Goal: Task Accomplishment & Management: Manage account settings

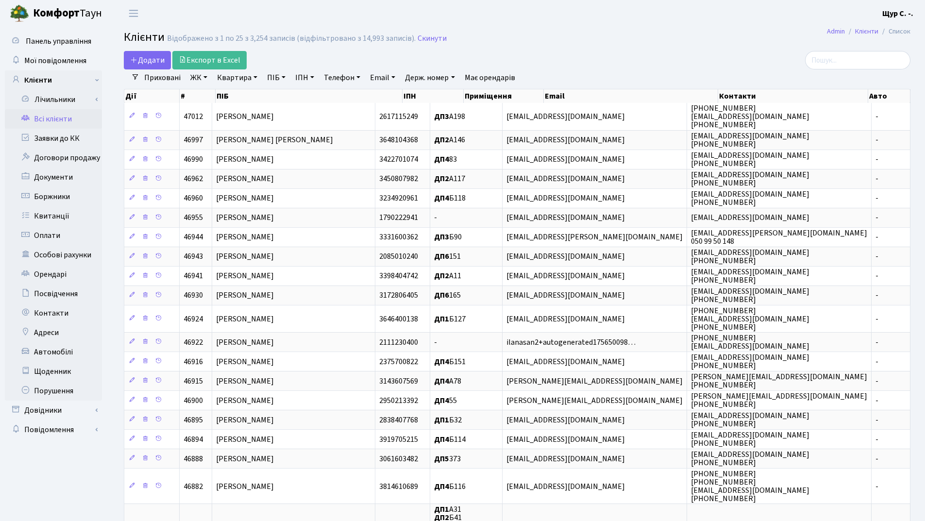
select select "25"
click at [230, 79] on link "Квартира" at bounding box center [237, 77] width 48 height 17
type input "321"
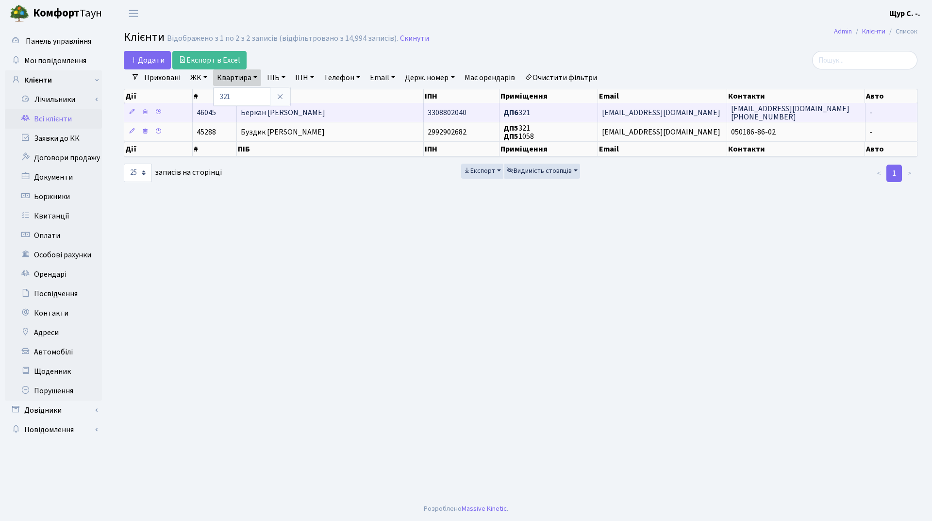
click at [293, 109] on span "Беркан Наталія Михайлівна" at bounding box center [283, 112] width 85 height 11
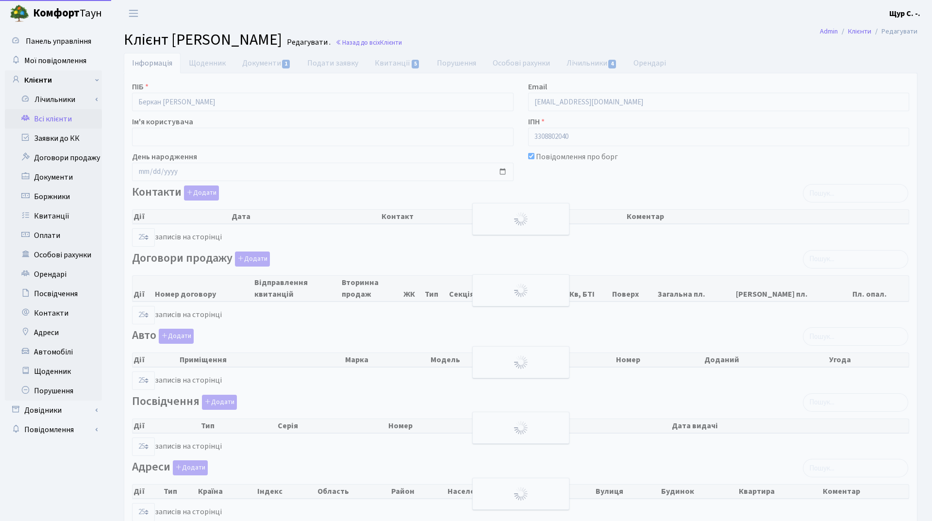
select select "25"
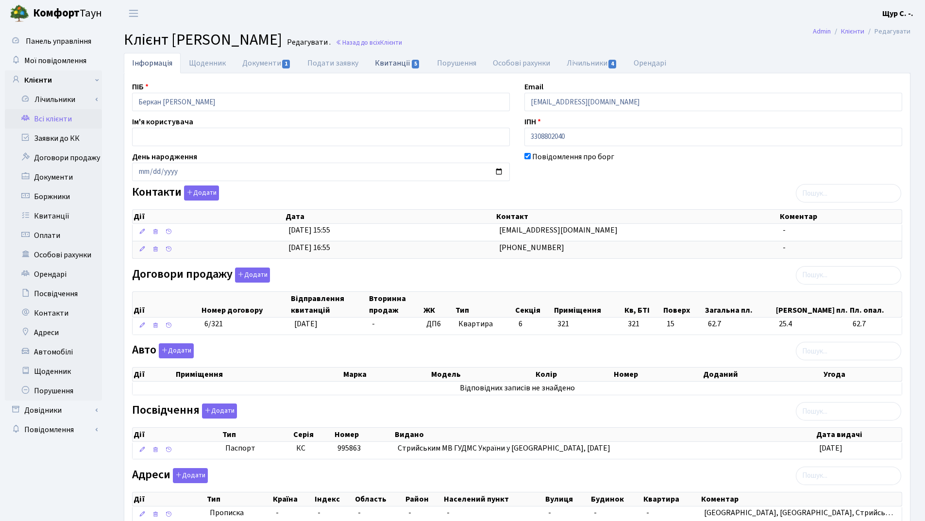
click at [389, 63] on link "Квитанції 5" at bounding box center [398, 63] width 62 height 20
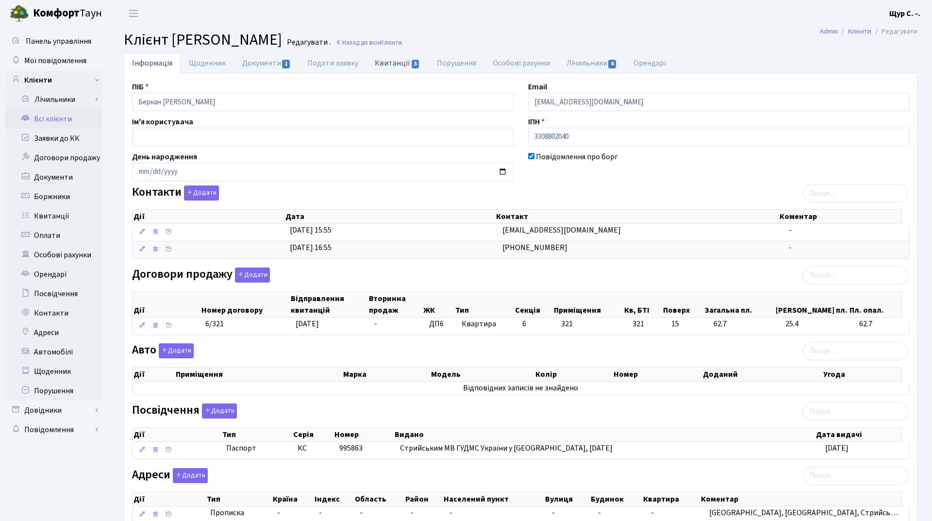
select select "25"
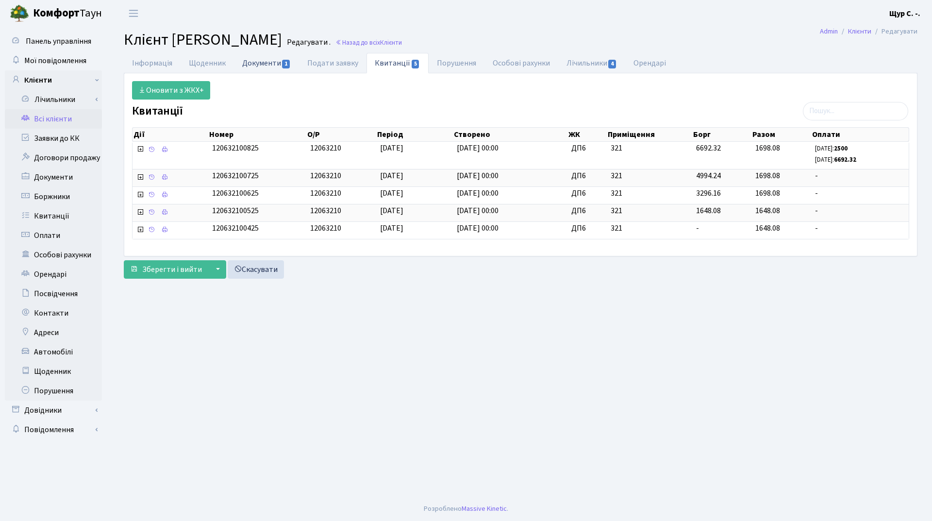
click at [268, 57] on link "Документи 1" at bounding box center [266, 63] width 65 height 20
select select "25"
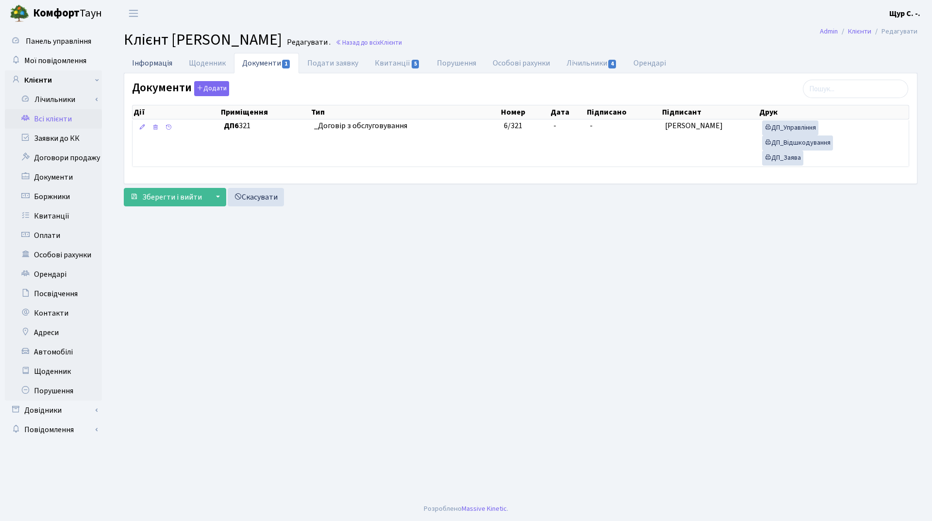
click at [145, 66] on link "Інформація" at bounding box center [152, 63] width 57 height 20
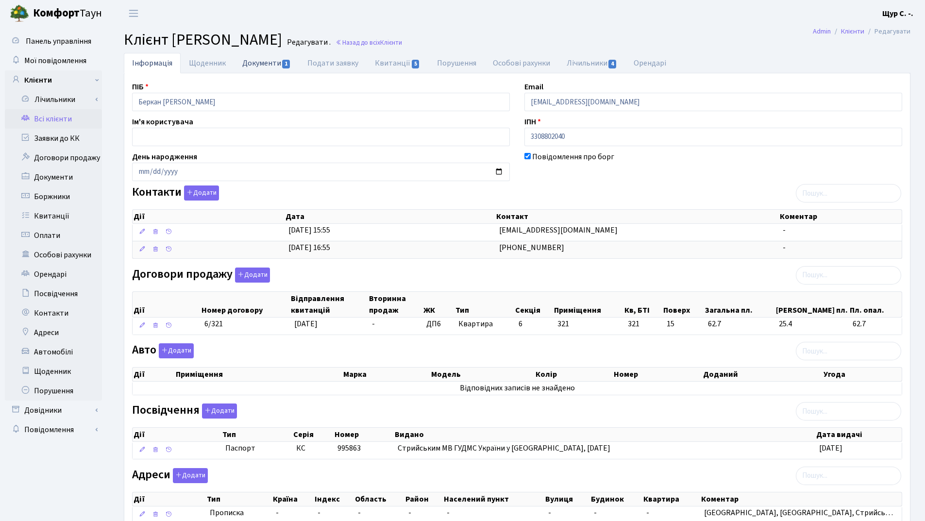
click at [256, 70] on link "Документи 1" at bounding box center [266, 63] width 65 height 20
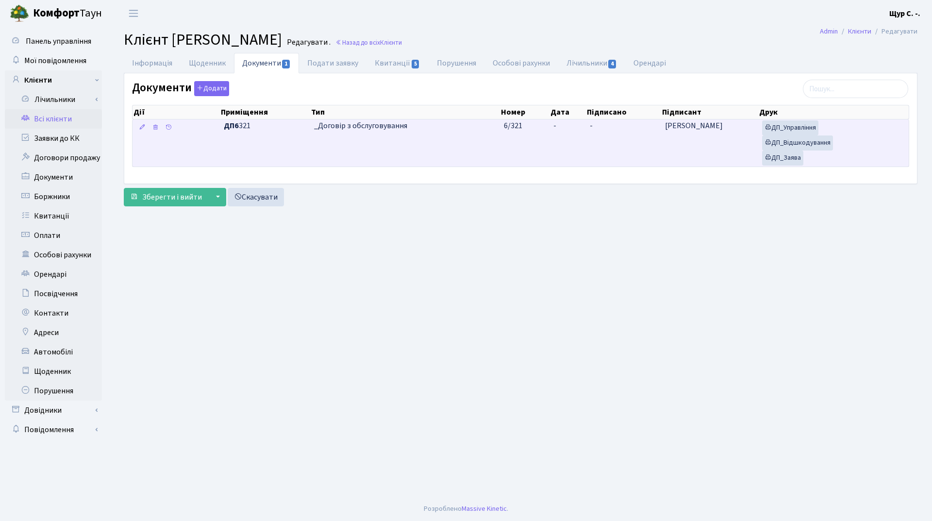
click at [412, 147] on td "_Договір з обслуговування" at bounding box center [405, 142] width 190 height 47
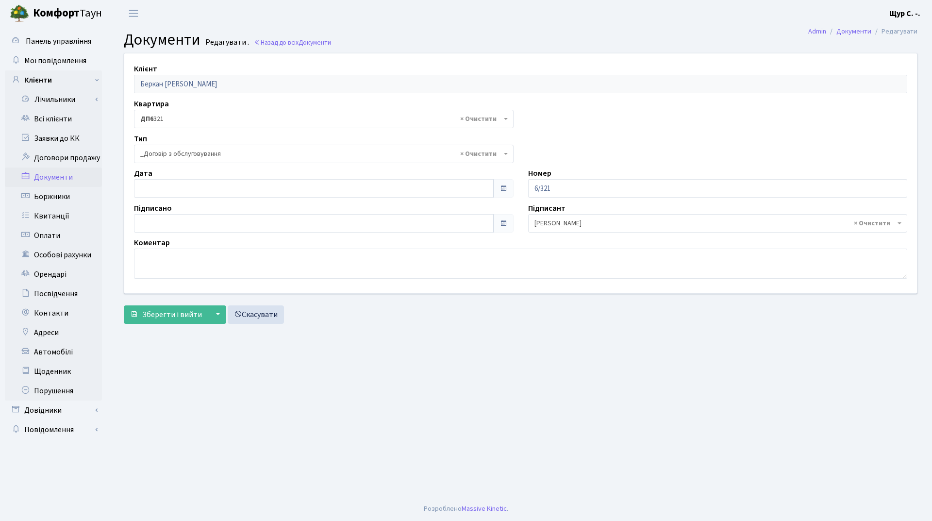
select select "289"
type input "16.09.2025"
click at [228, 186] on input "16.09.2025" at bounding box center [314, 188] width 360 height 18
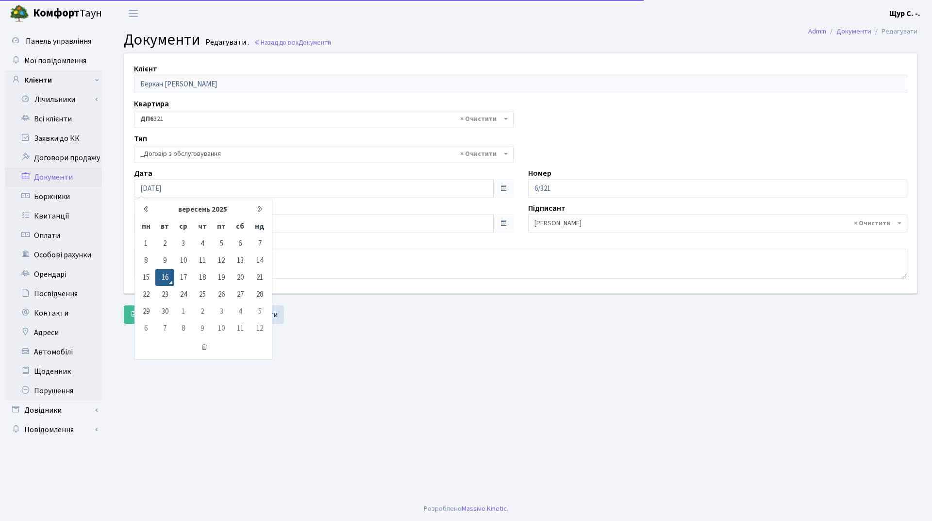
click at [415, 375] on main "Admin Документи Редагувати Документи Редагувати . Назад до всіх Документи Клієн…" at bounding box center [520, 262] width 823 height 470
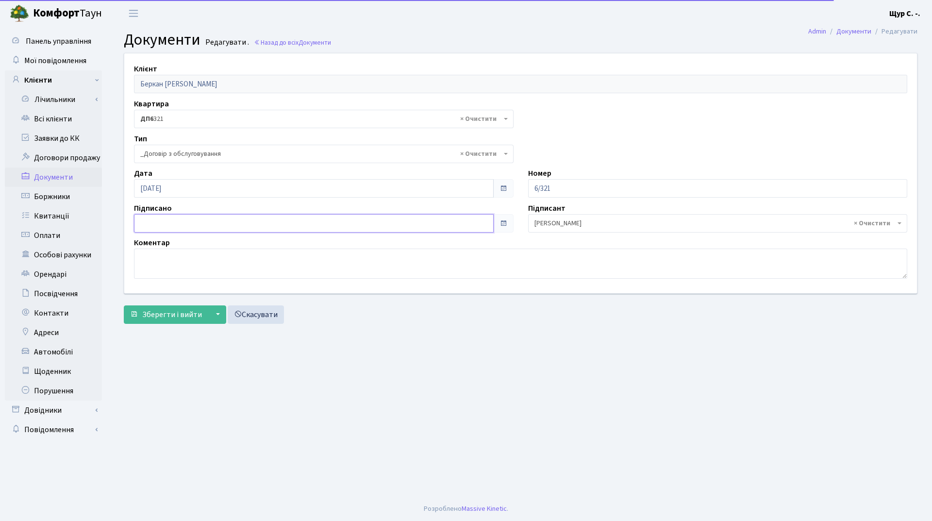
type input "16.09.2025"
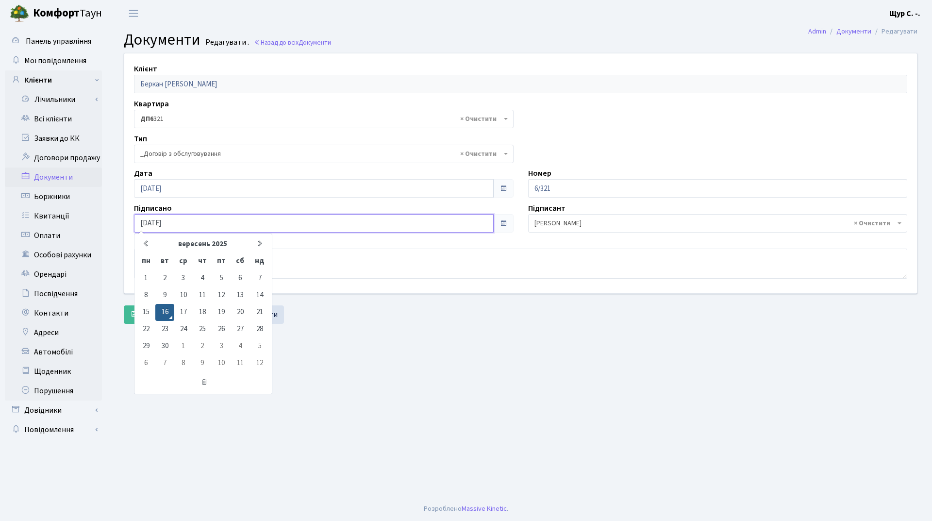
click at [260, 229] on input "16.09.2025" at bounding box center [314, 223] width 360 height 18
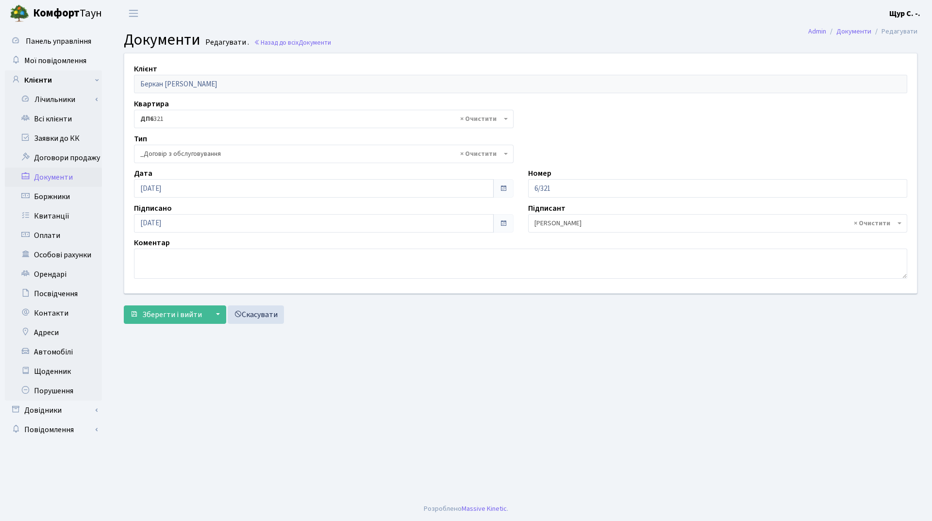
click at [501, 480] on main "Admin Документи Редагувати Документи Редагувати . Назад до всіх Документи Клієн…" at bounding box center [520, 262] width 823 height 470
click at [187, 319] on span "Зберегти і вийти" at bounding box center [172, 314] width 60 height 11
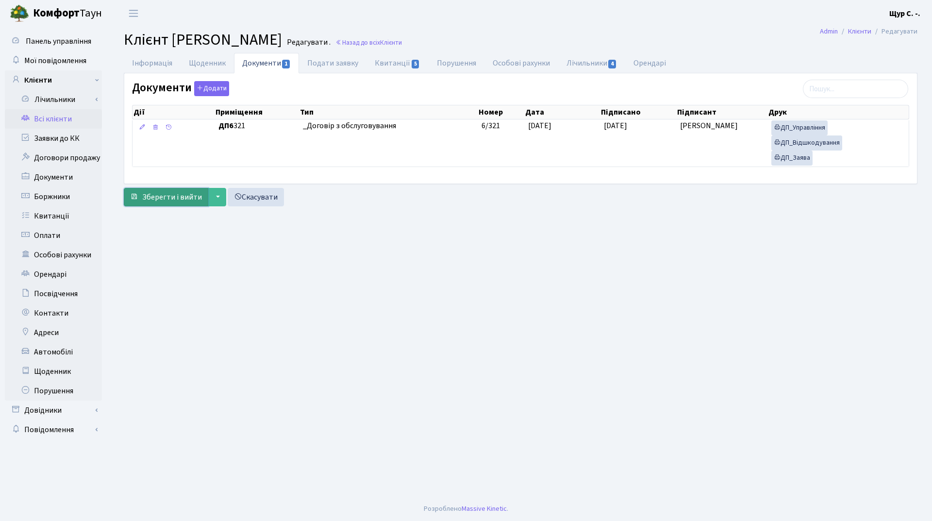
click at [175, 200] on span "Зберегти і вийти" at bounding box center [172, 197] width 60 height 11
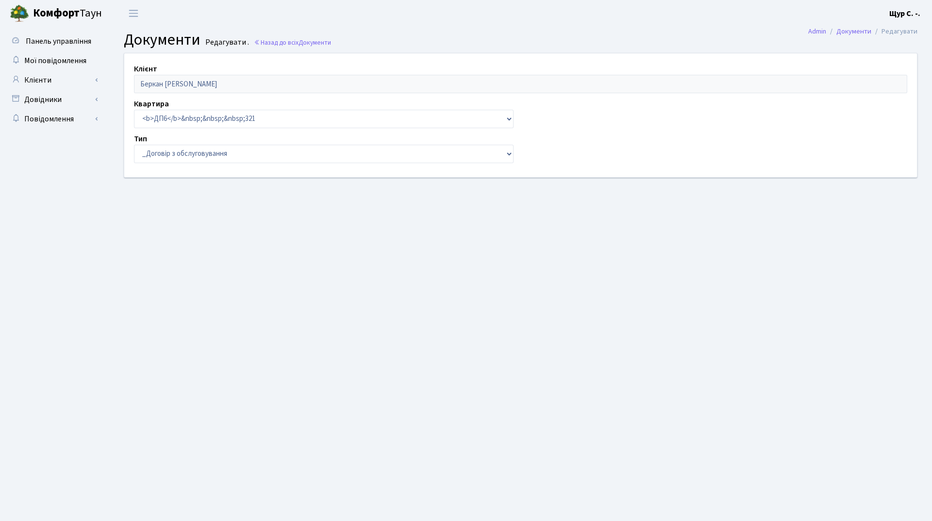
select select "289"
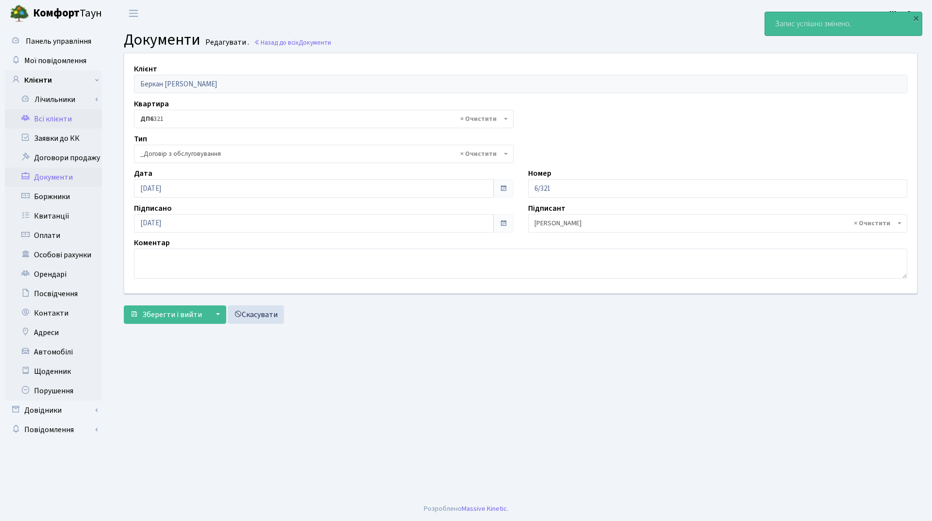
click at [62, 115] on link "Всі клієнти" at bounding box center [53, 118] width 97 height 19
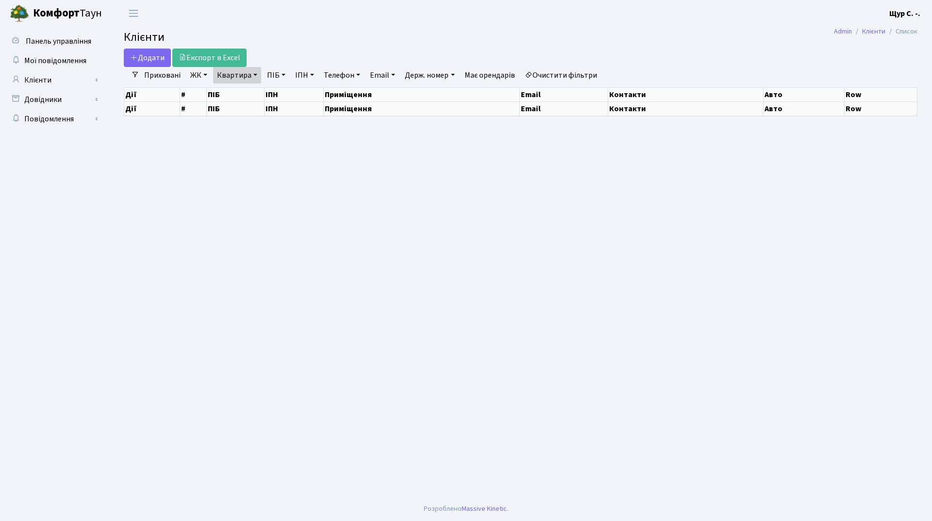
select select "25"
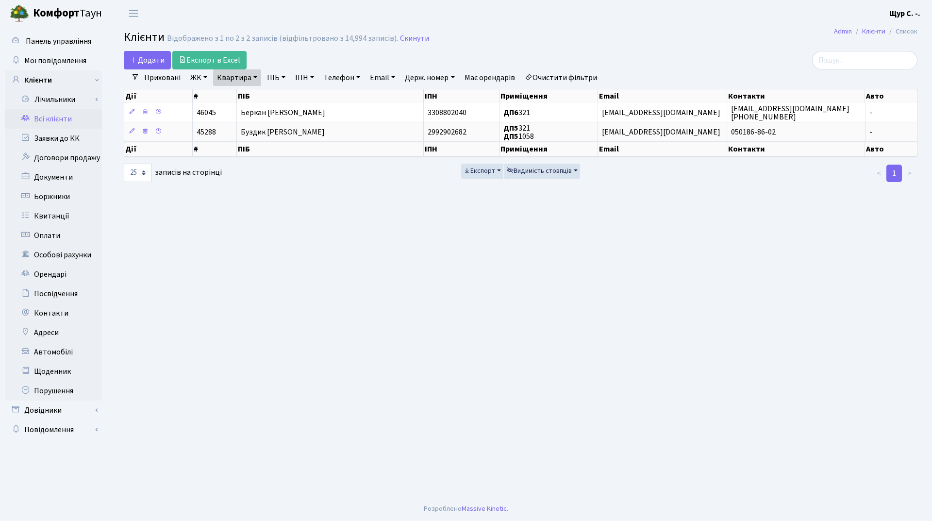
click at [253, 79] on link "Квартира" at bounding box center [237, 77] width 48 height 17
click at [251, 98] on input "321" at bounding box center [242, 96] width 57 height 18
type input "3"
type input "б104"
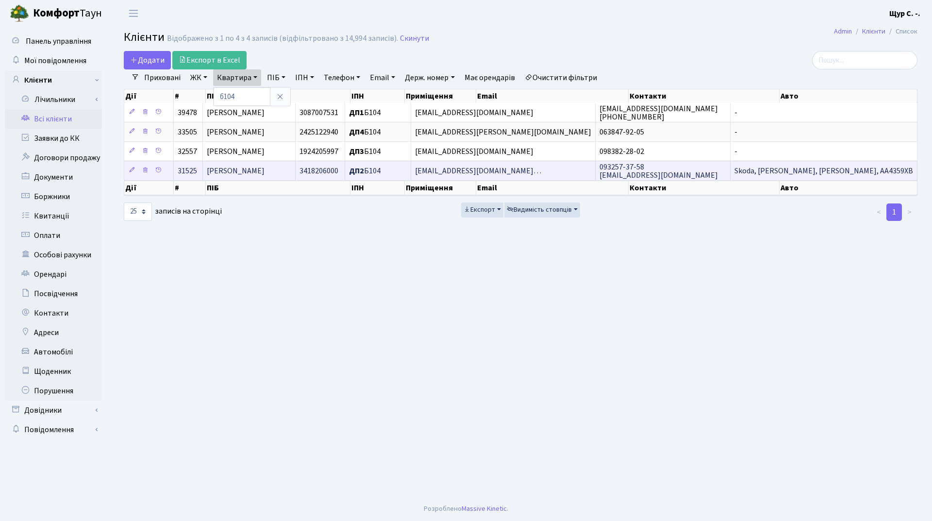
click at [243, 169] on span "Гришина [PERSON_NAME]" at bounding box center [236, 171] width 58 height 11
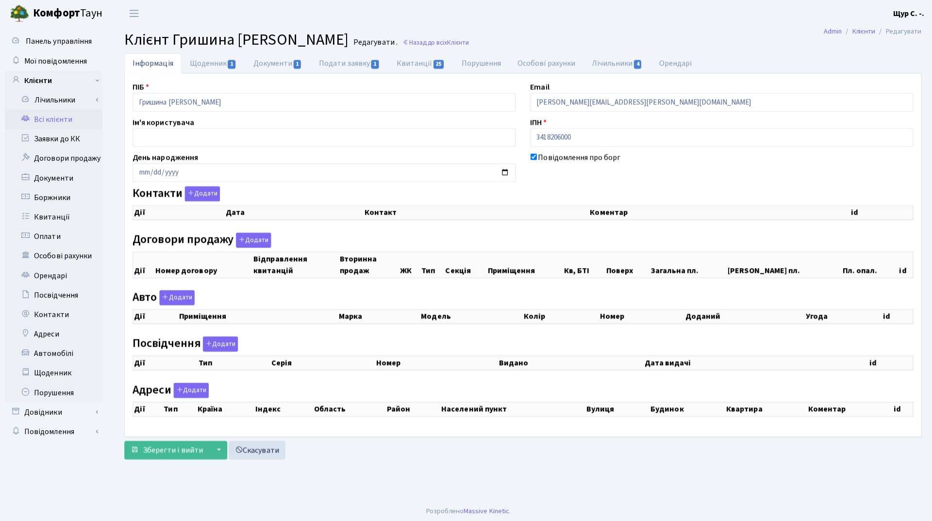
checkbox input "true"
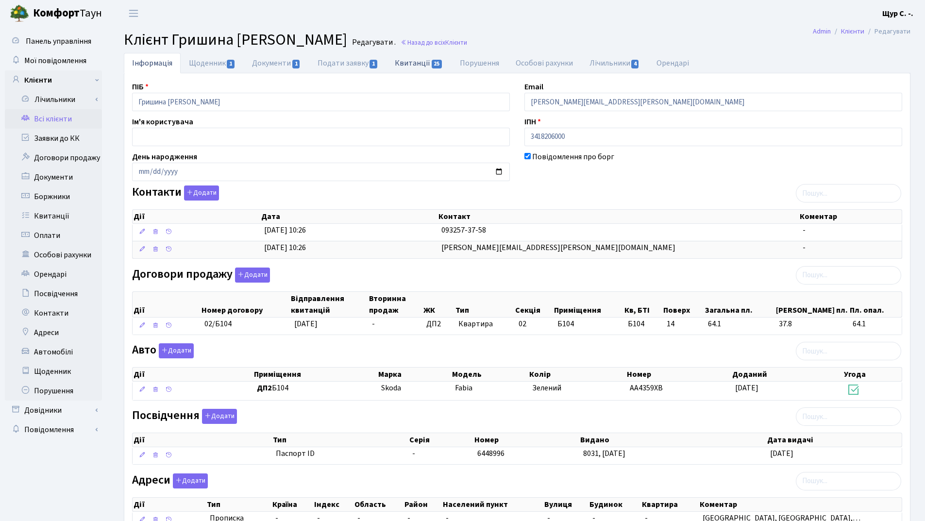
click at [418, 61] on link "Квитанції 25" at bounding box center [419, 63] width 65 height 20
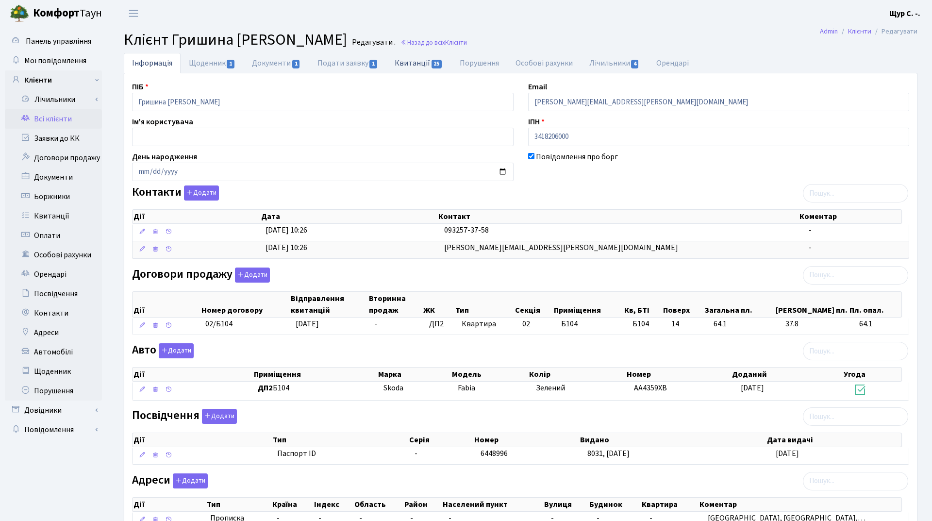
select select "25"
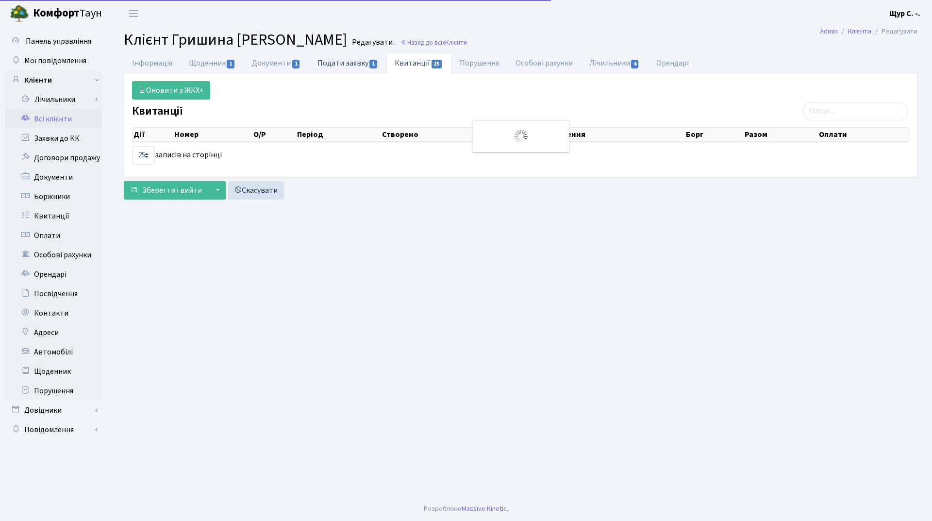
click at [353, 60] on link "Подати заявку 1" at bounding box center [347, 63] width 77 height 20
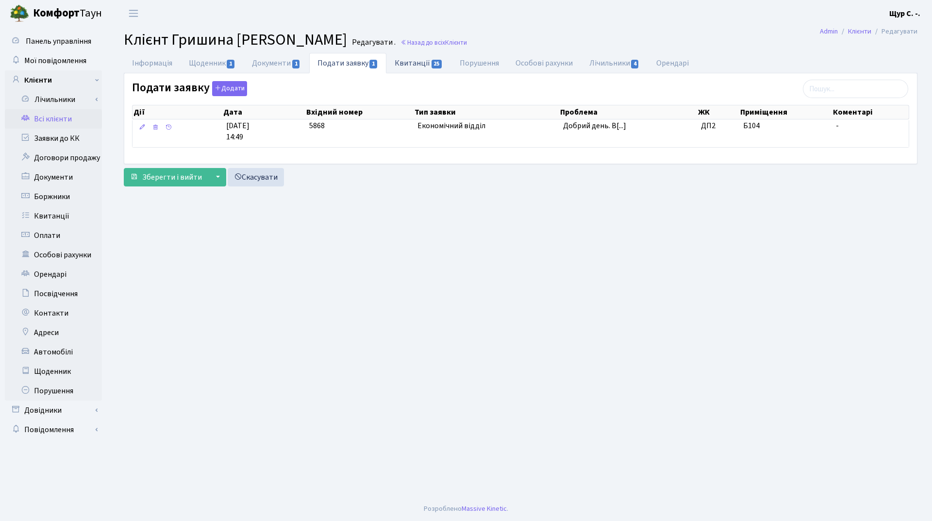
click at [423, 61] on link "Квитанції 25" at bounding box center [419, 63] width 65 height 20
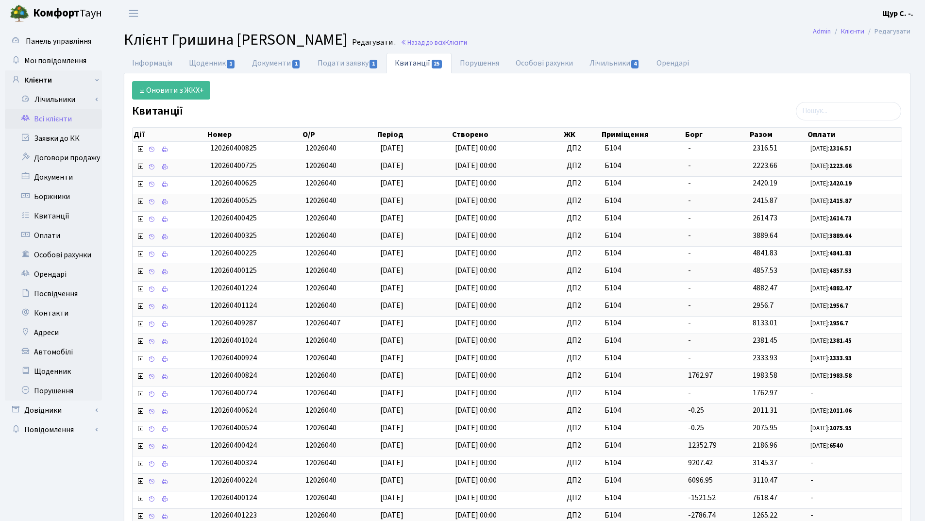
click at [55, 121] on link "Всі клієнти" at bounding box center [53, 118] width 97 height 19
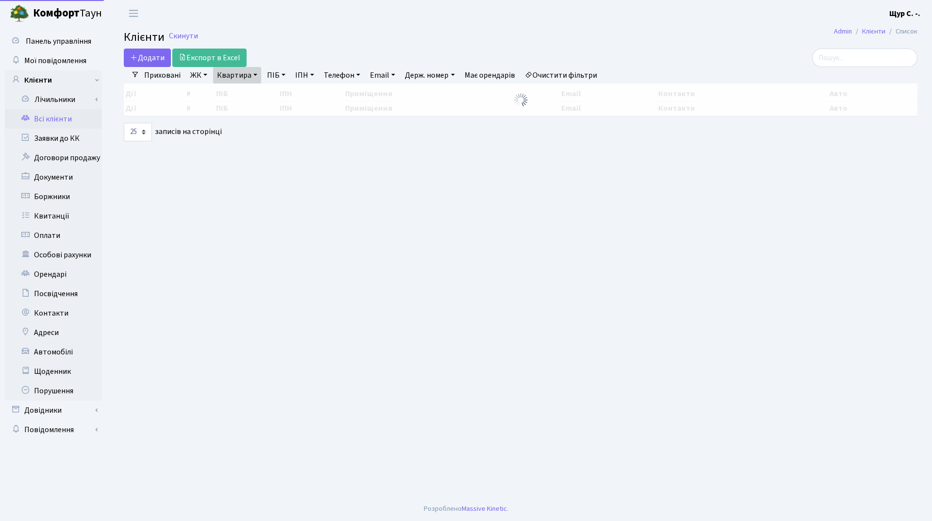
select select "25"
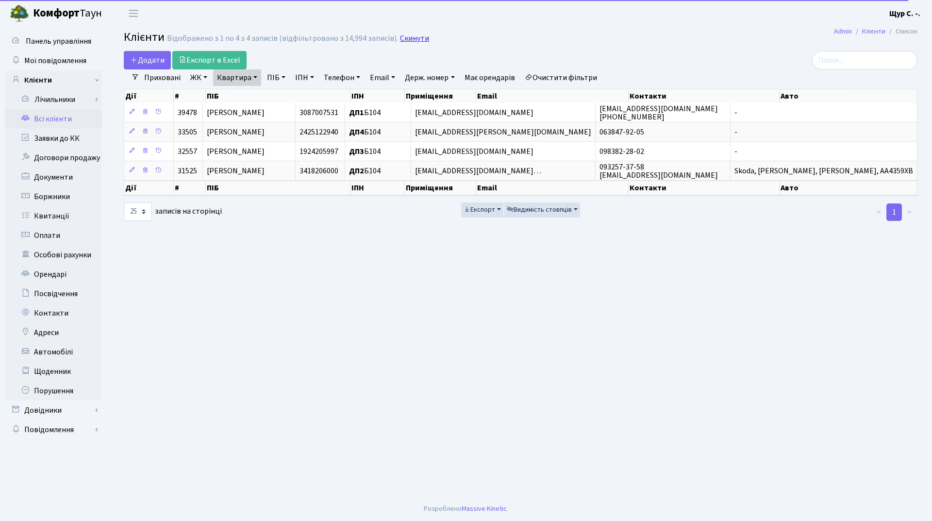
click at [415, 36] on link "Скинути" at bounding box center [414, 38] width 29 height 9
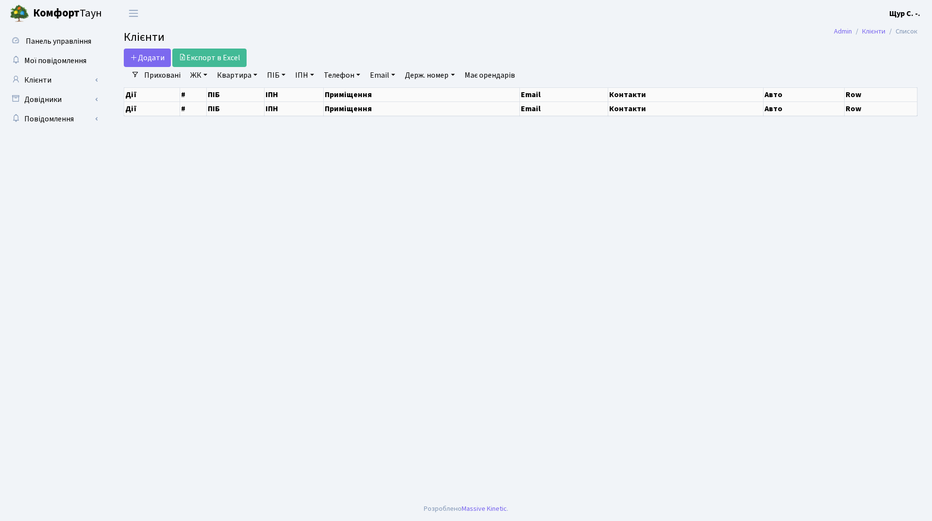
select select "25"
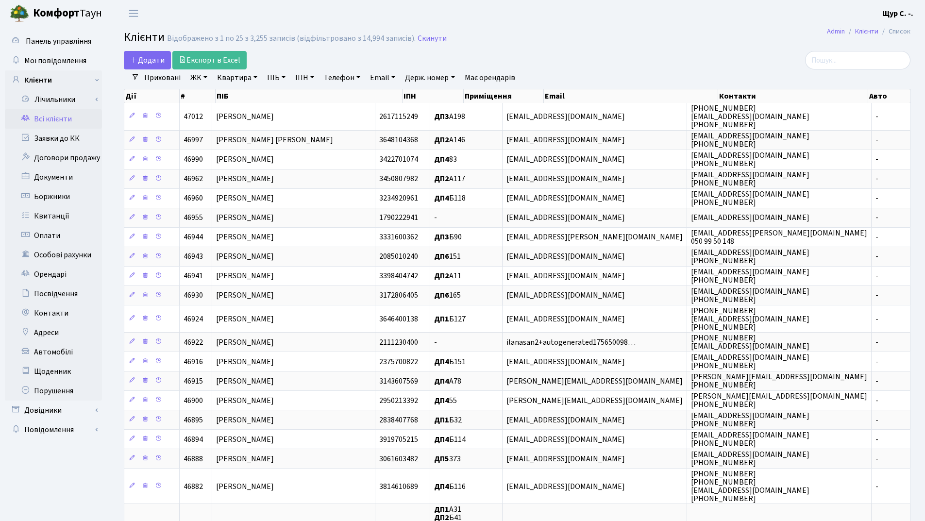
click at [237, 82] on link "Квартира" at bounding box center [237, 77] width 48 height 17
type input "1"
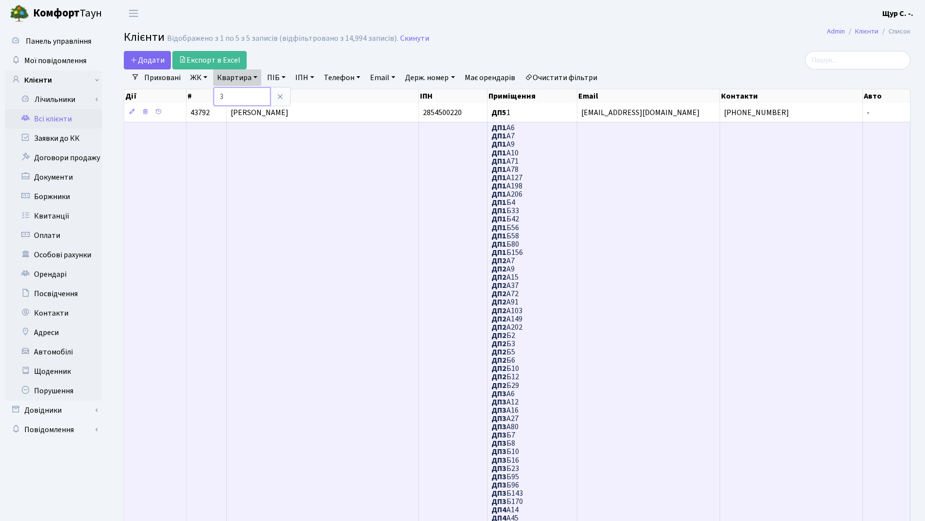
type input "3"
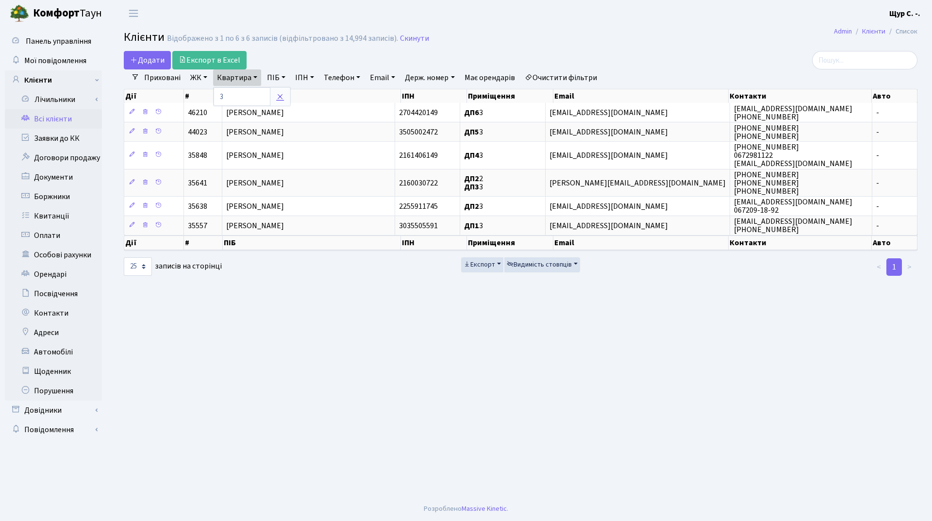
click at [278, 95] on icon at bounding box center [280, 97] width 8 height 8
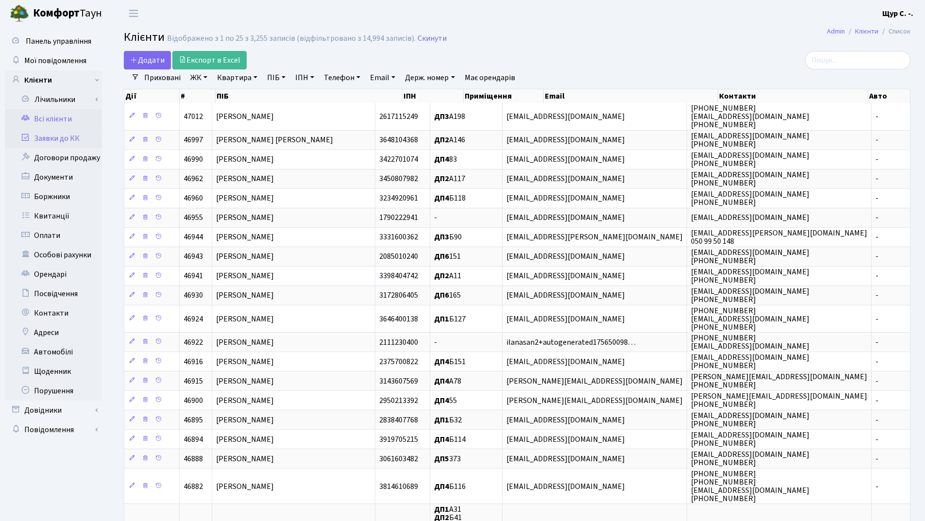
click at [70, 135] on link "Заявки до КК" at bounding box center [53, 138] width 97 height 19
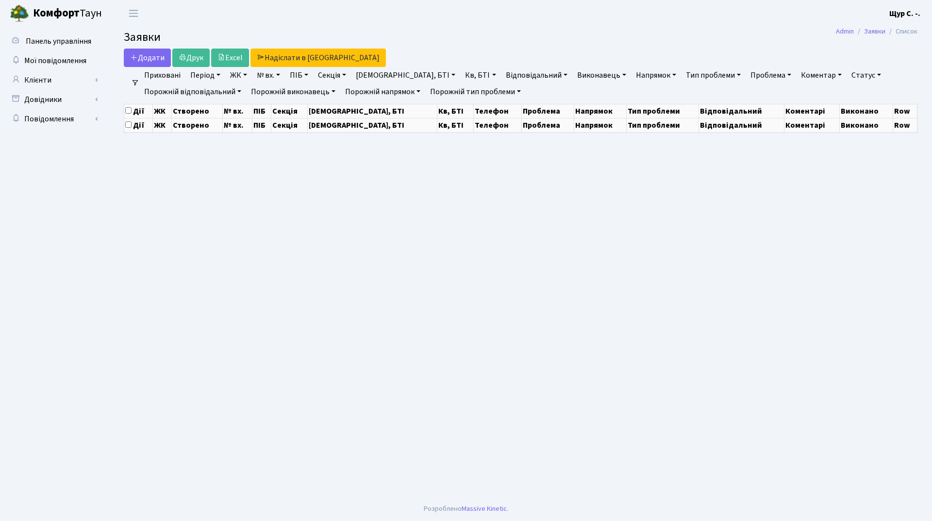
select select "25"
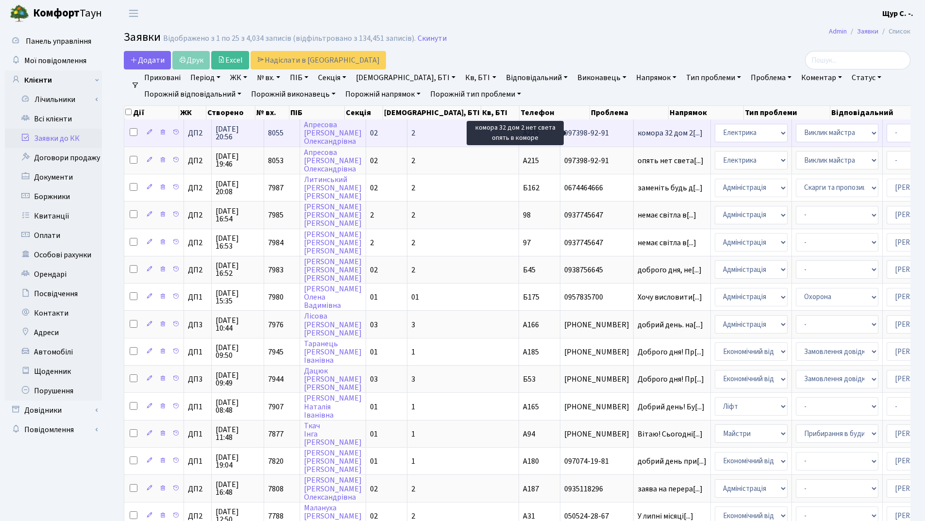
click at [638, 134] on span "комора 32 дом 2[...]" at bounding box center [670, 133] width 65 height 11
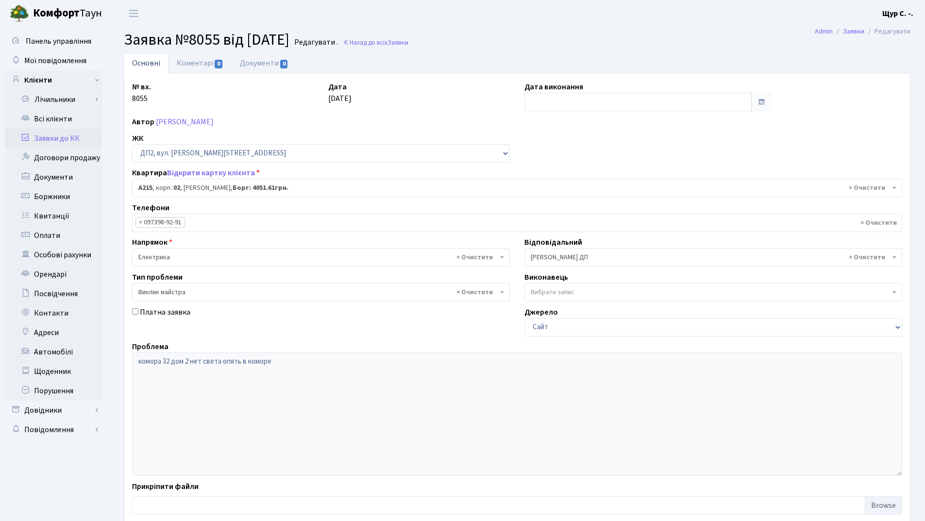
select select "31204"
select select "29"
click at [75, 121] on link "Всі клієнти" at bounding box center [53, 118] width 97 height 19
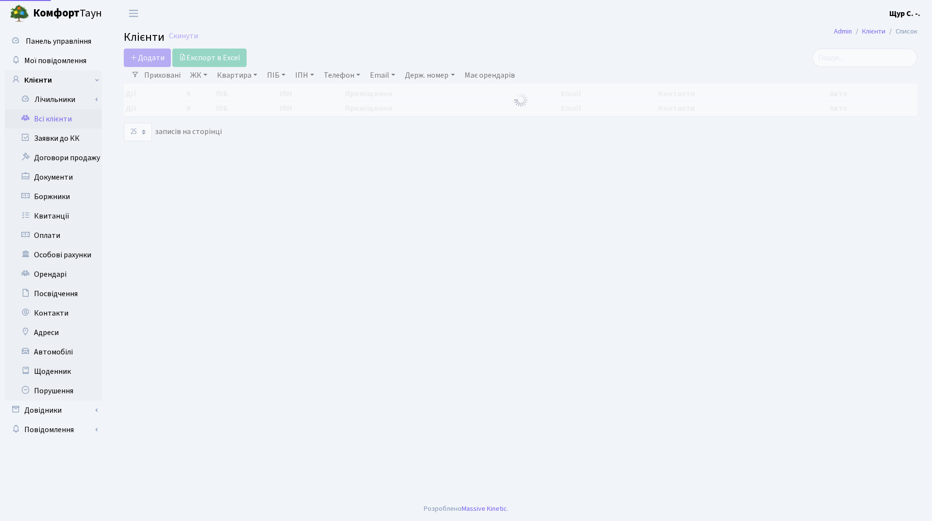
select select "25"
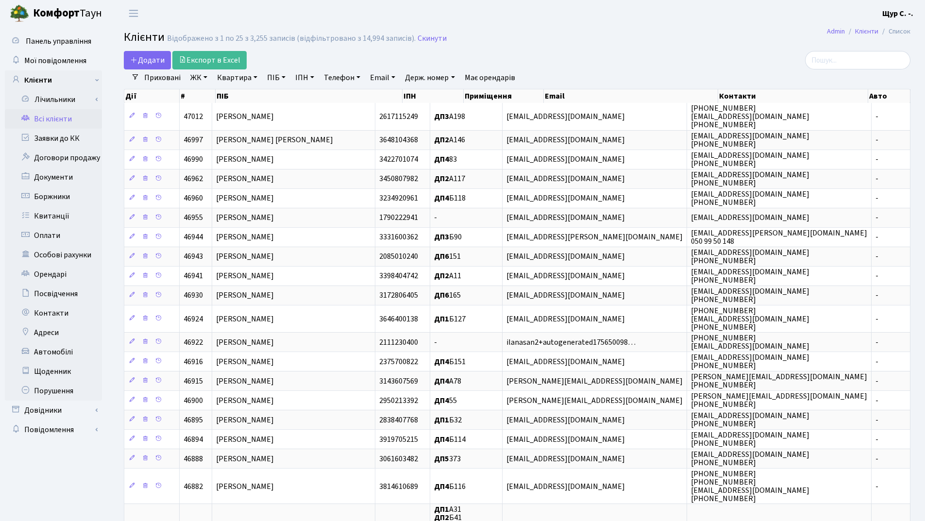
click at [245, 77] on link "Квартира" at bounding box center [237, 77] width 48 height 17
type input "1070"
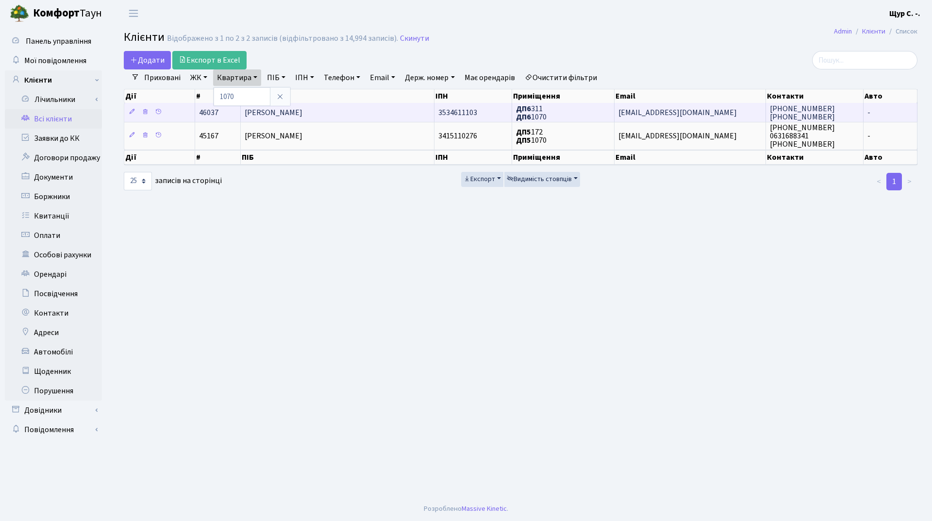
click at [341, 105] on td "[PERSON_NAME]" at bounding box center [337, 112] width 193 height 19
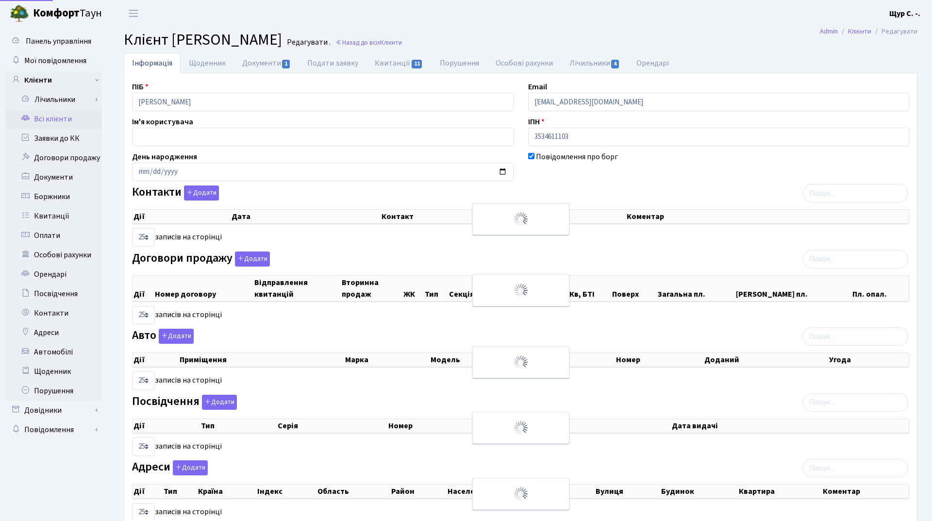
select select "25"
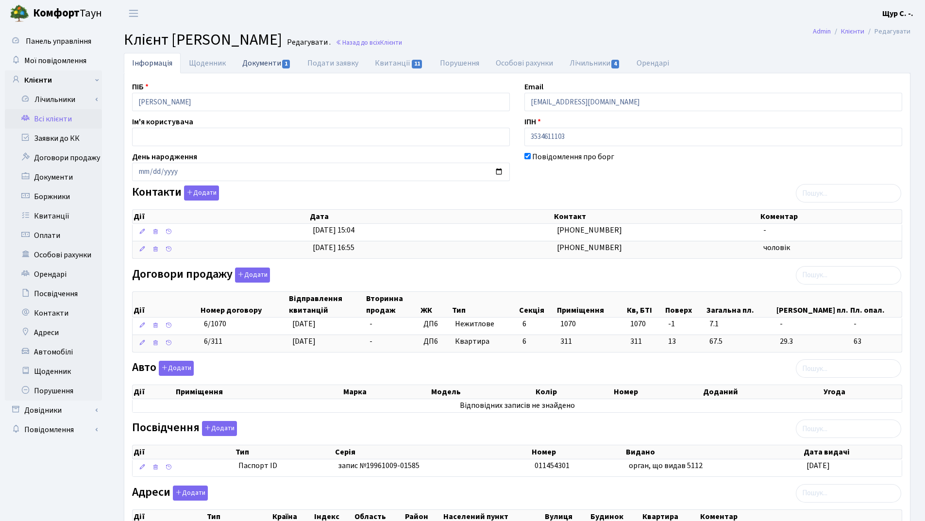
click at [245, 63] on link "Документи 1" at bounding box center [266, 63] width 65 height 20
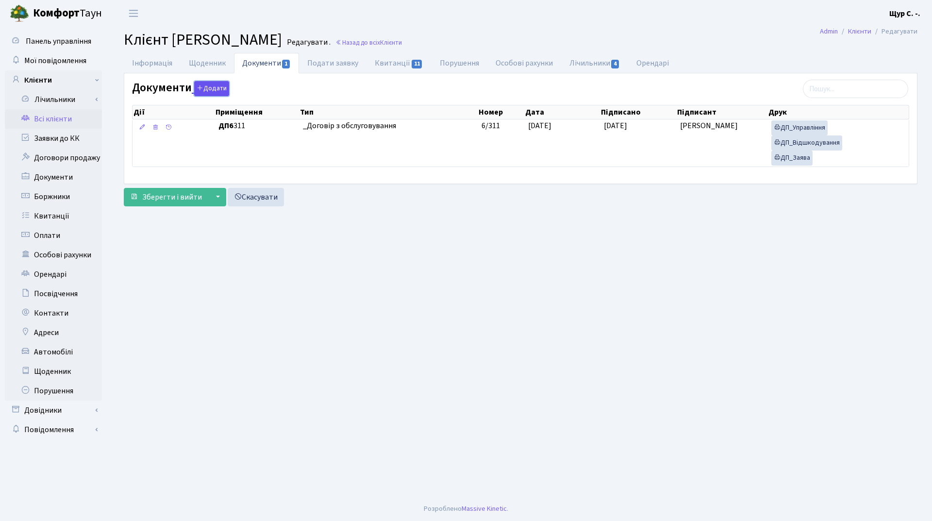
click at [222, 92] on button "Додати" at bounding box center [211, 88] width 35 height 15
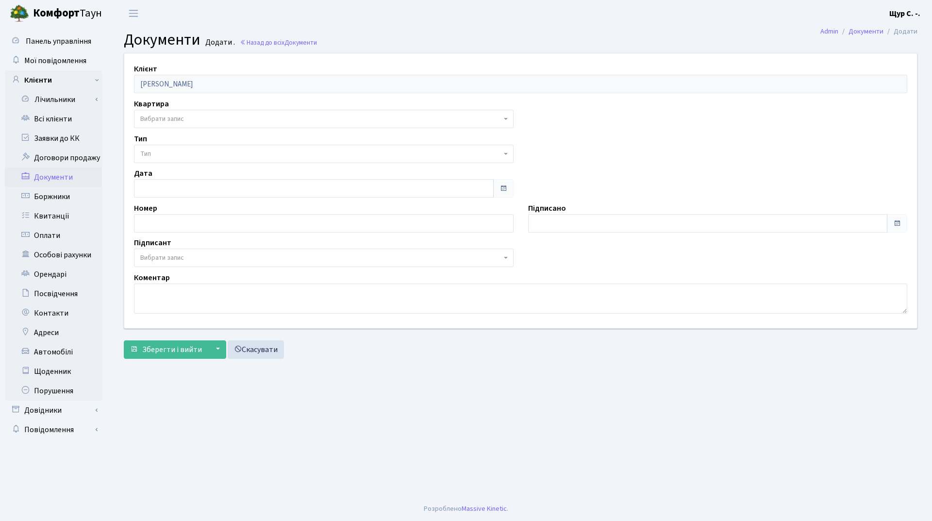
click at [216, 118] on span "Вибрати запис" at bounding box center [320, 119] width 361 height 10
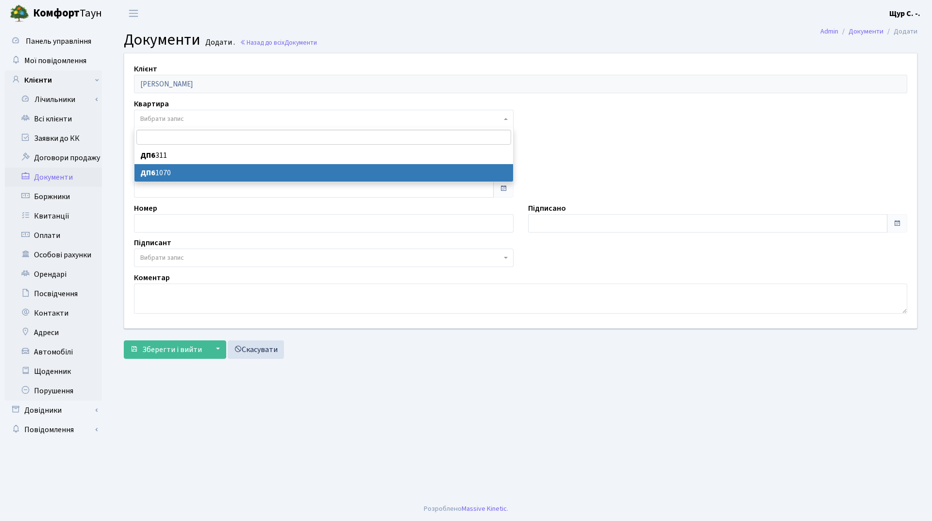
select select "177218"
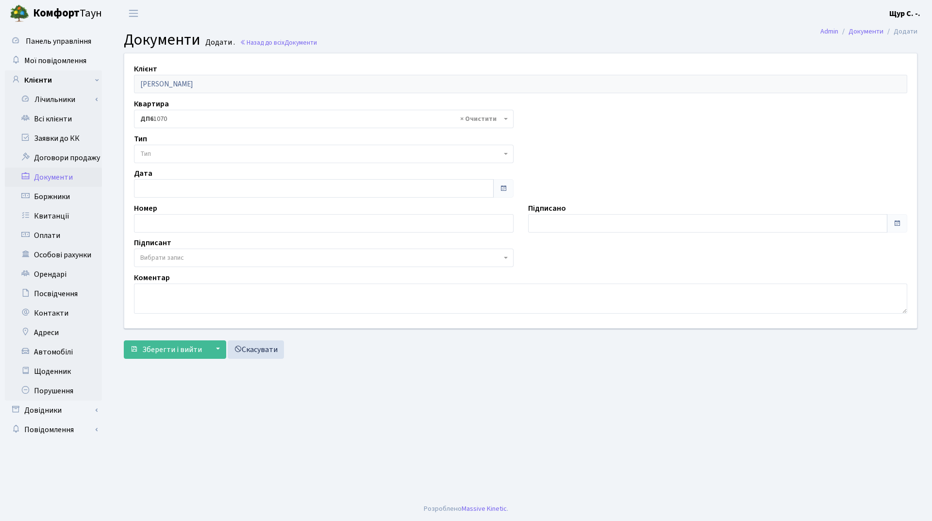
click at [211, 151] on span "Тип" at bounding box center [320, 154] width 361 height 10
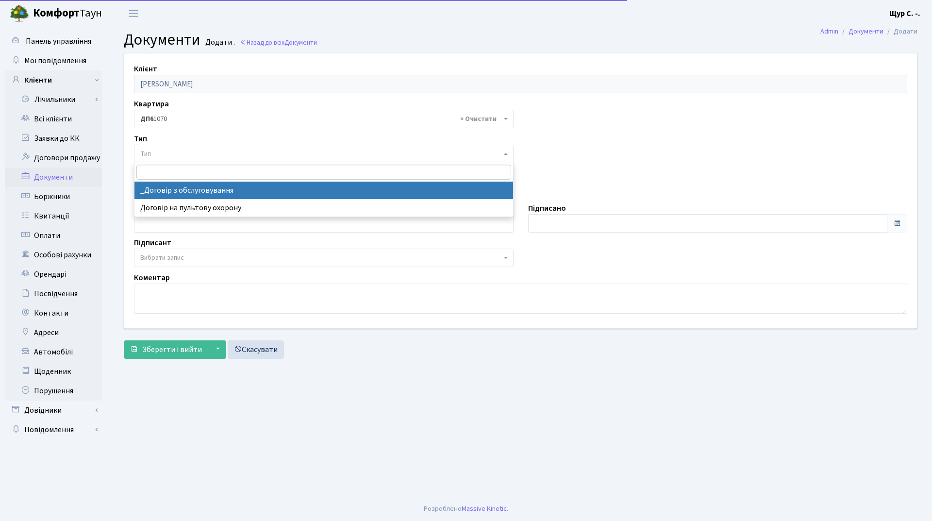
select select "289"
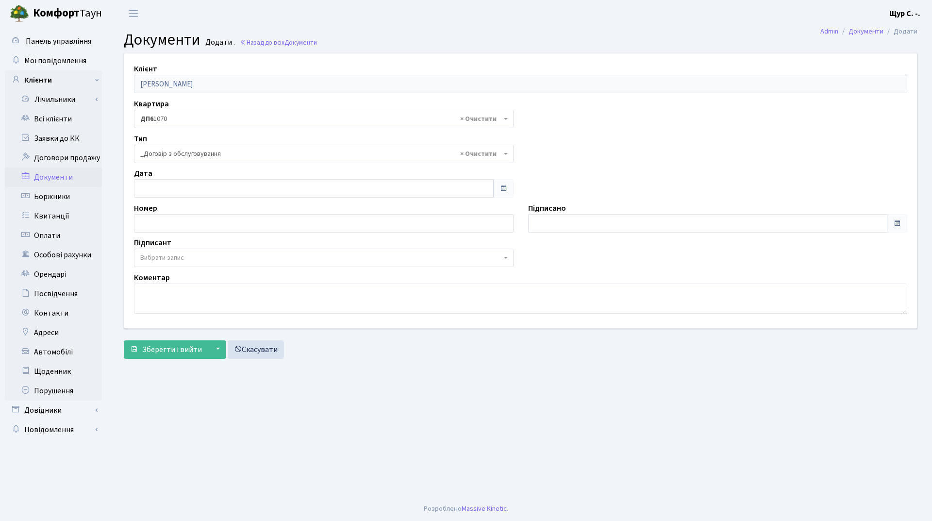
click at [226, 254] on span "Вибрати запис" at bounding box center [320, 258] width 361 height 10
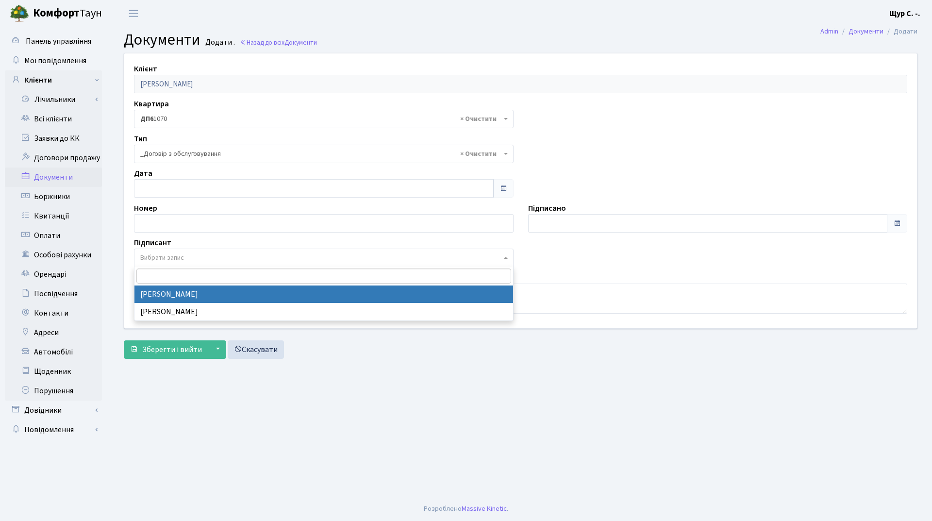
select select "74"
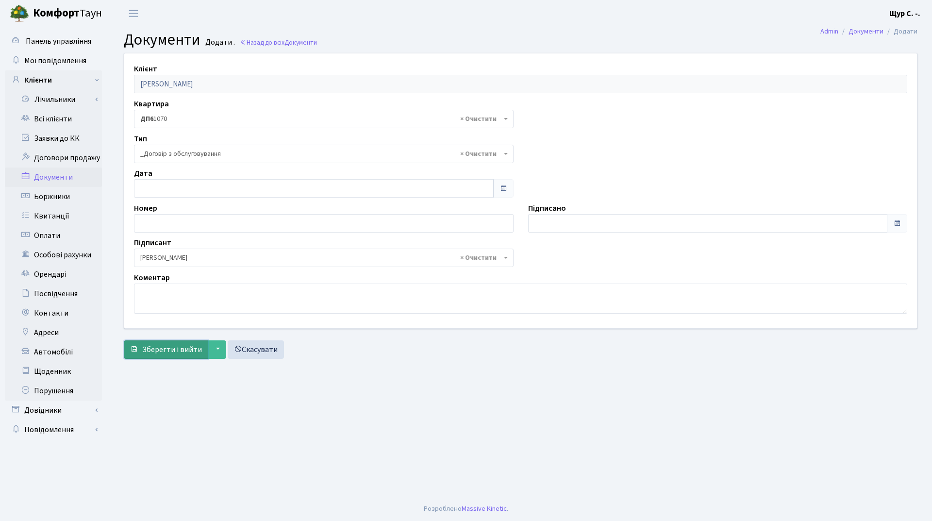
click at [175, 347] on span "Зберегти і вийти" at bounding box center [172, 349] width 60 height 11
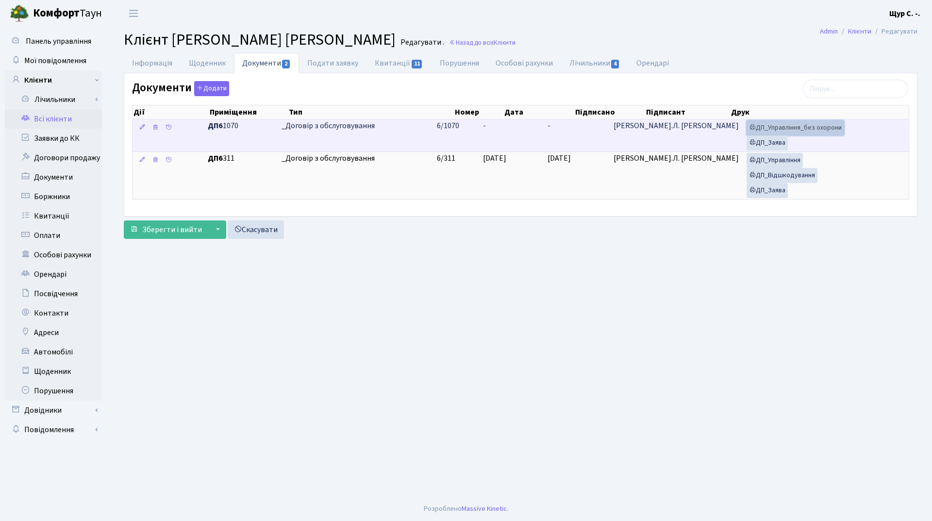
click at [765, 131] on link "ДП_Управління_без охорони" at bounding box center [796, 127] width 98 height 15
click at [762, 142] on link "ДП_Заява" at bounding box center [767, 143] width 41 height 15
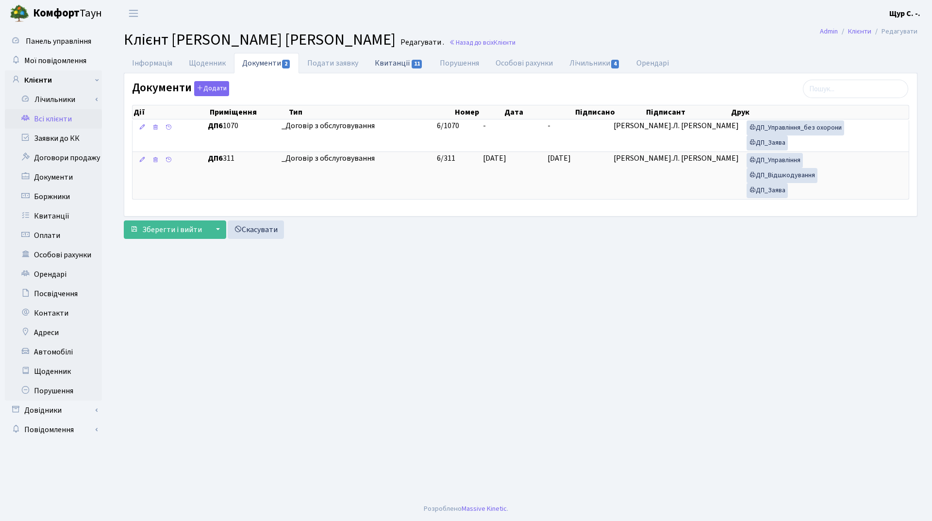
click at [381, 61] on link "Квитанції 11" at bounding box center [399, 63] width 65 height 20
select select "25"
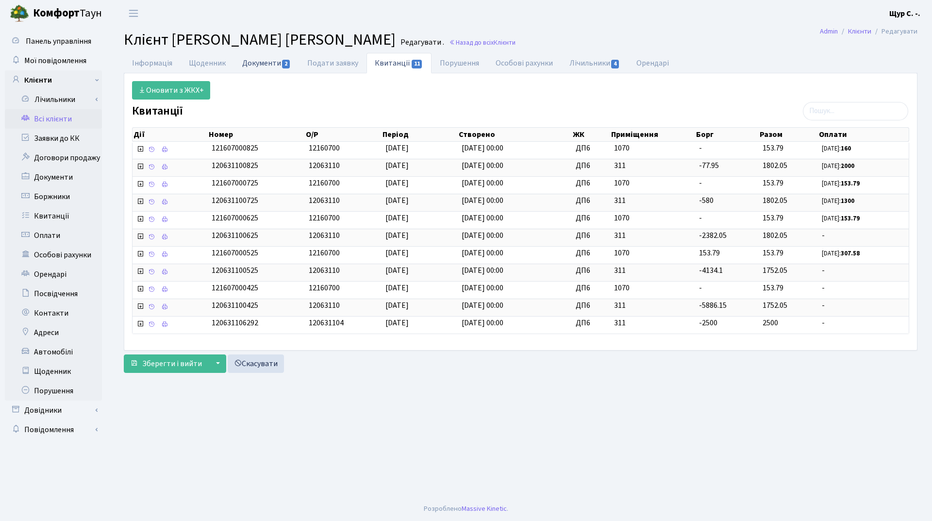
click at [261, 63] on link "Документи 2" at bounding box center [266, 63] width 65 height 20
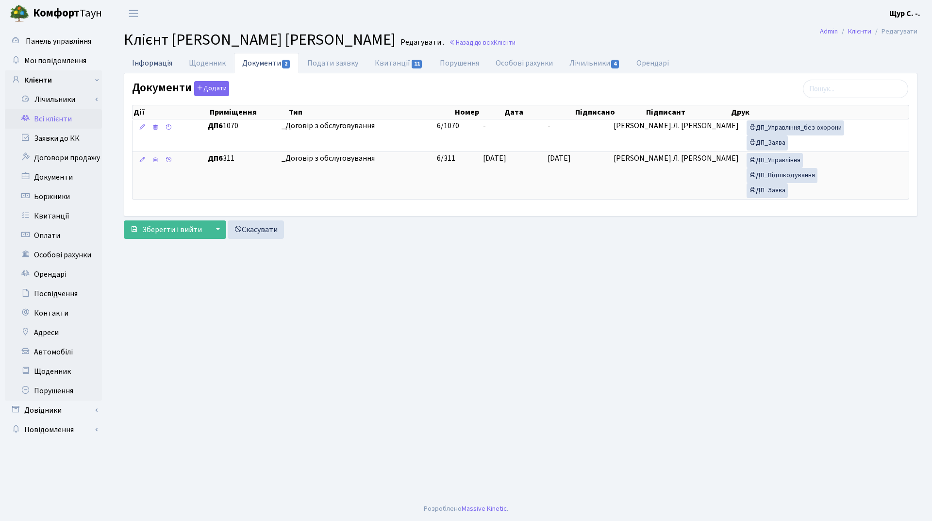
click at [157, 65] on link "Інформація" at bounding box center [152, 63] width 57 height 20
select select "25"
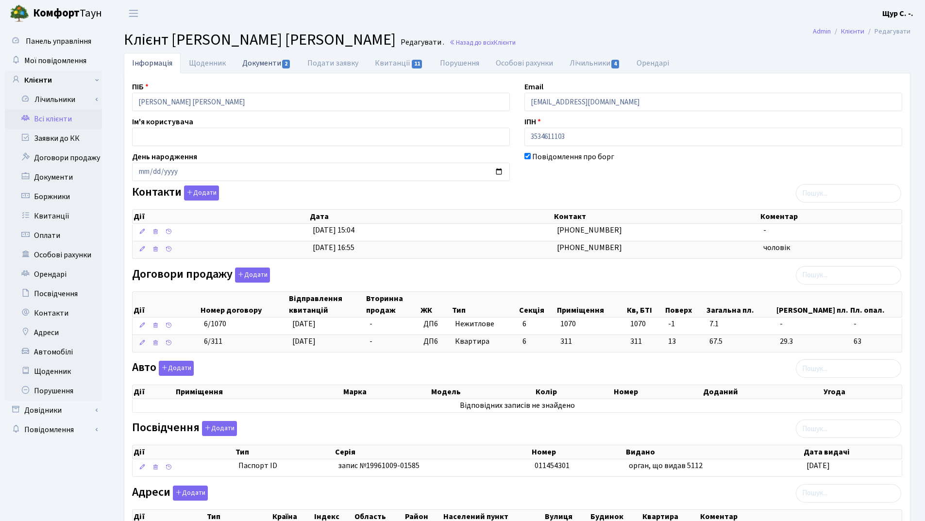
click at [263, 69] on link "Документи 2" at bounding box center [266, 63] width 65 height 20
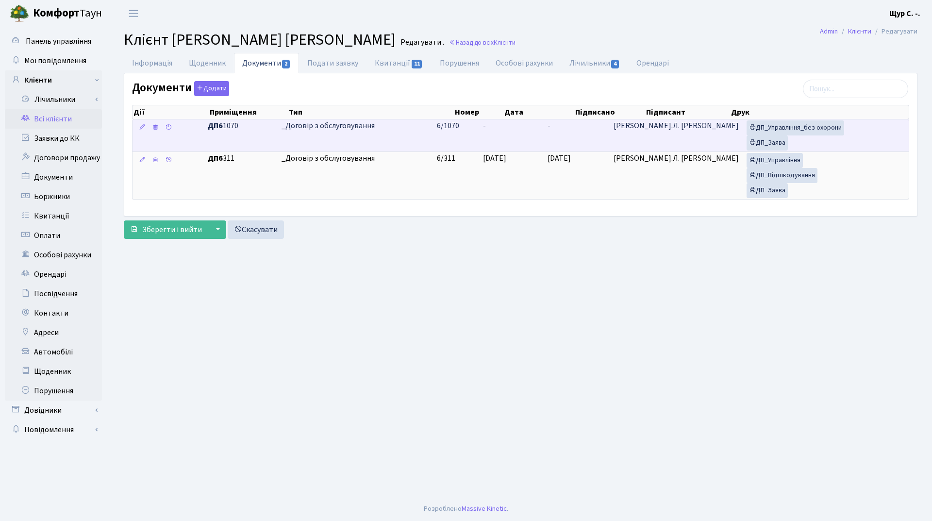
click at [361, 134] on td "_Договір з обслуговування" at bounding box center [355, 135] width 155 height 32
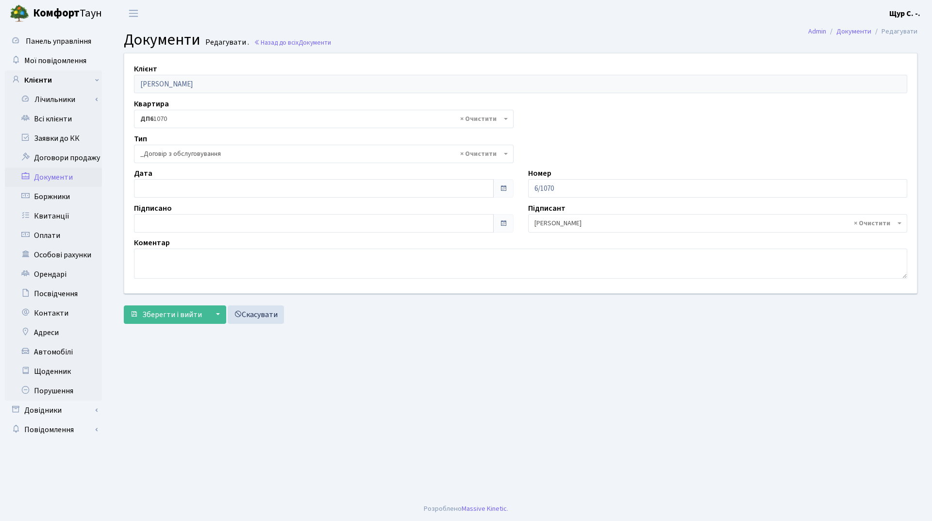
select select "289"
type input "[DATE]"
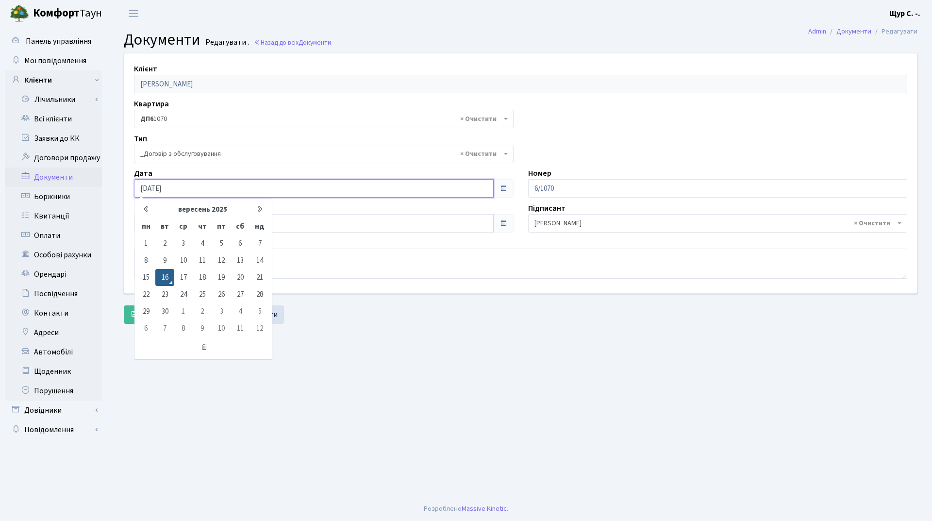
click at [262, 186] on input "16.09.2025" at bounding box center [314, 188] width 360 height 18
click at [356, 393] on main "Admin Документи Редагувати Документи Редагувати . Назад до всіх Документи Клієн…" at bounding box center [520, 262] width 823 height 470
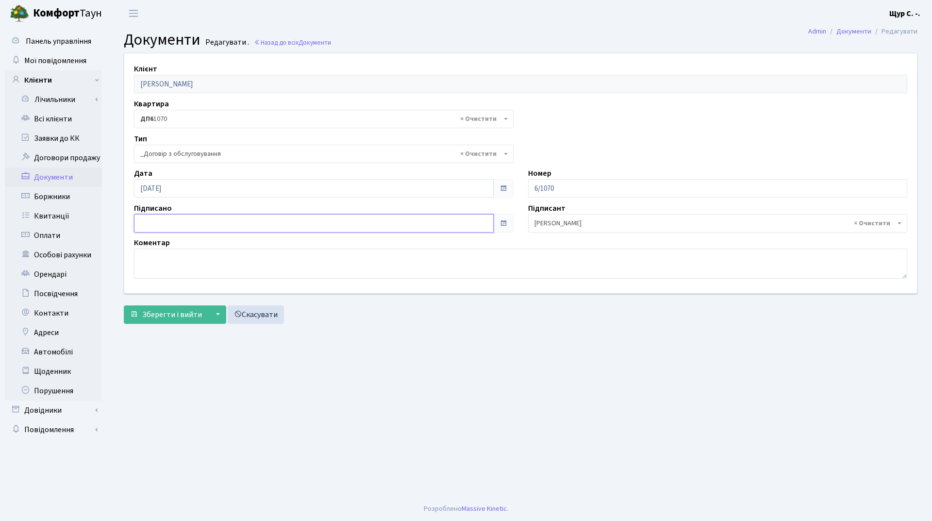
type input "16.09.2025"
click at [298, 220] on input "16.09.2025" at bounding box center [314, 223] width 360 height 18
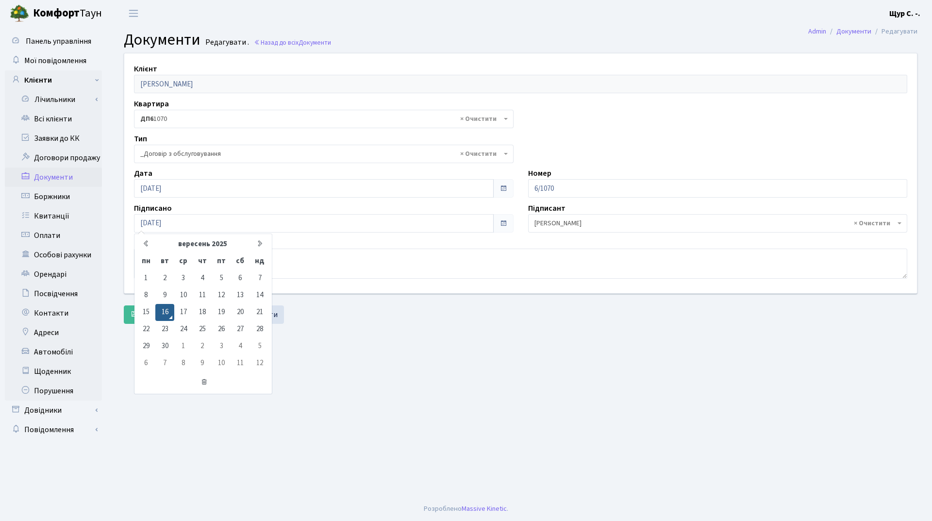
click at [384, 351] on main "Admin Документи Редагувати Документи Редагувати . Назад до всіх Документи Клієн…" at bounding box center [520, 262] width 823 height 470
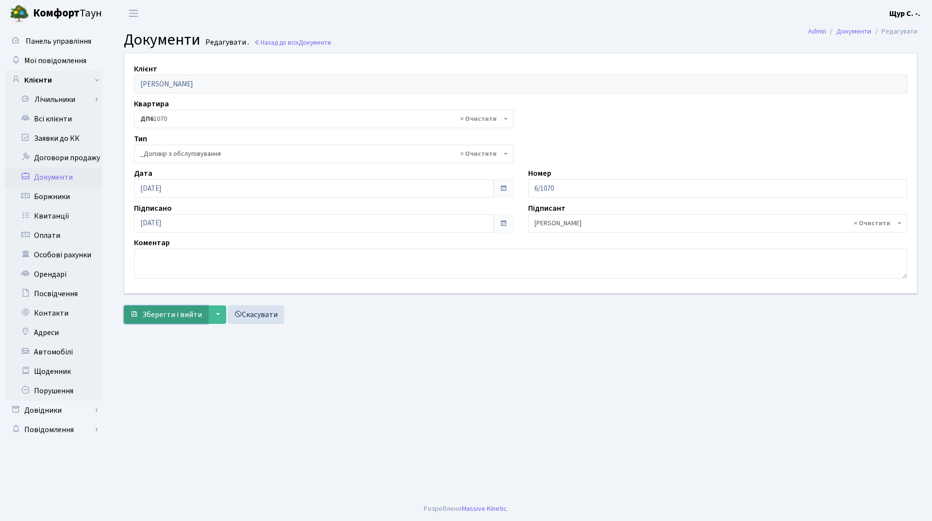
click at [173, 319] on span "Зберегти і вийти" at bounding box center [172, 314] width 60 height 11
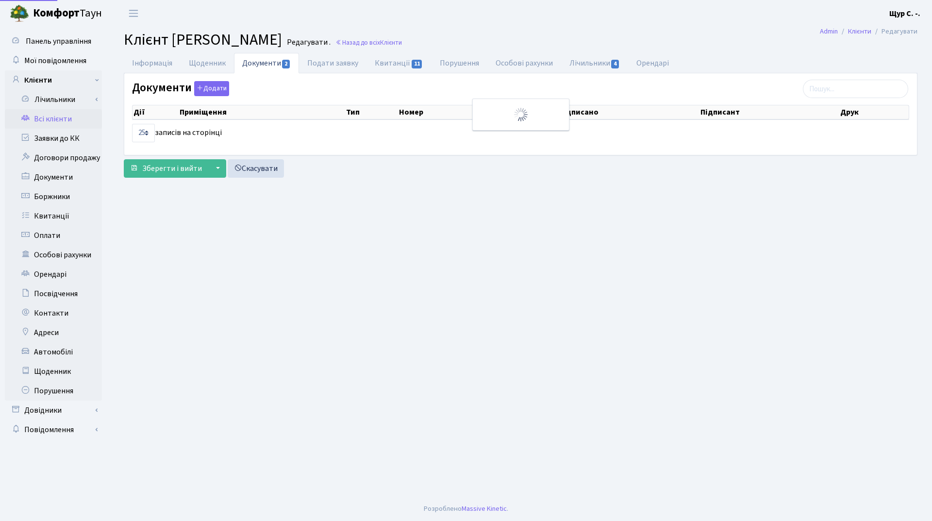
select select "25"
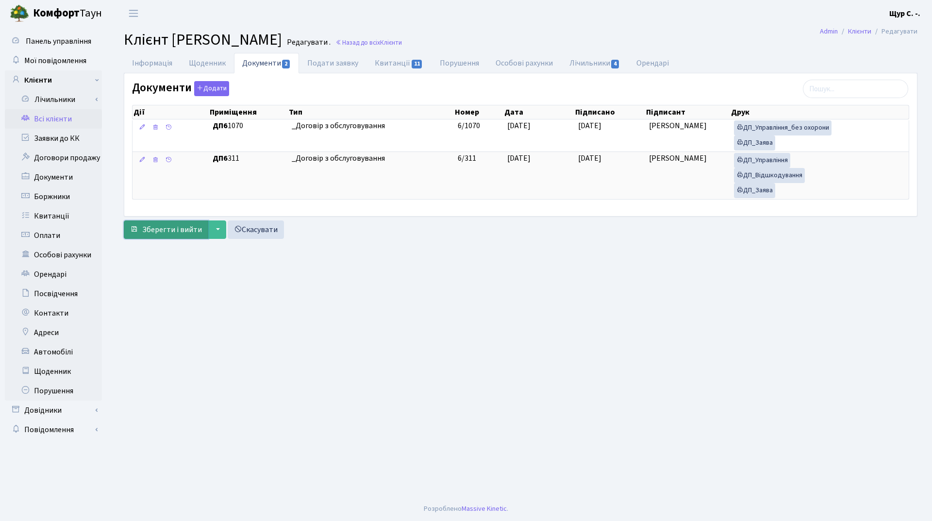
click at [164, 225] on span "Зберегти і вийти" at bounding box center [172, 229] width 60 height 11
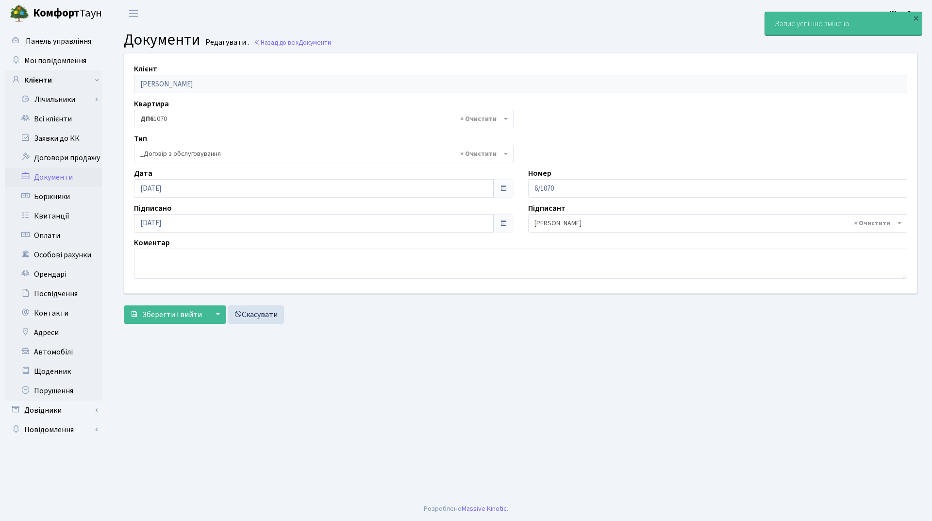
select select "289"
click at [68, 120] on link "Всі клієнти" at bounding box center [53, 118] width 97 height 19
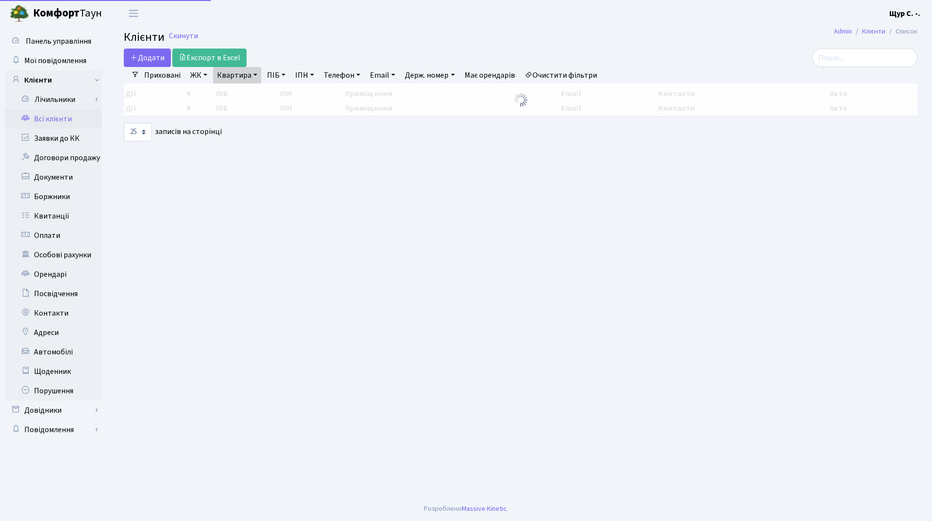
select select "25"
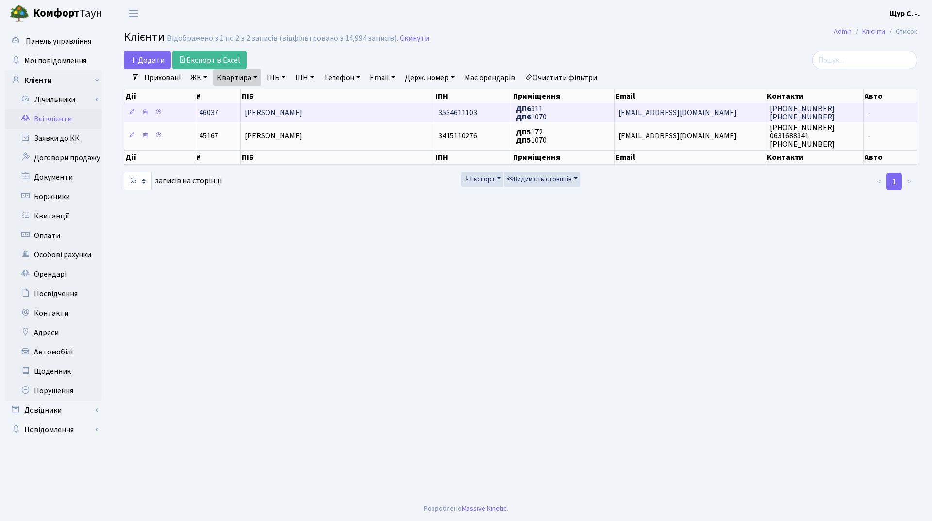
click at [303, 112] on span "[PERSON_NAME]" at bounding box center [274, 112] width 58 height 11
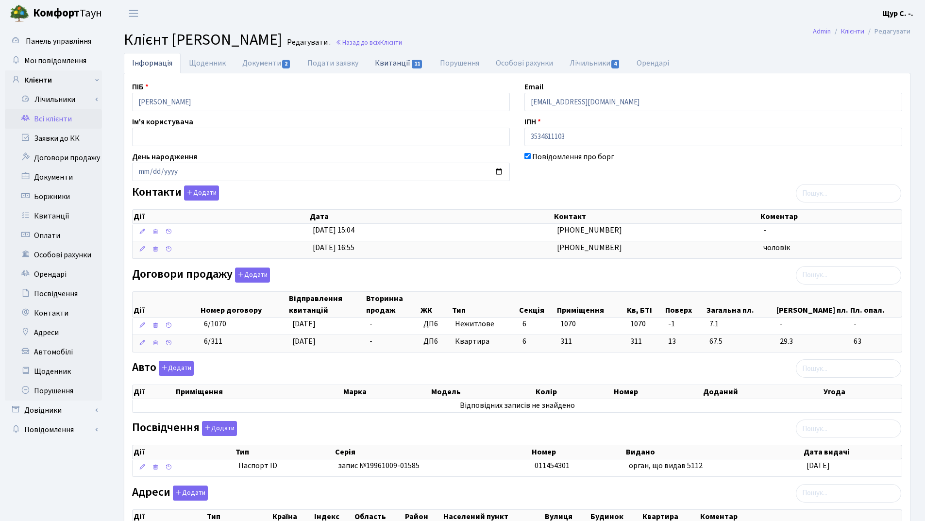
click at [393, 59] on link "Квитанції 11" at bounding box center [399, 63] width 65 height 20
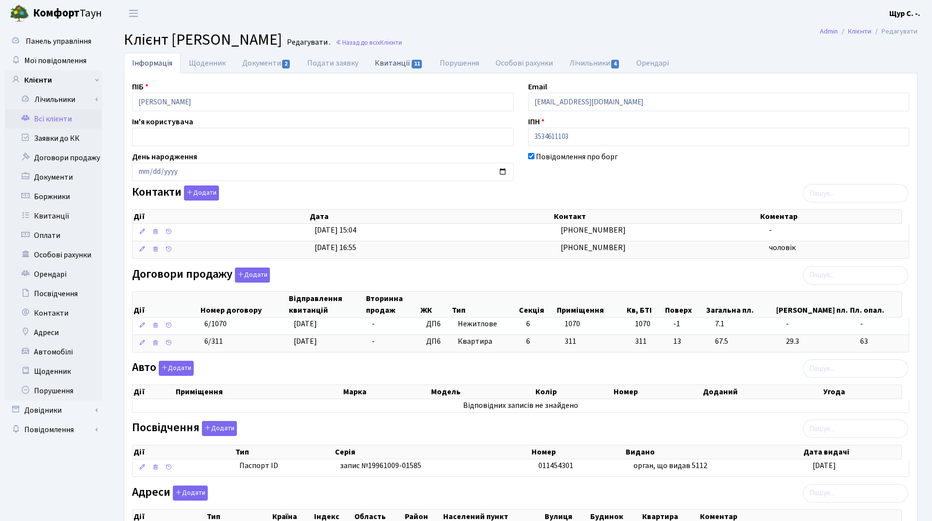
select select "25"
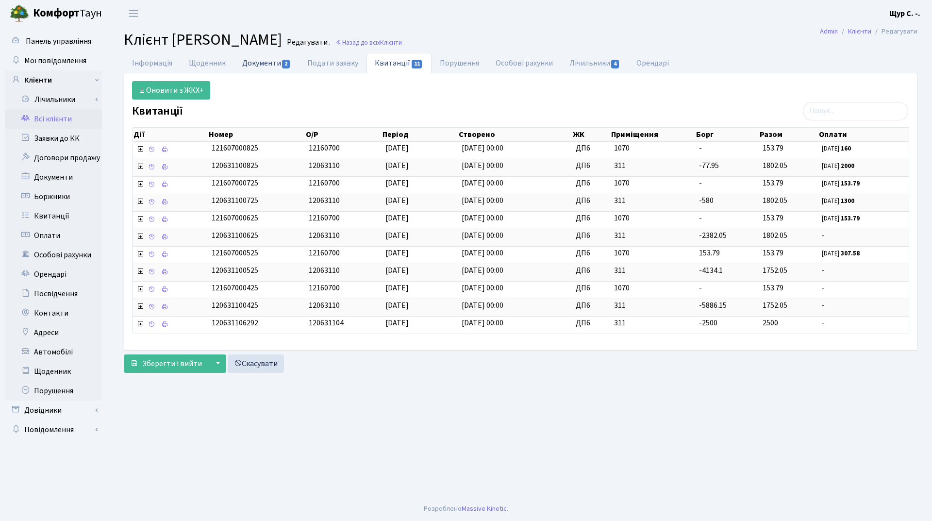
click at [263, 62] on link "Документи 2" at bounding box center [266, 63] width 65 height 20
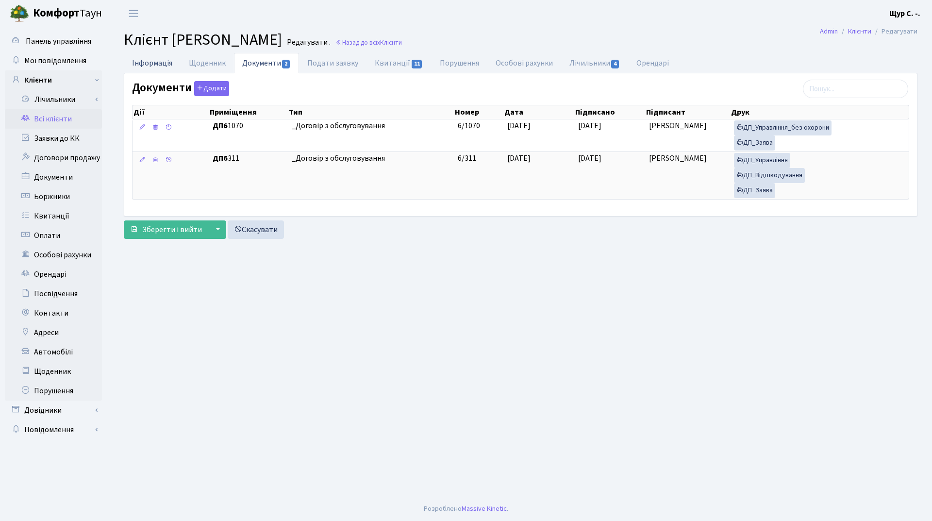
click at [142, 60] on link "Інформація" at bounding box center [152, 63] width 57 height 20
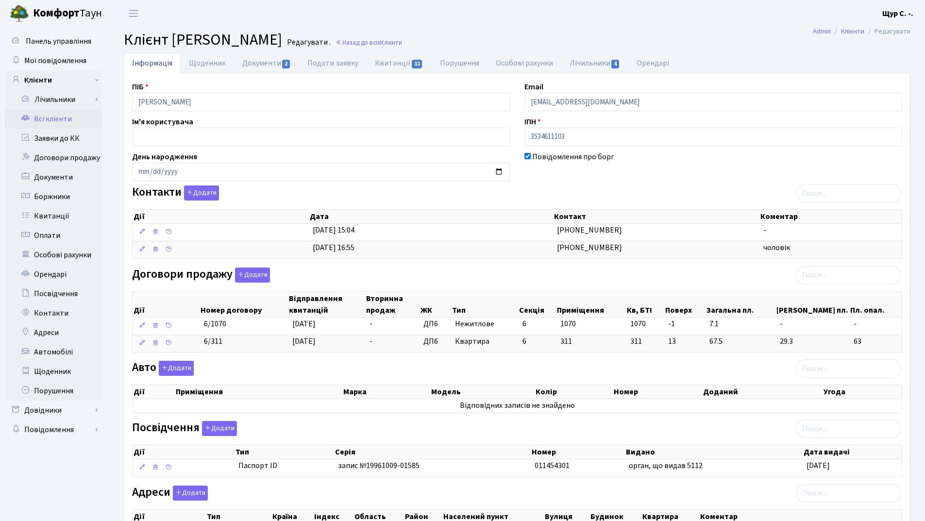
click at [61, 120] on link "Всі клієнти" at bounding box center [53, 118] width 97 height 19
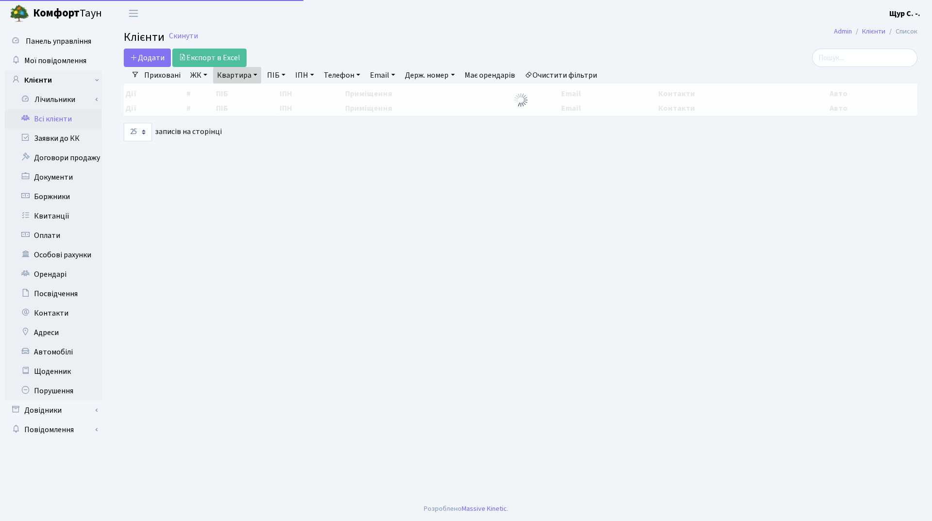
select select "25"
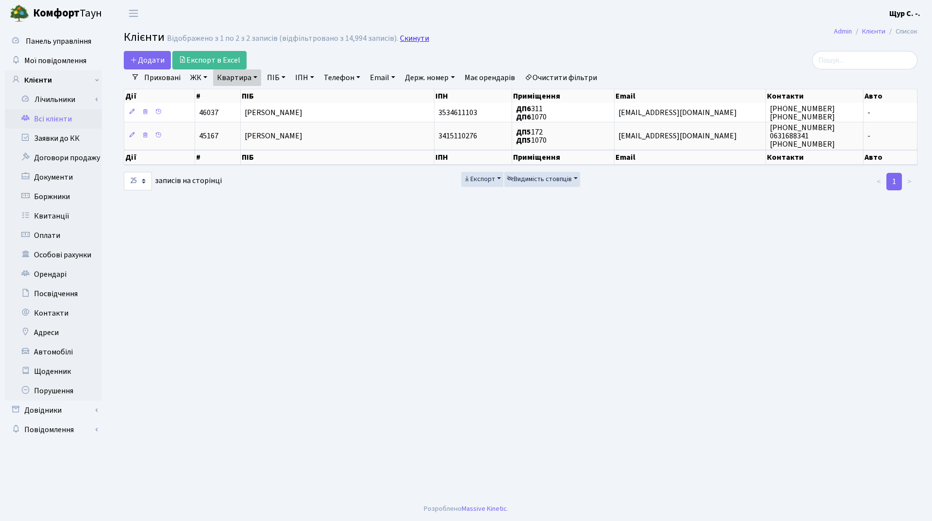
click at [412, 38] on link "Скинути" at bounding box center [414, 38] width 29 height 9
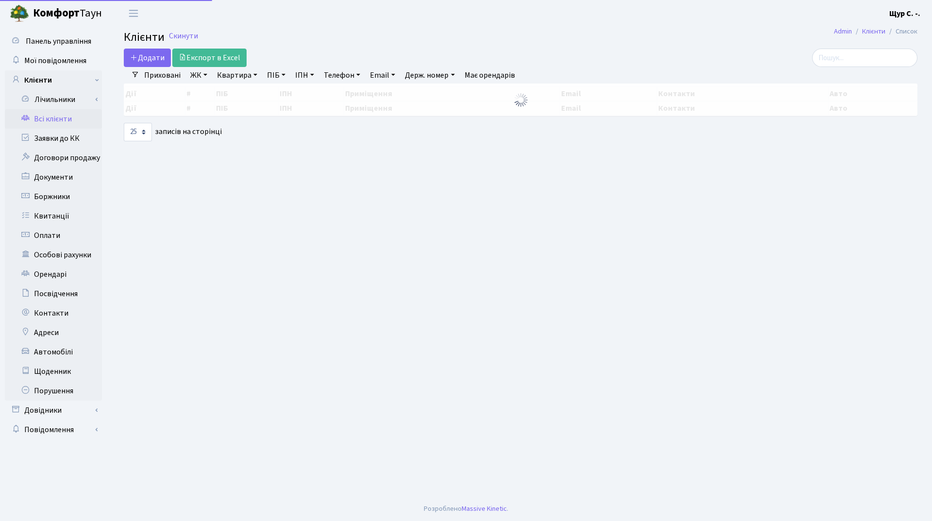
select select "25"
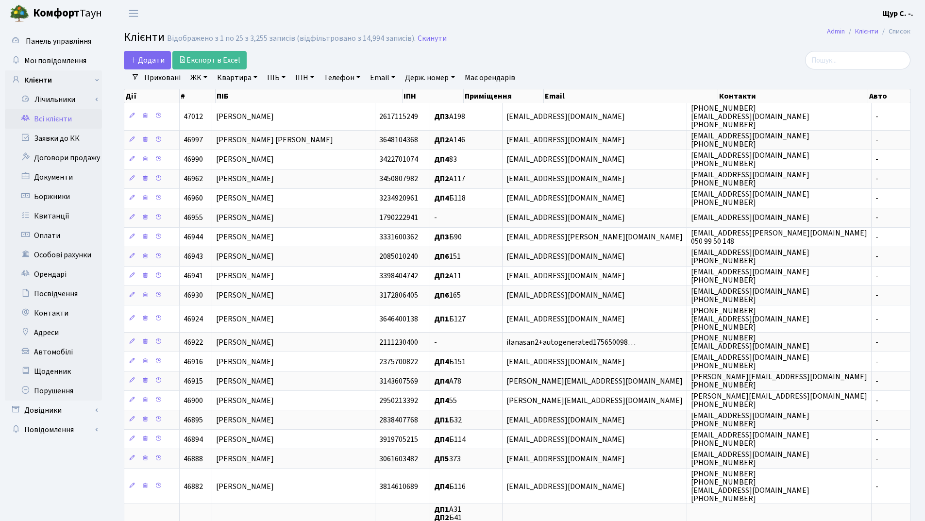
click at [237, 76] on link "Квартира" at bounding box center [237, 77] width 48 height 17
type input "1070"
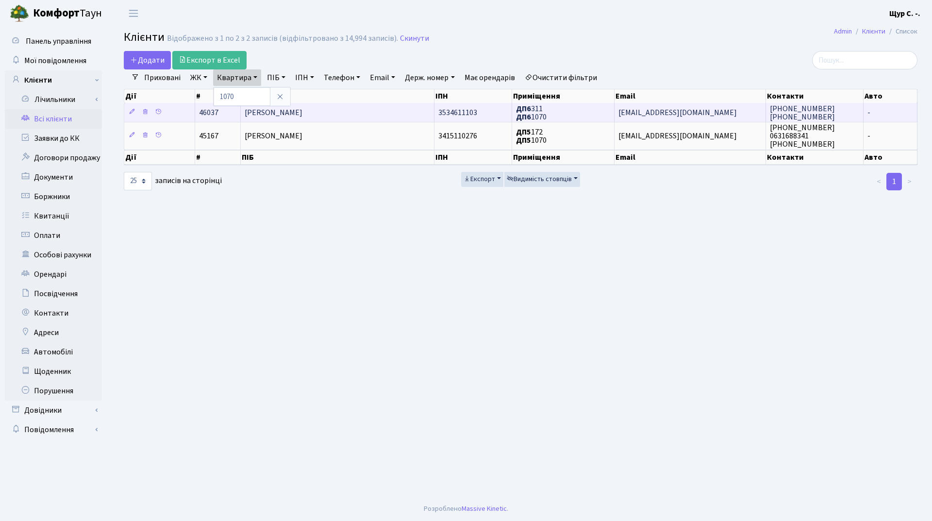
click at [302, 112] on span "[PERSON_NAME]" at bounding box center [274, 112] width 58 height 11
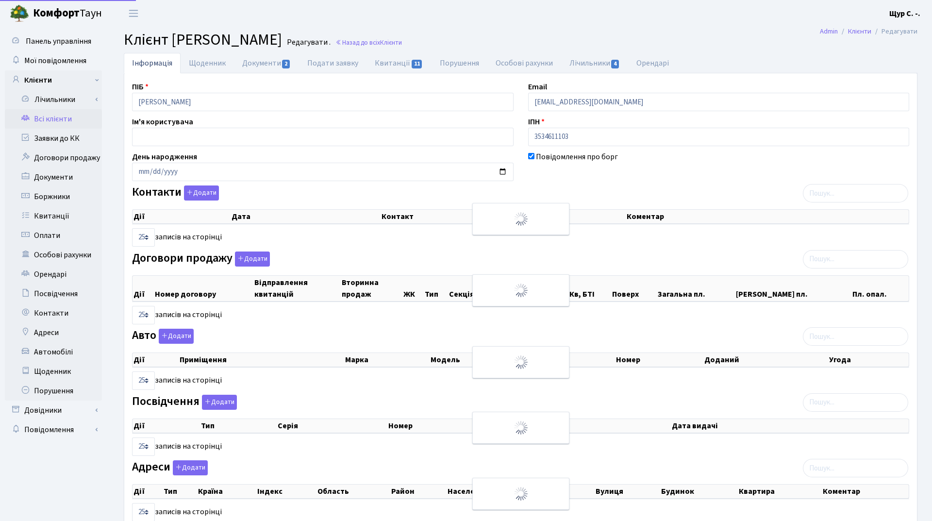
select select "25"
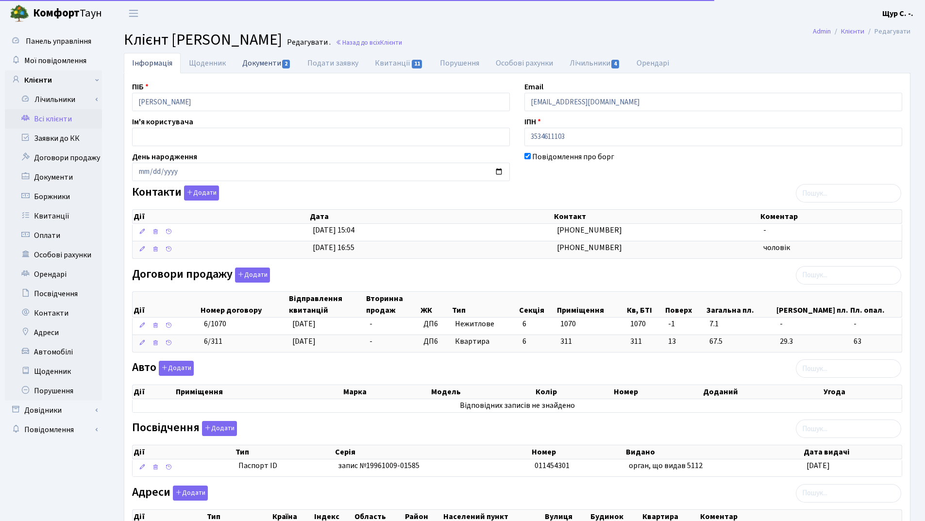
click at [249, 59] on link "Документи 2" at bounding box center [266, 63] width 65 height 20
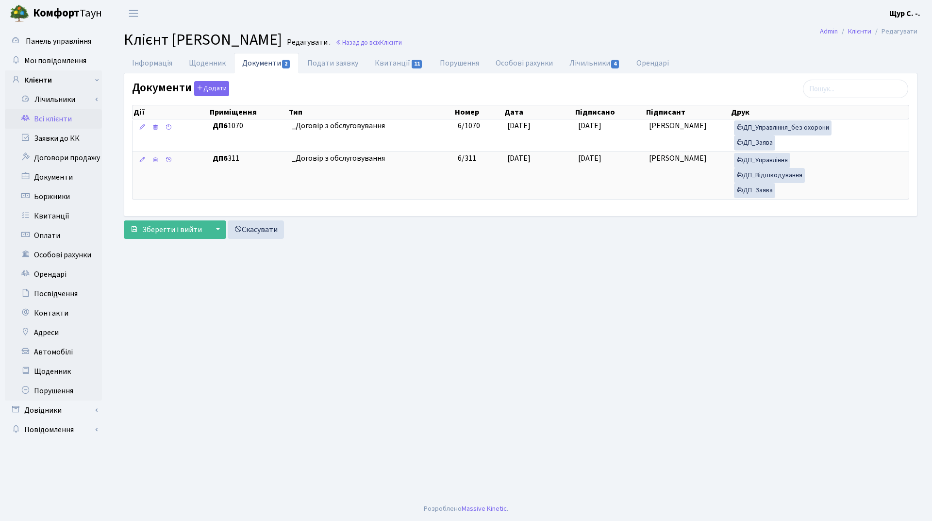
click at [63, 118] on link "Всі клієнти" at bounding box center [53, 118] width 97 height 19
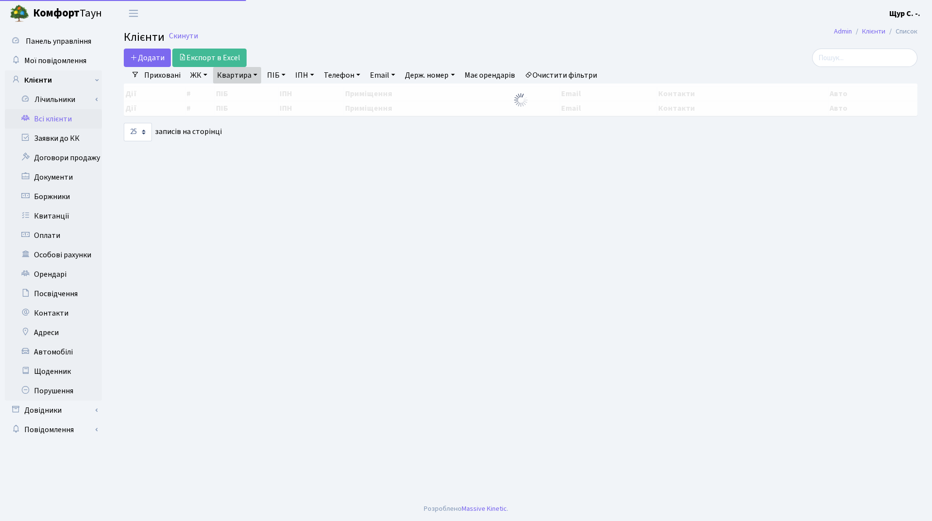
select select "25"
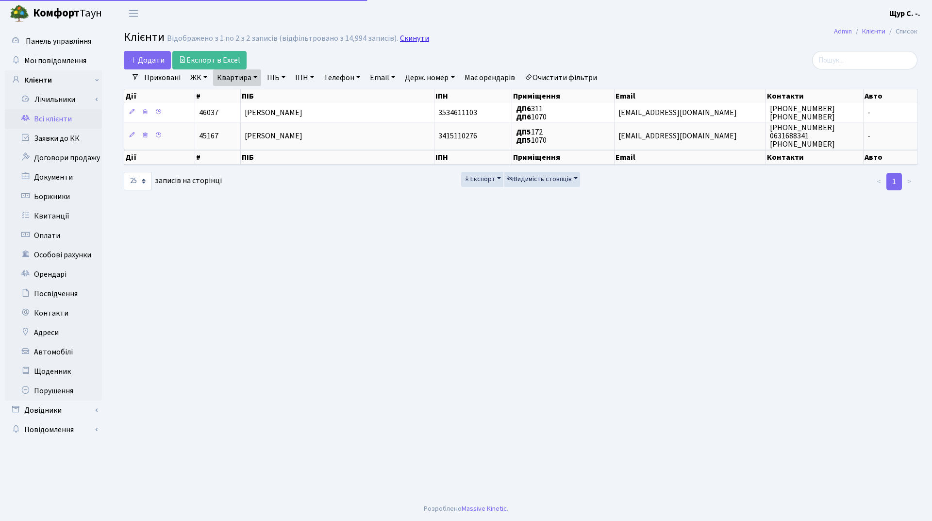
click at [412, 38] on link "Скинути" at bounding box center [414, 38] width 29 height 9
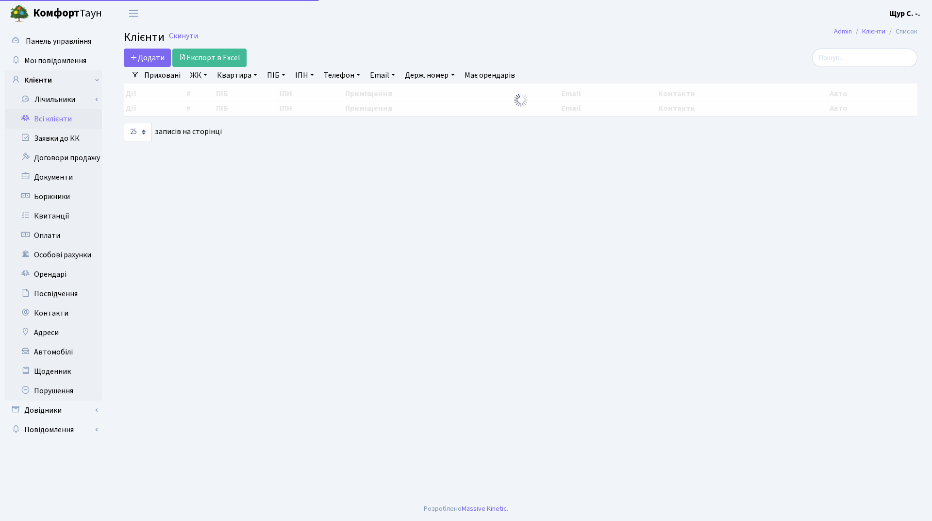
select select "25"
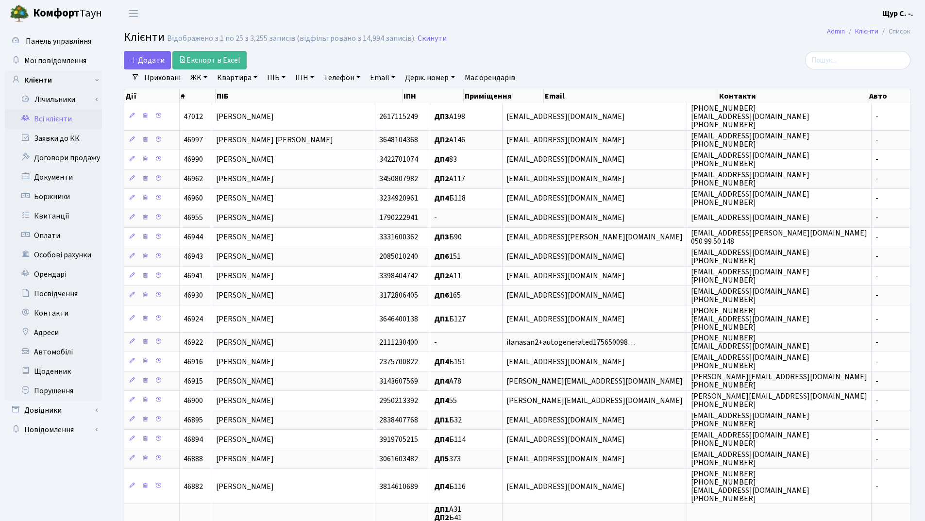
click at [222, 81] on link "Квартира" at bounding box center [237, 77] width 48 height 17
type input "397"
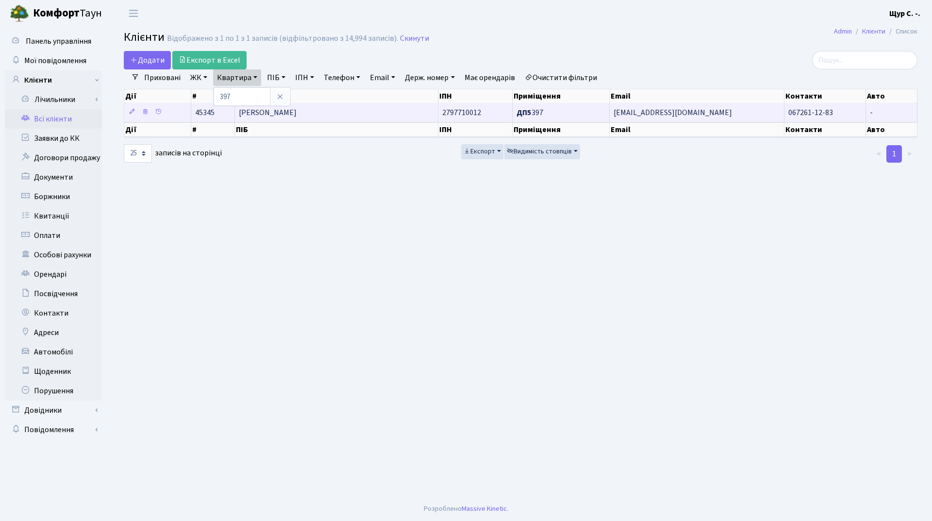
click at [374, 115] on td "[PERSON_NAME]" at bounding box center [337, 112] width 204 height 19
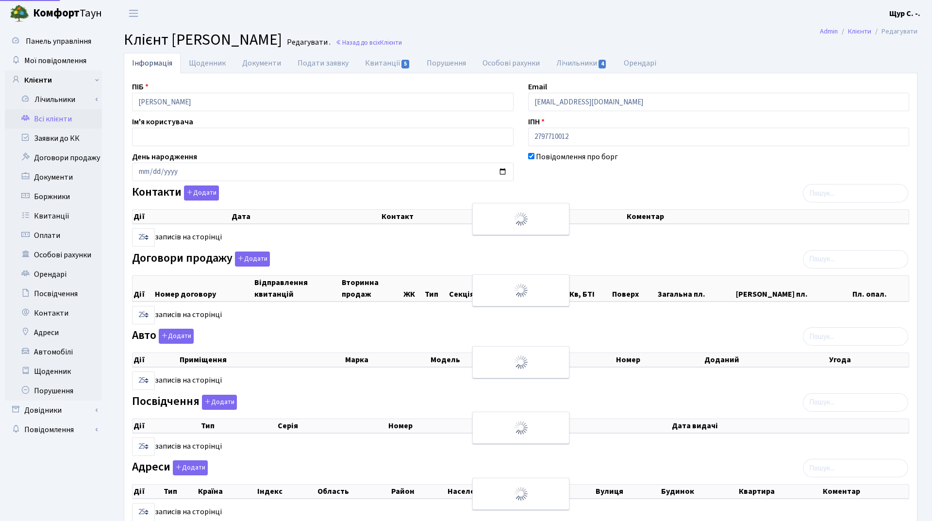
select select "25"
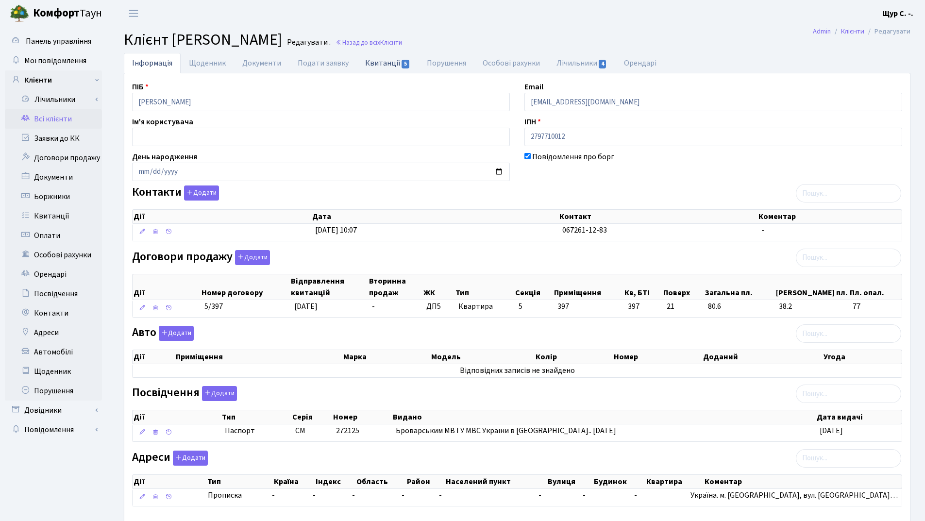
click at [383, 60] on link "Квитанції 5" at bounding box center [388, 63] width 62 height 20
select select "25"
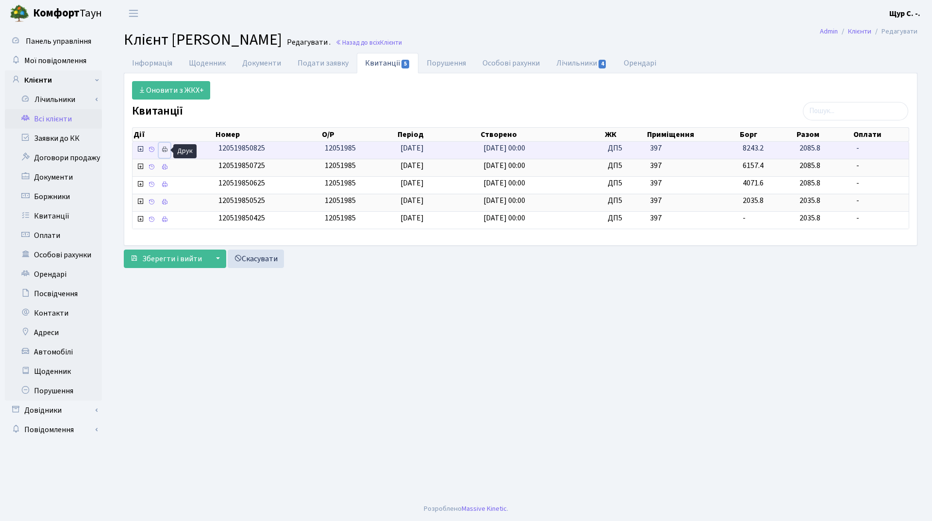
click at [165, 152] on icon at bounding box center [164, 149] width 7 height 7
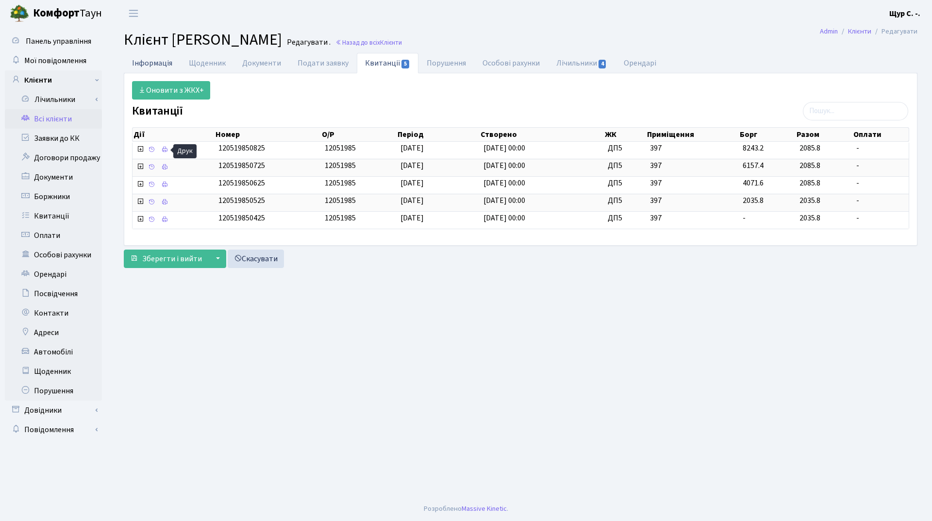
click at [163, 64] on link "Інформація" at bounding box center [152, 63] width 57 height 20
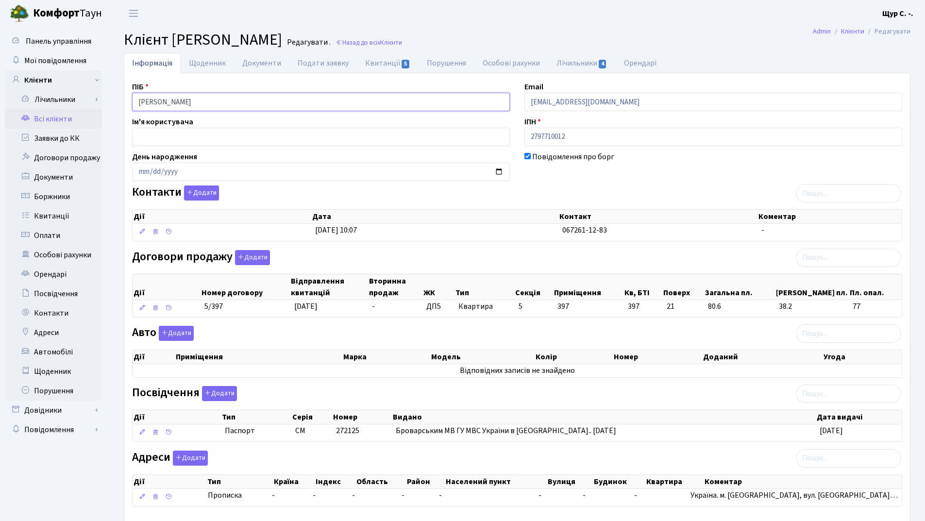
drag, startPoint x: 267, startPoint y: 102, endPoint x: 123, endPoint y: 98, distance: 143.8
click at [123, 98] on div "Інформація Щоденник Документи Подати заявку Квитанції 5 Порушення Особові рахун…" at bounding box center [517, 301] width 801 height 497
click at [689, 28] on main "Admin Клієнти Редагувати Клієнт Самардак Олександр Анатолійович Редагувати . На…" at bounding box center [517, 289] width 816 height 524
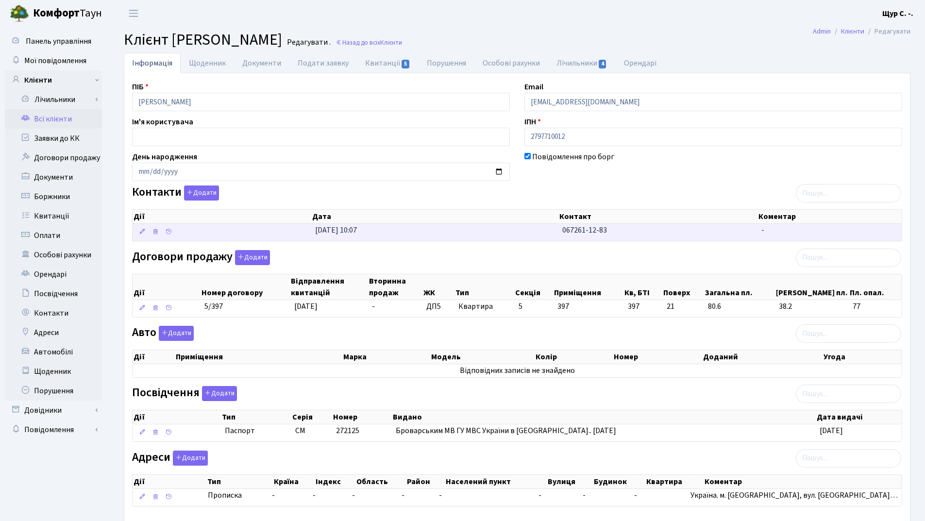
click at [530, 239] on td "24.01.2025, 10:07" at bounding box center [434, 232] width 247 height 17
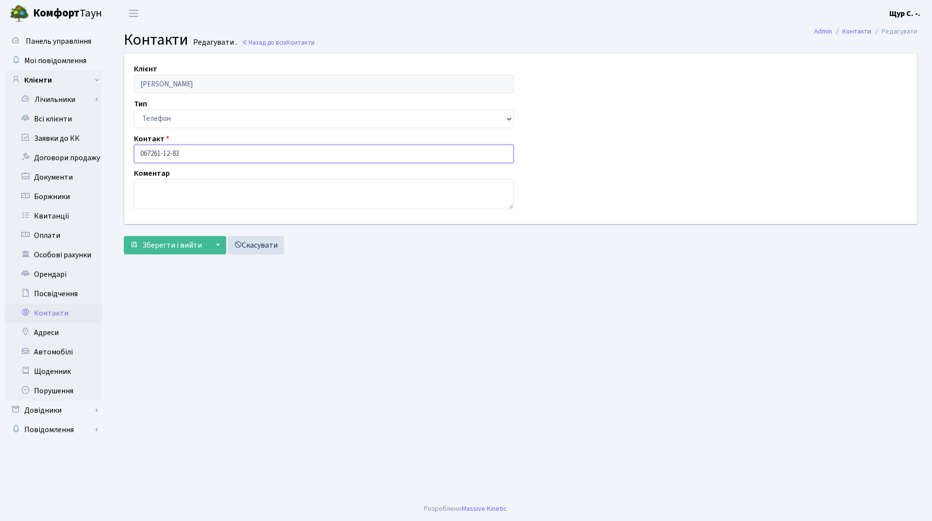
click at [153, 152] on input "067261-12-83" at bounding box center [324, 154] width 380 height 18
type input "067-261-12-83"
click at [157, 245] on span "Зберегти і вийти" at bounding box center [172, 245] width 60 height 11
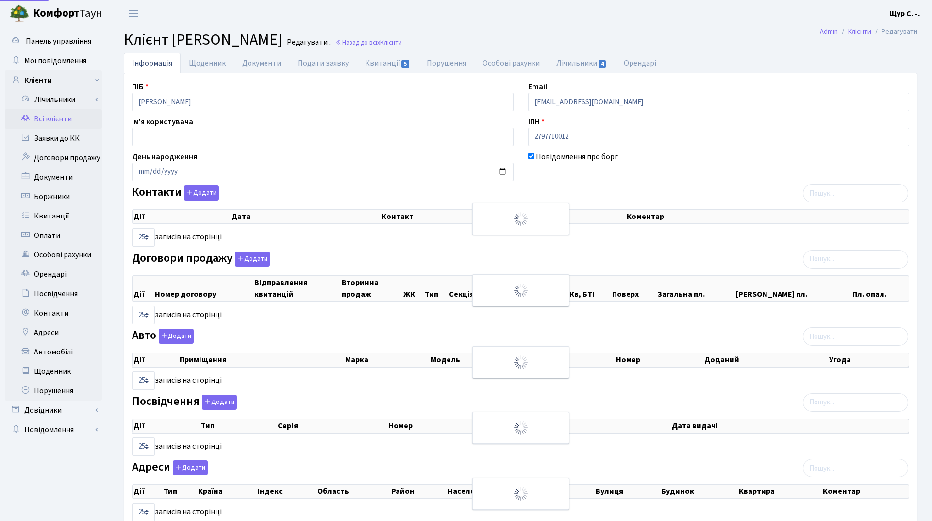
select select "25"
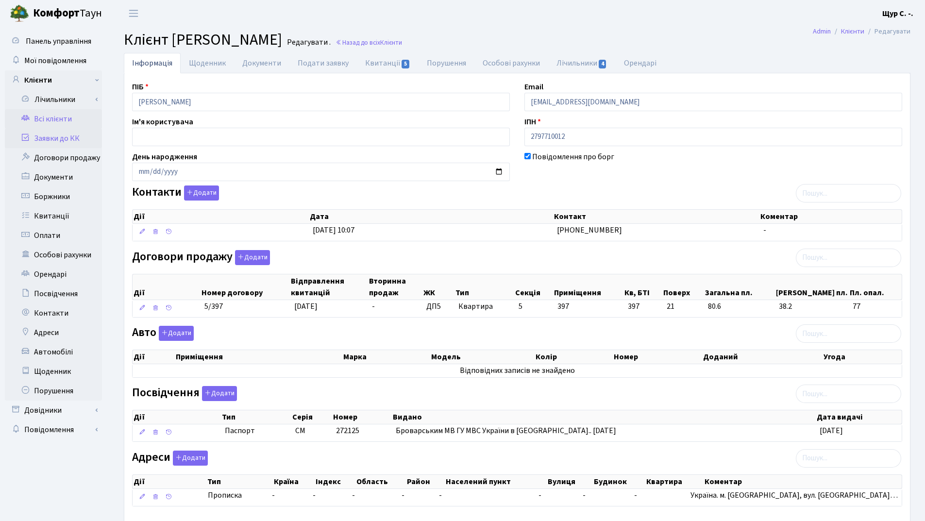
click at [45, 136] on link "Заявки до КК" at bounding box center [53, 138] width 97 height 19
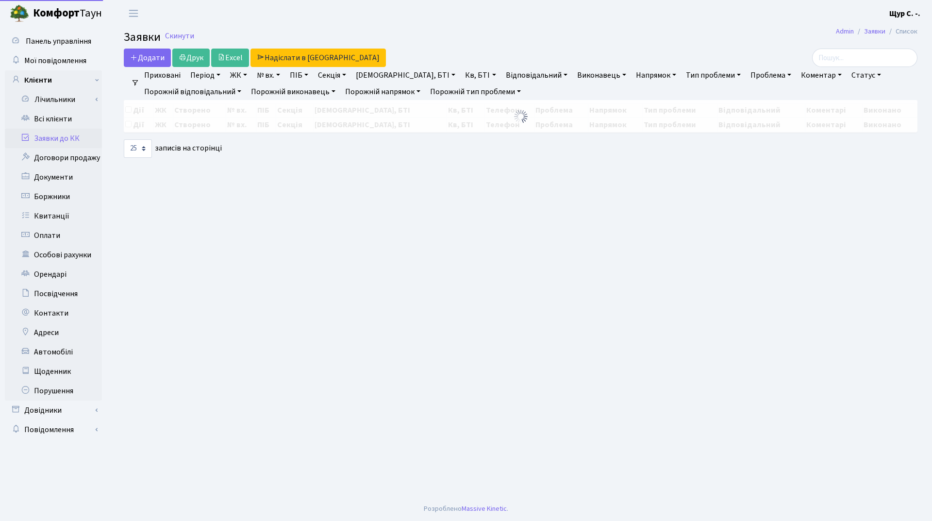
select select "25"
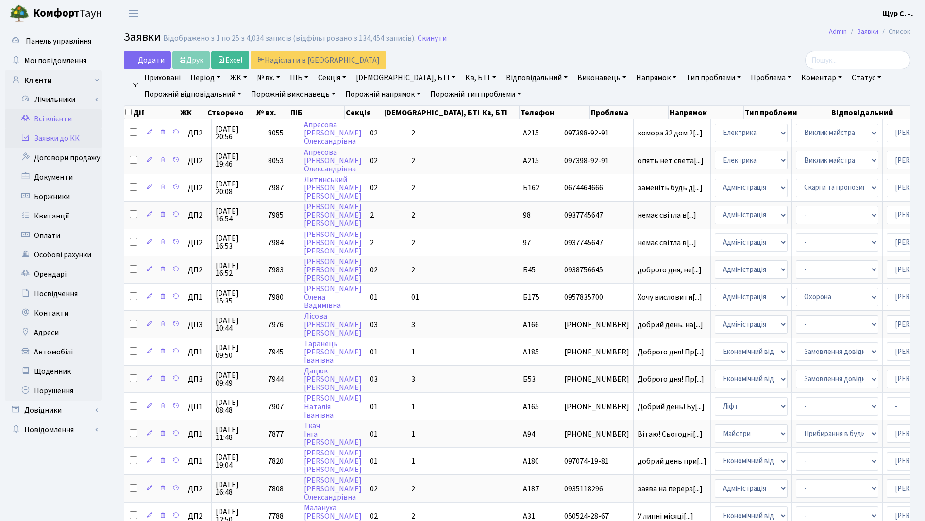
click at [84, 119] on link "Всі клієнти" at bounding box center [53, 118] width 97 height 19
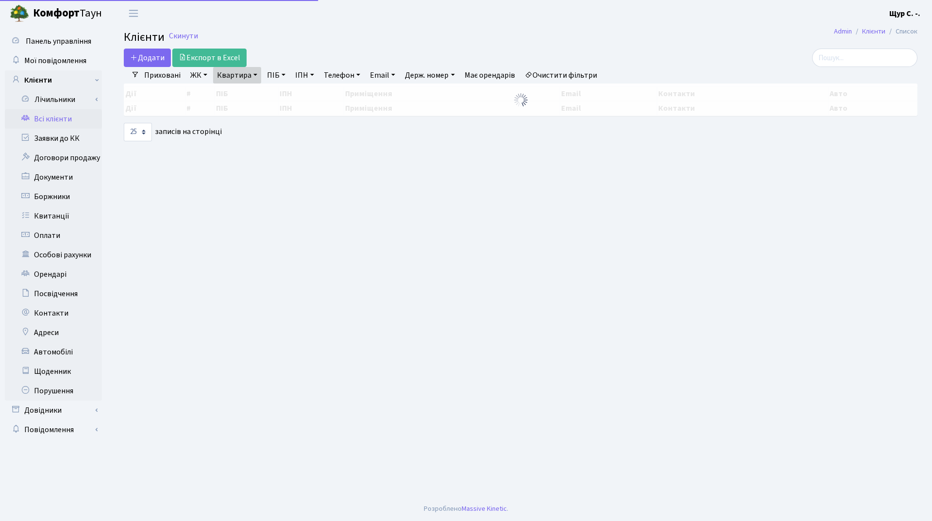
select select "25"
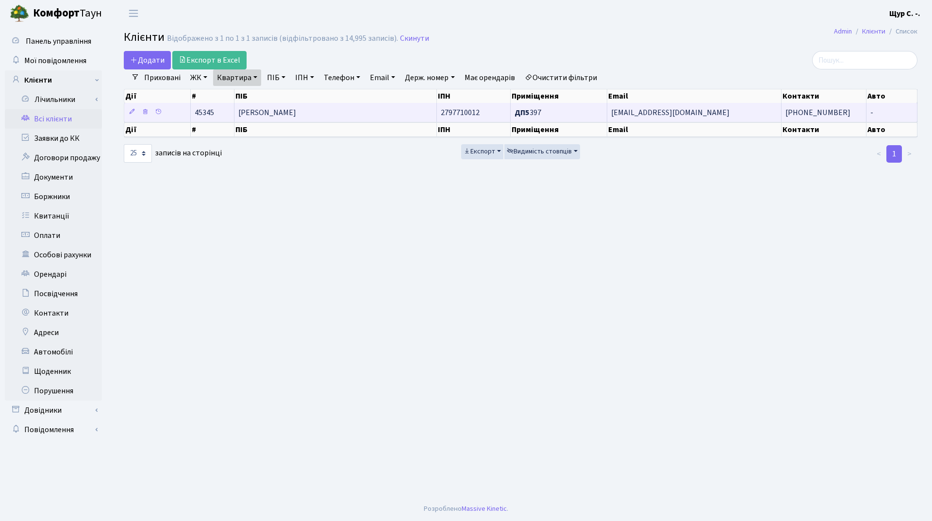
click at [296, 117] on span "[PERSON_NAME]" at bounding box center [267, 112] width 58 height 11
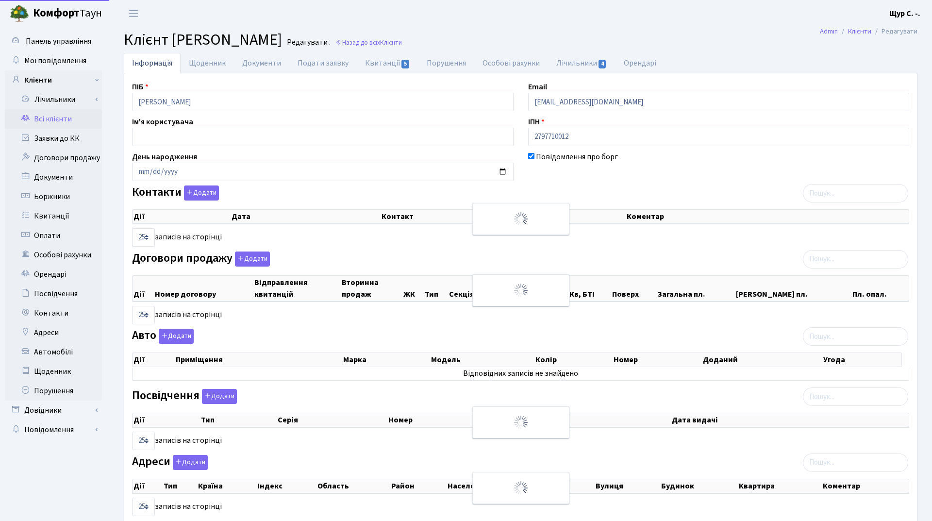
select select "25"
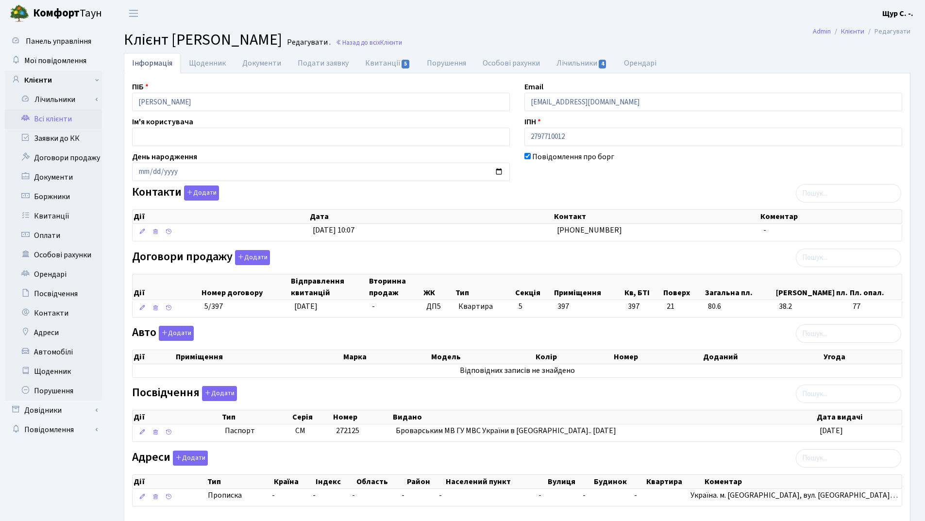
click at [47, 123] on link "Всі клієнти" at bounding box center [53, 118] width 97 height 19
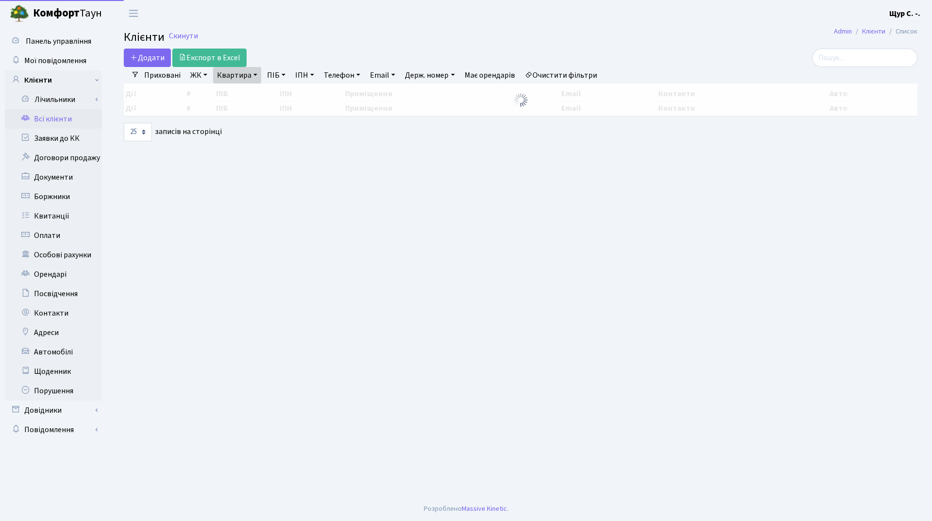
select select "25"
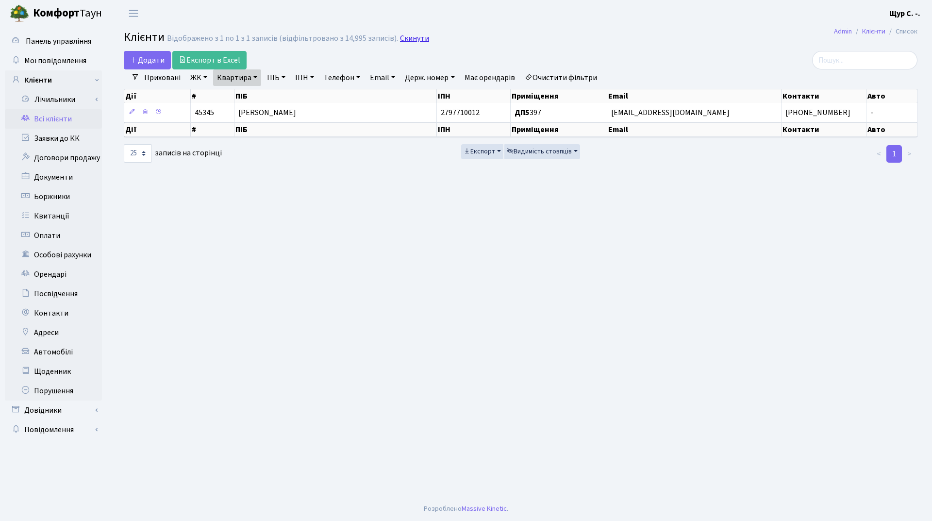
click at [407, 35] on link "Скинути" at bounding box center [414, 38] width 29 height 9
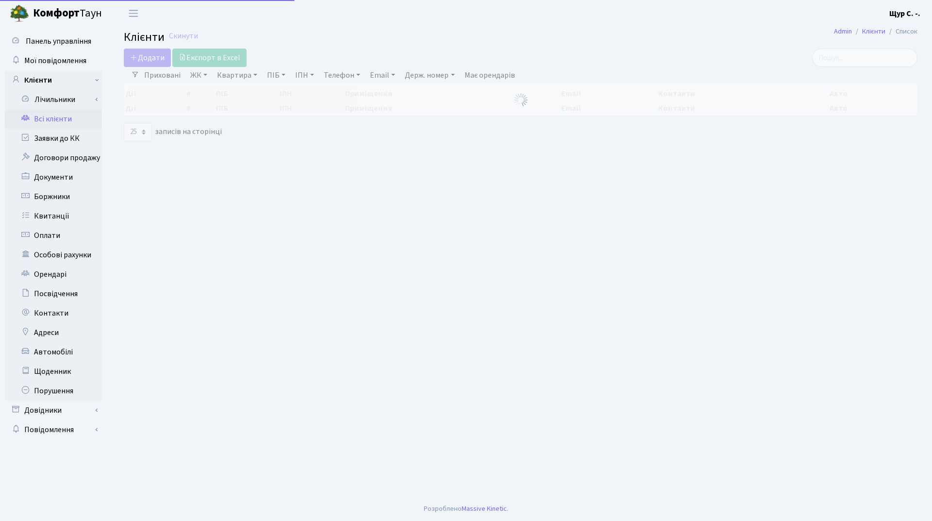
select select "25"
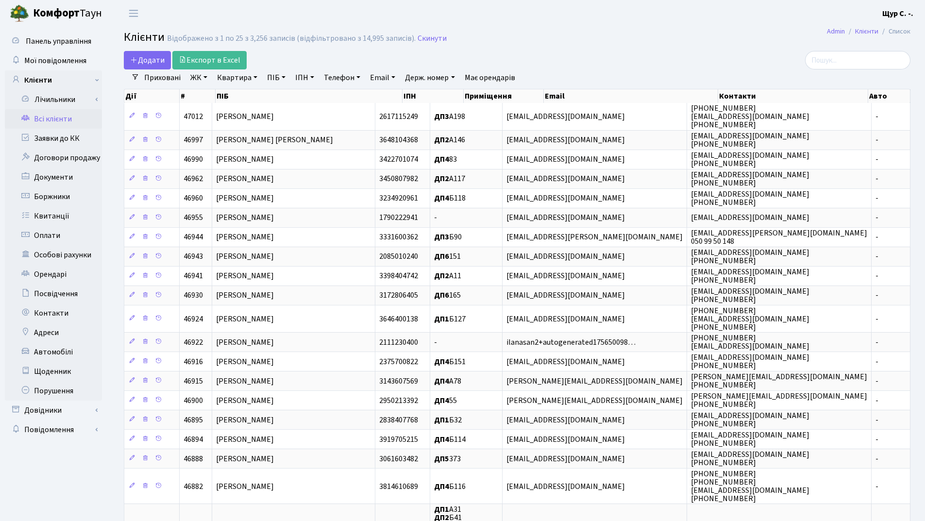
click at [245, 82] on link "Квартира" at bounding box center [237, 77] width 48 height 17
type input "11"
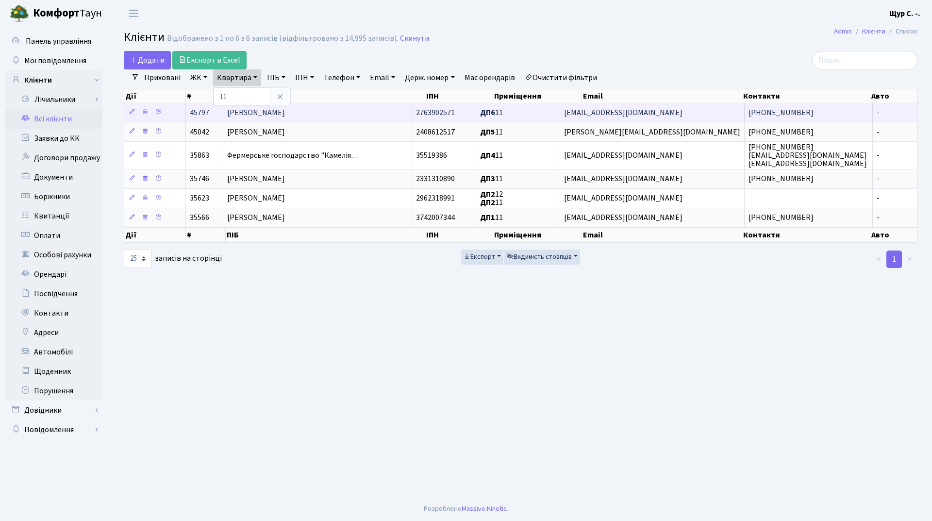
click at [379, 114] on td "[PERSON_NAME]" at bounding box center [317, 112] width 189 height 19
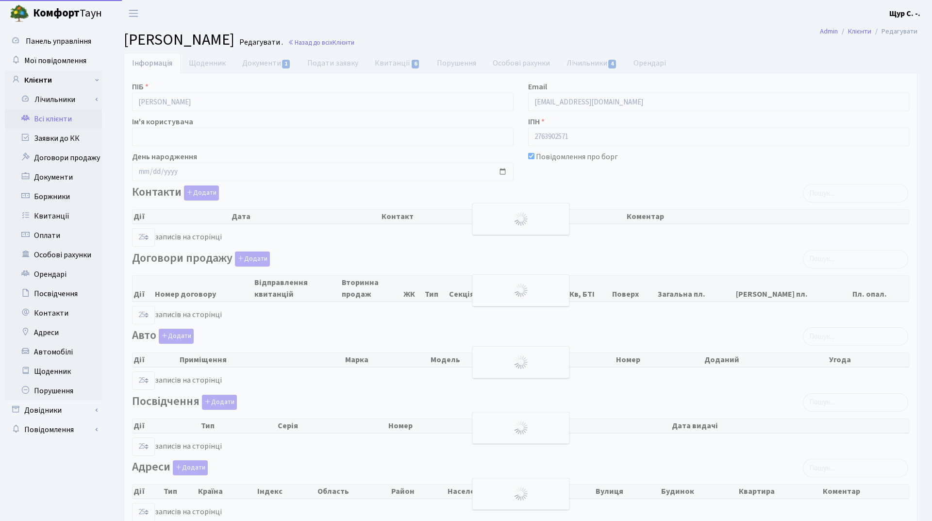
select select "25"
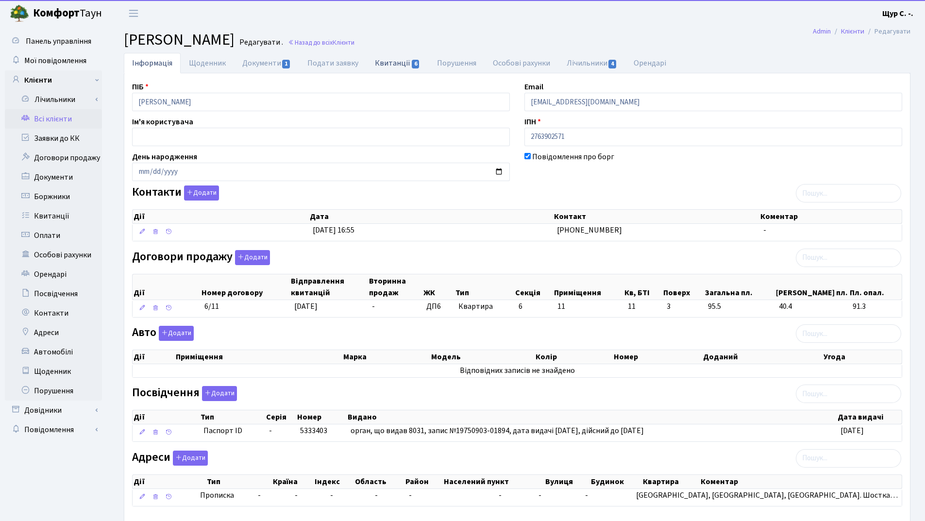
click at [408, 60] on link "Квитанції 6" at bounding box center [398, 63] width 62 height 20
select select "25"
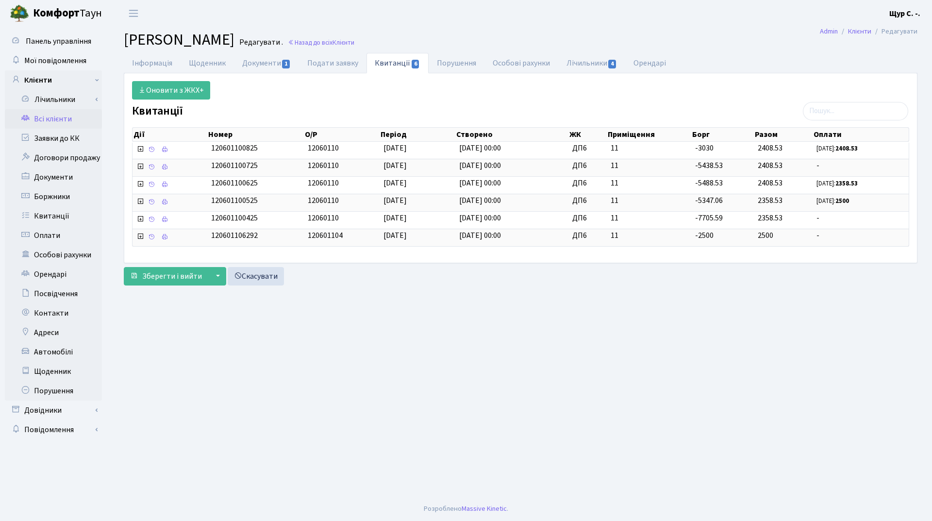
click at [73, 119] on link "Всі клієнти" at bounding box center [53, 118] width 97 height 19
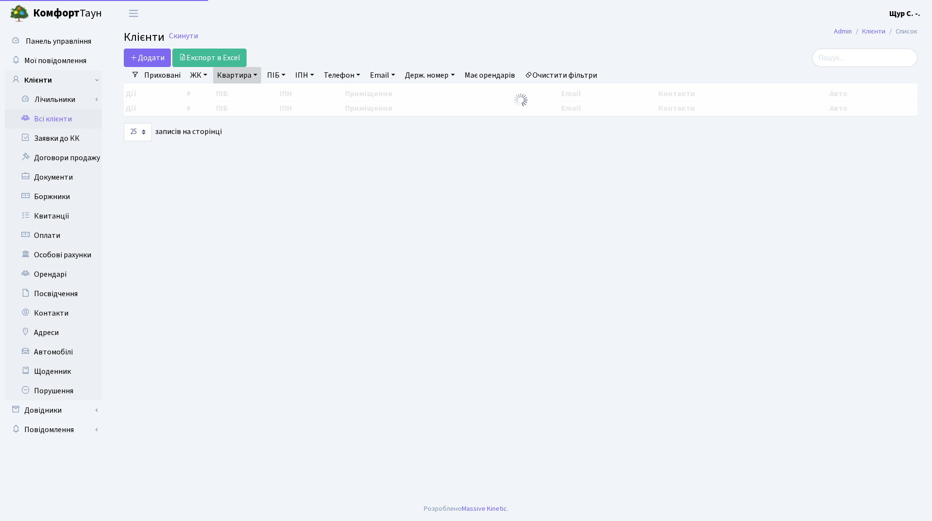
select select "25"
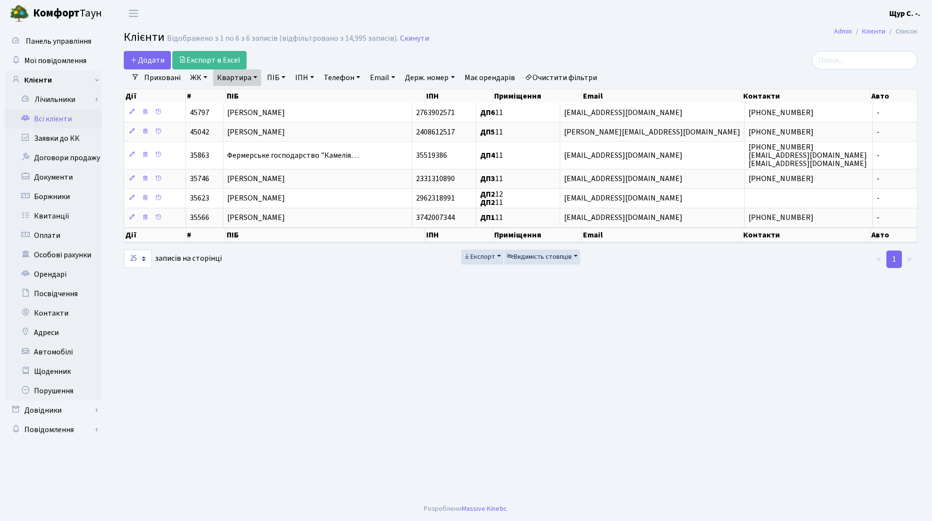
click at [251, 79] on link "Квартира" at bounding box center [237, 77] width 48 height 17
click at [257, 99] on input "11" at bounding box center [242, 96] width 57 height 18
type input "1"
type input "397"
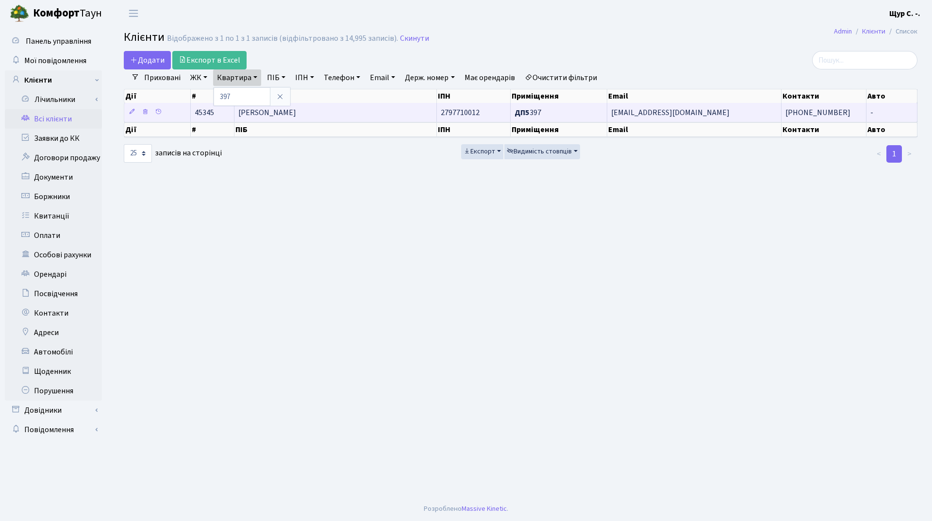
click at [296, 113] on span "Самардак Олександр Анатолійович" at bounding box center [267, 112] width 58 height 11
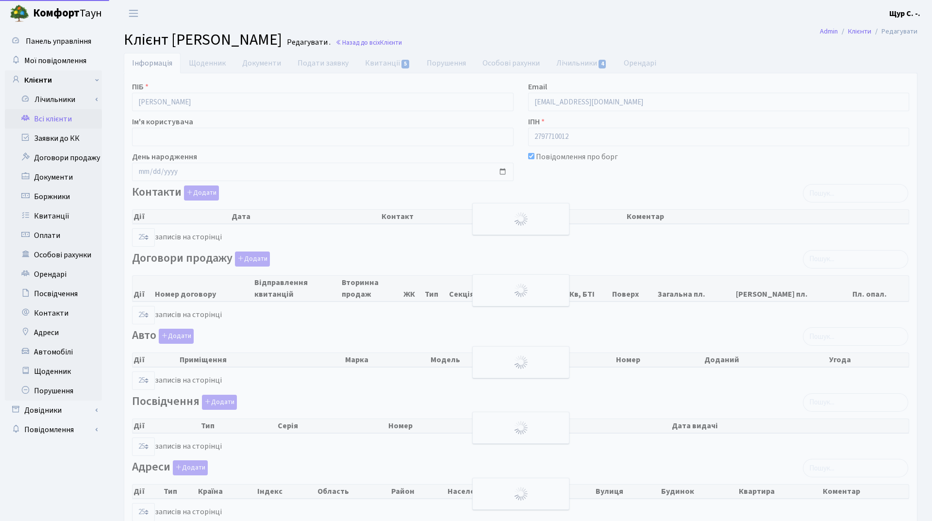
select select "25"
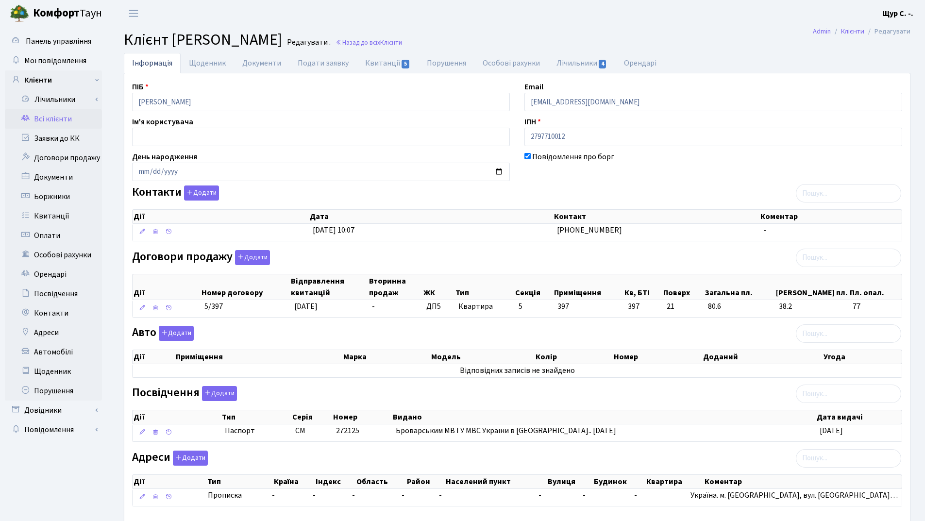
click at [56, 120] on link "Всі клієнти" at bounding box center [53, 118] width 97 height 19
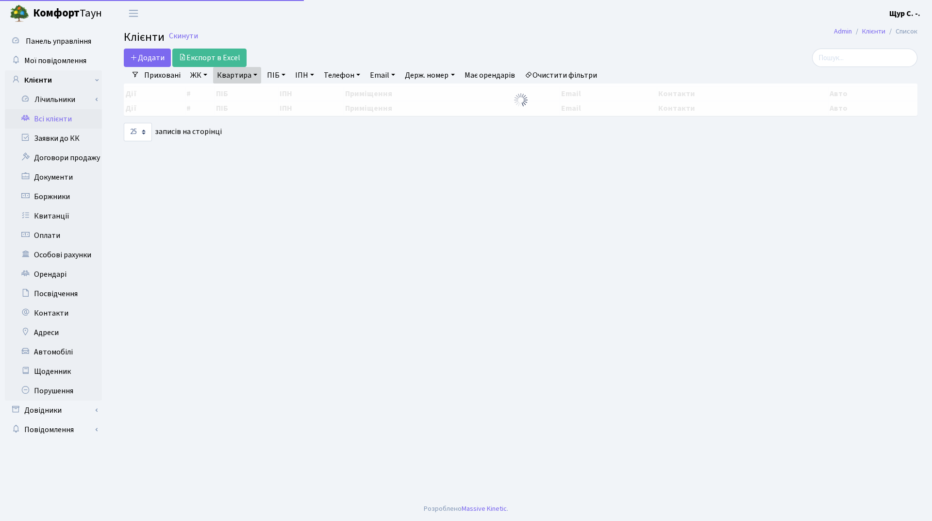
select select "25"
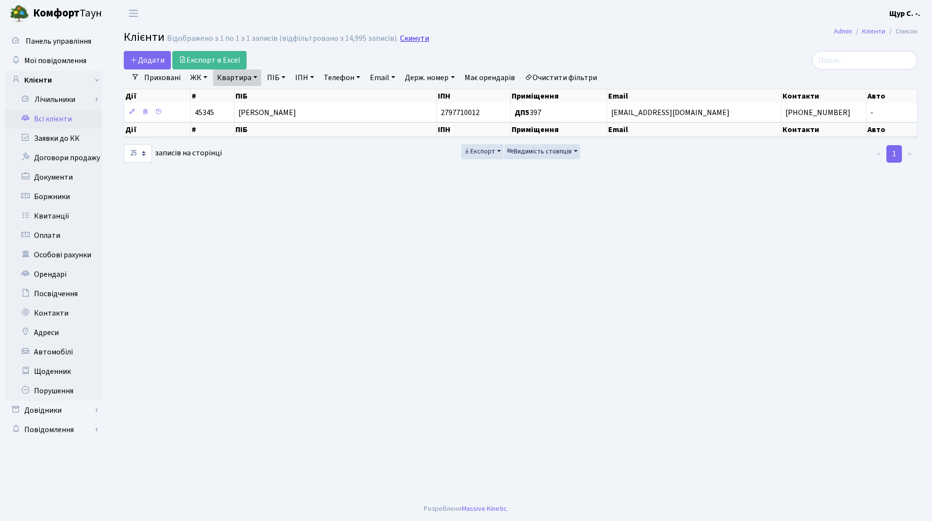
click at [401, 38] on link "Скинути" at bounding box center [414, 38] width 29 height 9
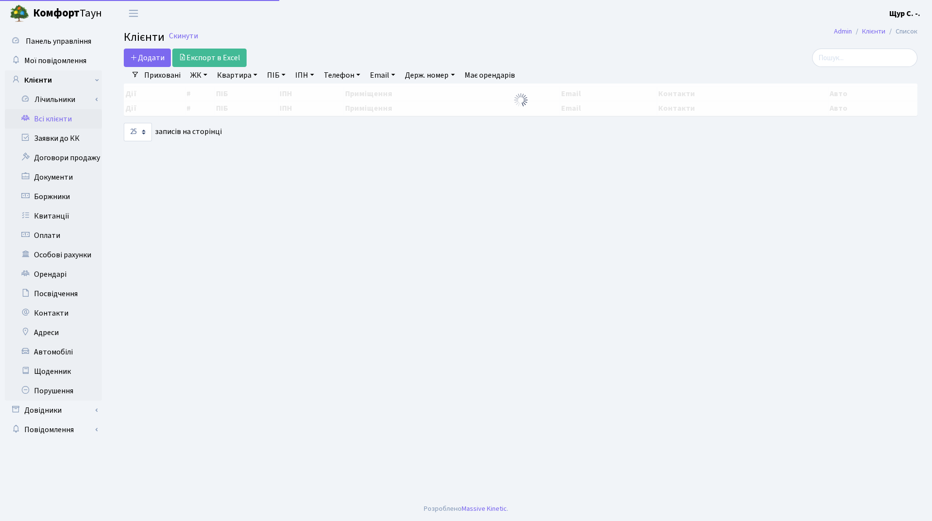
select select "25"
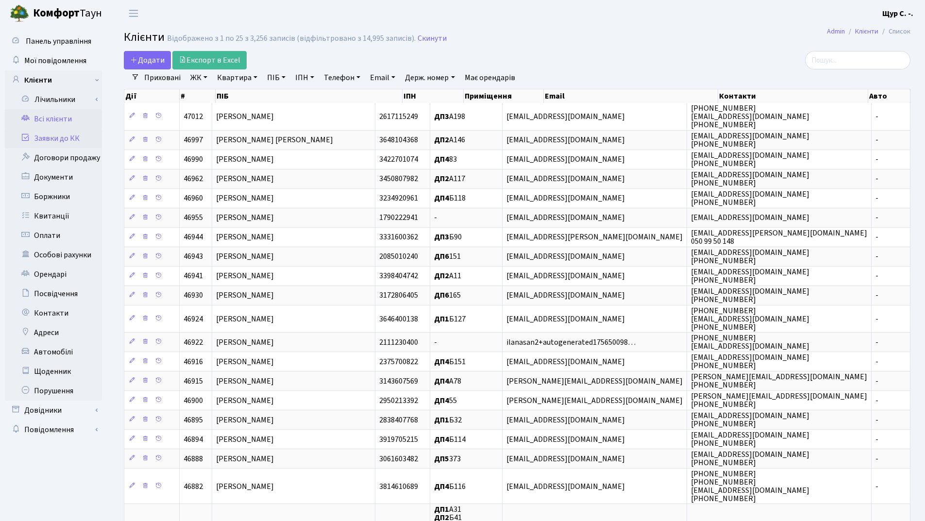
click at [61, 139] on link "Заявки до КК" at bounding box center [53, 138] width 97 height 19
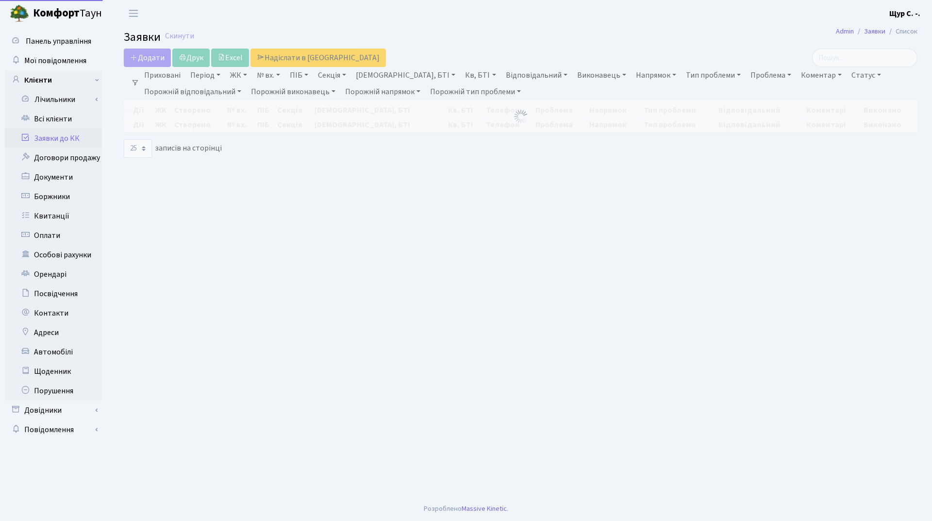
select select "25"
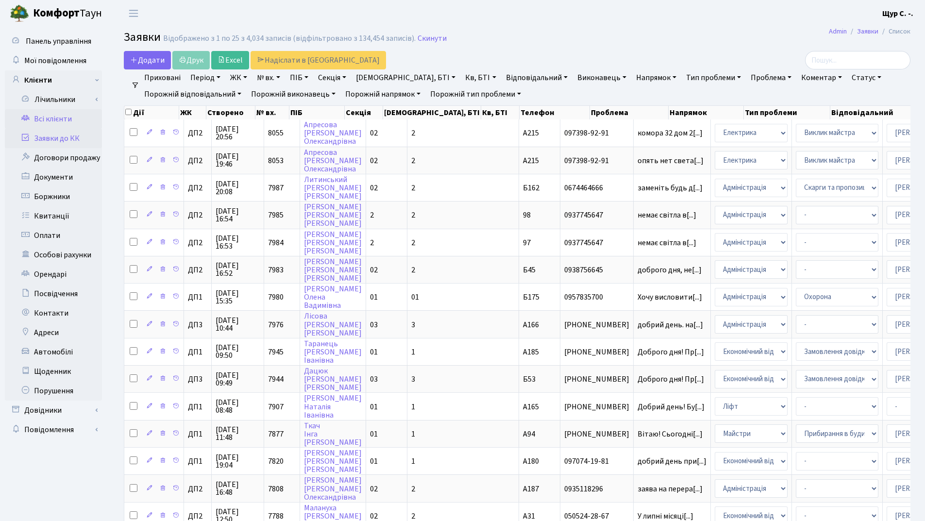
click at [64, 116] on link "Всі клієнти" at bounding box center [53, 118] width 97 height 19
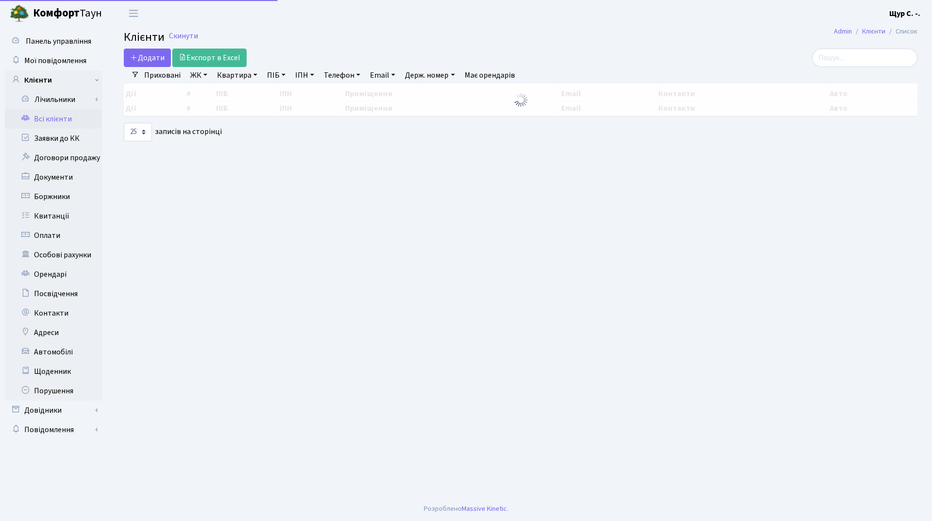
select select "25"
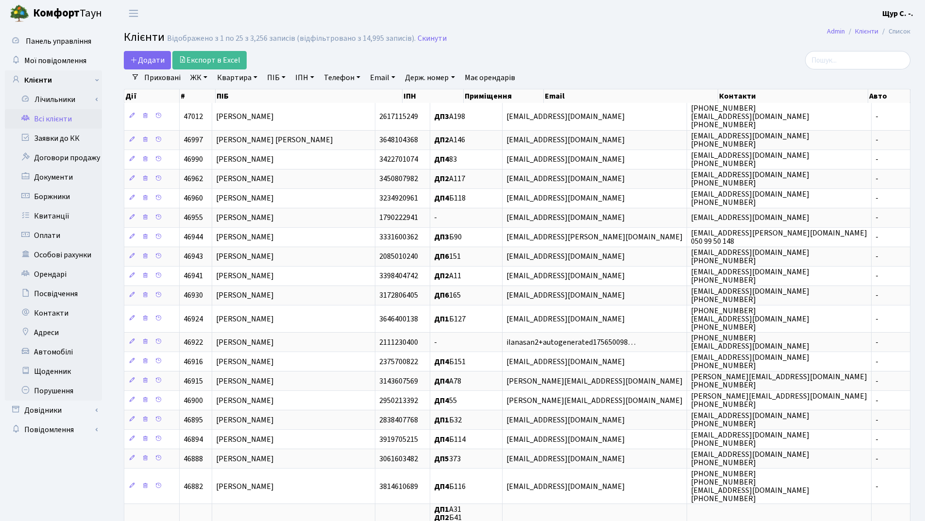
click at [245, 80] on link "Квартира" at bounding box center [237, 77] width 48 height 17
type input "397"
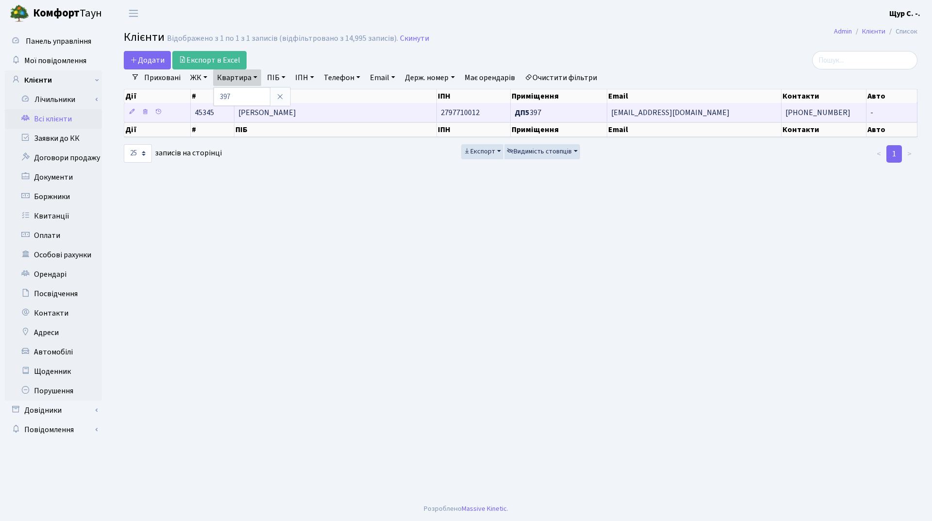
click at [296, 109] on span "Самардак Олександр Анатолійович" at bounding box center [267, 112] width 58 height 11
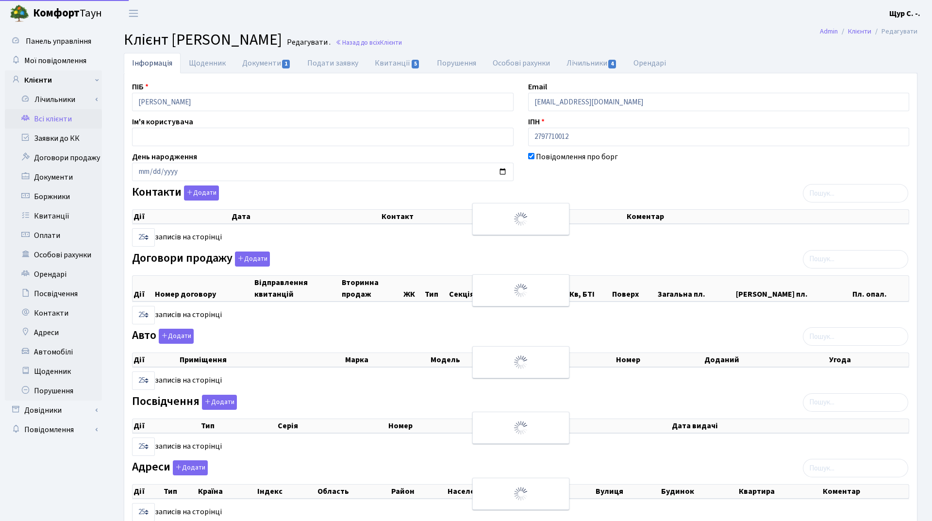
select select "25"
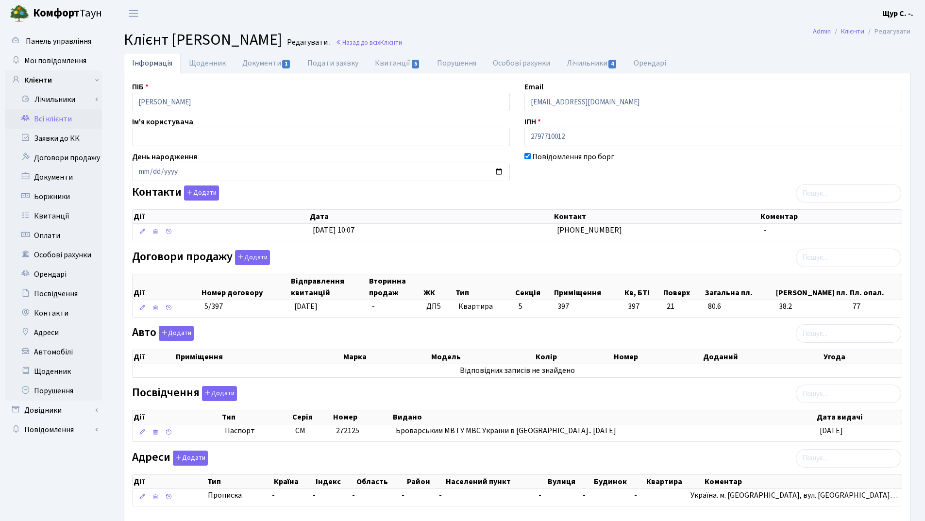
click at [56, 115] on link "Всі клієнти" at bounding box center [53, 118] width 97 height 19
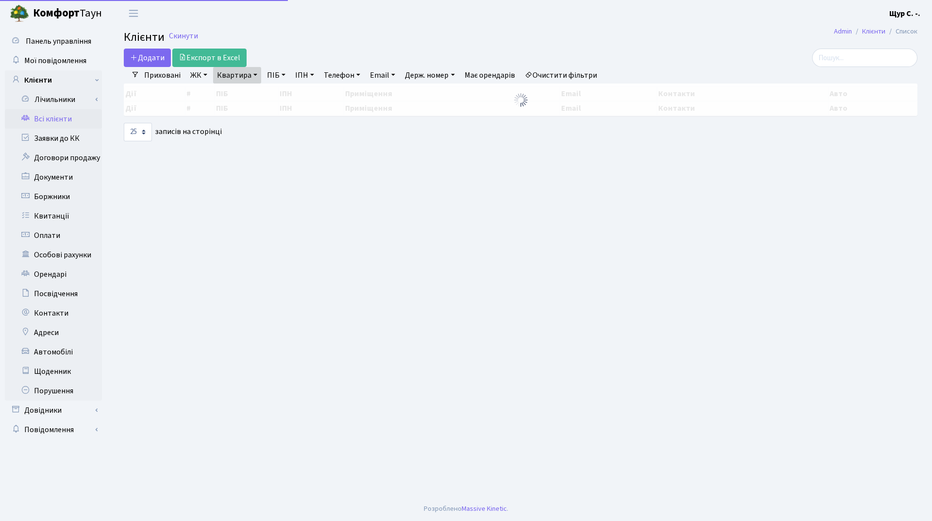
select select "25"
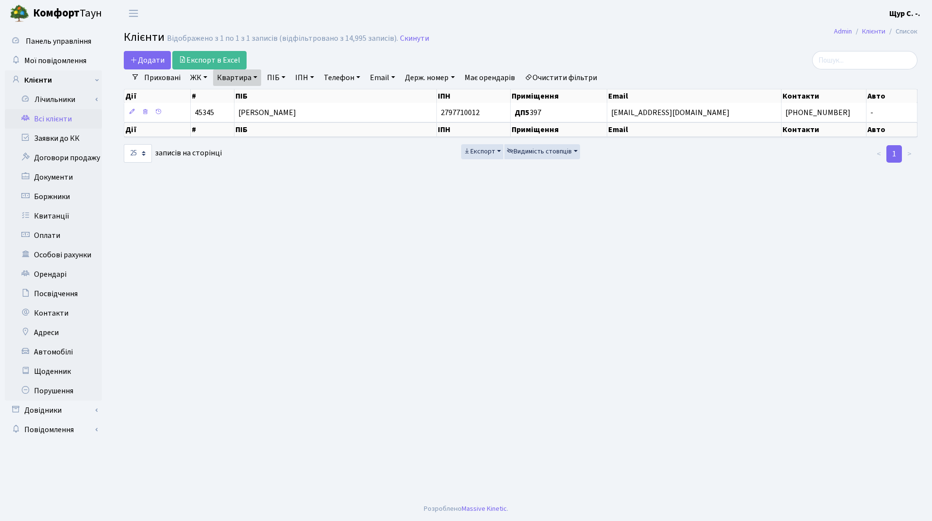
click at [251, 79] on link "Квартира" at bounding box center [237, 77] width 48 height 17
click at [258, 96] on input "397" at bounding box center [242, 96] width 57 height 18
type input "3"
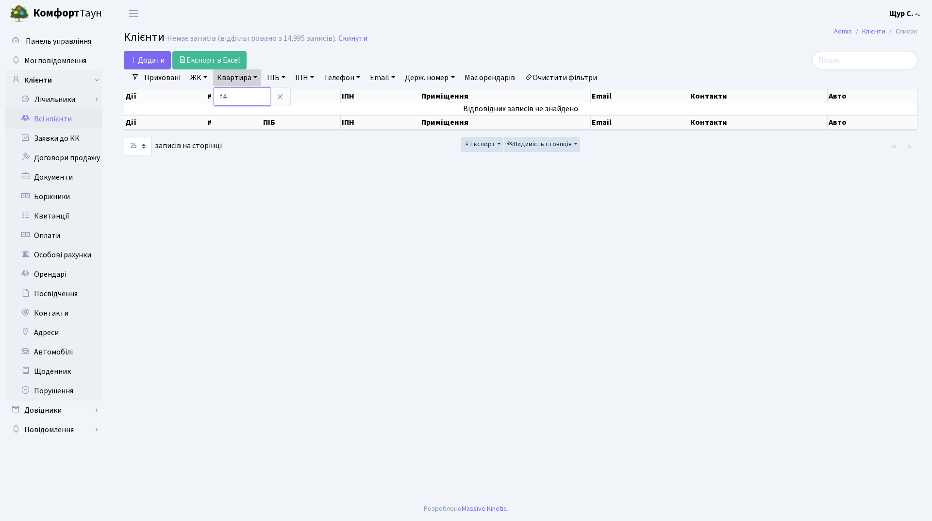
type input "f"
type input "а40"
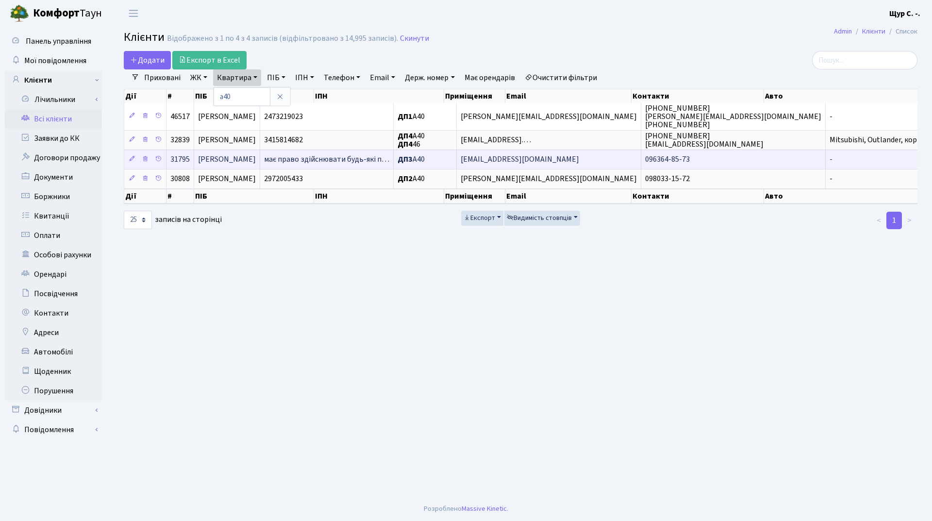
click at [238, 161] on span "Шамайло Анастасія Василівна" at bounding box center [227, 159] width 58 height 11
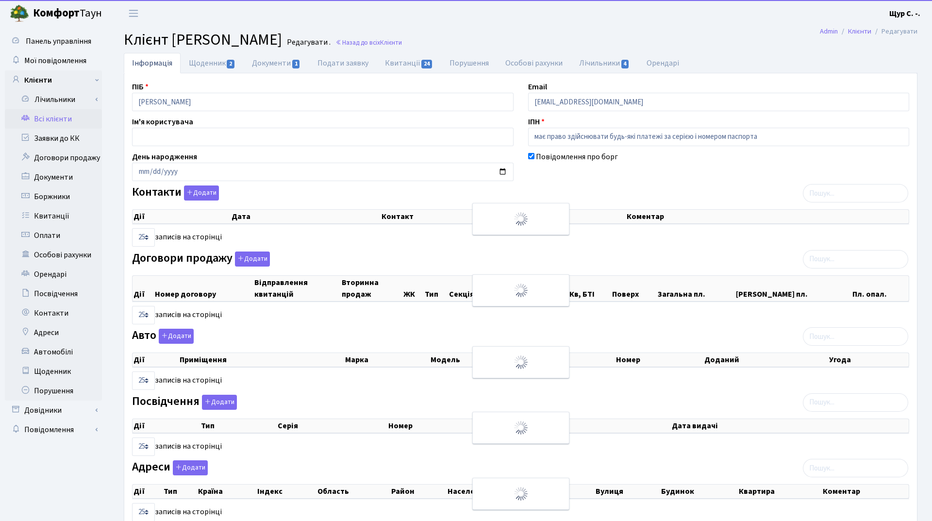
select select "25"
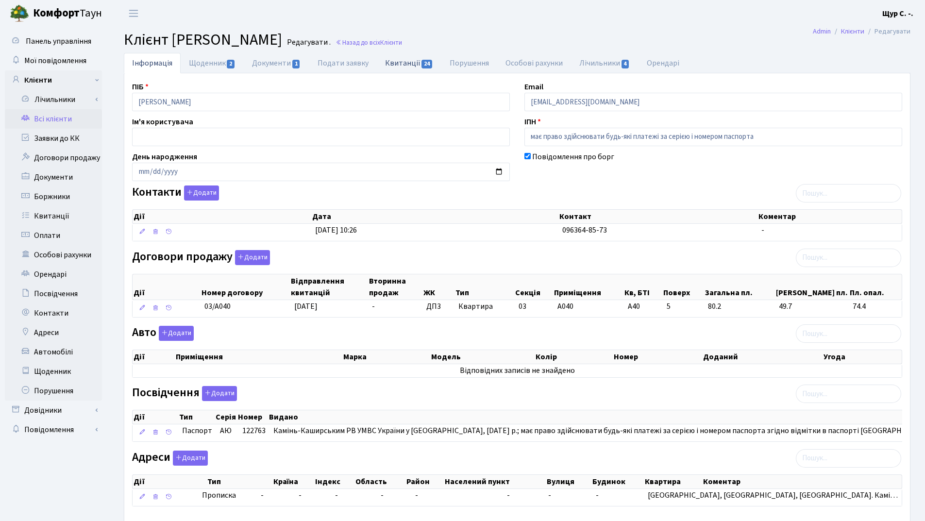
click at [410, 64] on link "Квитанції 24" at bounding box center [409, 63] width 65 height 20
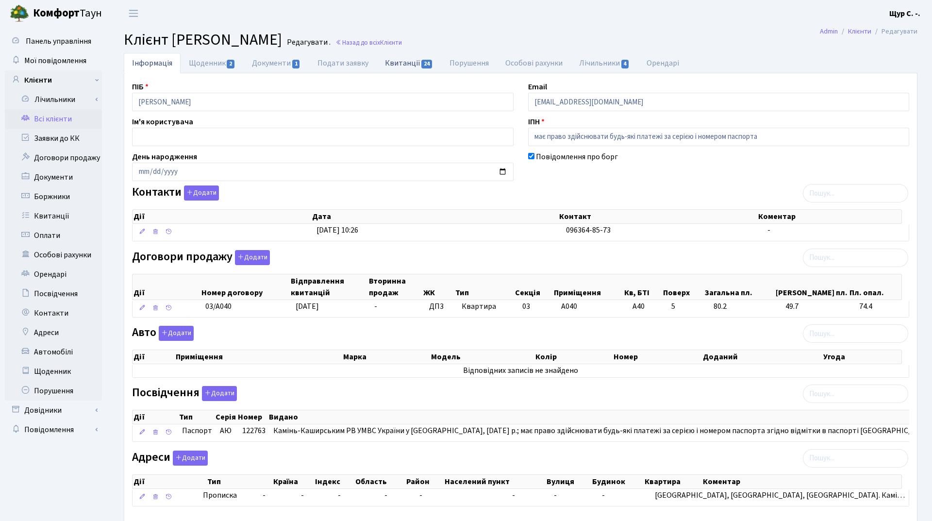
select select "25"
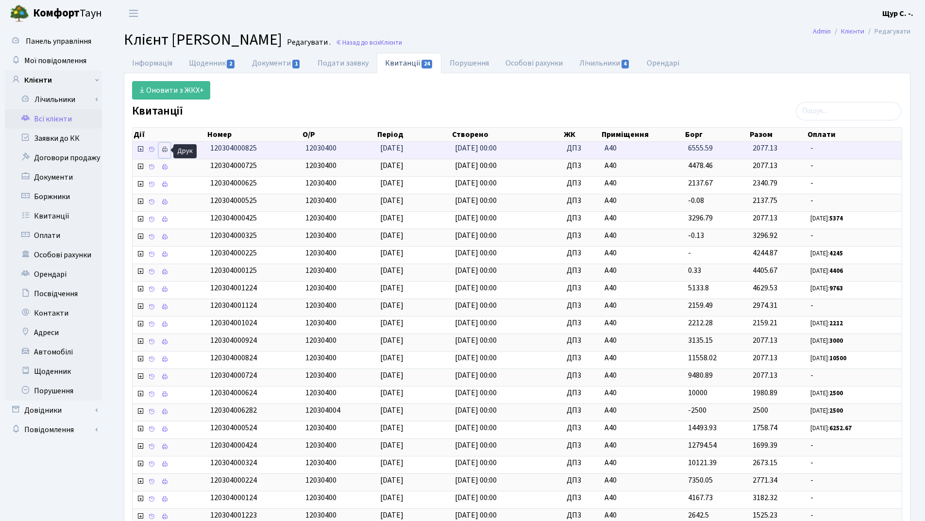
click at [160, 148] on link at bounding box center [165, 150] width 12 height 15
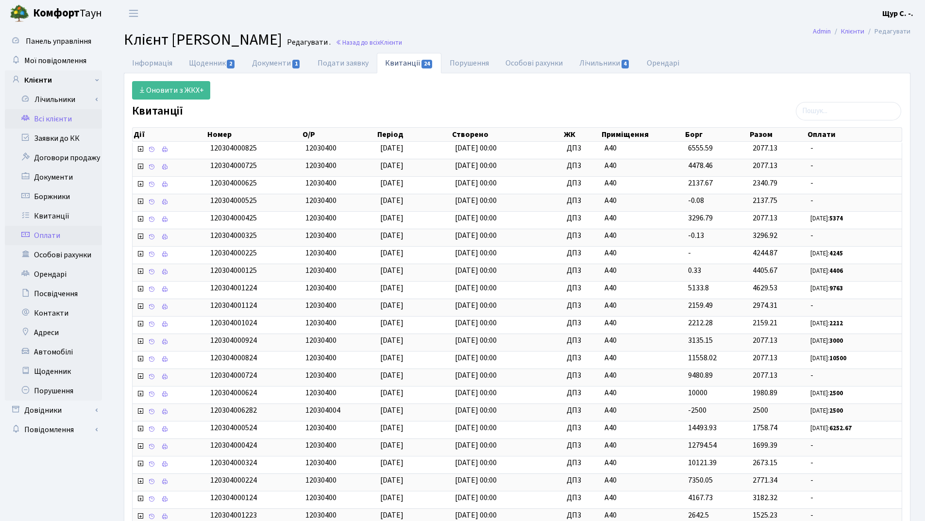
click at [56, 233] on link "Оплати" at bounding box center [53, 235] width 97 height 19
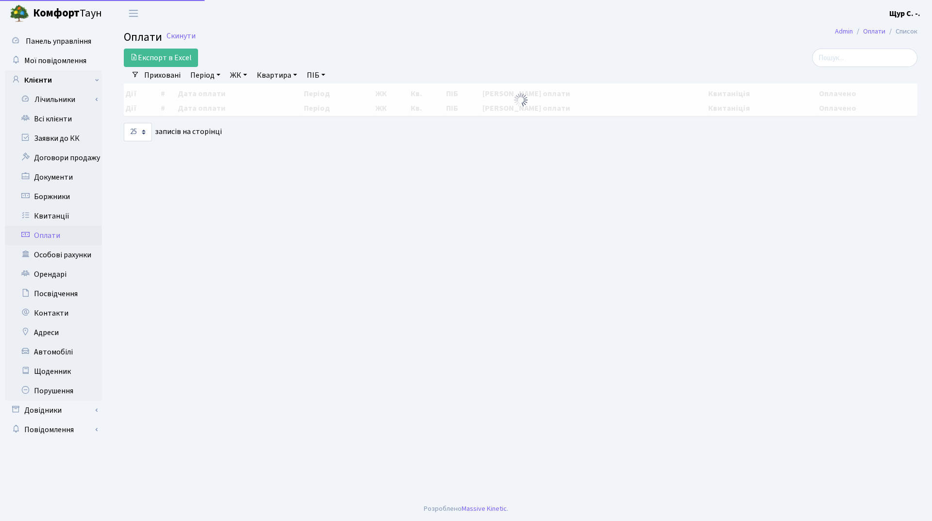
select select "25"
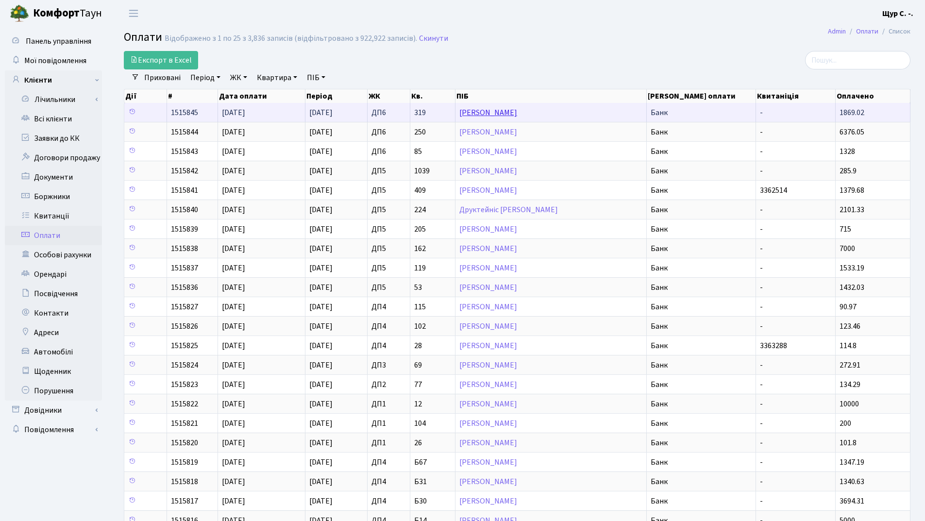
click at [517, 112] on link "[PERSON_NAME]" at bounding box center [488, 112] width 58 height 11
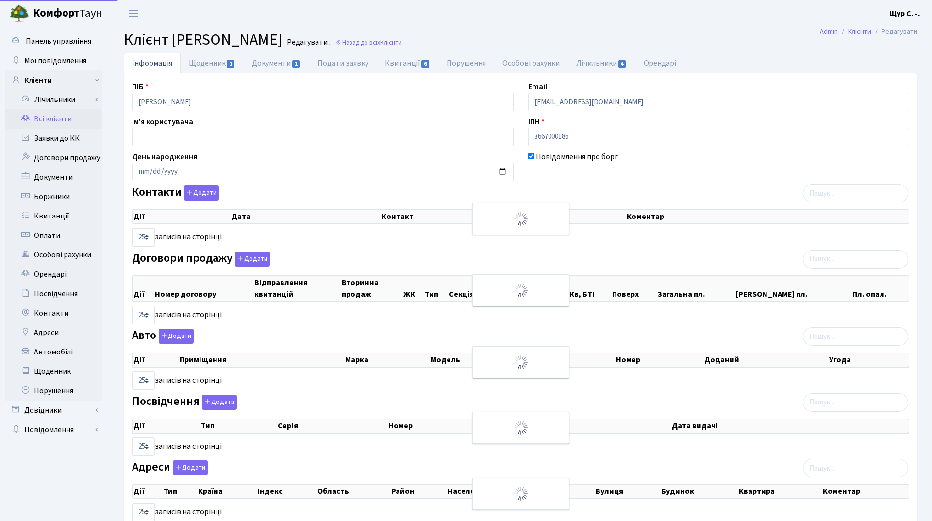
select select "25"
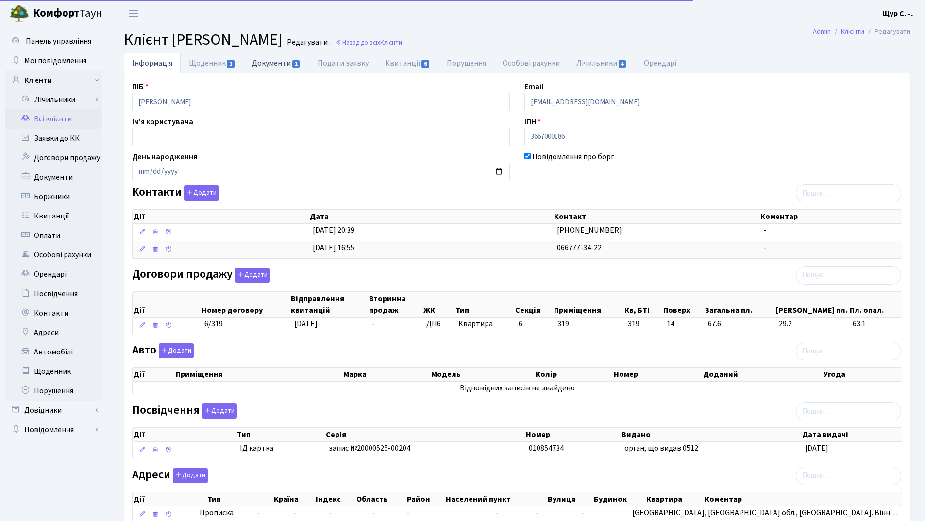
click at [283, 62] on link "Документи 1" at bounding box center [276, 63] width 65 height 20
select select "25"
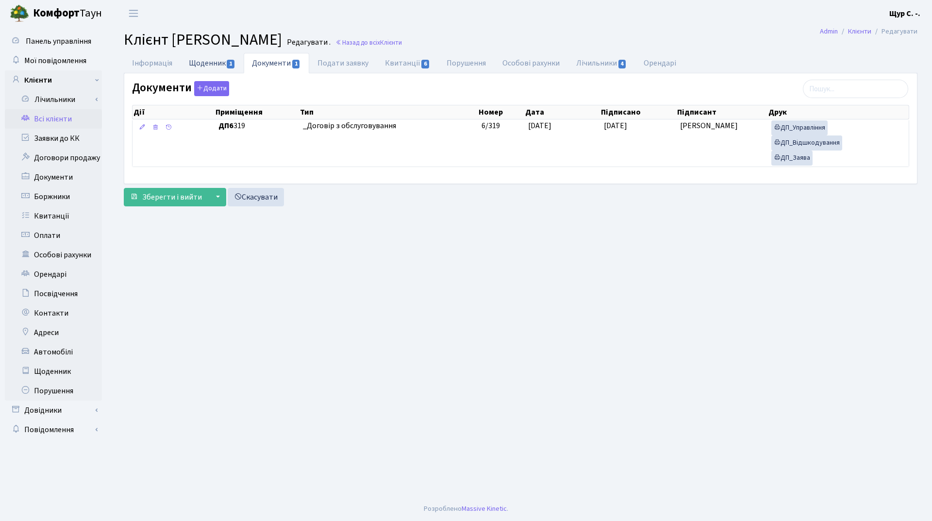
click at [199, 65] on link "Щоденник 1" at bounding box center [212, 63] width 63 height 20
select select "25"
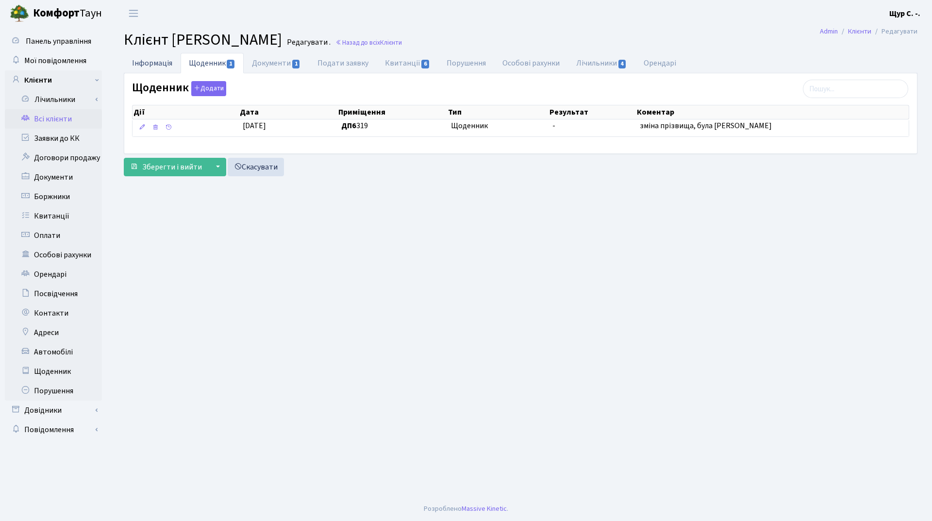
click at [148, 63] on link "Інформація" at bounding box center [152, 63] width 57 height 20
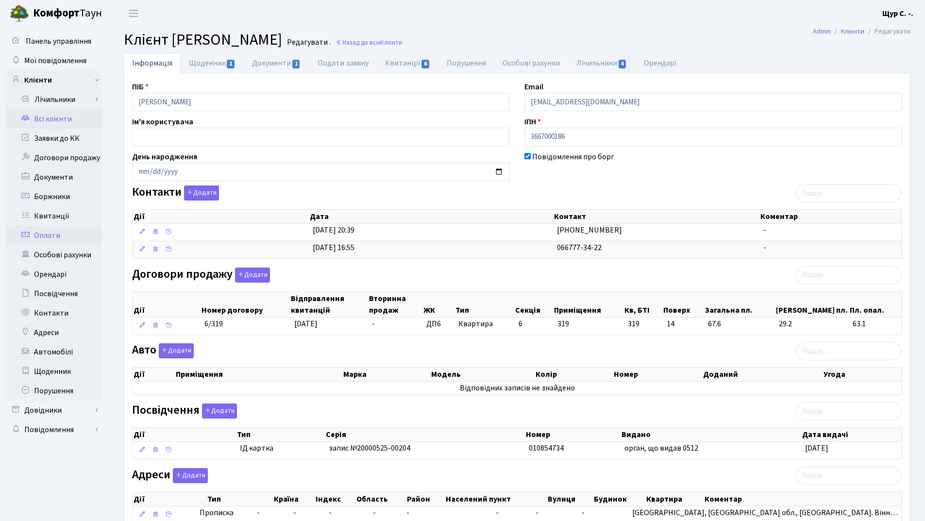
click at [67, 232] on link "Оплати" at bounding box center [53, 235] width 97 height 19
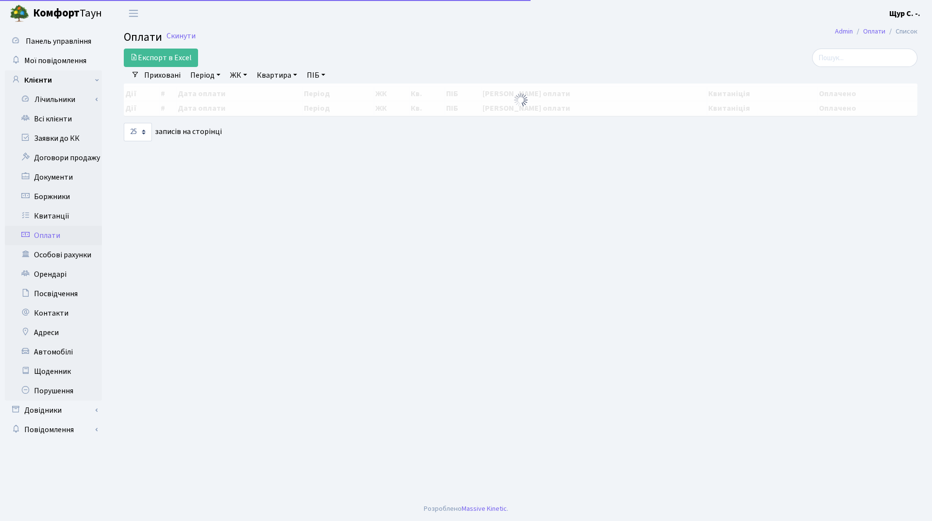
select select "25"
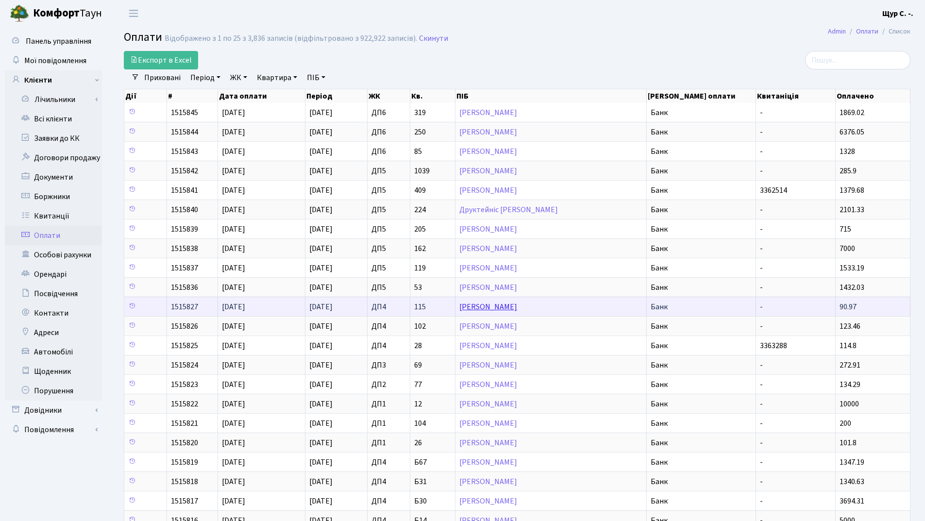
click at [513, 310] on link "[PERSON_NAME]" at bounding box center [488, 307] width 58 height 11
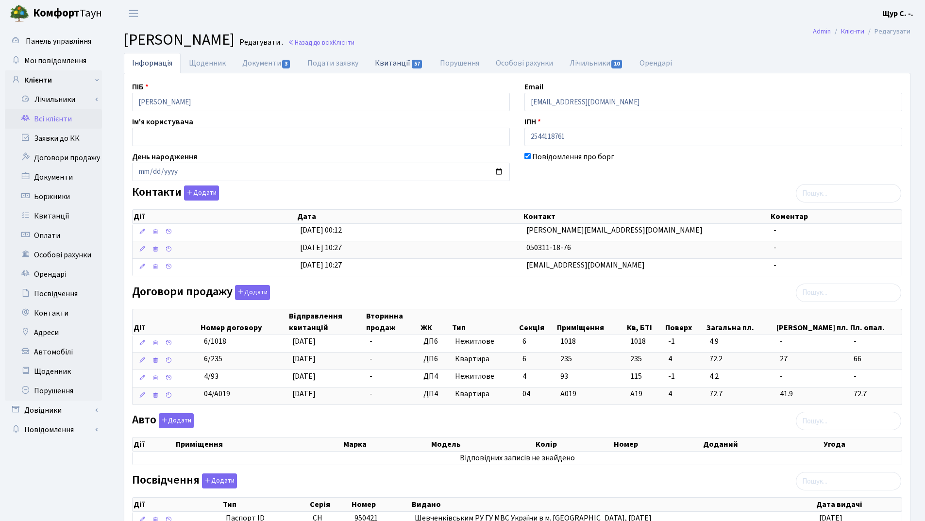
click at [387, 68] on link "Квитанції 57" at bounding box center [399, 63] width 65 height 20
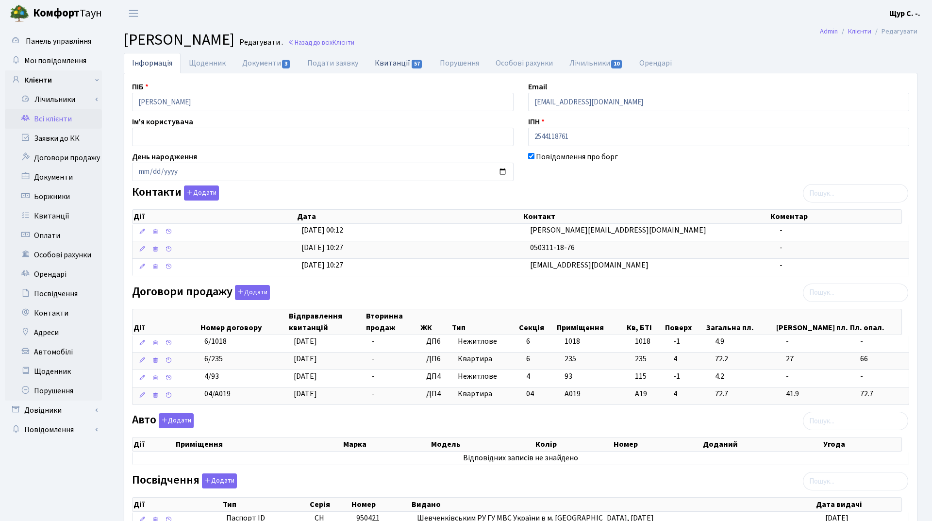
select select "25"
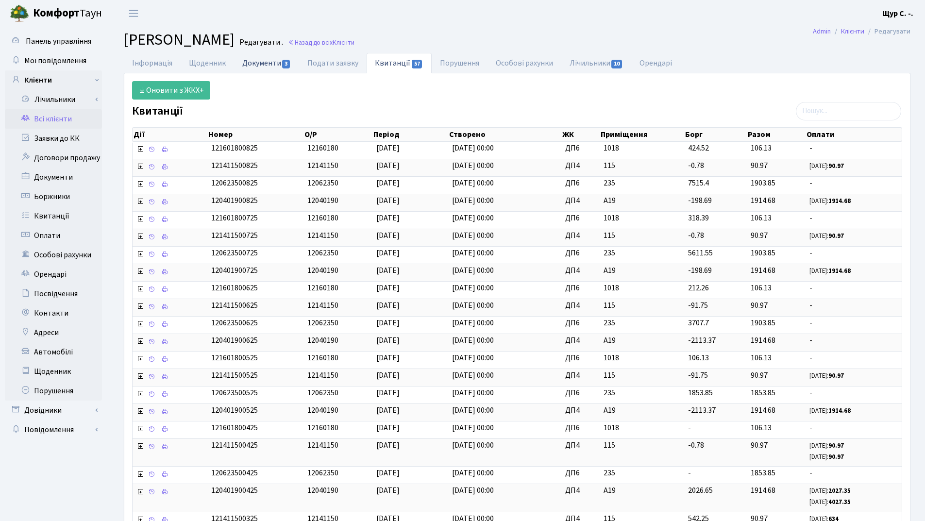
click at [257, 58] on link "Документи 3" at bounding box center [266, 63] width 65 height 20
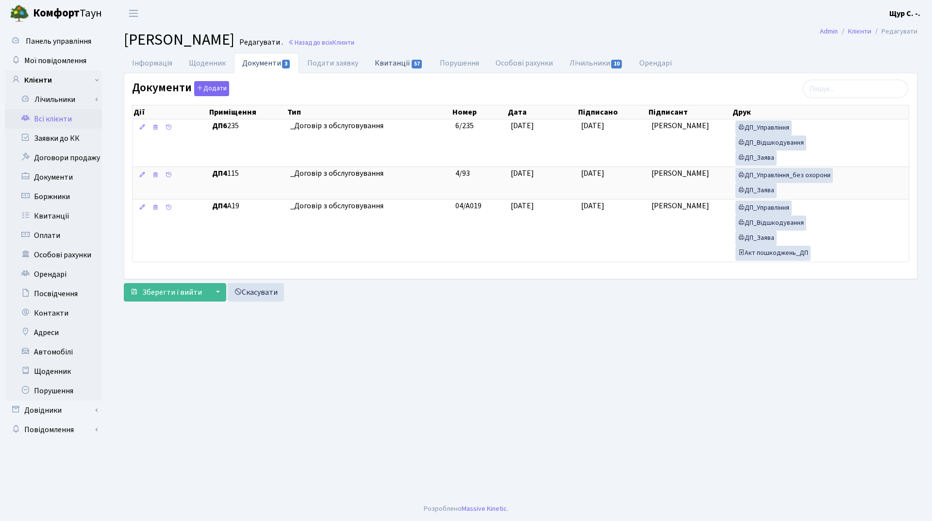
click at [394, 62] on link "Квитанції 57" at bounding box center [399, 63] width 65 height 20
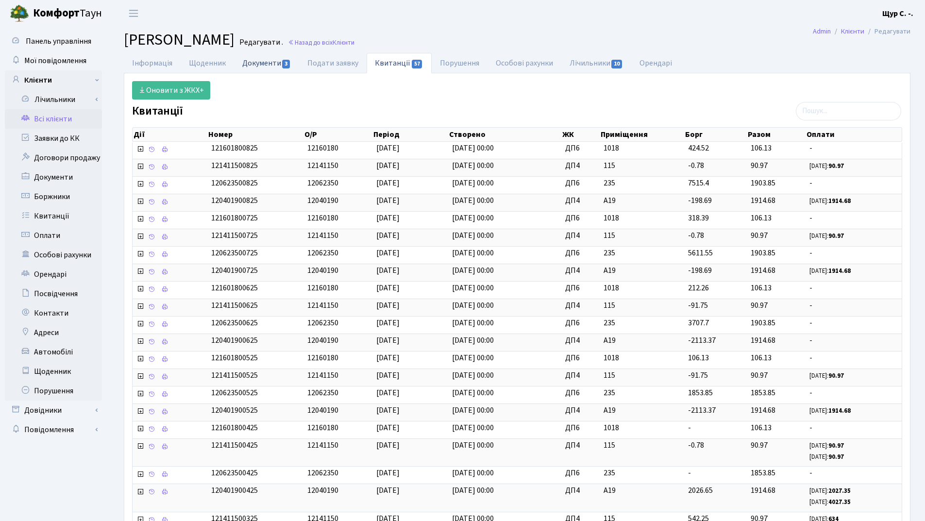
click at [247, 61] on link "Документи 3" at bounding box center [266, 63] width 65 height 20
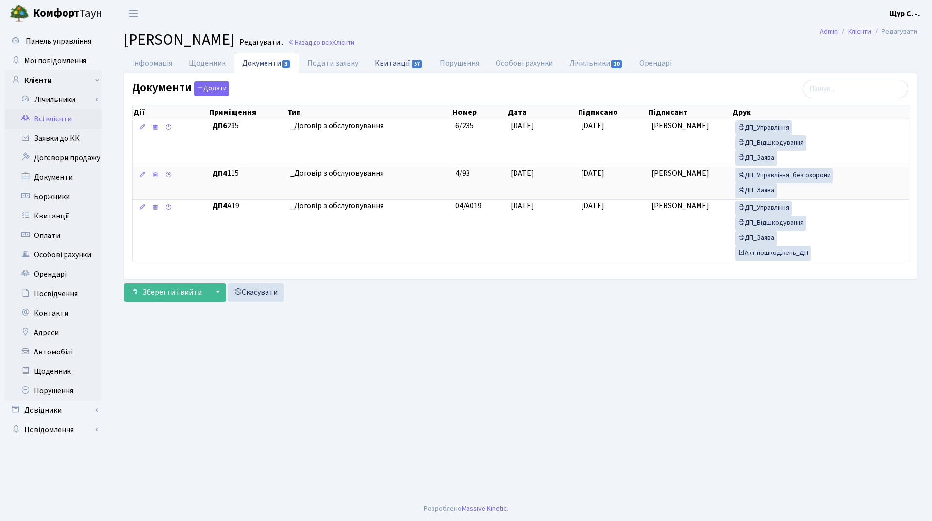
click at [389, 61] on link "Квитанції 57" at bounding box center [399, 63] width 65 height 20
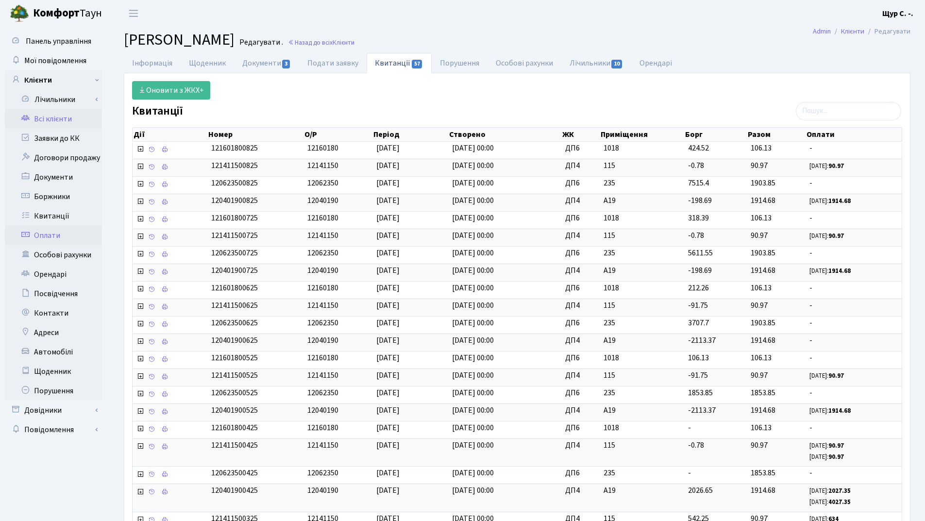
click at [65, 239] on link "Оплати" at bounding box center [53, 235] width 97 height 19
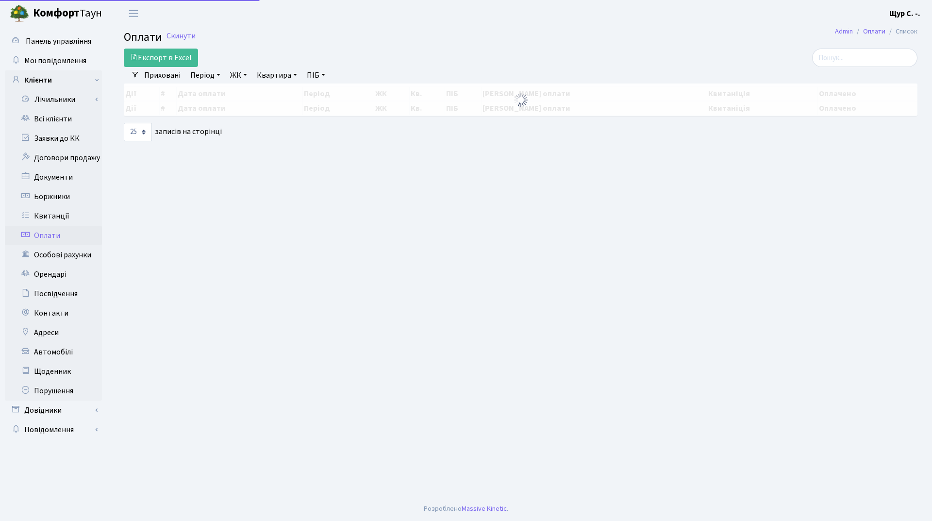
select select "25"
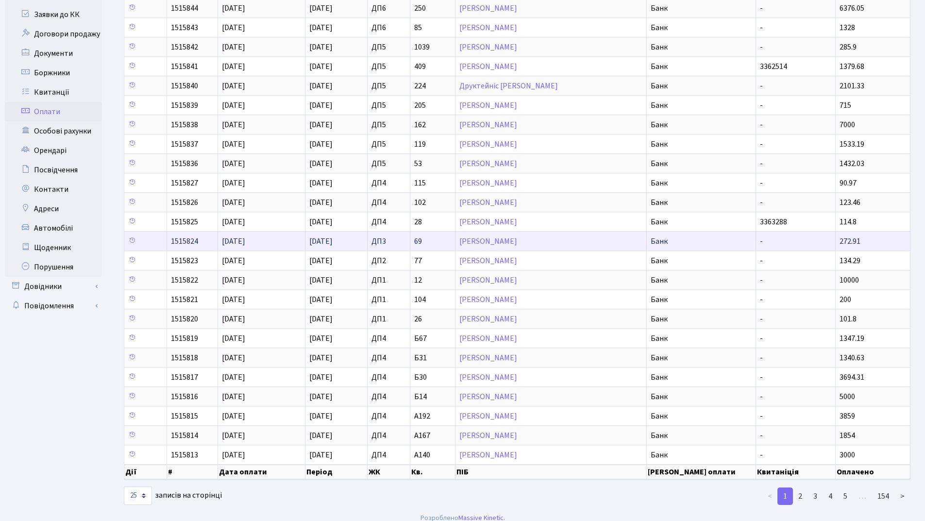
scroll to position [133, 0]
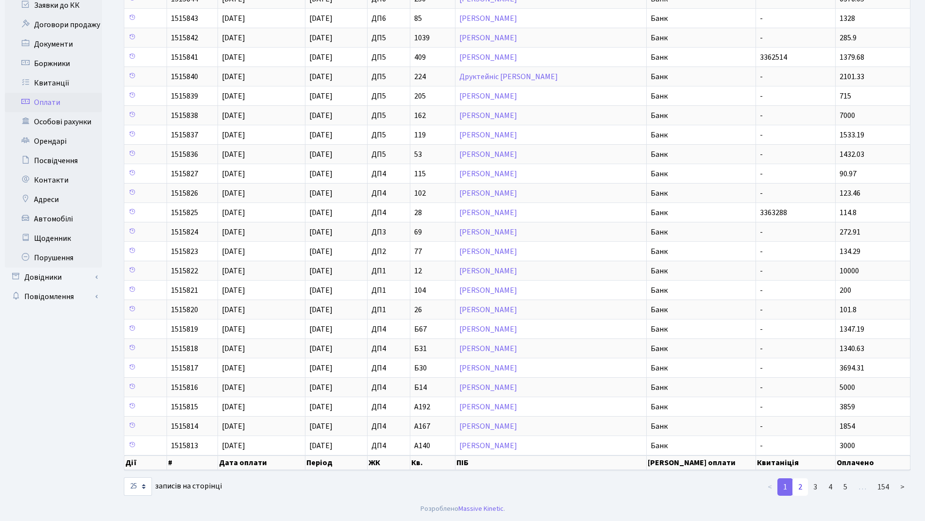
click at [801, 488] on link "2" at bounding box center [801, 486] width 16 height 17
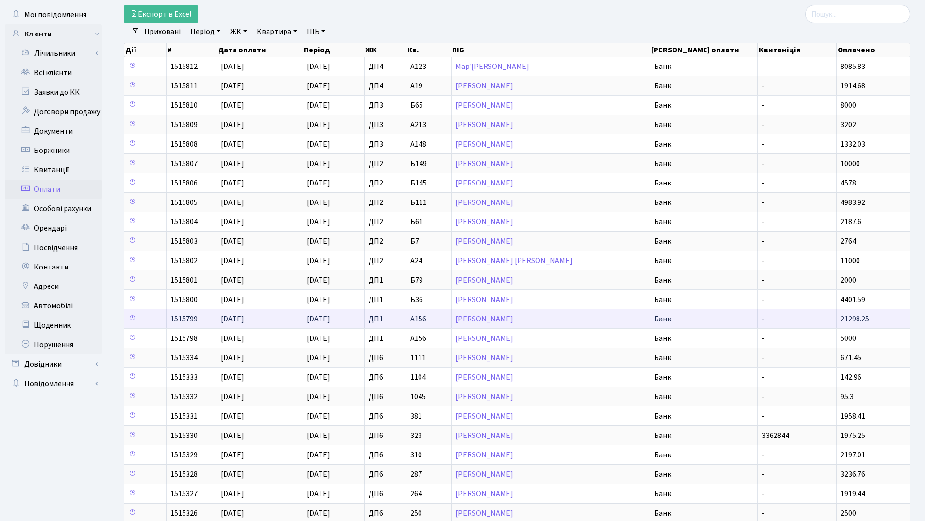
scroll to position [0, 0]
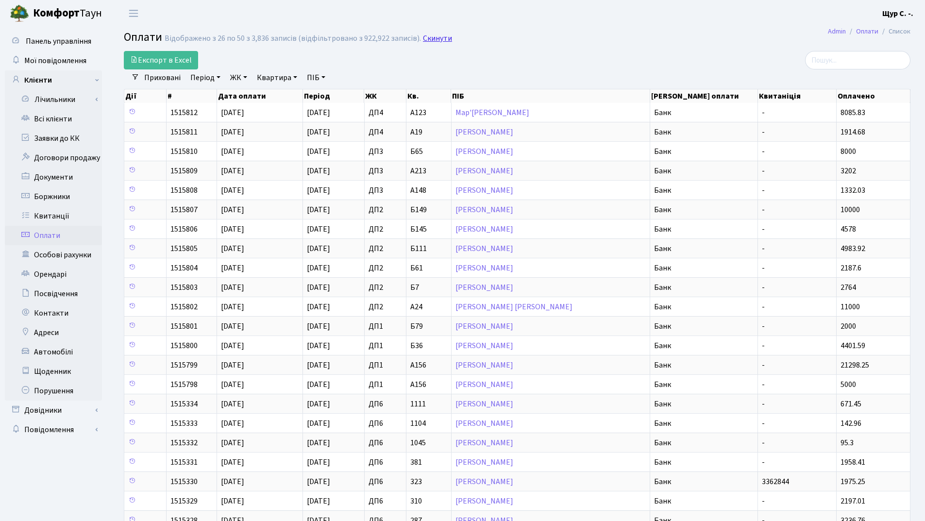
click at [424, 41] on link "Скинути" at bounding box center [437, 38] width 29 height 9
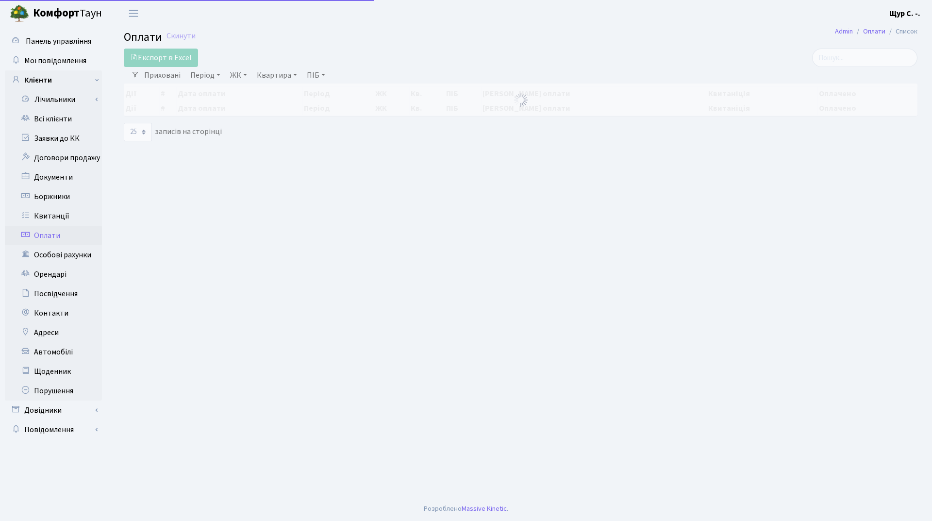
select select "25"
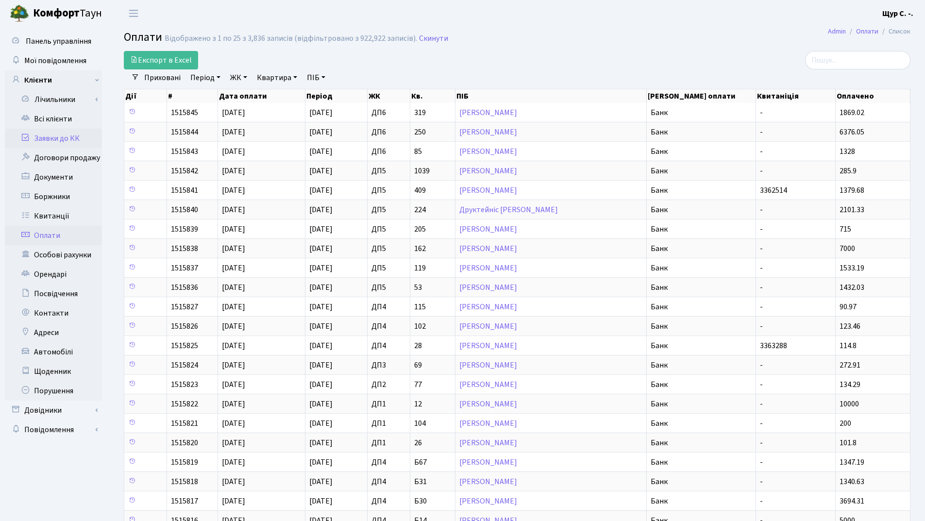
click at [70, 144] on link "Заявки до КК" at bounding box center [53, 138] width 97 height 19
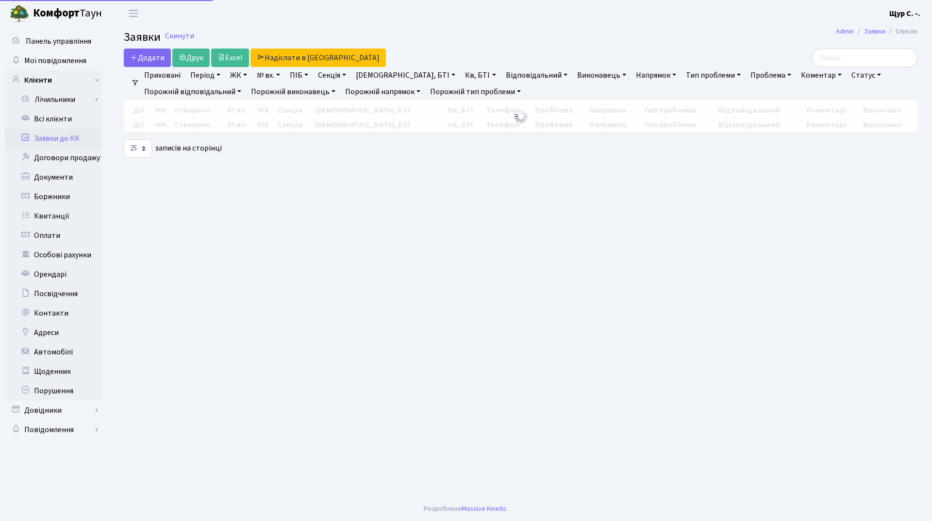
select select "25"
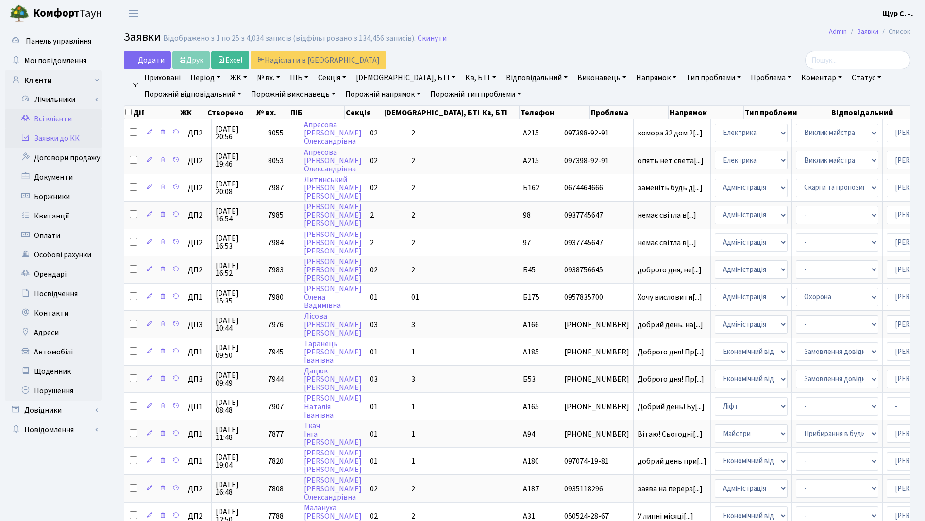
click at [67, 119] on link "Всі клієнти" at bounding box center [53, 118] width 97 height 19
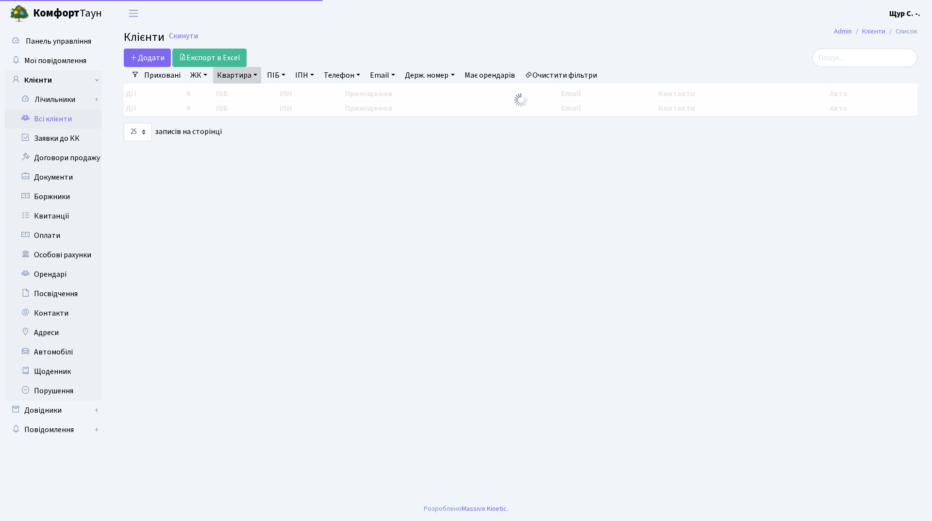
select select "25"
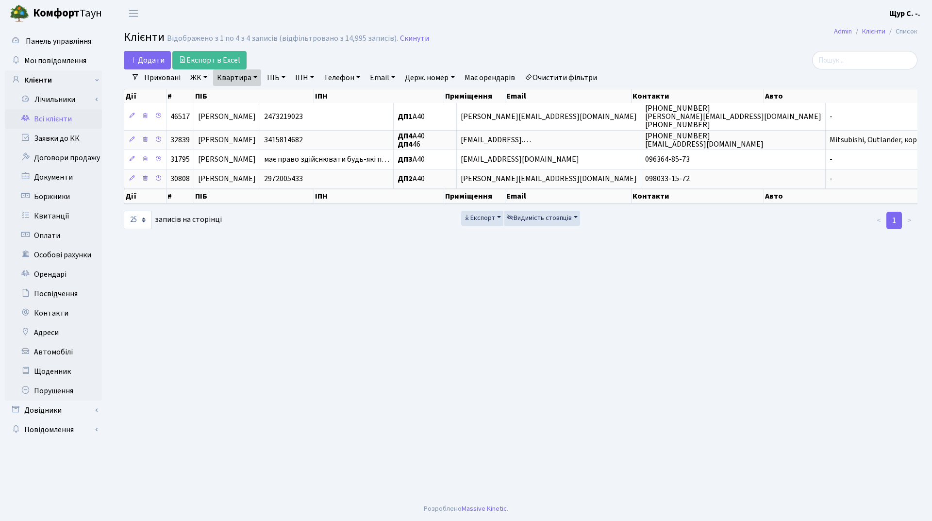
click at [424, 39] on h2 "Клієнти Відображено з 1 по 4 з 4 записів (відфільтровано з 14,995 записів). Ски…" at bounding box center [521, 39] width 794 height 17
click at [417, 37] on link "Скинути" at bounding box center [414, 38] width 29 height 9
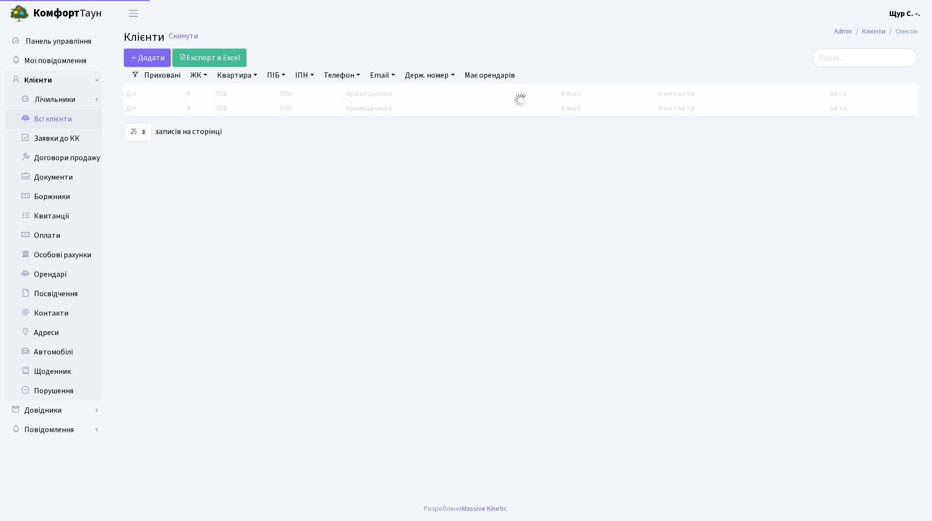
select select "25"
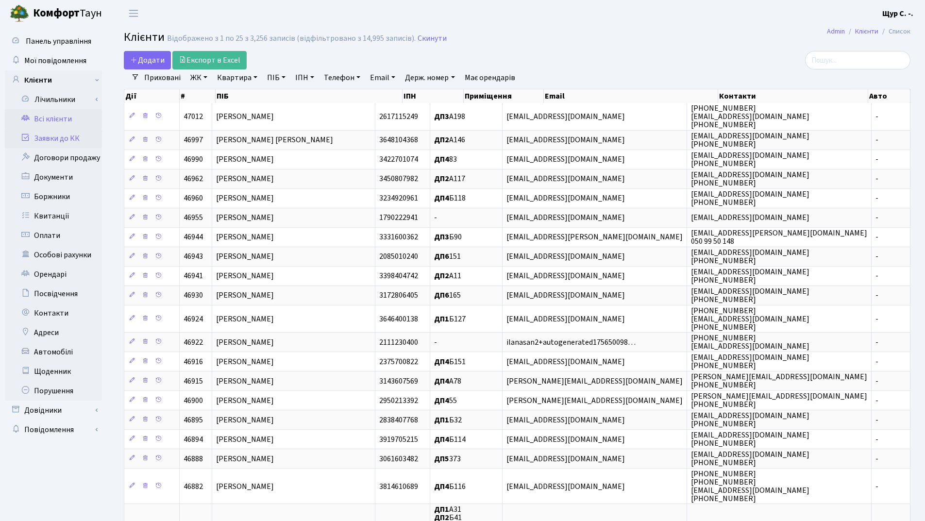
click at [84, 139] on link "Заявки до КК" at bounding box center [53, 138] width 97 height 19
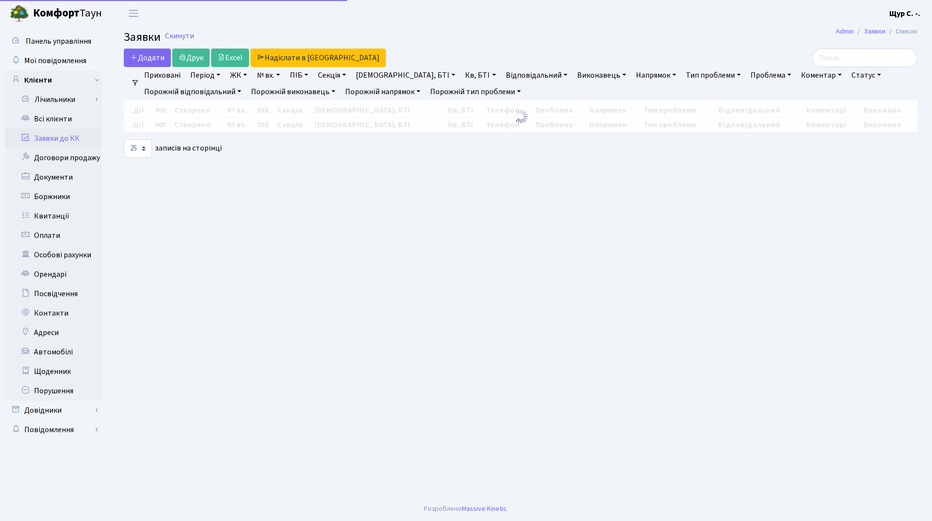
select select "25"
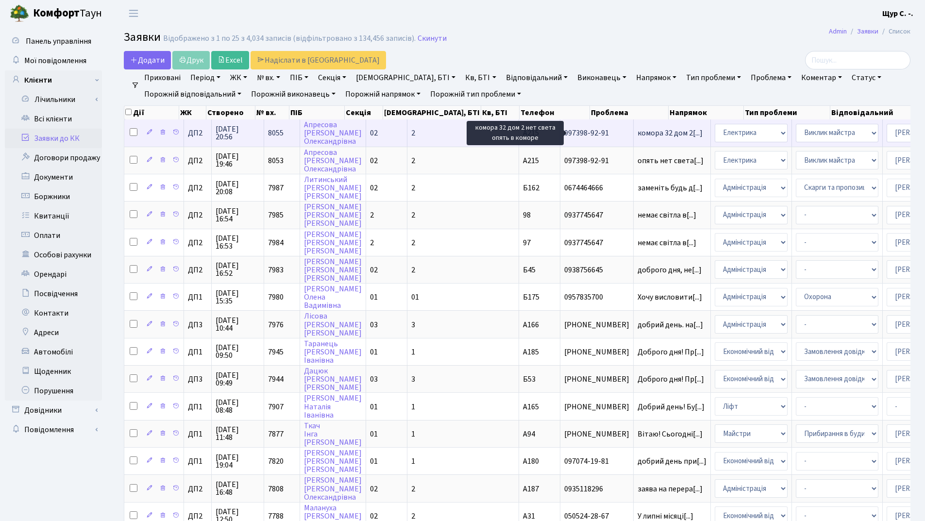
click at [638, 133] on span "комора 32 дом 2[...]" at bounding box center [670, 133] width 65 height 11
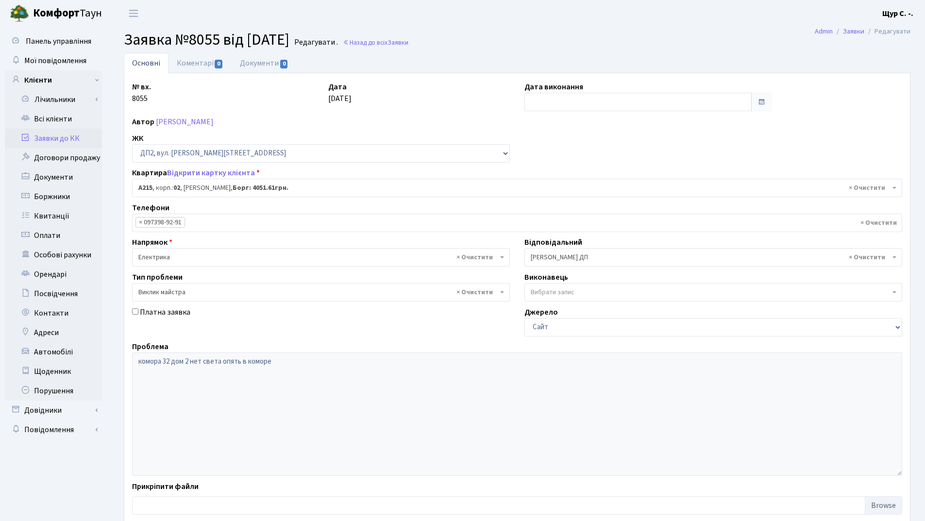
select select "31204"
select select "29"
click at [39, 142] on link "Заявки до КК" at bounding box center [53, 138] width 97 height 19
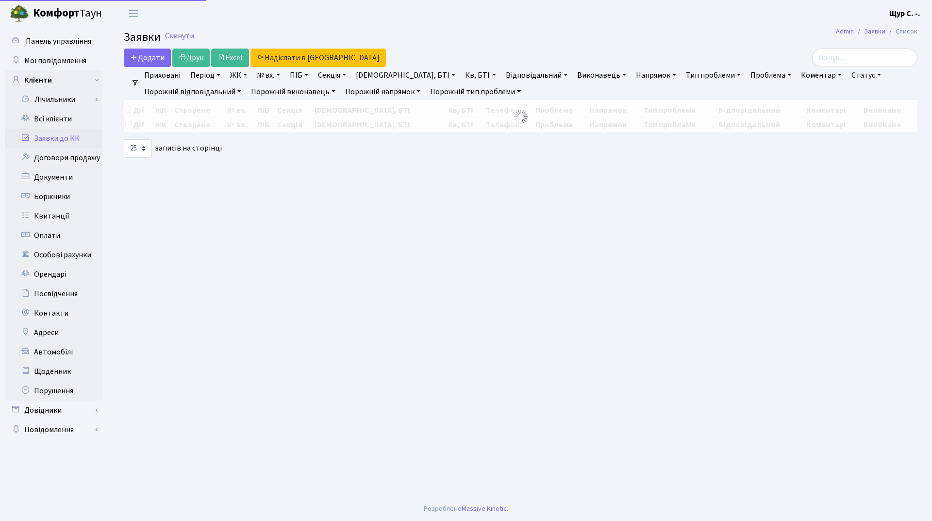
select select "25"
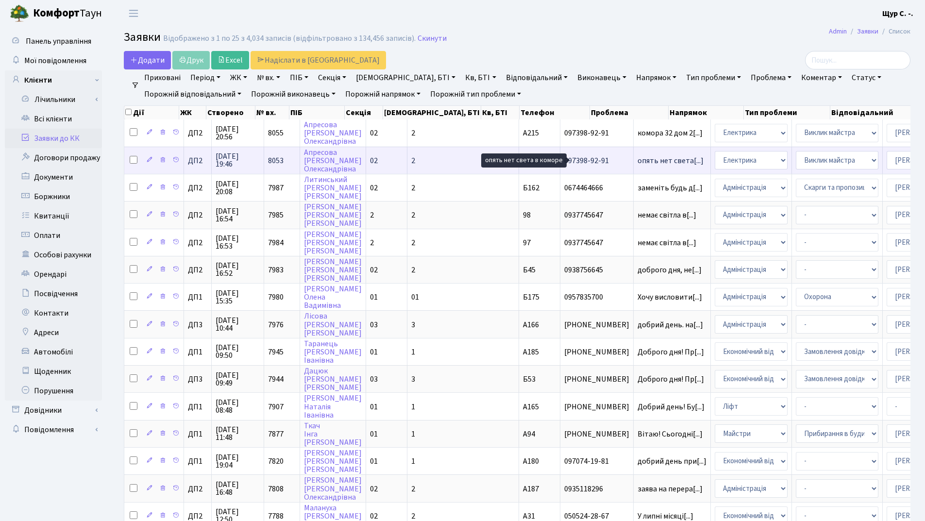
click at [638, 162] on span "опять нет света[...]" at bounding box center [671, 160] width 66 height 11
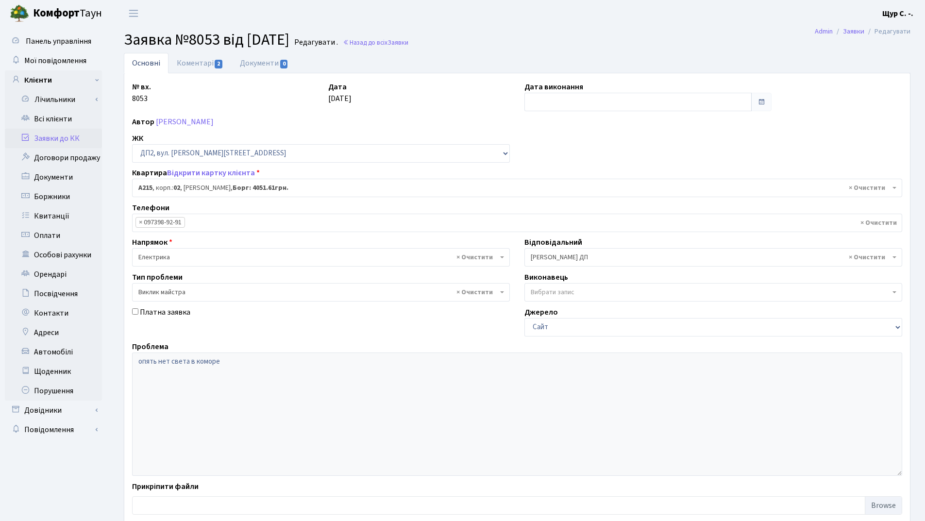
select select "31204"
select select "29"
click at [191, 62] on link "Коментарі 2" at bounding box center [200, 63] width 63 height 20
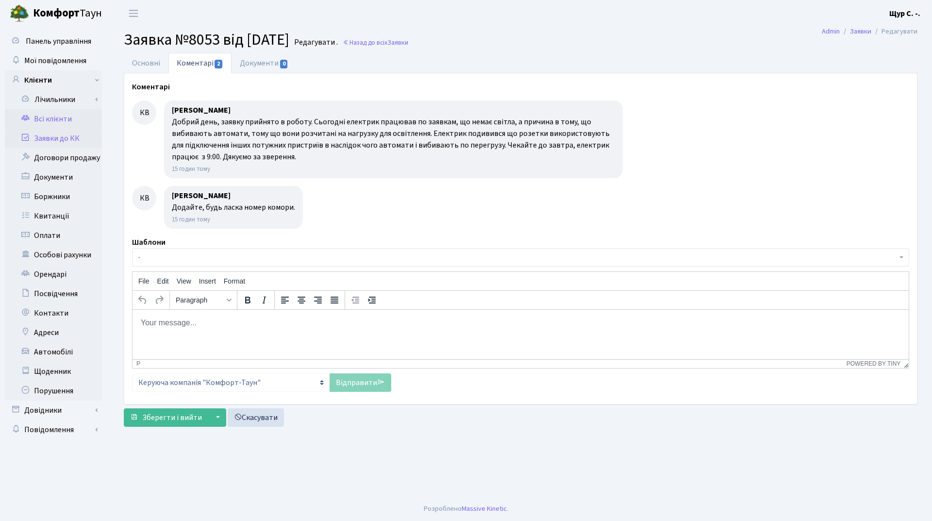
click at [51, 124] on link "Всі клієнти" at bounding box center [53, 118] width 97 height 19
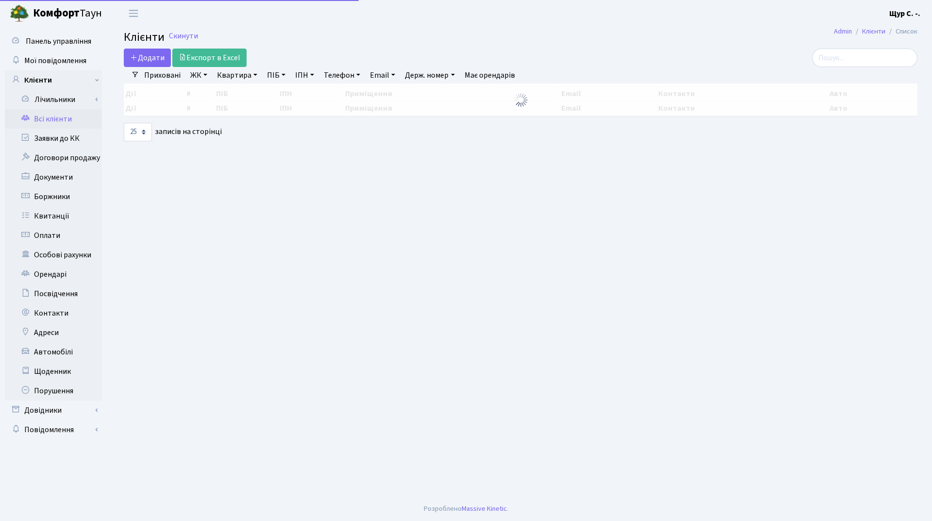
select select "25"
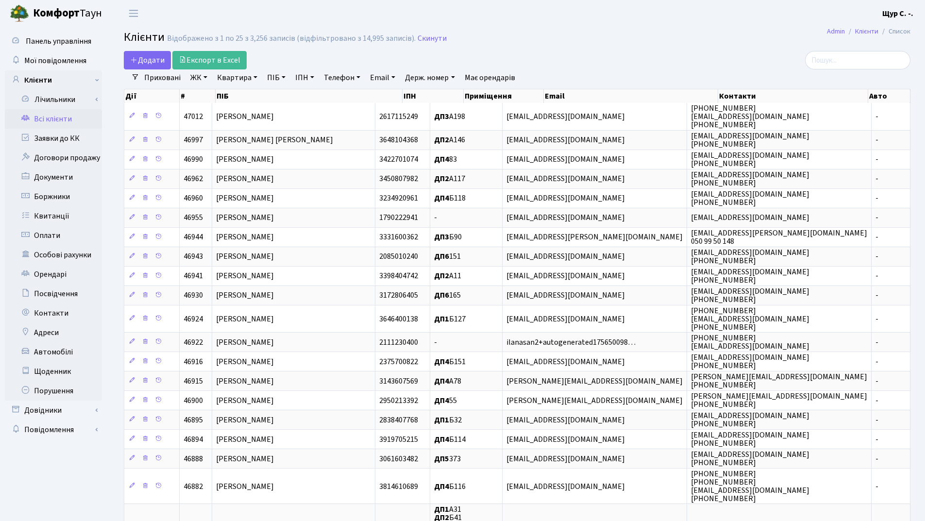
click at [238, 82] on link "Квартира" at bounding box center [237, 77] width 48 height 17
type input "129"
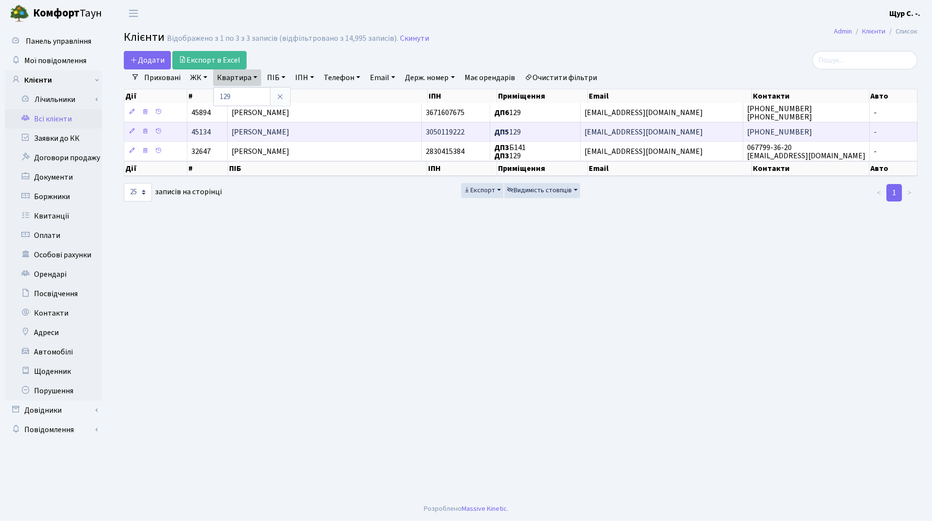
click at [277, 130] on span "[PERSON_NAME]" at bounding box center [261, 132] width 58 height 11
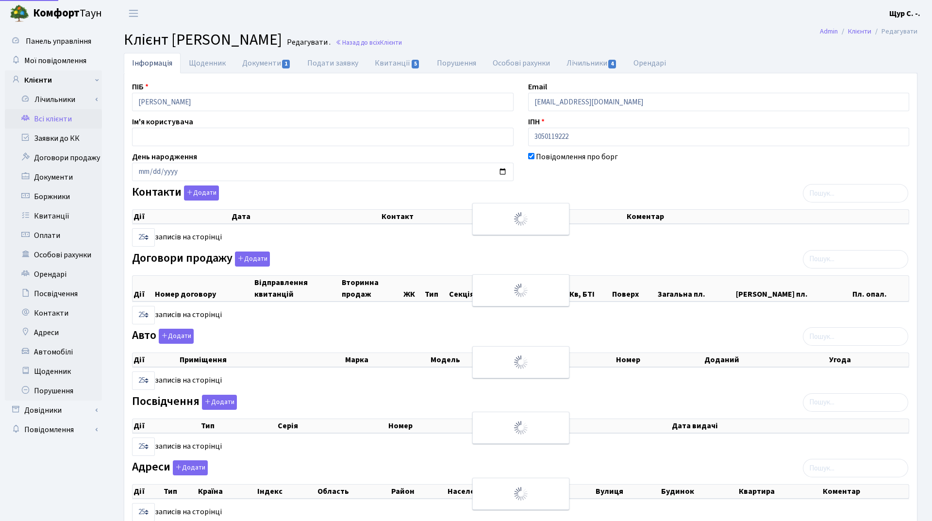
select select "25"
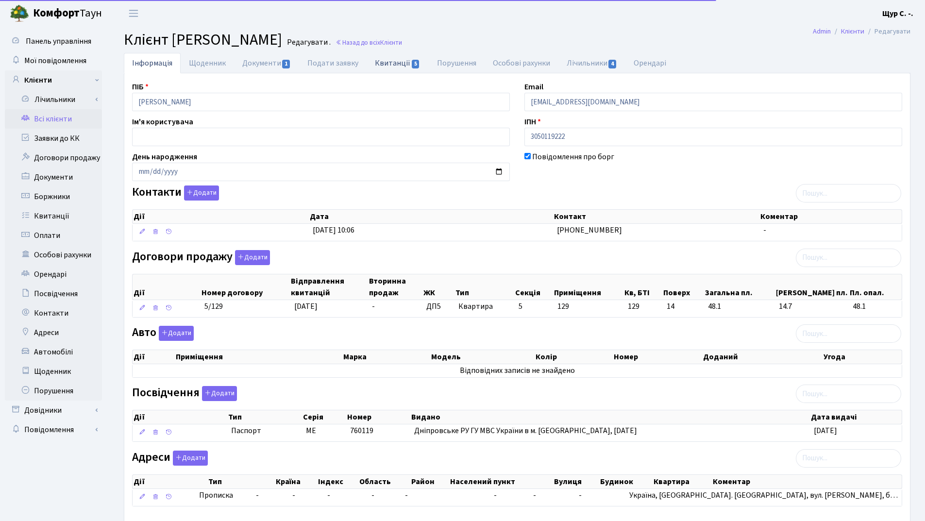
click at [401, 63] on link "Квитанції 5" at bounding box center [398, 63] width 62 height 20
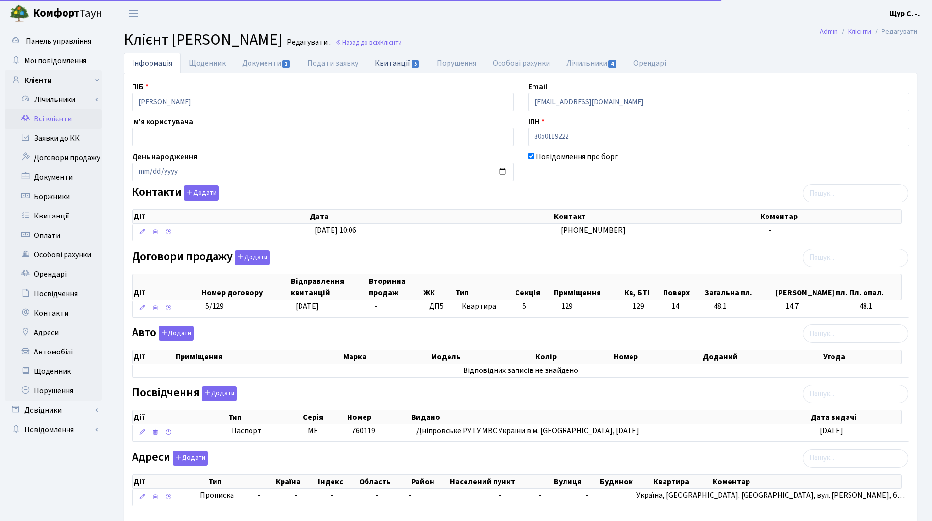
select select "25"
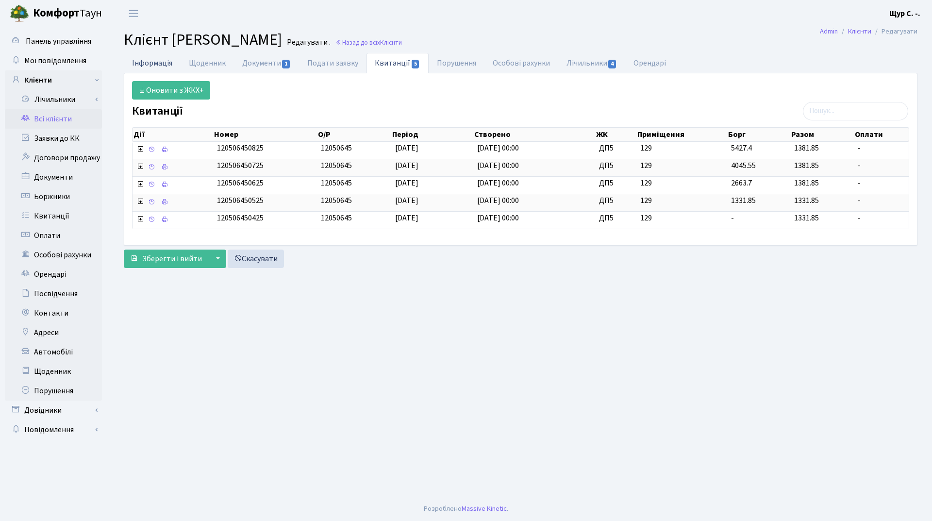
click at [151, 65] on link "Інформація" at bounding box center [152, 63] width 57 height 20
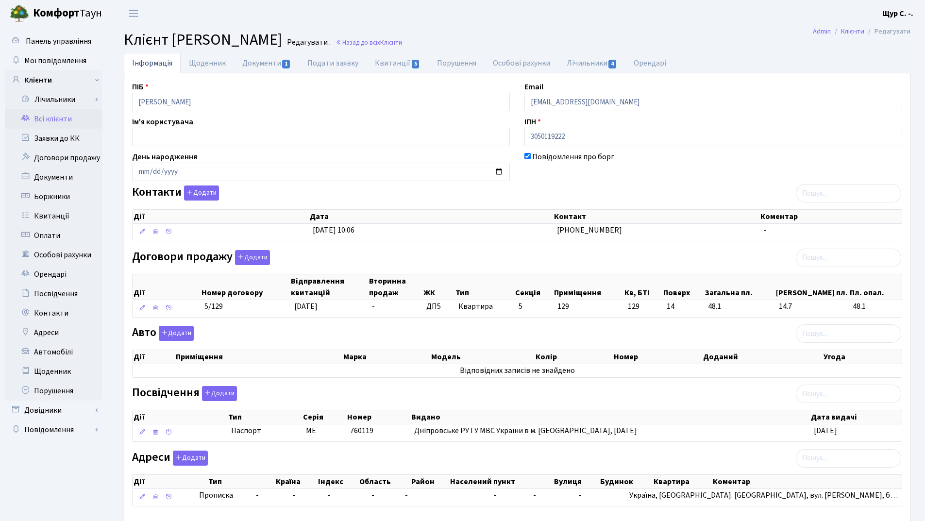
click at [62, 116] on link "Всі клієнти" at bounding box center [53, 118] width 97 height 19
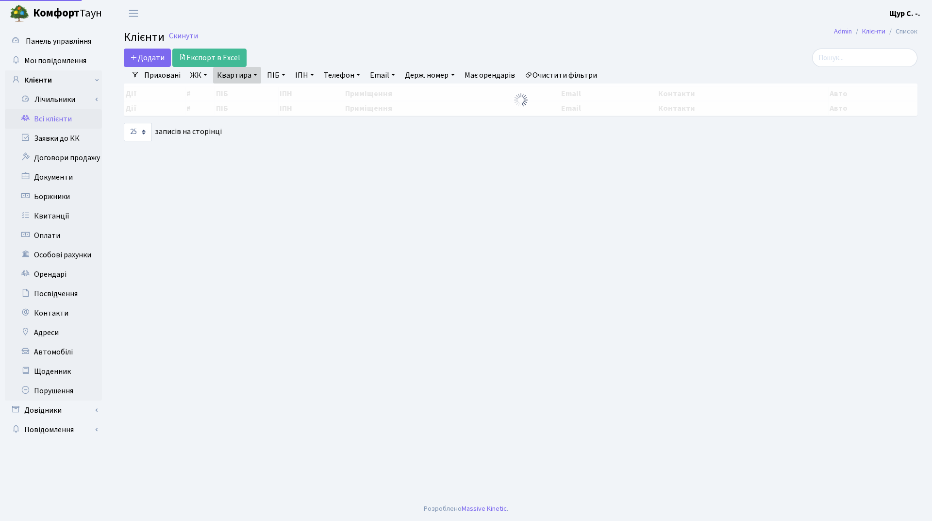
select select "25"
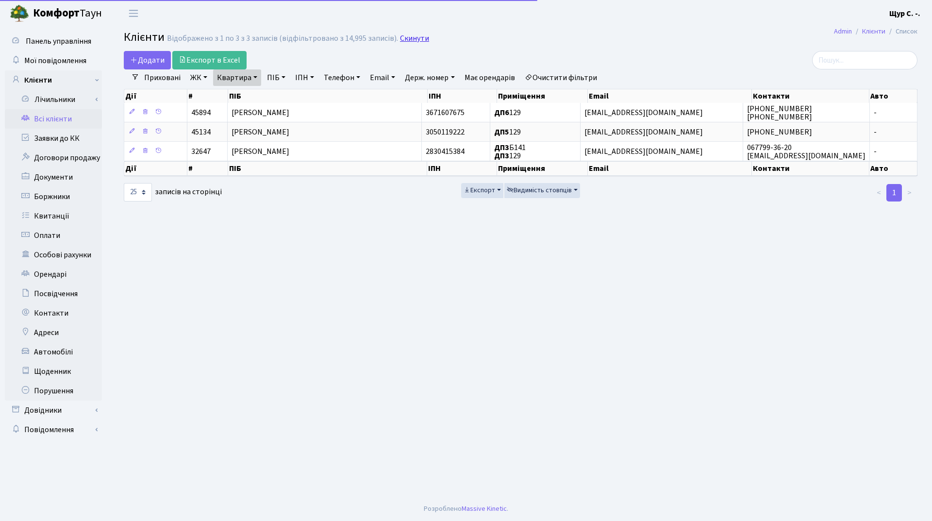
click at [410, 37] on link "Скинути" at bounding box center [414, 38] width 29 height 9
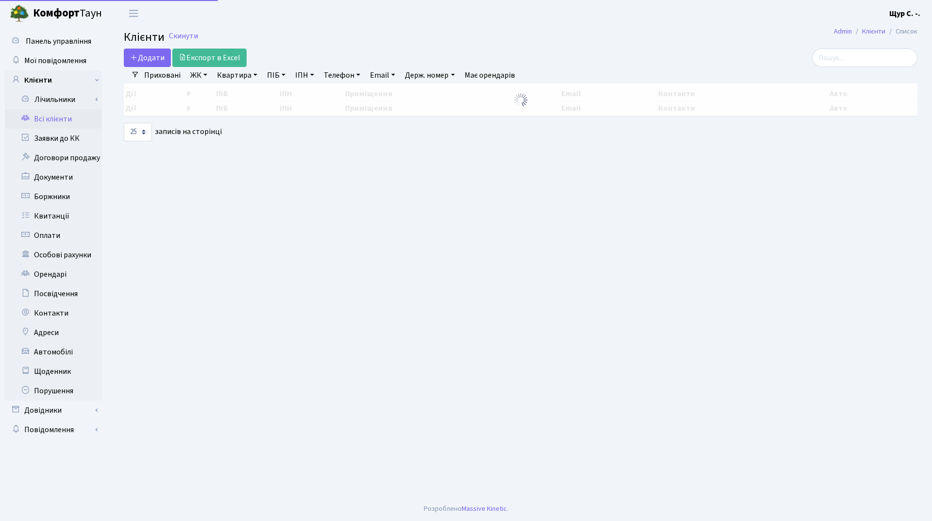
select select "25"
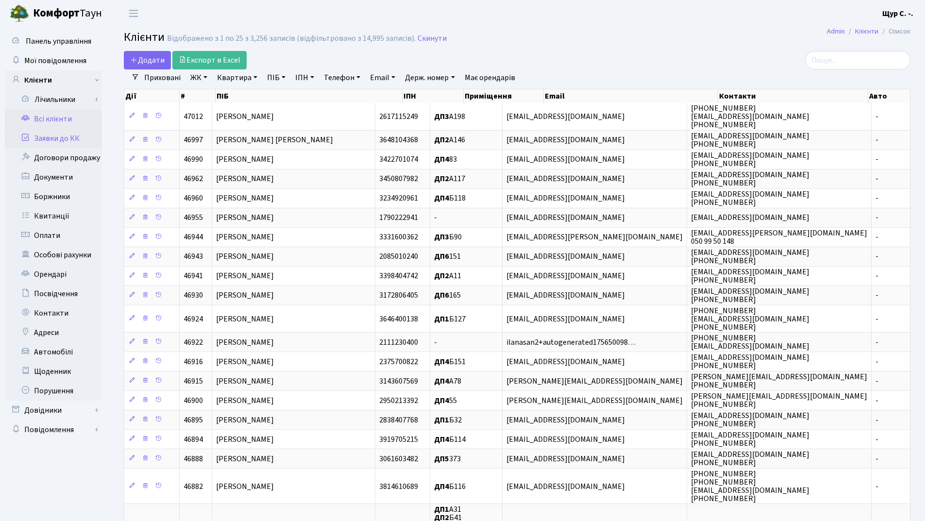
click at [70, 133] on link "Заявки до КК" at bounding box center [53, 138] width 97 height 19
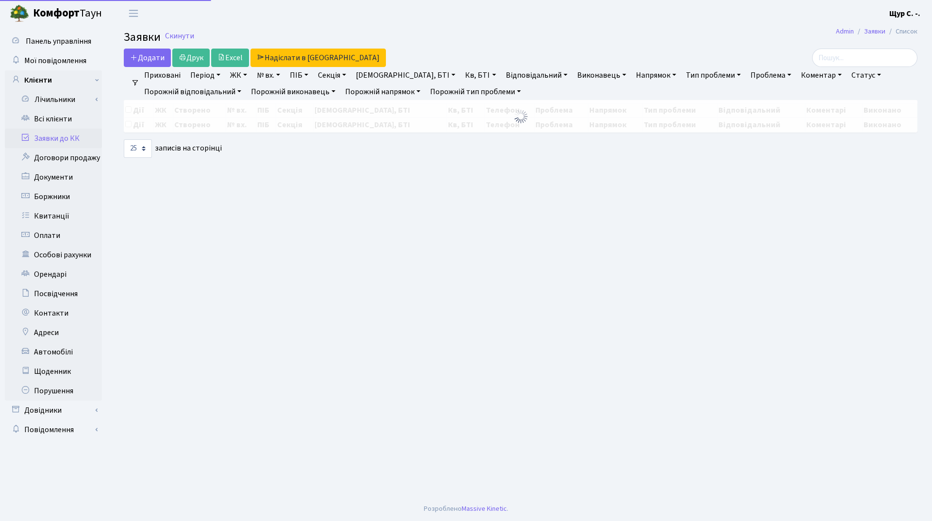
select select "25"
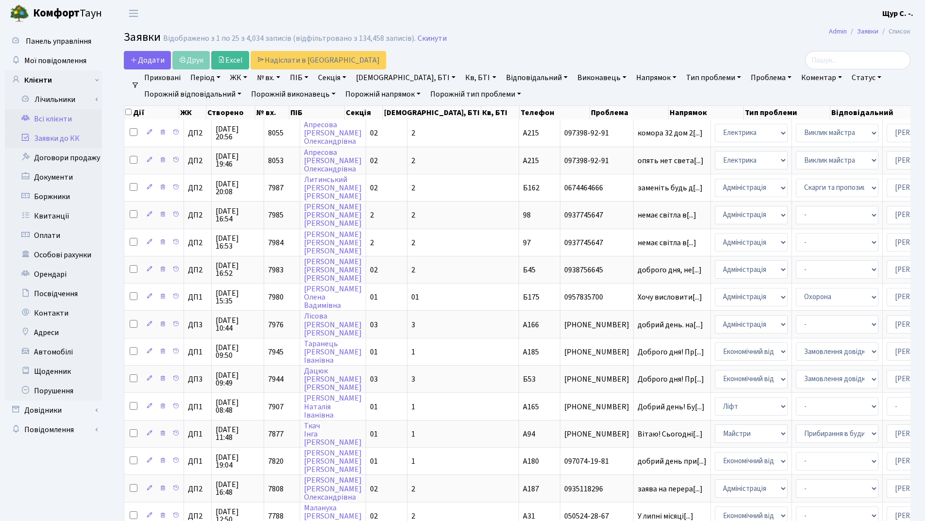
click at [68, 120] on link "Всі клієнти" at bounding box center [53, 118] width 97 height 19
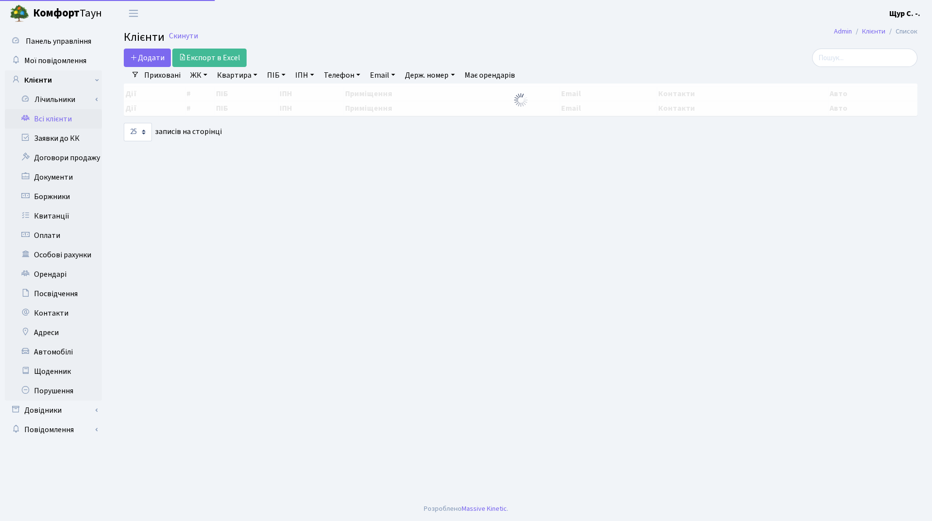
select select "25"
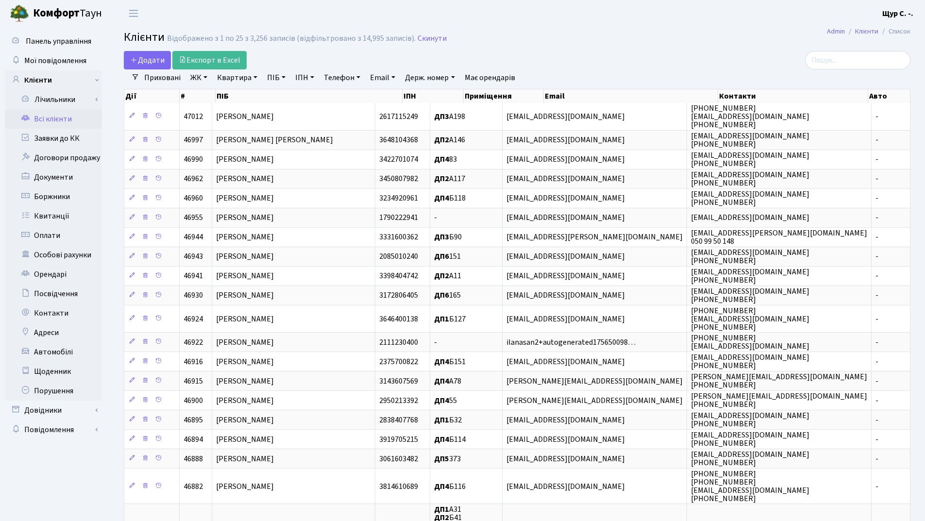
click at [245, 78] on link "Квартира" at bounding box center [237, 77] width 48 height 17
click at [237, 90] on input "text" at bounding box center [242, 96] width 57 height 18
type input "б101"
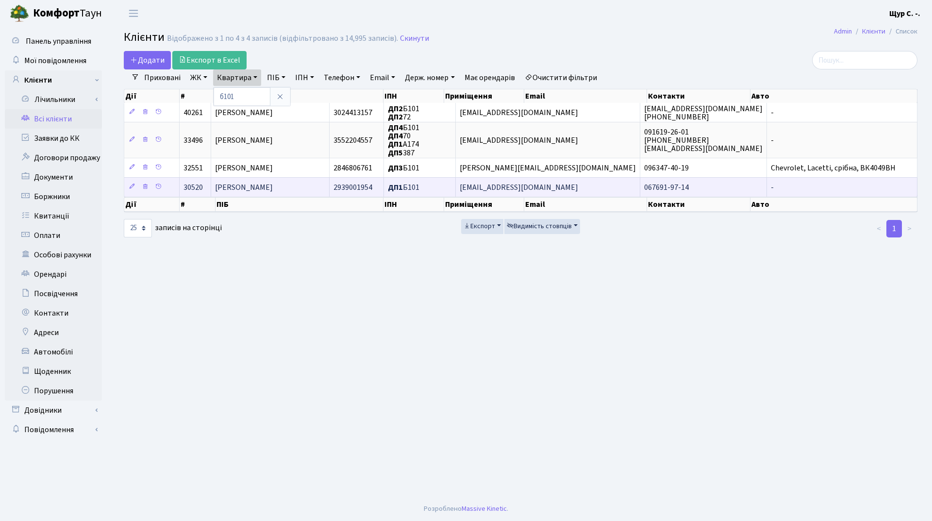
click at [261, 193] on td "Чорний [PERSON_NAME]" at bounding box center [270, 186] width 119 height 19
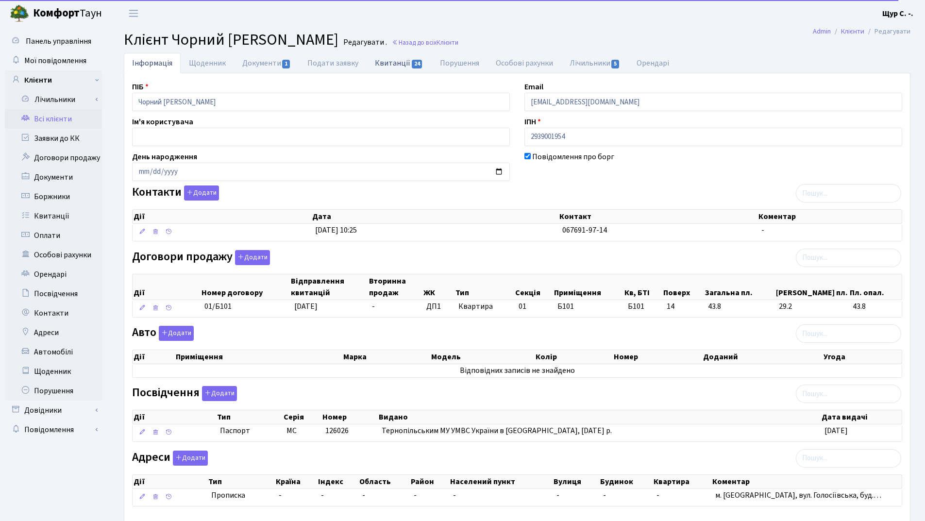
click at [391, 60] on link "Квитанції 24" at bounding box center [399, 63] width 65 height 20
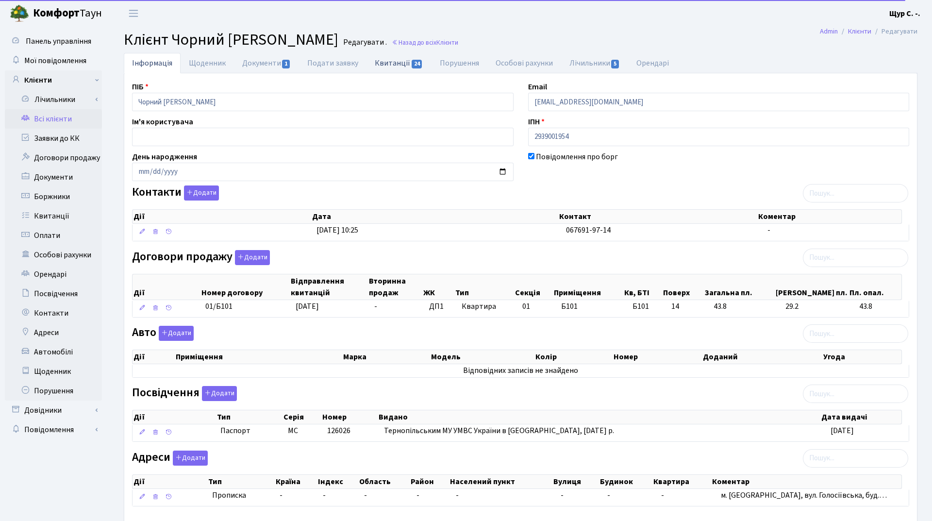
select select "25"
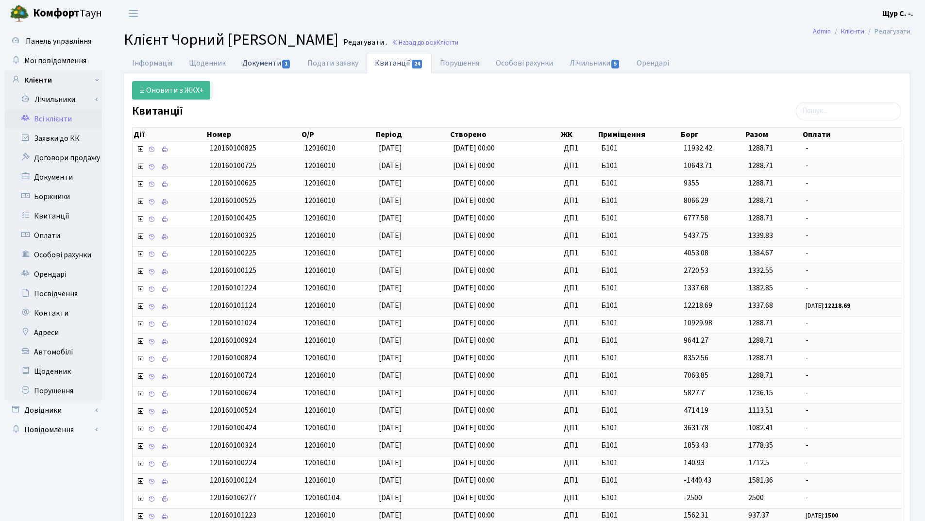
click at [255, 68] on link "Документи 1" at bounding box center [266, 63] width 65 height 20
select select "25"
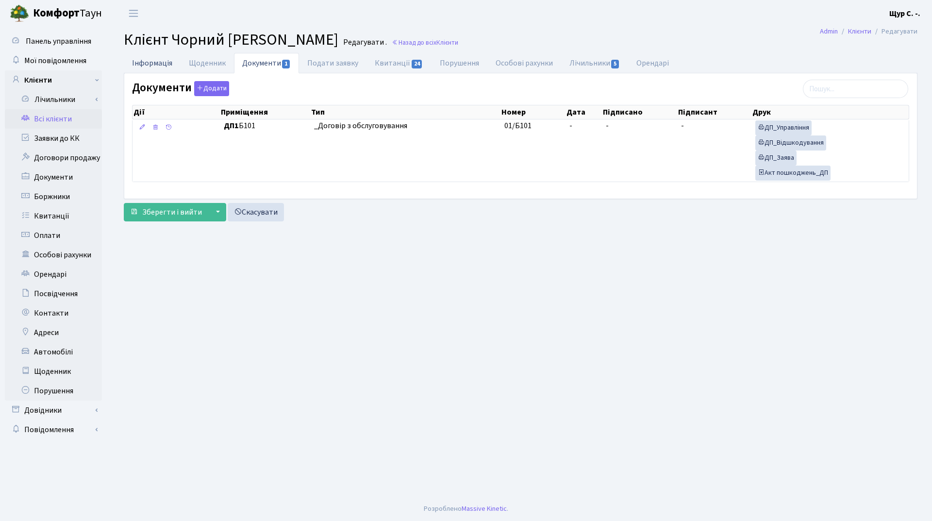
click at [163, 58] on link "Інформація" at bounding box center [152, 63] width 57 height 20
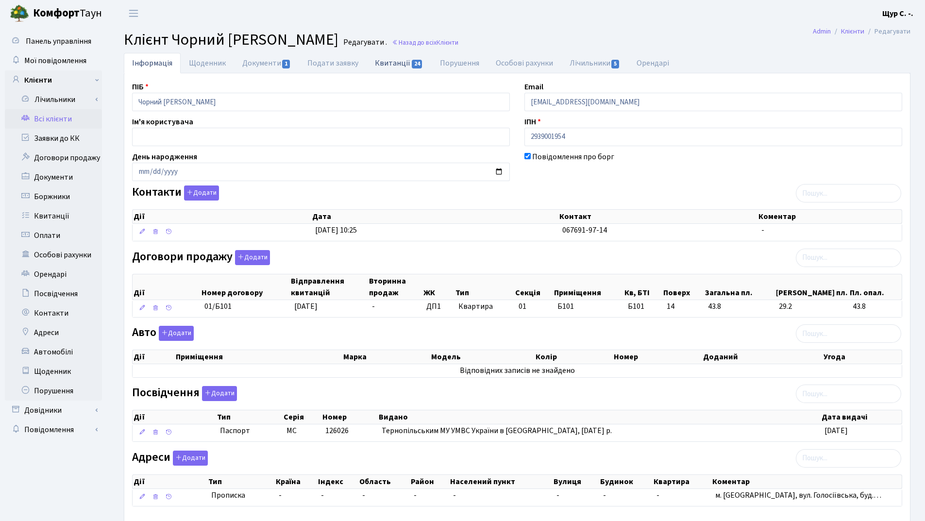
click at [399, 63] on link "Квитанції 24" at bounding box center [399, 63] width 65 height 20
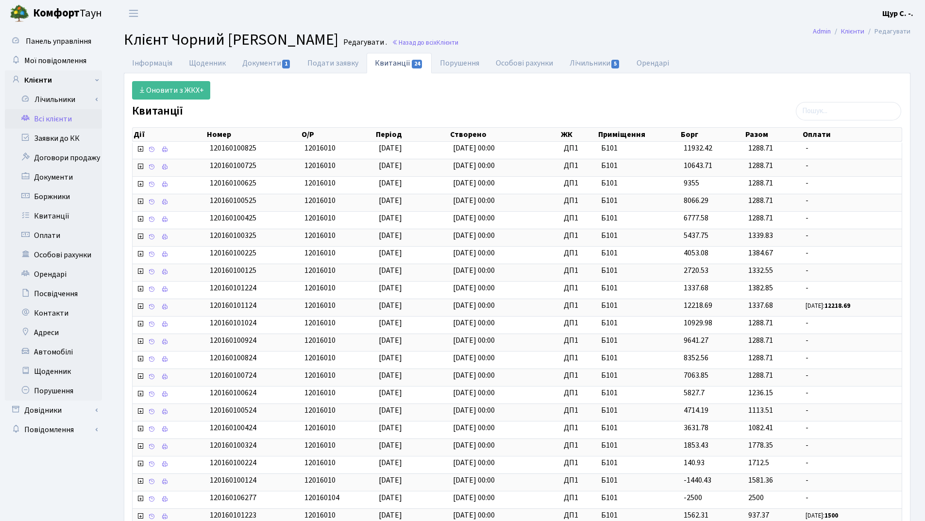
click at [59, 119] on link "Всі клієнти" at bounding box center [53, 118] width 97 height 19
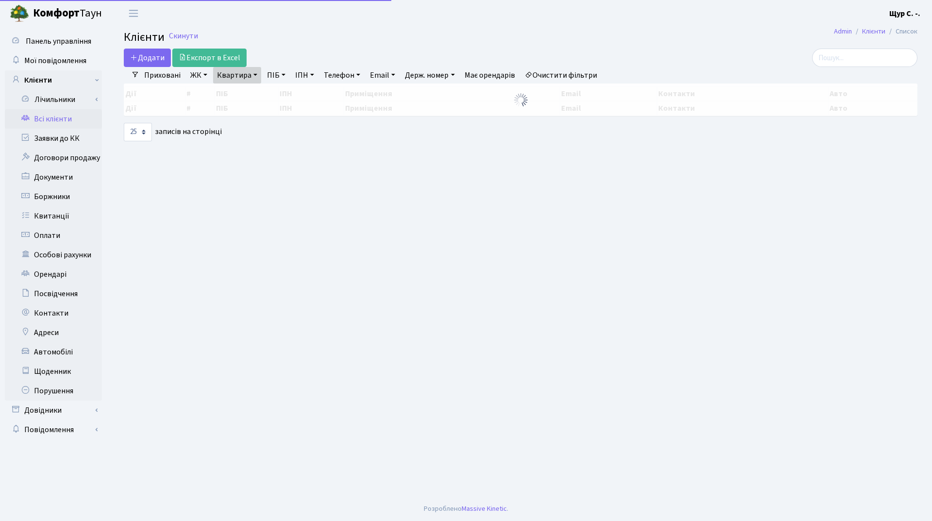
select select "25"
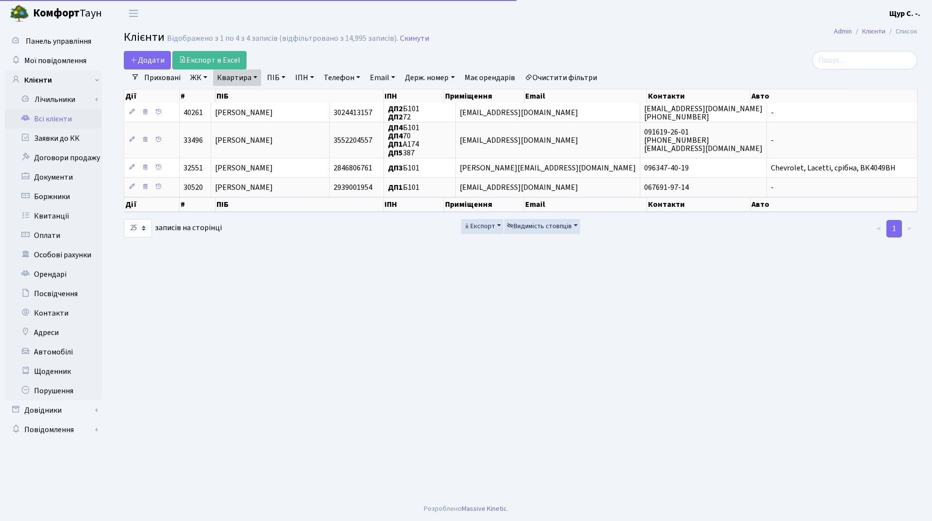
click at [246, 83] on link "Квартира" at bounding box center [237, 77] width 48 height 17
click at [251, 87] on div "б101" at bounding box center [252, 96] width 78 height 19
click at [258, 75] on link "Квартира" at bounding box center [237, 77] width 48 height 17
click at [245, 95] on input "б101" at bounding box center [242, 96] width 57 height 18
type input "б"
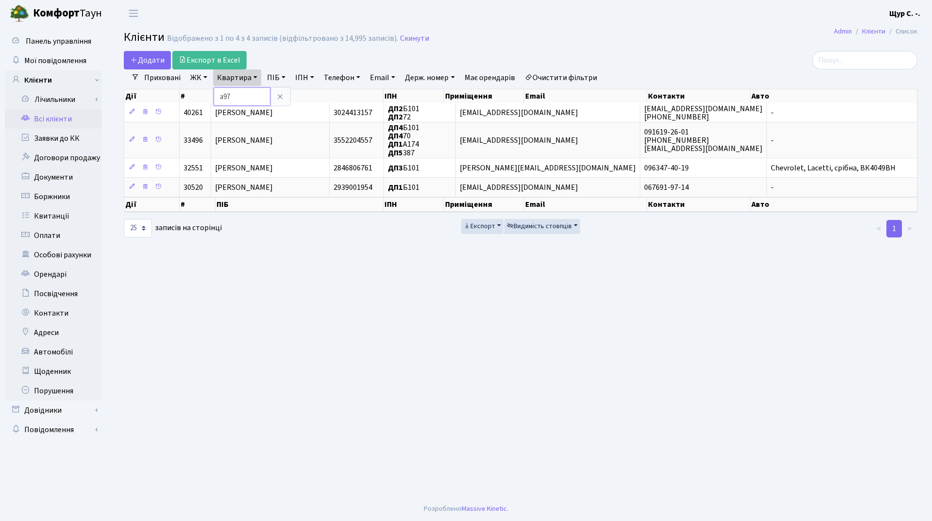
type input "а97"
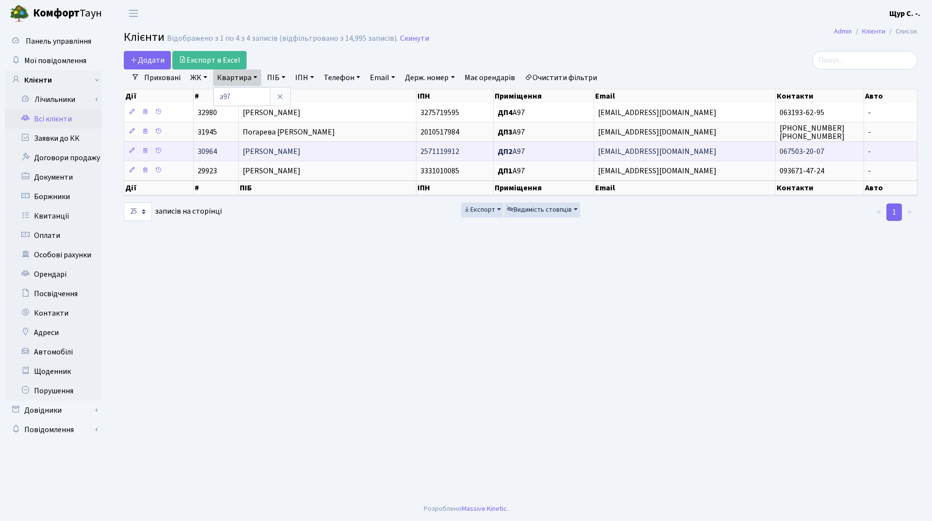
click at [257, 152] on span "[PERSON_NAME]" at bounding box center [272, 151] width 58 height 11
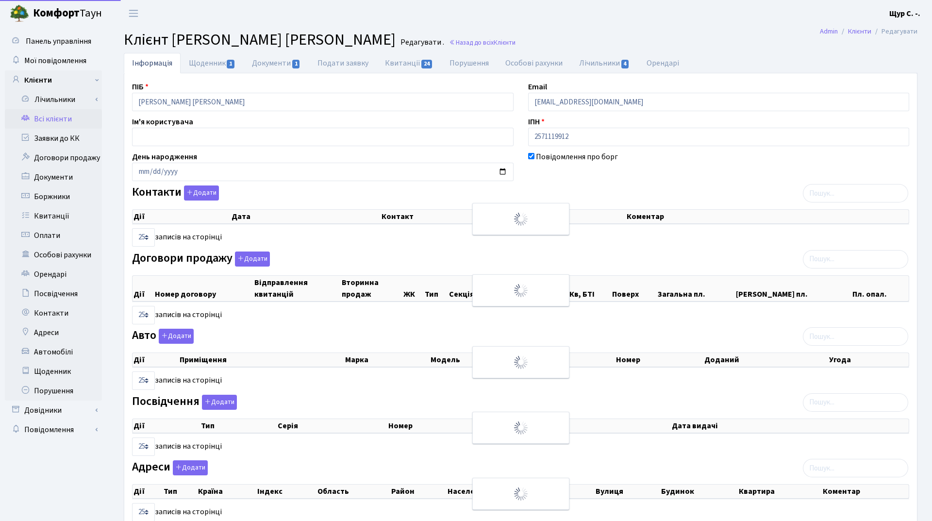
select select "25"
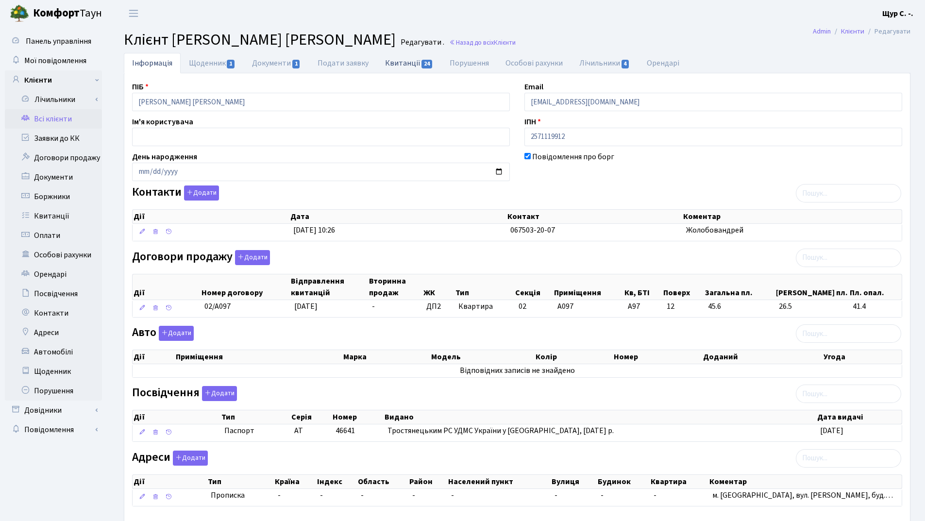
click at [392, 59] on link "Квитанції 24" at bounding box center [409, 63] width 65 height 20
select select "25"
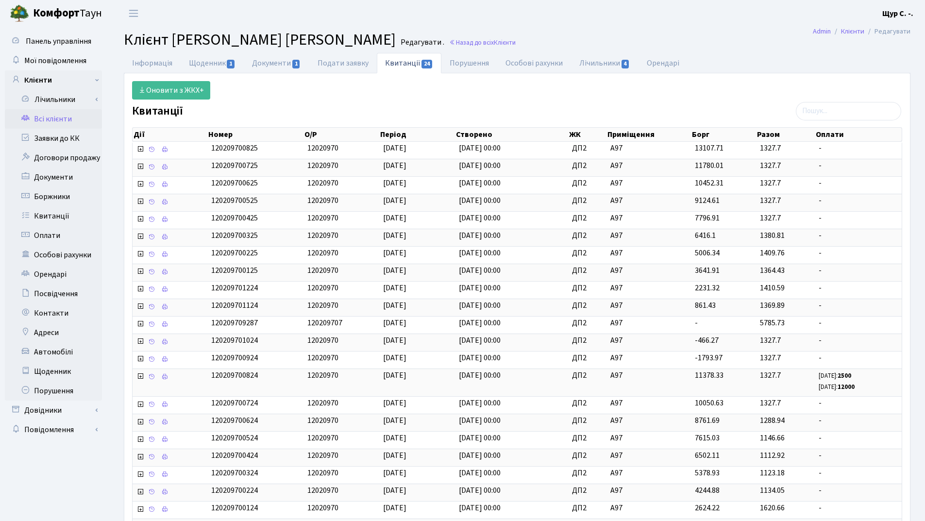
click at [76, 120] on link "Всі клієнти" at bounding box center [53, 118] width 97 height 19
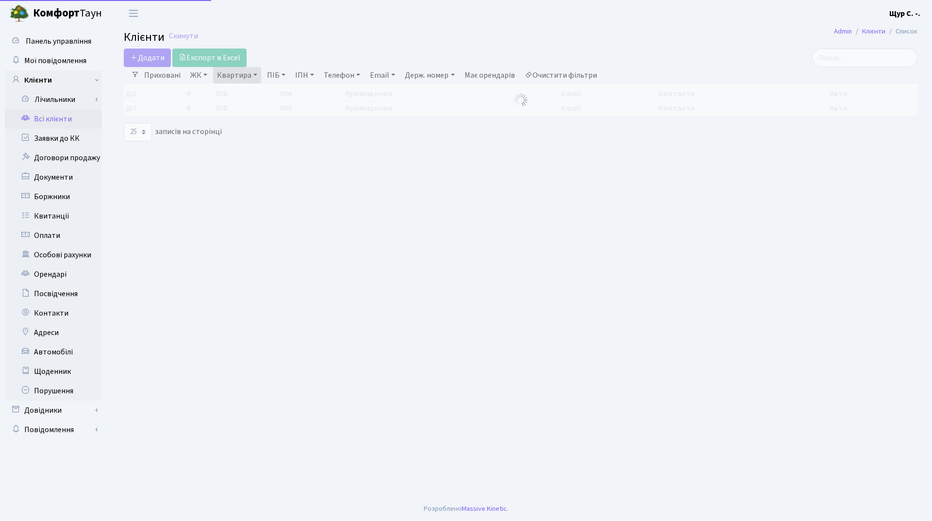
select select "25"
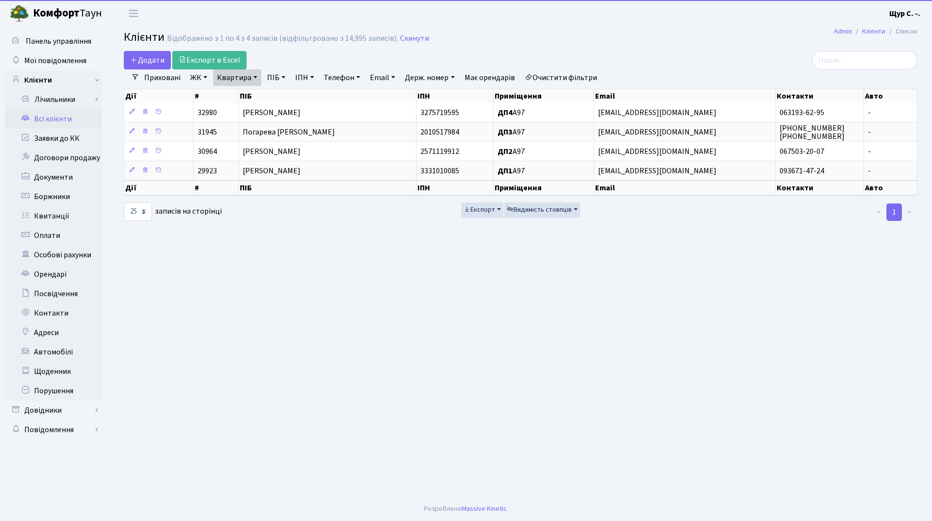
click at [244, 79] on link "Квартира" at bounding box center [237, 77] width 48 height 17
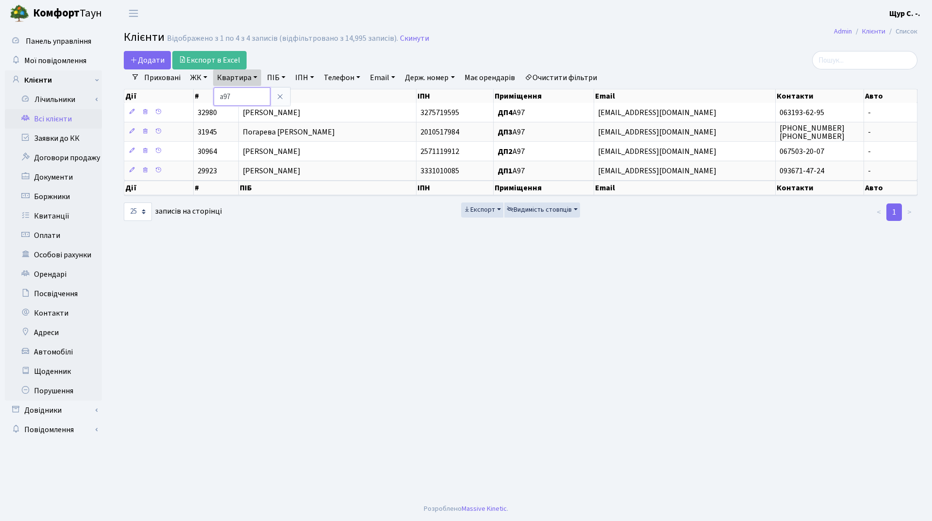
click at [242, 89] on input "а97" at bounding box center [242, 96] width 57 height 18
type input "а115"
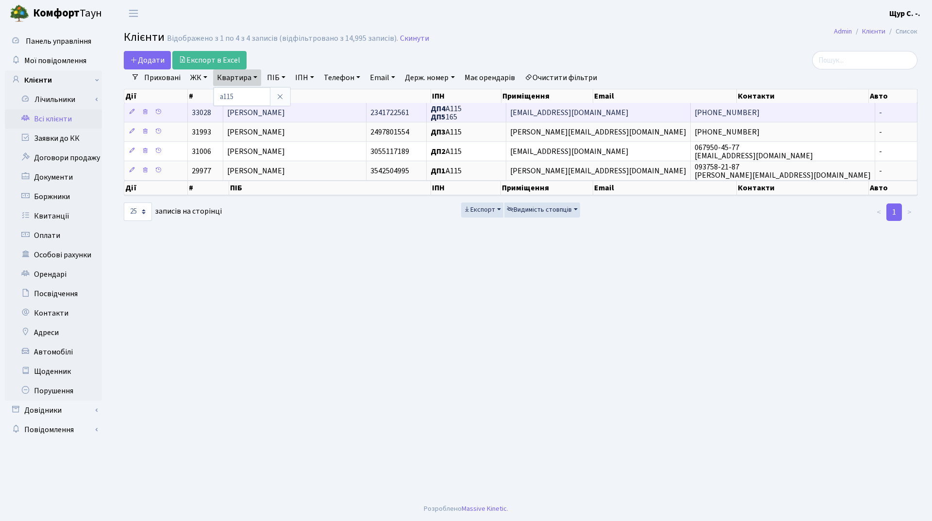
click at [323, 116] on td "[PERSON_NAME] [PERSON_NAME]" at bounding box center [294, 112] width 143 height 19
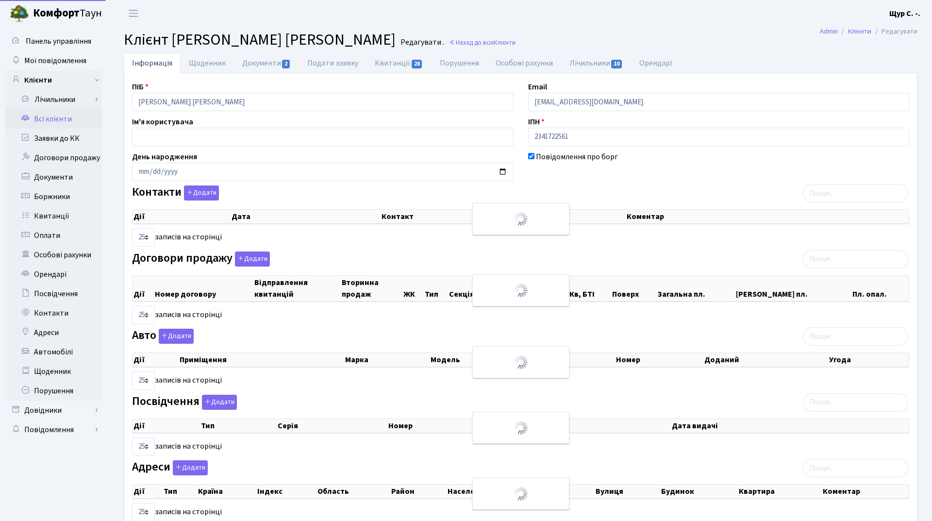
select select "25"
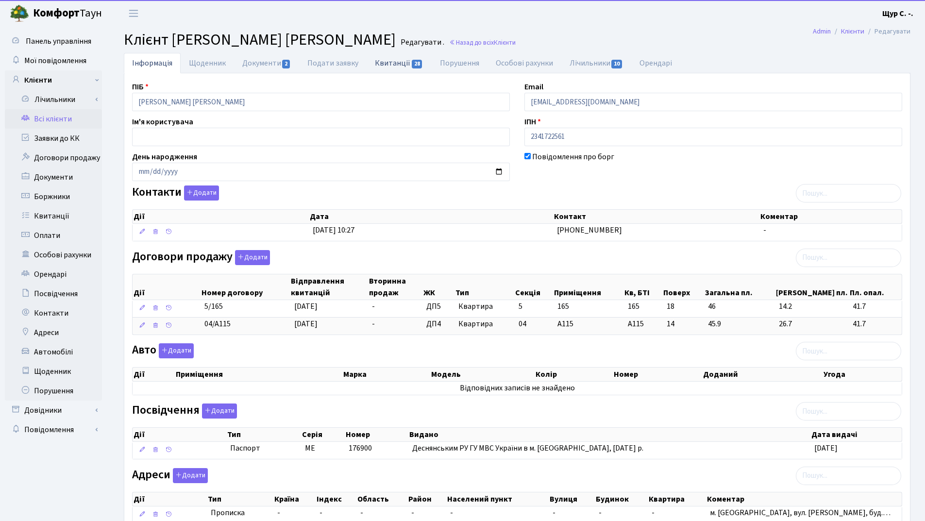
click at [379, 63] on link "Квитанції 28" at bounding box center [399, 63] width 65 height 20
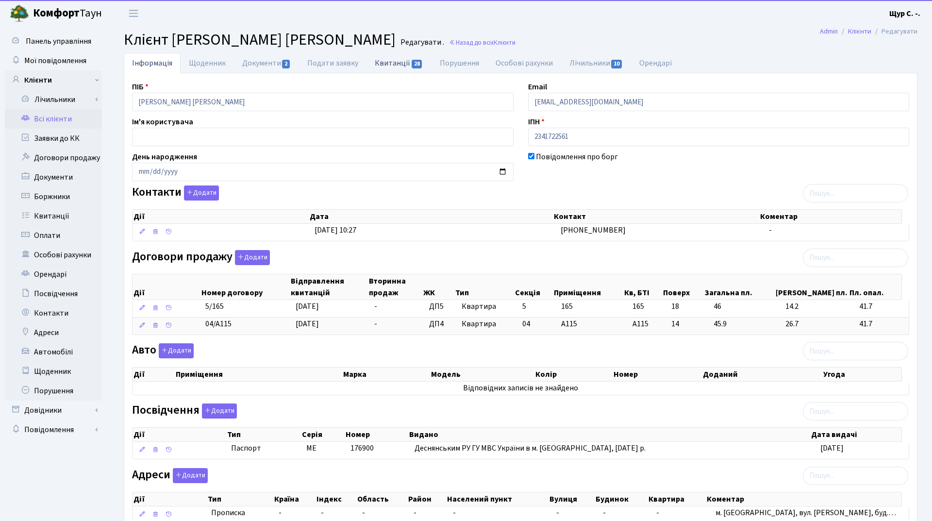
select select "25"
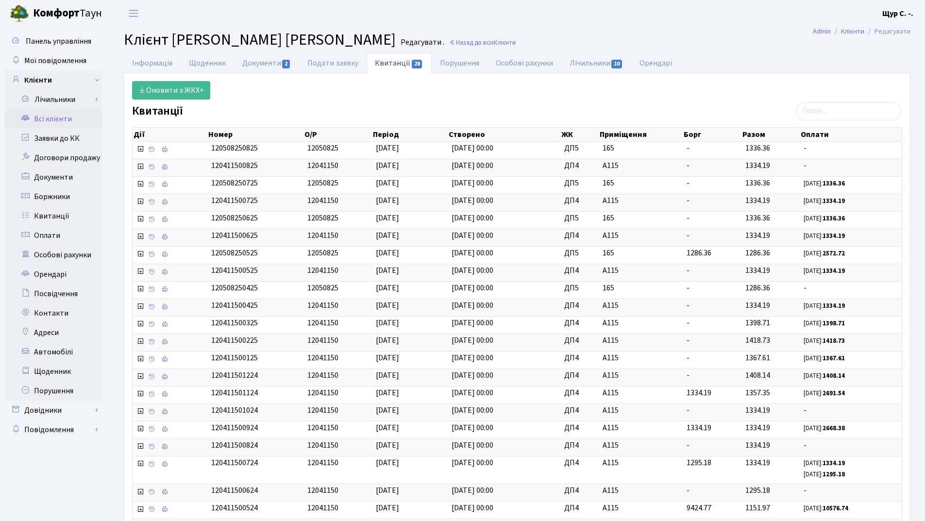
click at [60, 115] on link "Всі клієнти" at bounding box center [53, 118] width 97 height 19
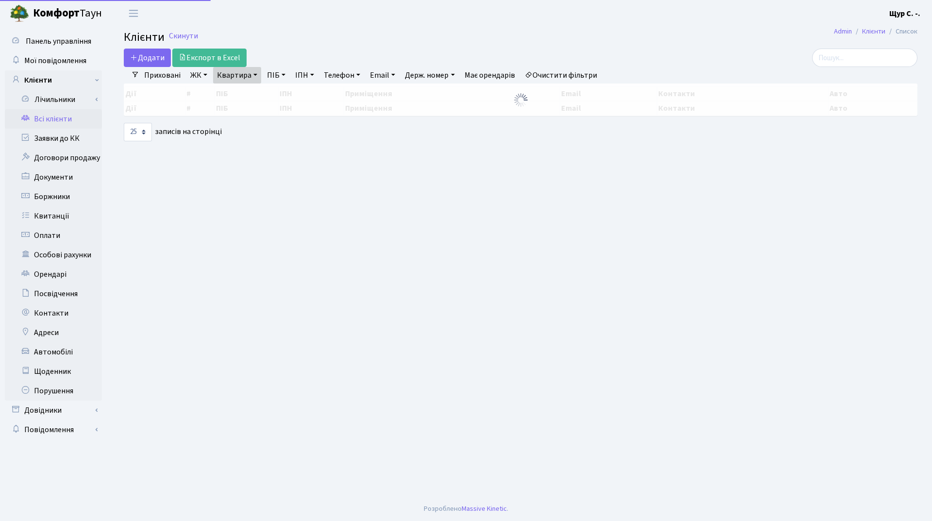
select select "25"
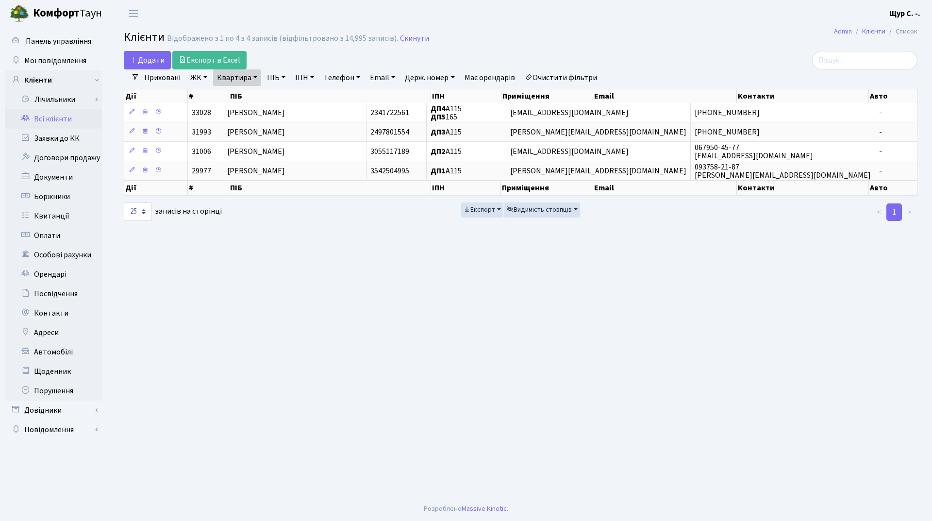
click at [248, 77] on link "Квартира" at bounding box center [237, 77] width 48 height 17
click at [274, 96] on link at bounding box center [280, 96] width 20 height 18
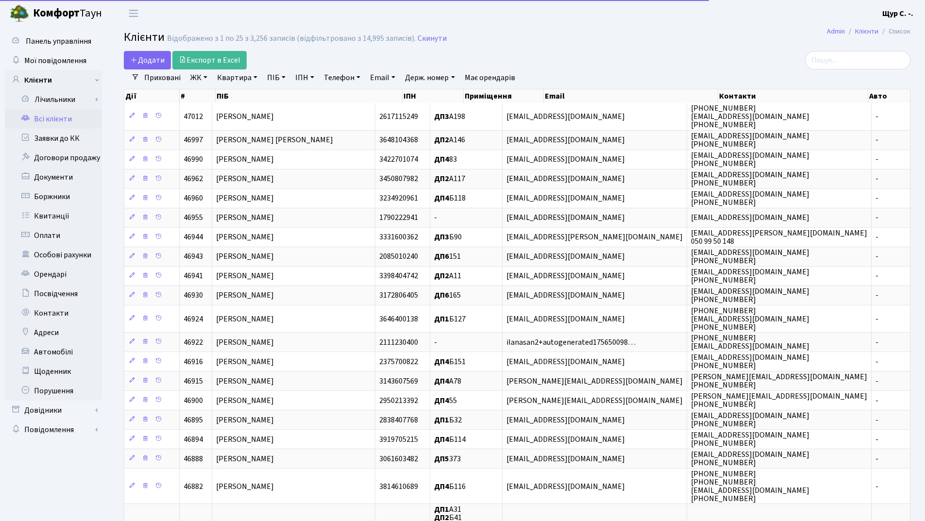
click at [273, 76] on link "ПІБ" at bounding box center [276, 77] width 26 height 17
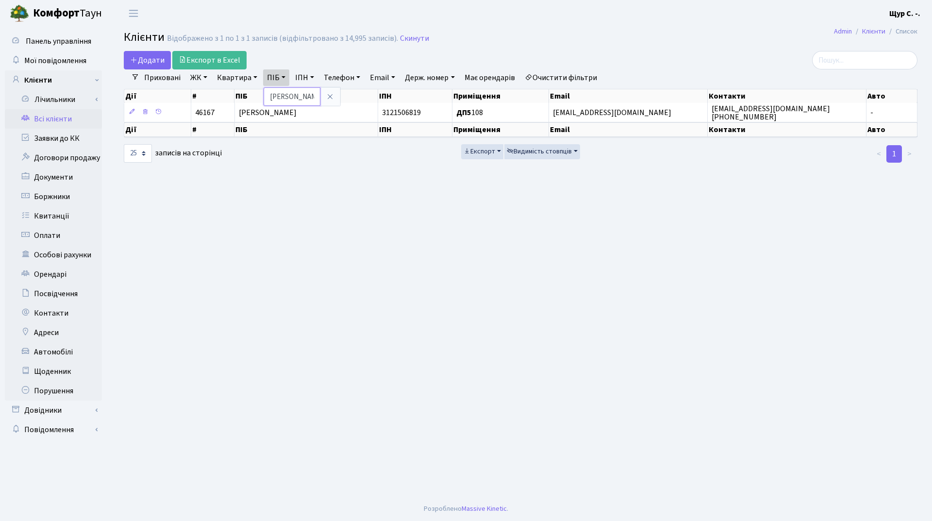
type input "плахута"
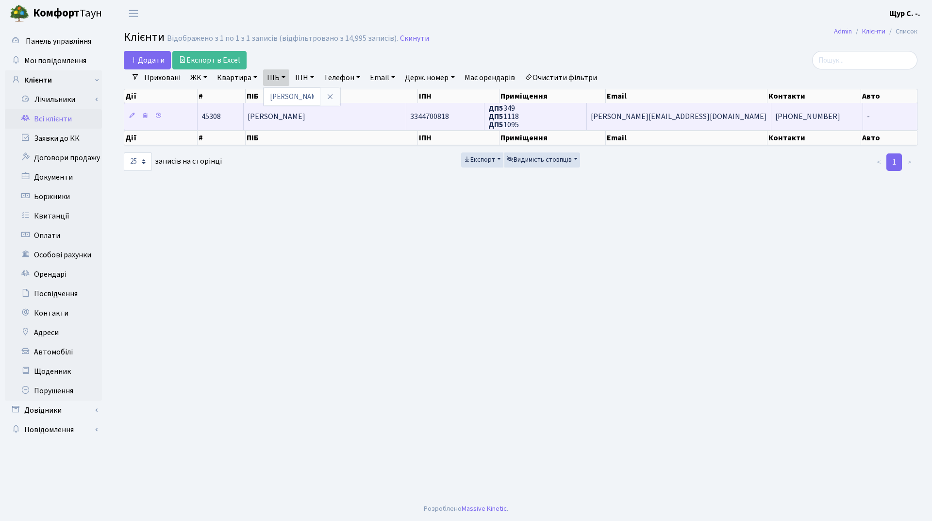
click at [281, 117] on span "Плахута Сергій Вікторович" at bounding box center [277, 116] width 58 height 11
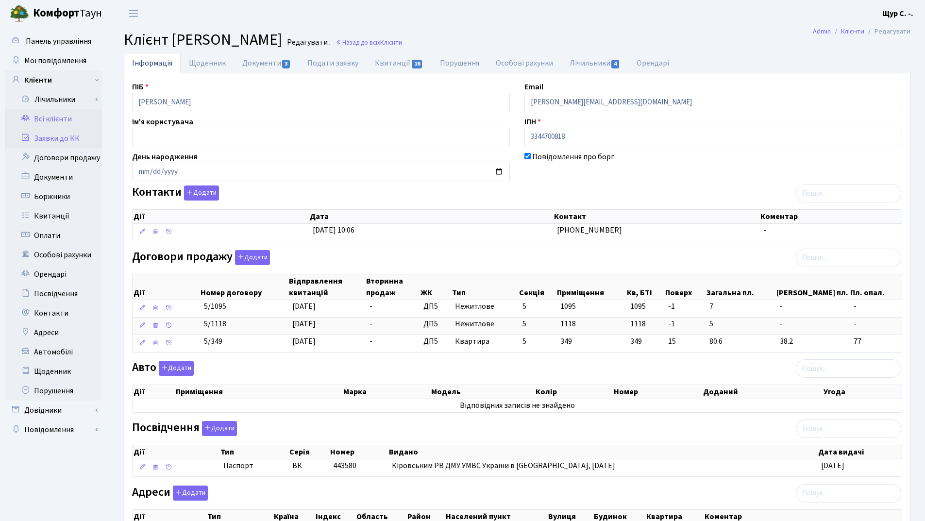
click at [82, 137] on link "Заявки до КК" at bounding box center [53, 138] width 97 height 19
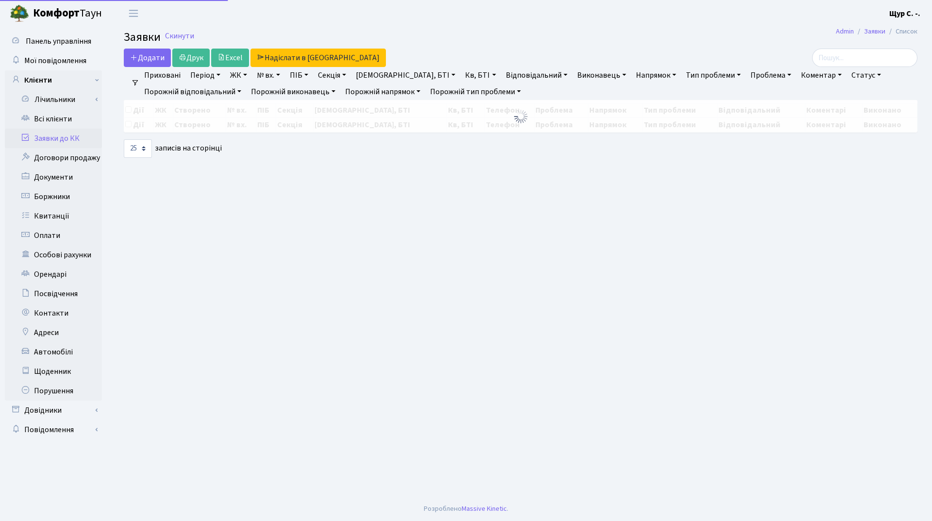
select select "25"
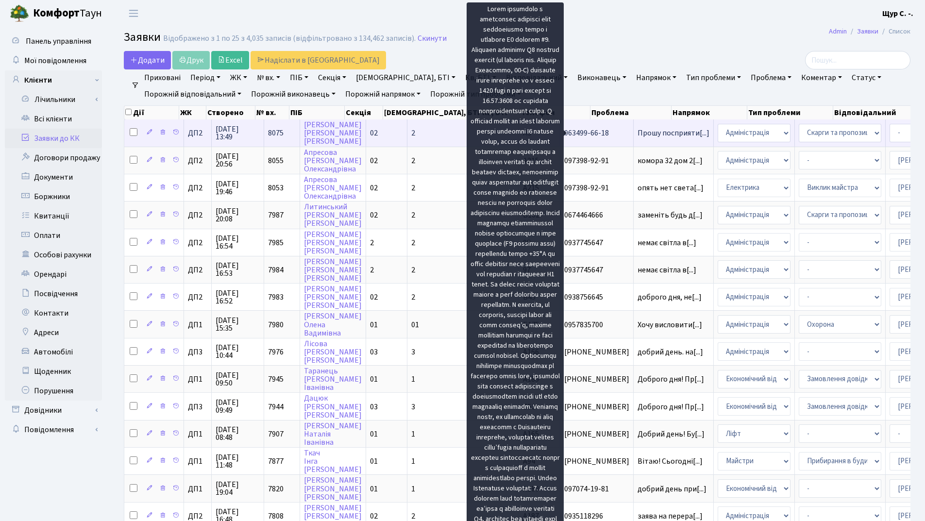
click at [638, 136] on span "Прошу посприяти[...]" at bounding box center [674, 133] width 72 height 11
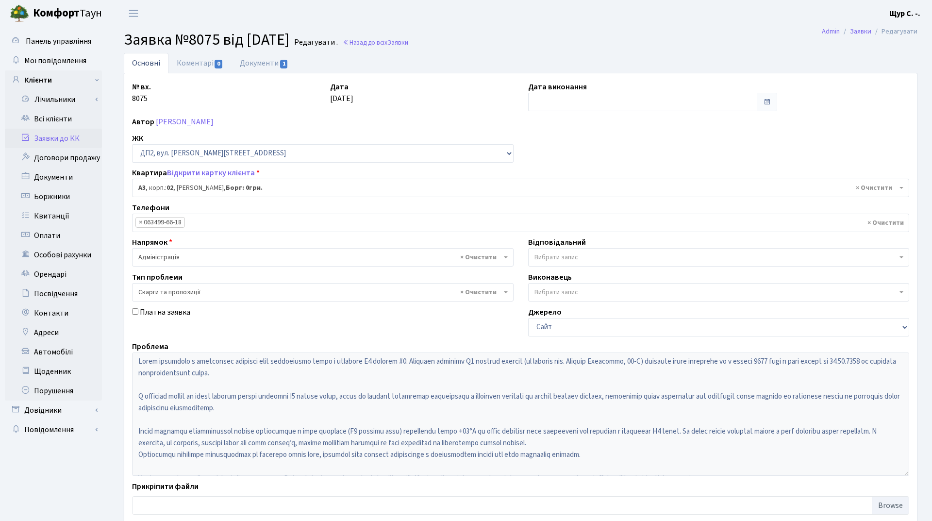
select select "30598"
select select "55"
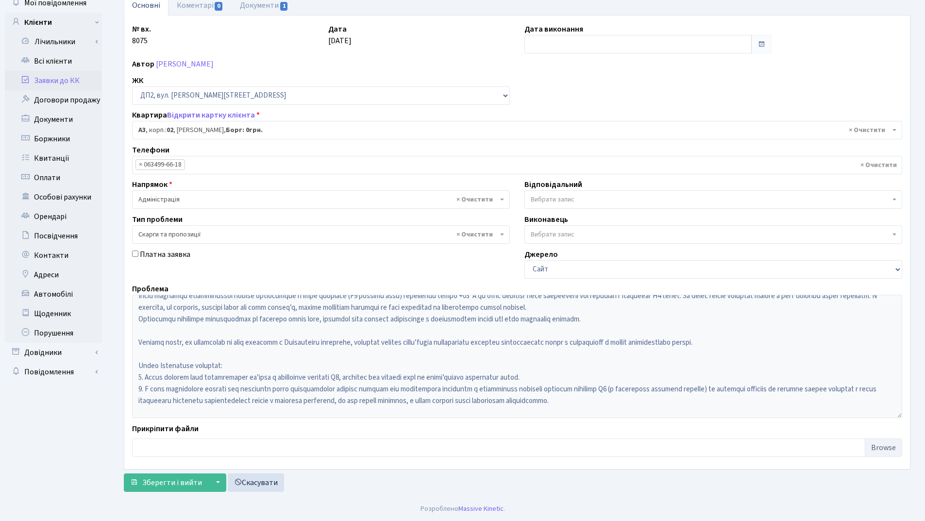
scroll to position [93, 0]
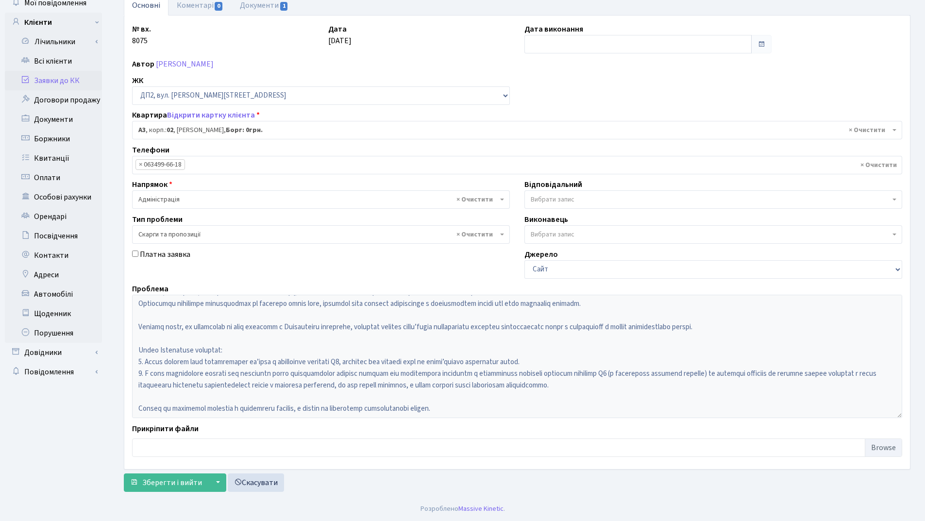
click at [70, 81] on link "Заявки до КК" at bounding box center [53, 80] width 97 height 19
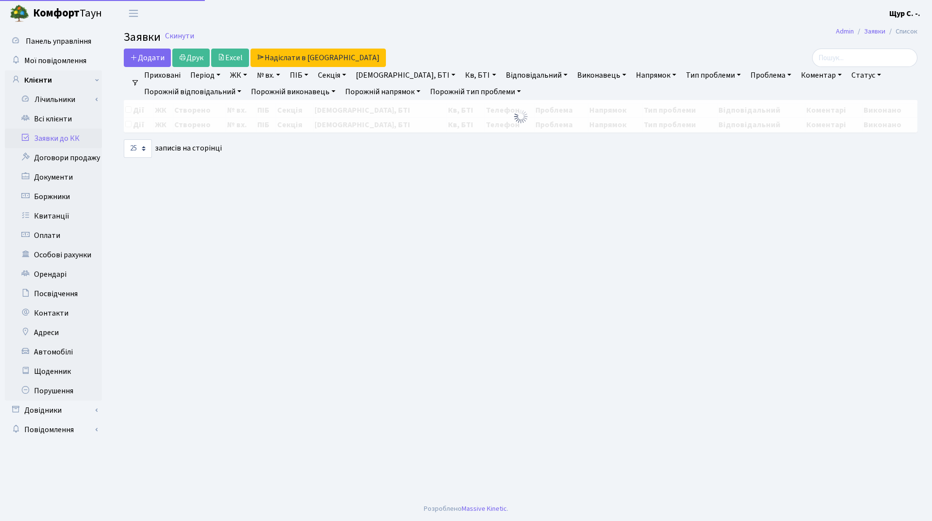
select select "25"
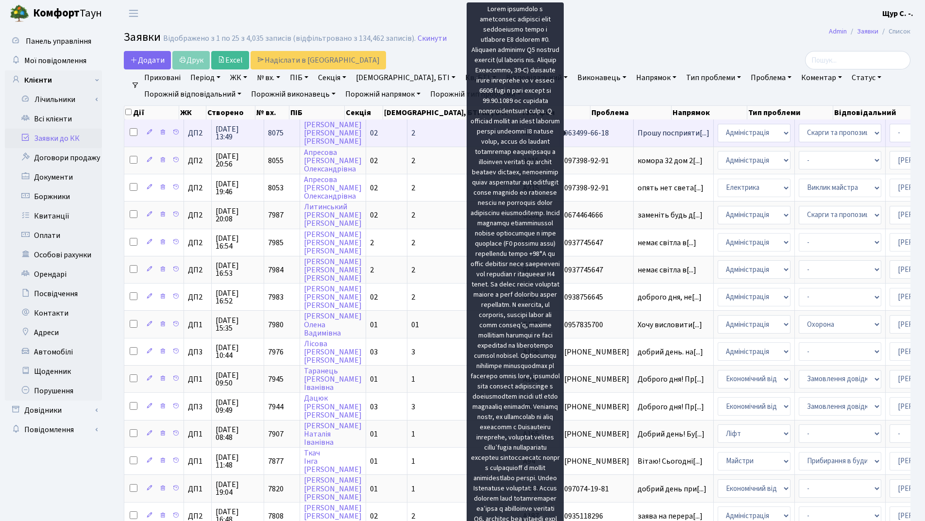
click at [638, 132] on span "Прошу посприяти[...]" at bounding box center [674, 133] width 72 height 11
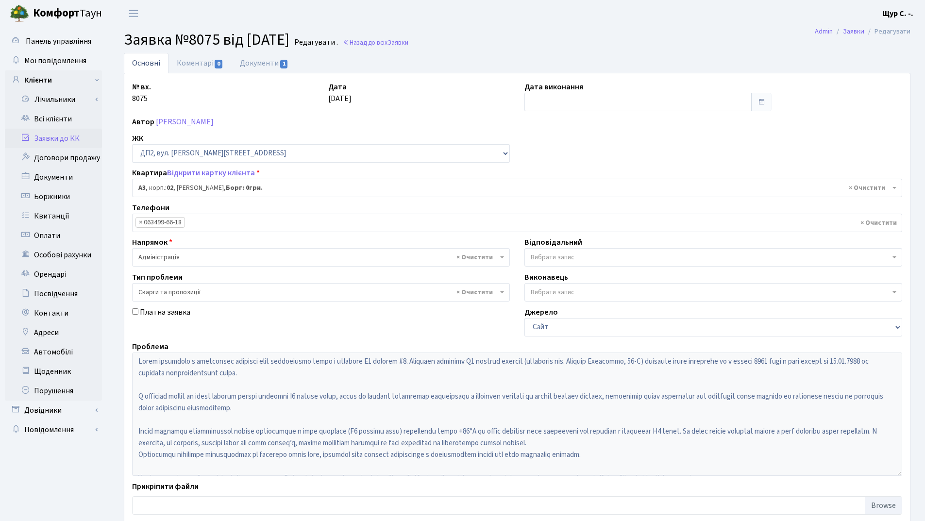
select select "30598"
select select "55"
click at [263, 64] on link "Документи 1" at bounding box center [264, 63] width 65 height 20
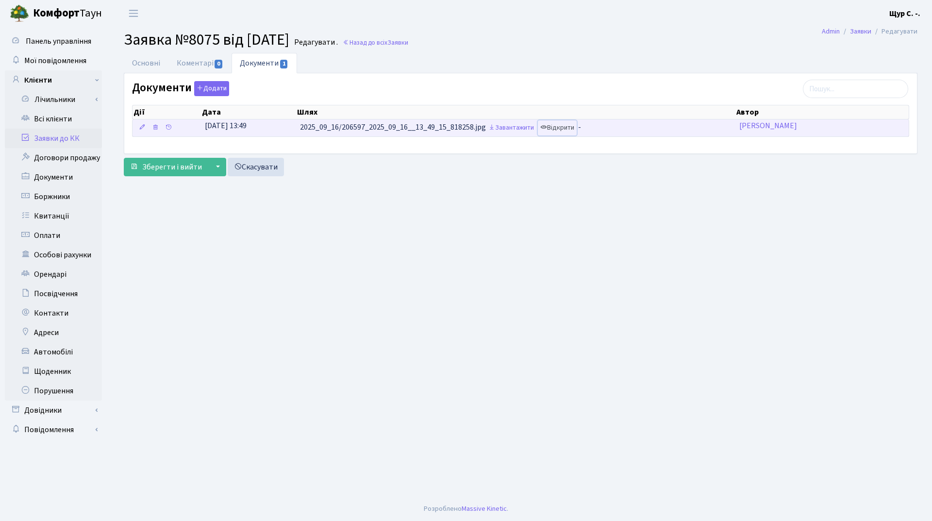
click at [572, 126] on link "Відкрити" at bounding box center [557, 127] width 39 height 15
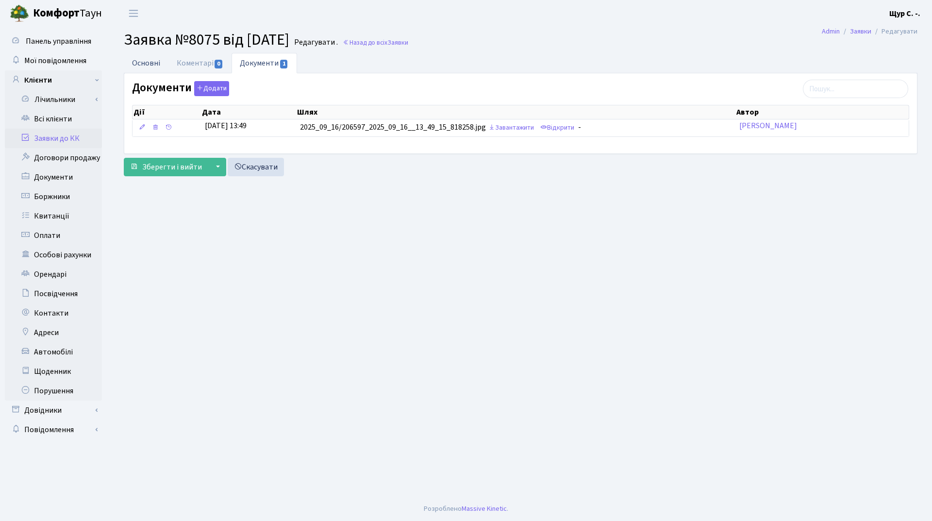
click at [140, 68] on link "Основні" at bounding box center [146, 63] width 45 height 20
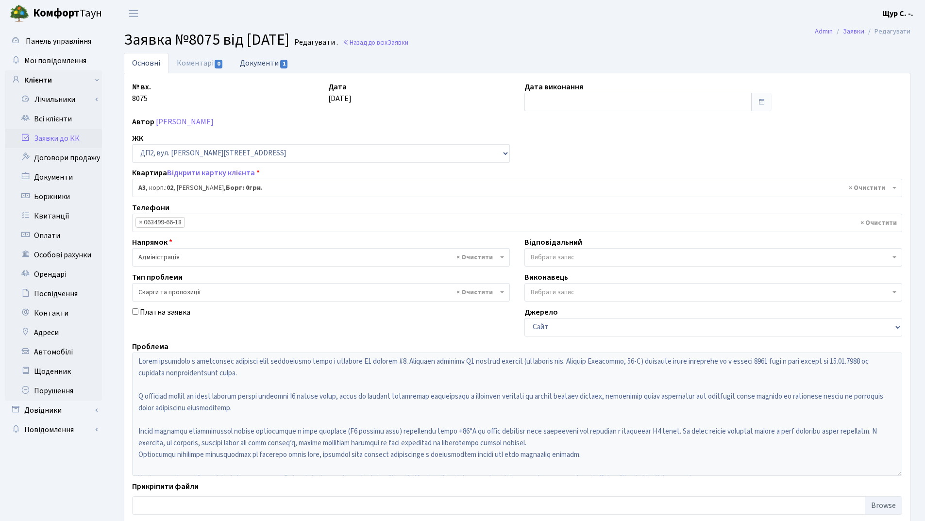
click at [263, 61] on link "Документи 1" at bounding box center [264, 63] width 65 height 20
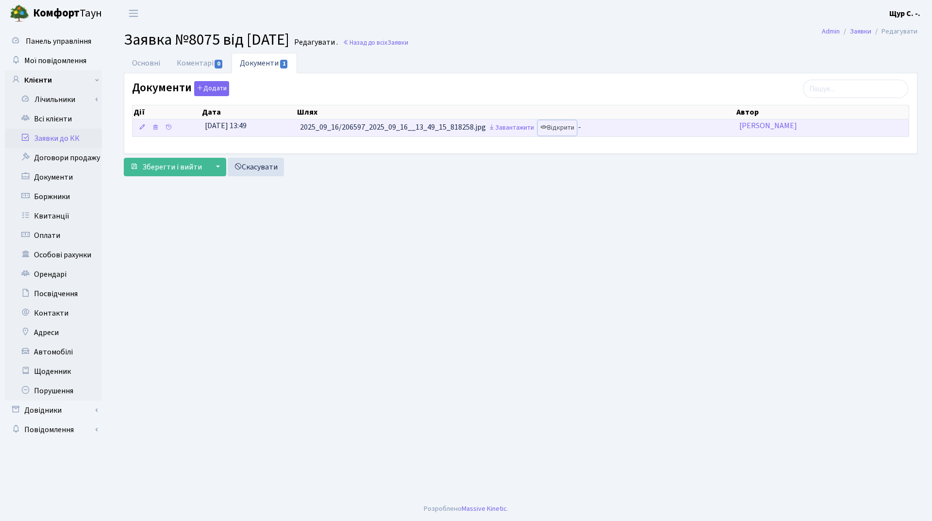
click at [569, 128] on link "Відкрити" at bounding box center [557, 127] width 39 height 15
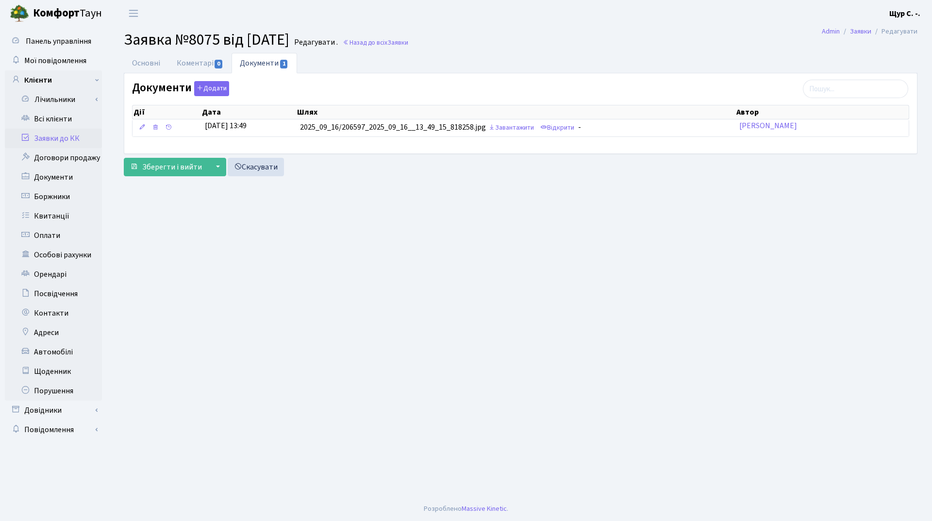
click at [63, 137] on link "Заявки до КК" at bounding box center [53, 138] width 97 height 19
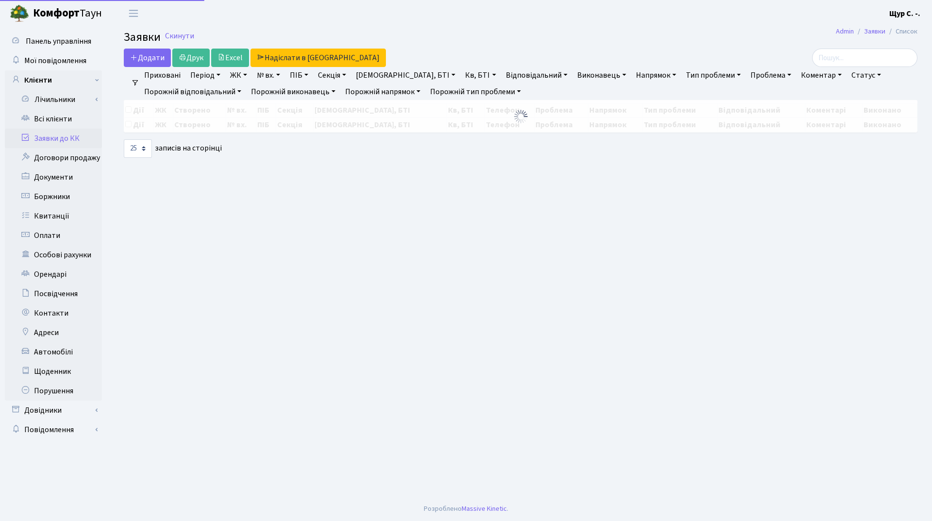
select select "25"
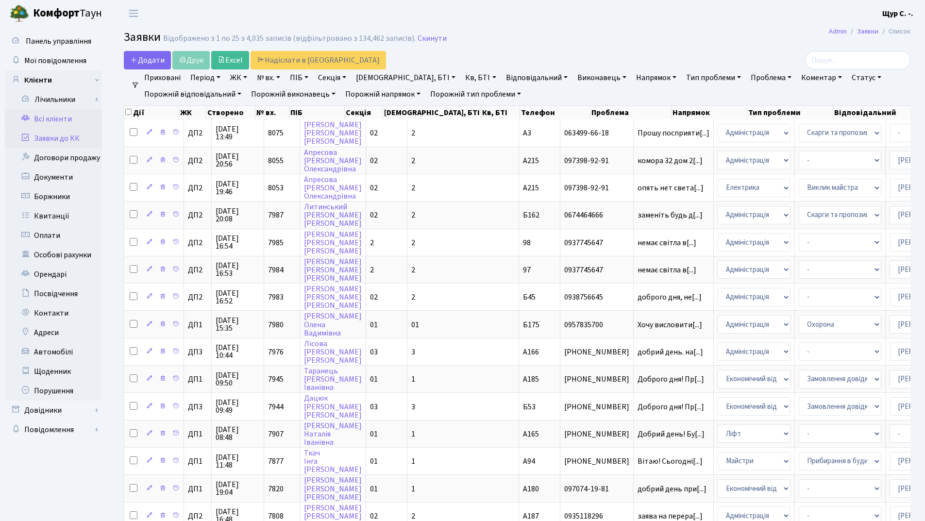
click at [61, 119] on link "Всі клієнти" at bounding box center [53, 118] width 97 height 19
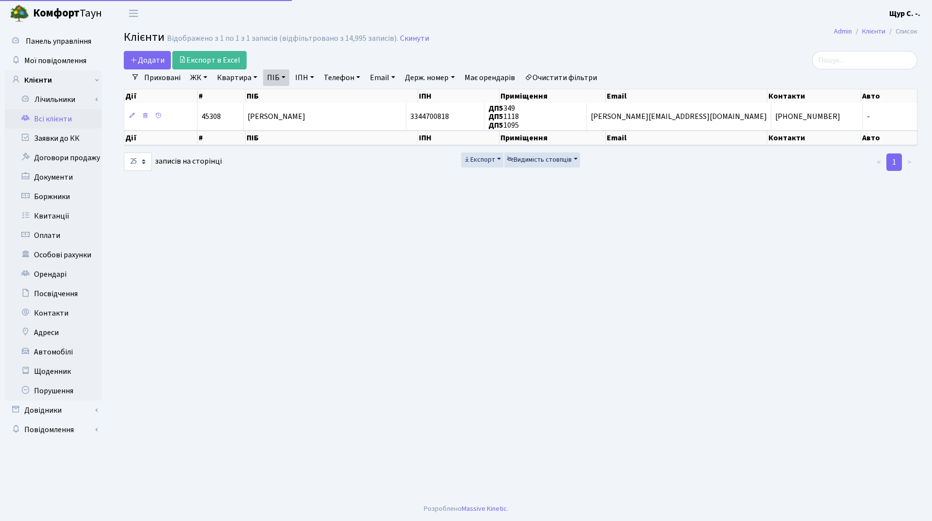
select select "25"
click at [412, 38] on link "Скинути" at bounding box center [414, 38] width 29 height 9
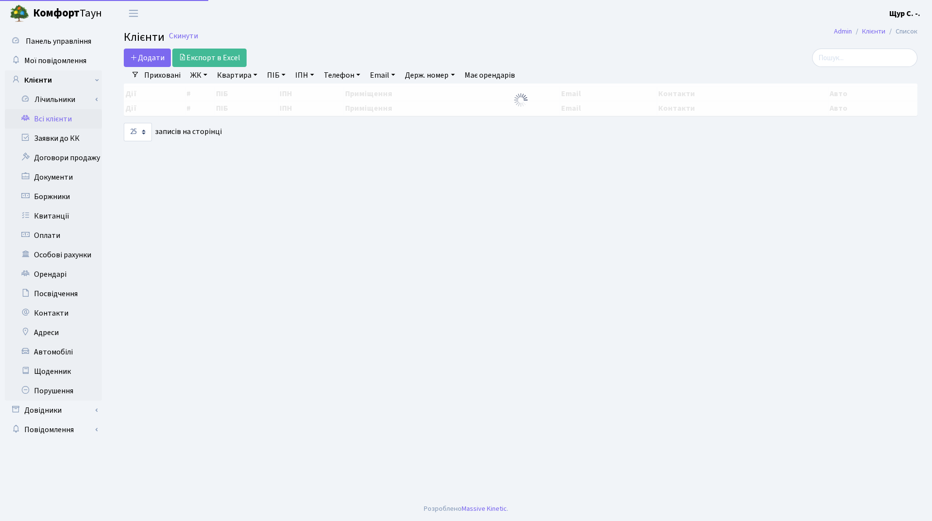
select select "25"
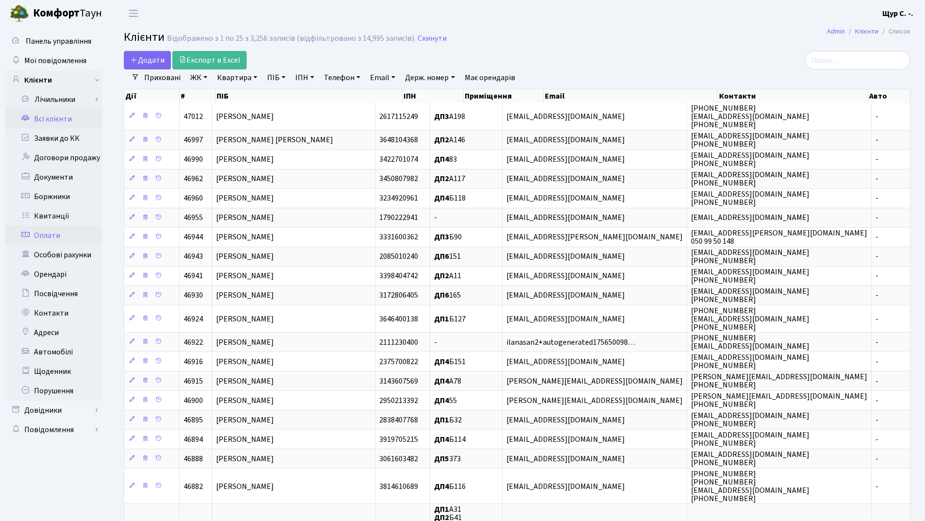
click at [51, 240] on link "Оплати" at bounding box center [53, 235] width 97 height 19
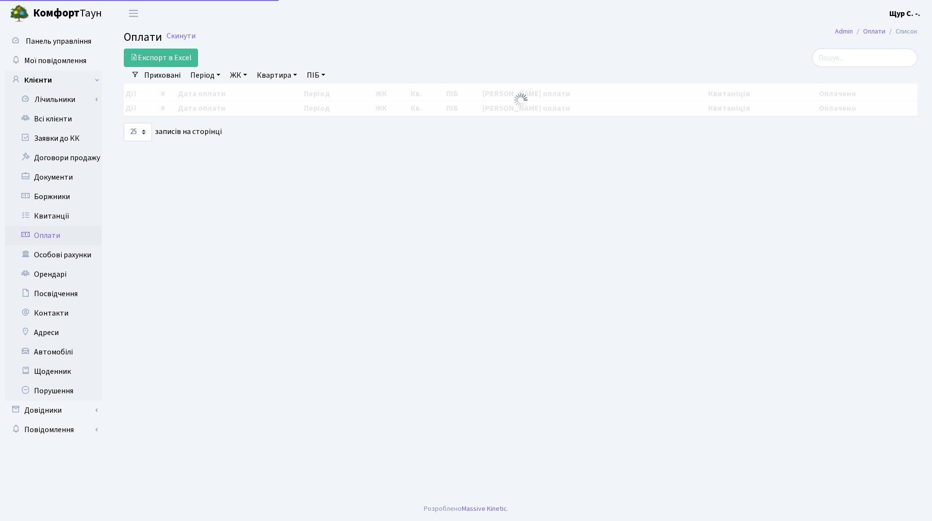
select select "25"
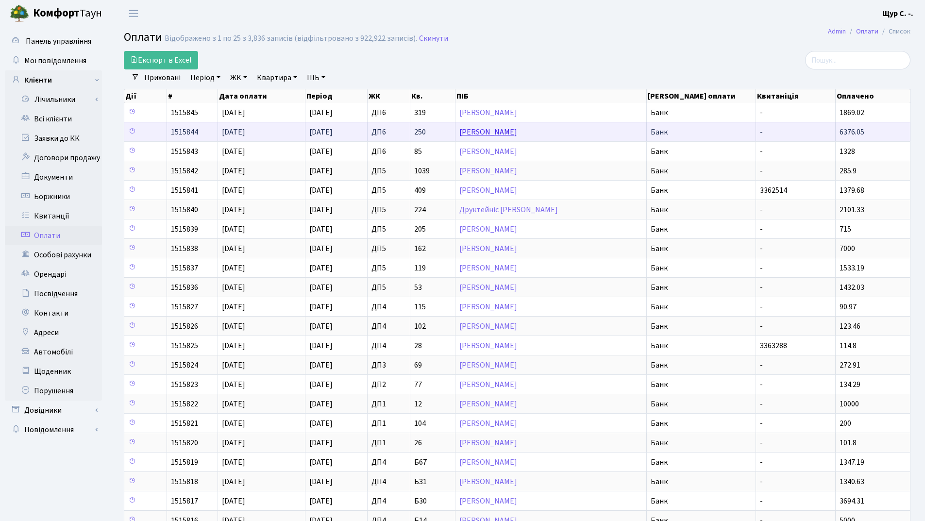
click at [517, 134] on link "Гладка Ольга Сергіївна" at bounding box center [488, 132] width 58 height 11
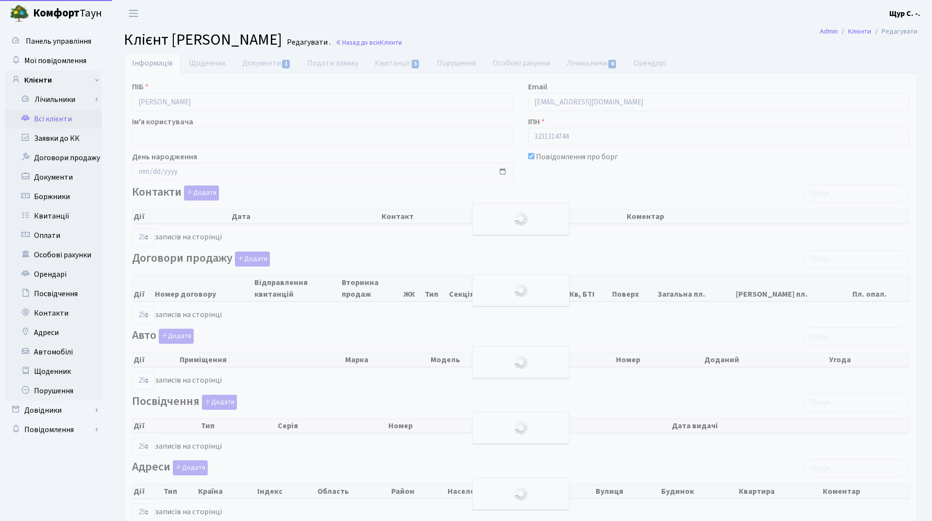
select select "25"
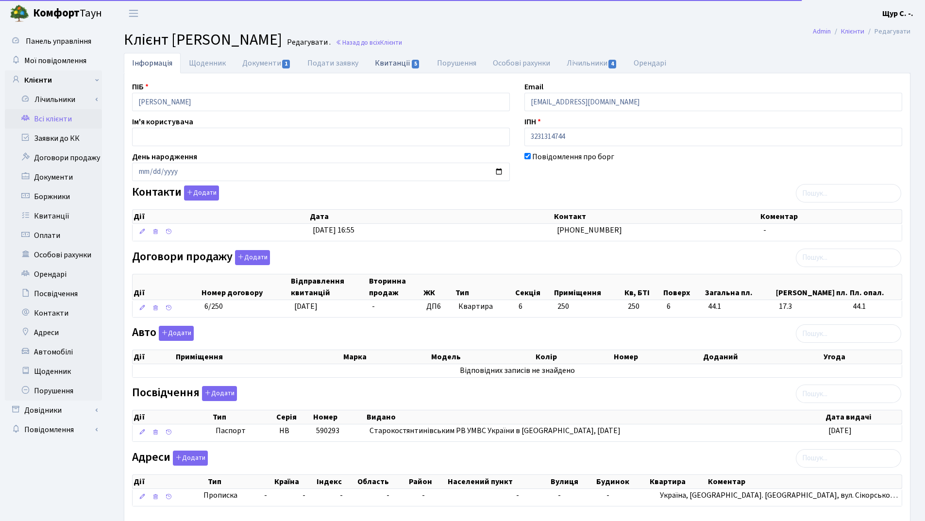
click at [390, 62] on link "Квитанції 5" at bounding box center [398, 63] width 62 height 20
select select "25"
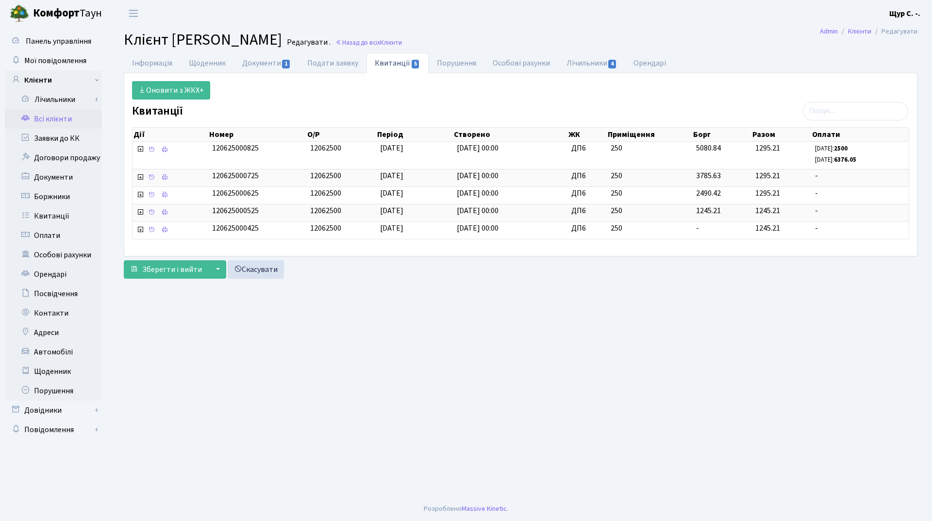
click at [71, 118] on link "Всі клієнти" at bounding box center [53, 118] width 97 height 19
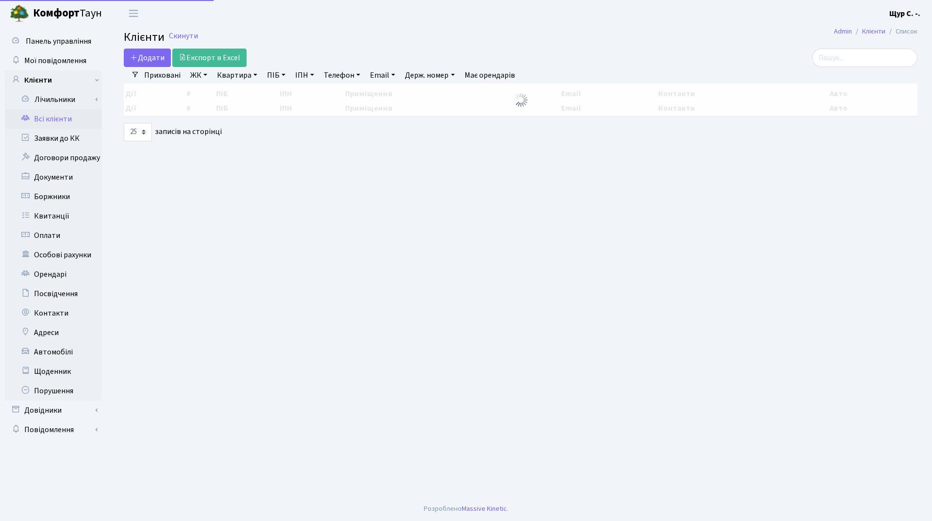
select select "25"
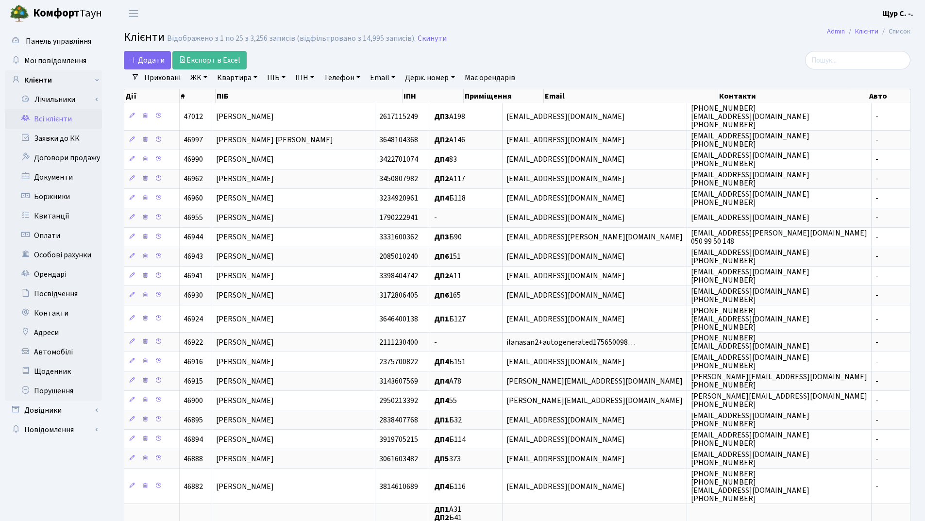
click at [234, 81] on link "Квартира" at bounding box center [237, 77] width 48 height 17
click at [283, 97] on icon at bounding box center [280, 97] width 8 height 8
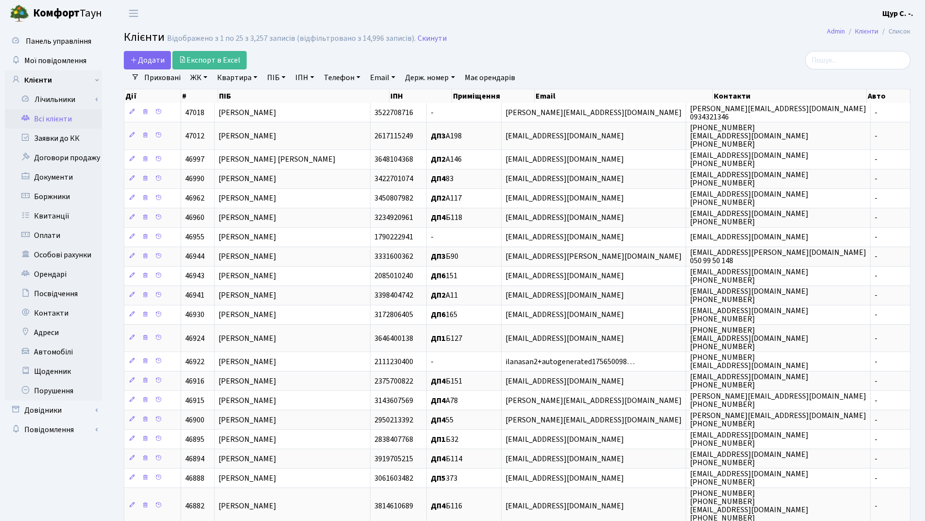
click at [242, 81] on link "Квартира" at bounding box center [237, 77] width 48 height 17
click at [240, 95] on input "text" at bounding box center [242, 96] width 57 height 18
type input "393"
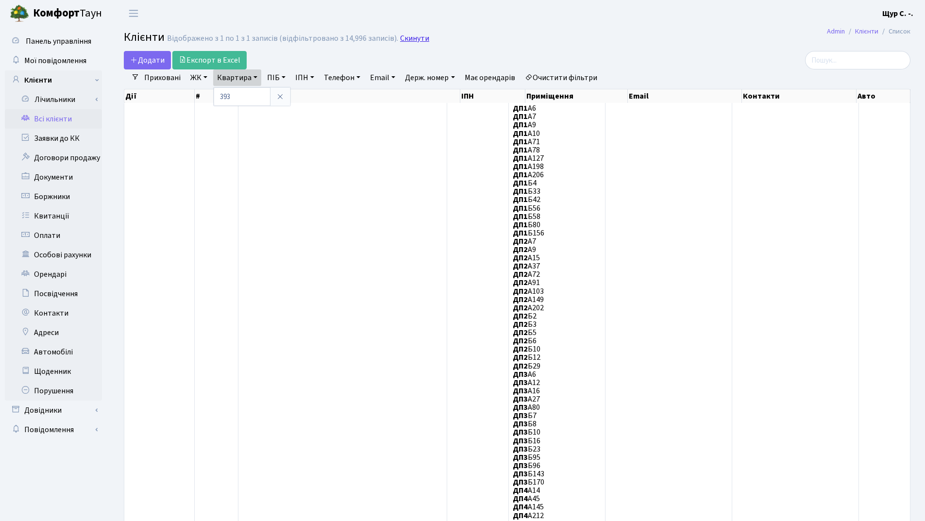
click at [409, 41] on link "Скинути" at bounding box center [414, 38] width 29 height 9
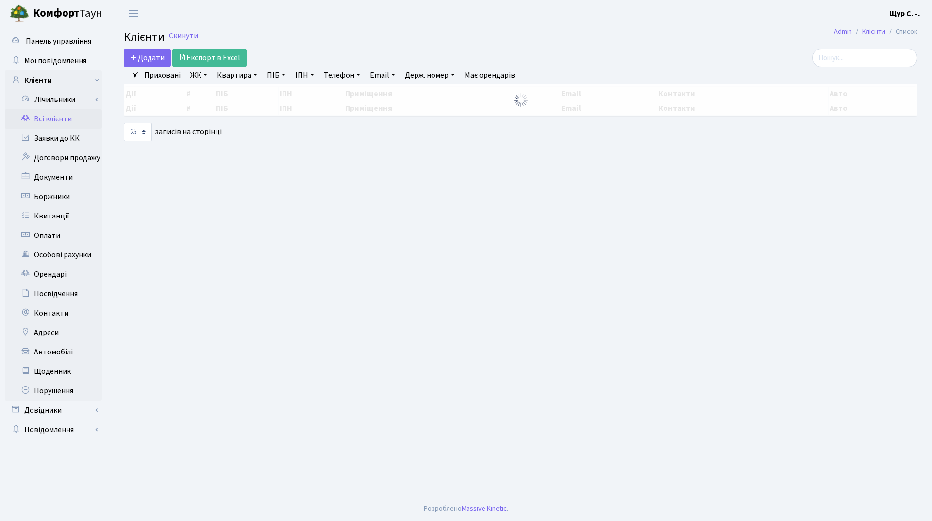
select select "25"
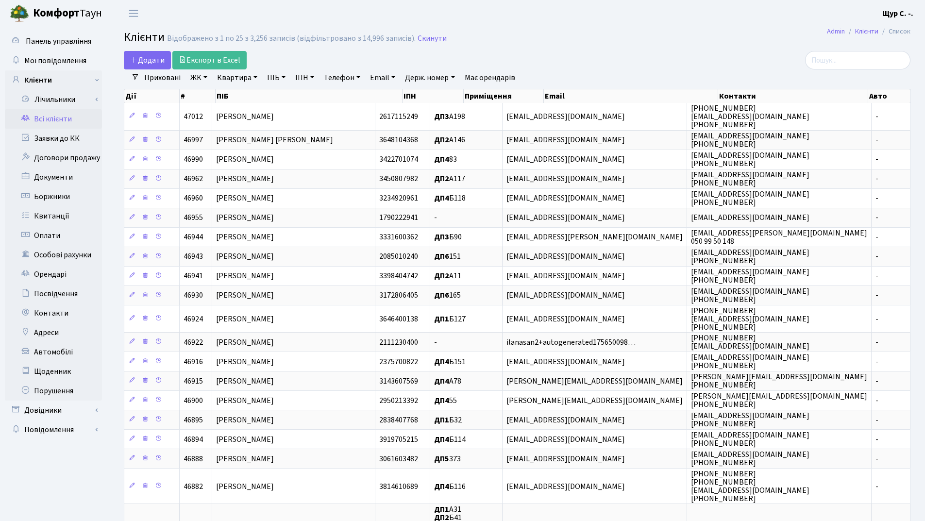
click at [271, 77] on link "ПІБ" at bounding box center [276, 77] width 26 height 17
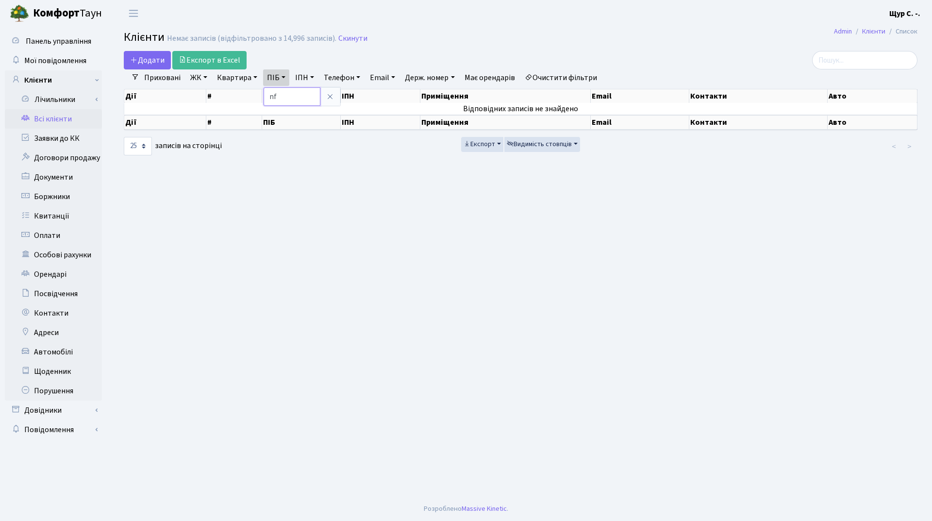
type input "n"
type input "тарасенко"
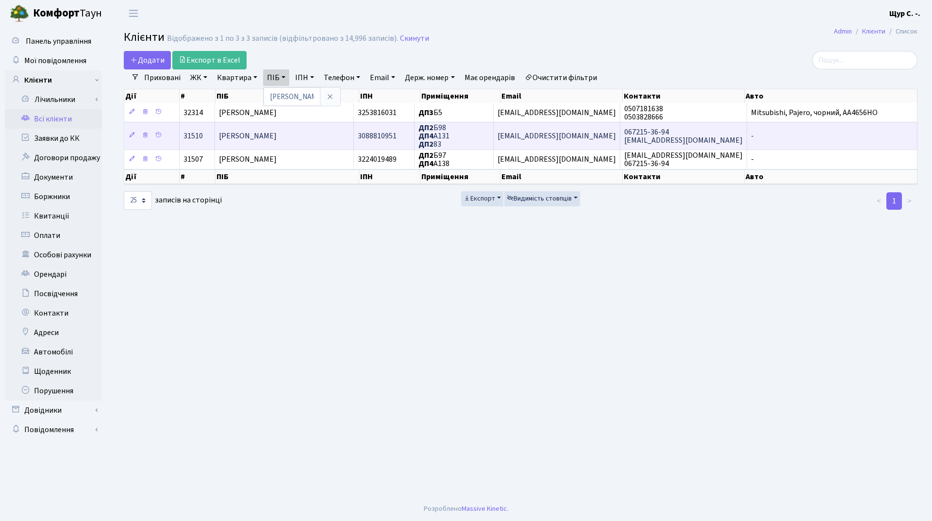
click at [277, 138] on span "[PERSON_NAME] [PERSON_NAME]" at bounding box center [248, 136] width 58 height 11
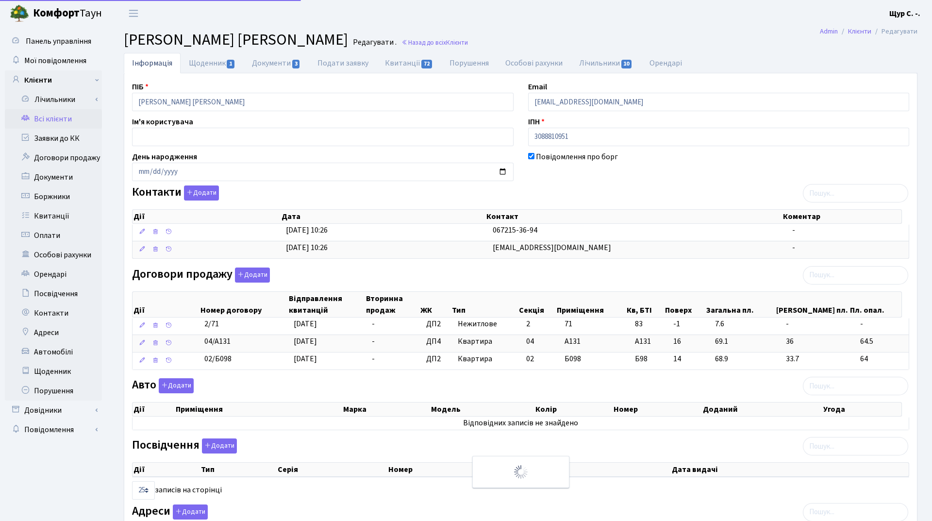
select select "25"
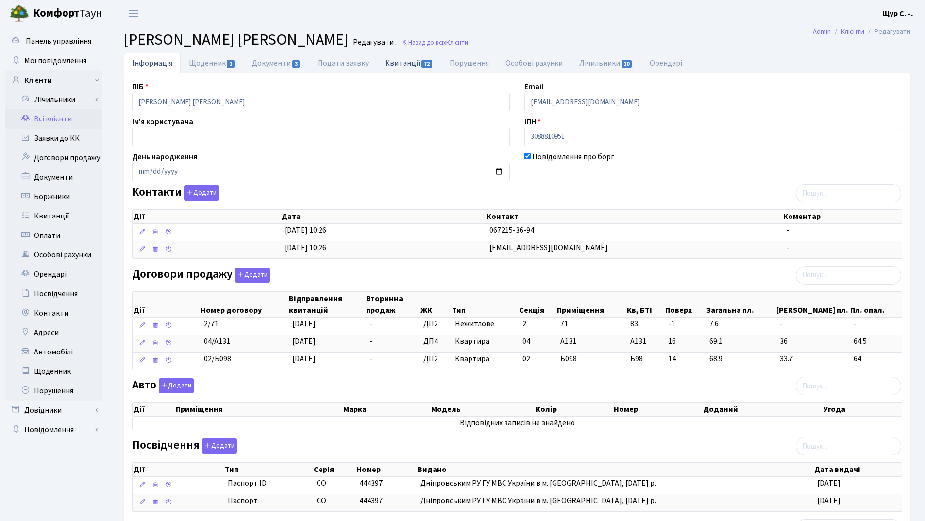
click at [402, 65] on link "Квитанції 72" at bounding box center [409, 63] width 65 height 20
select select "25"
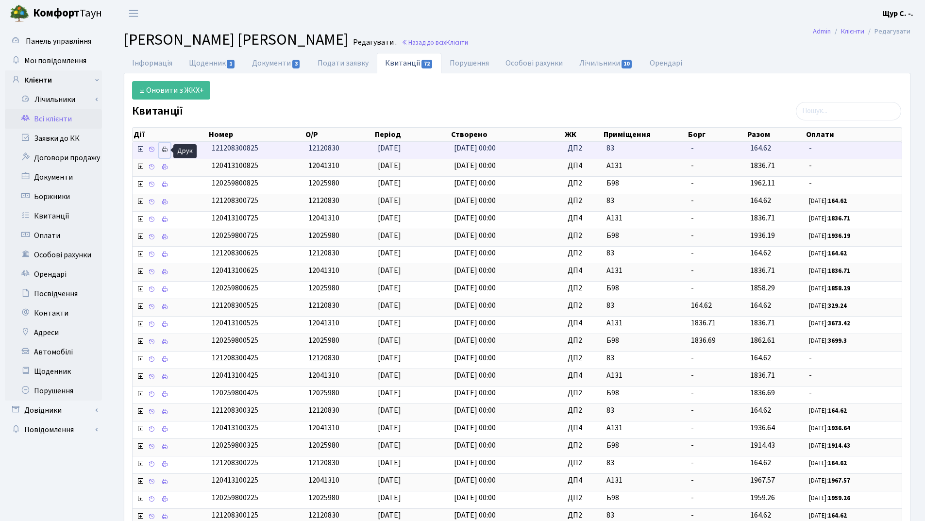
click at [165, 151] on icon at bounding box center [164, 149] width 7 height 7
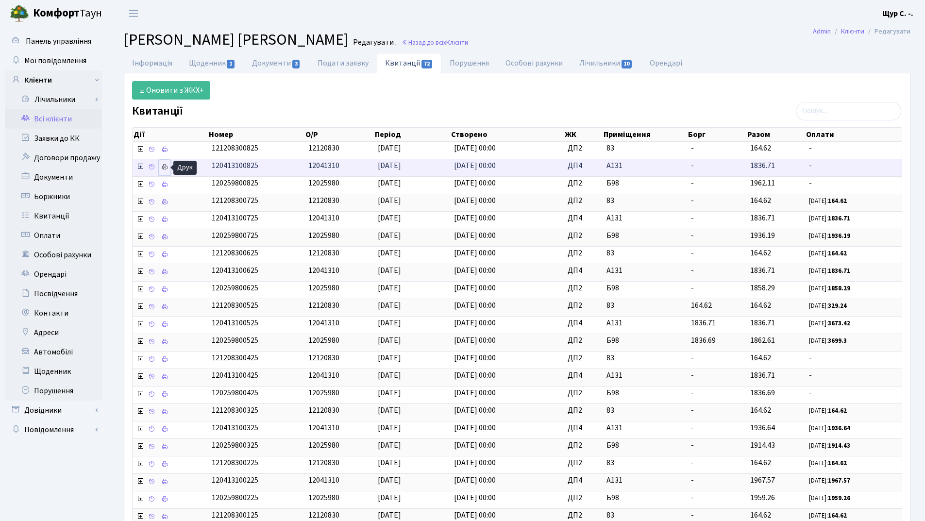
click at [164, 170] on icon at bounding box center [164, 167] width 7 height 7
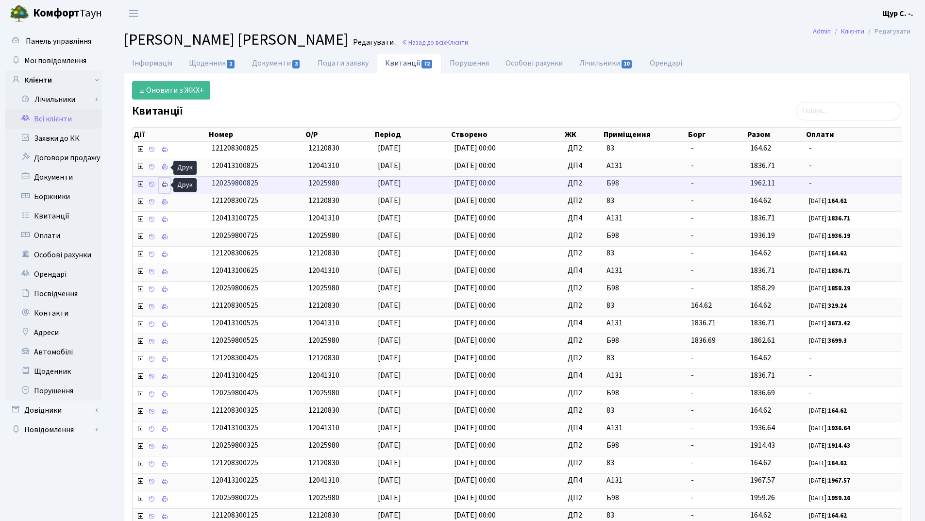
click at [166, 188] on link at bounding box center [165, 185] width 12 height 15
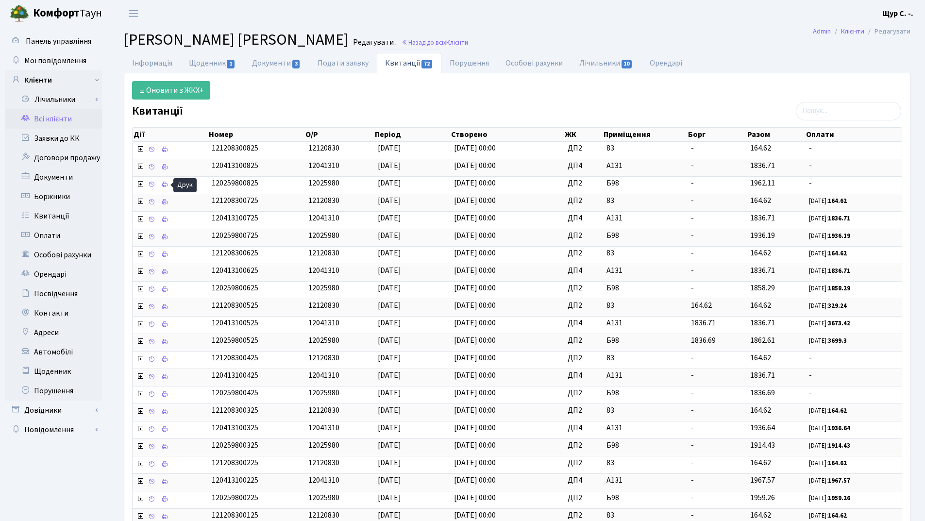
click at [53, 120] on link "Всі клієнти" at bounding box center [53, 118] width 97 height 19
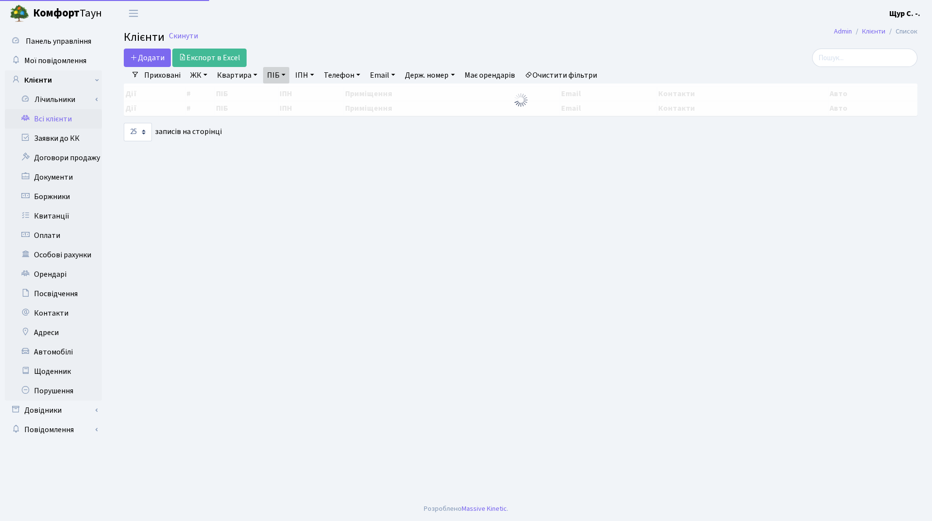
select select "25"
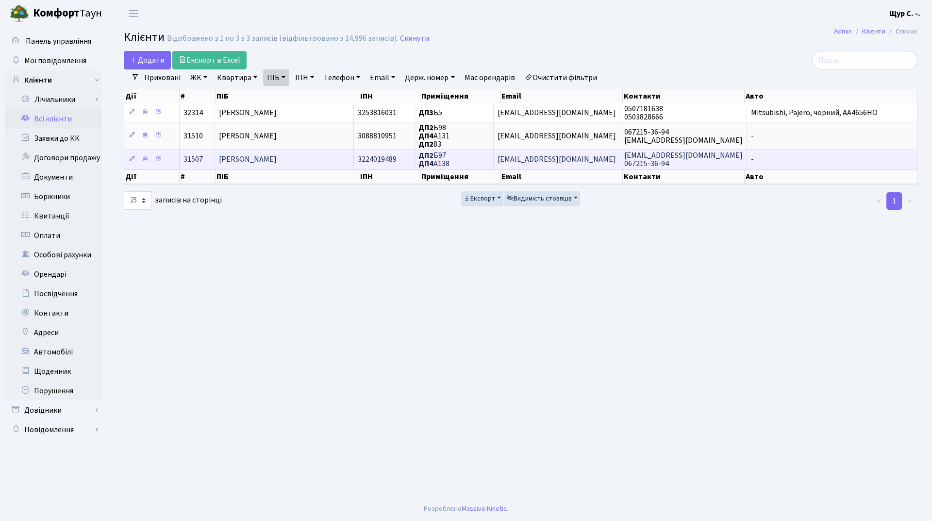
click at [277, 159] on span "[PERSON_NAME]" at bounding box center [248, 159] width 58 height 11
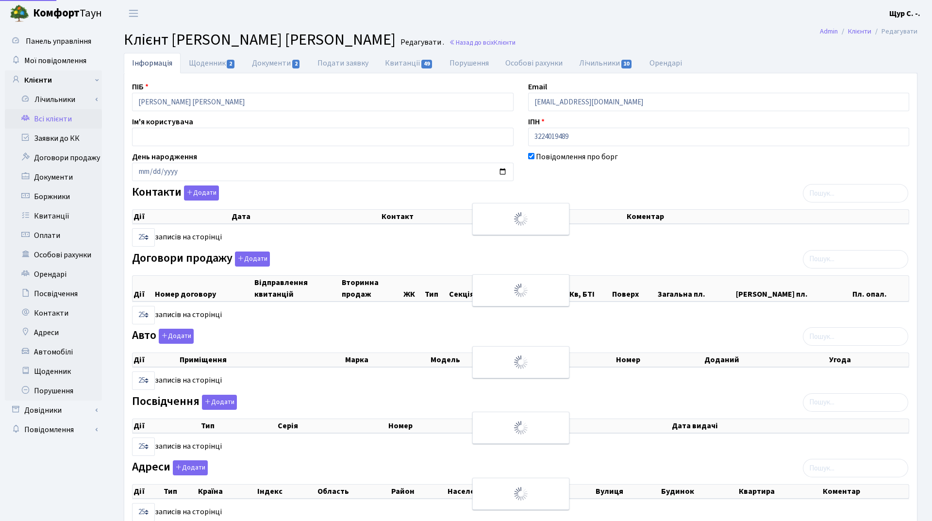
select select "25"
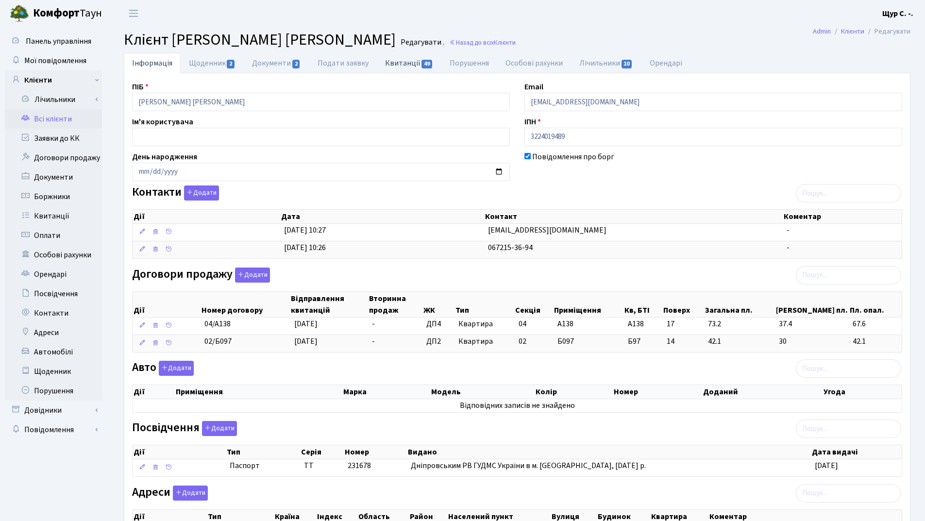
click at [407, 60] on link "Квитанції 49" at bounding box center [409, 63] width 65 height 20
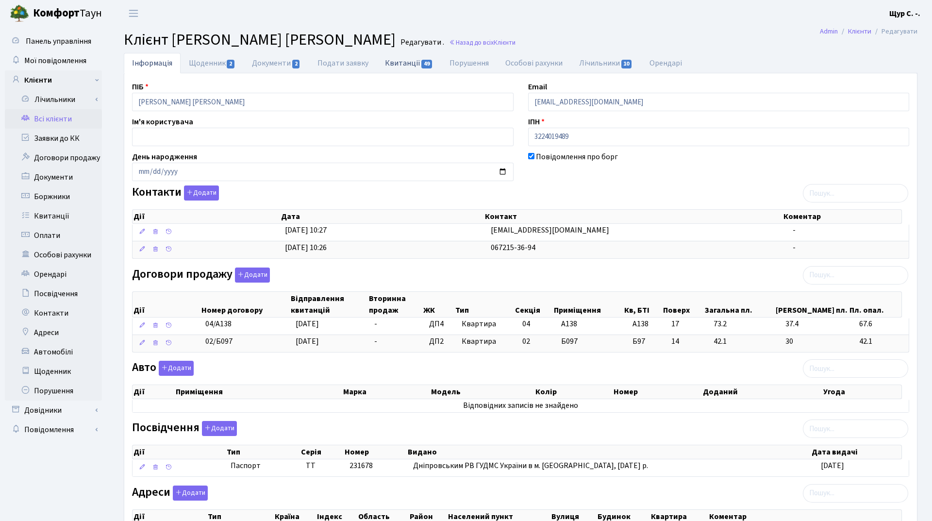
select select "25"
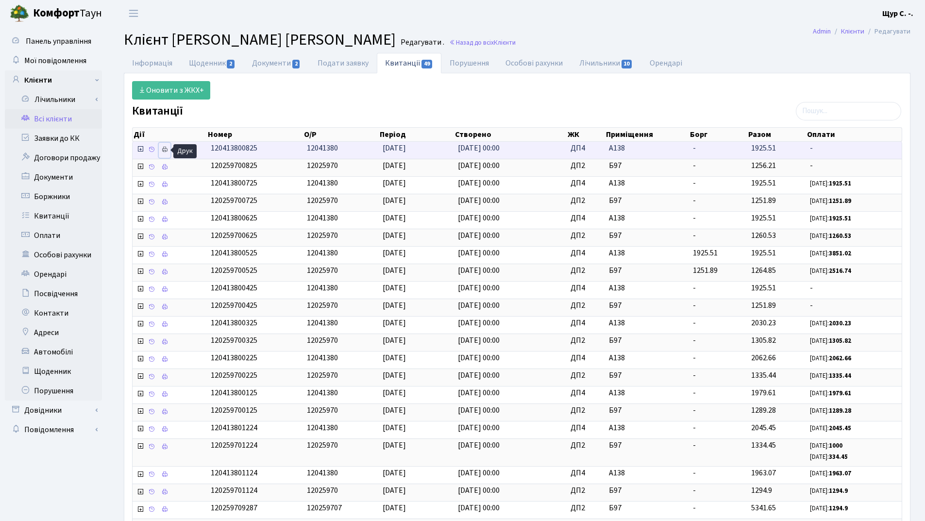
click at [167, 149] on icon at bounding box center [164, 149] width 7 height 7
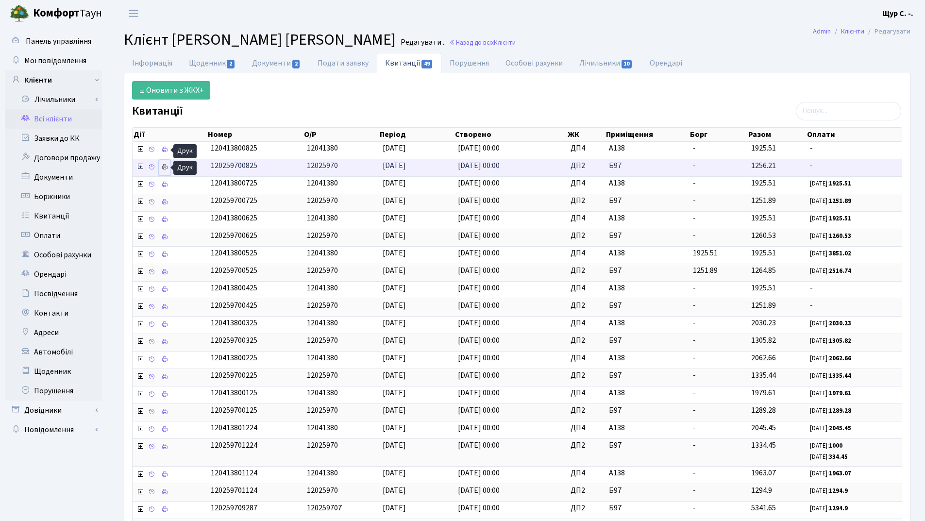
click at [164, 166] on icon at bounding box center [164, 167] width 7 height 7
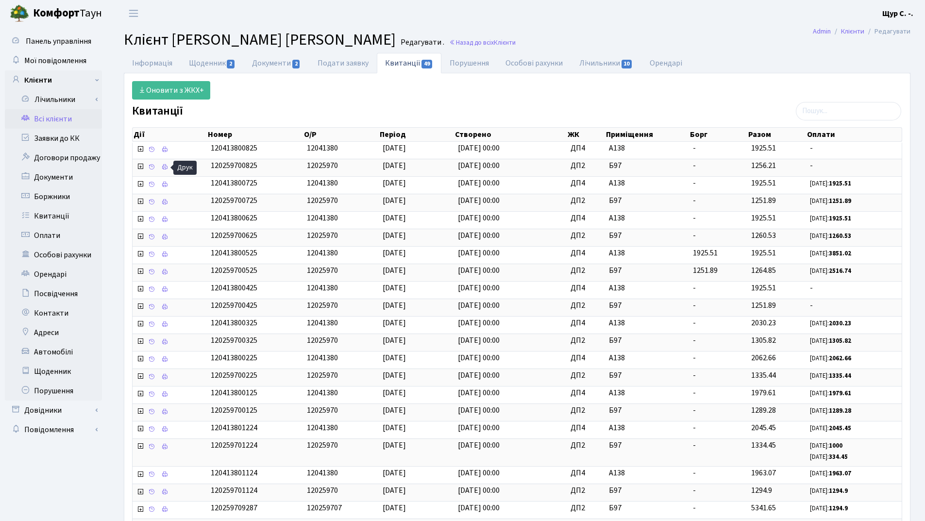
click at [59, 120] on link "Всі клієнти" at bounding box center [53, 118] width 97 height 19
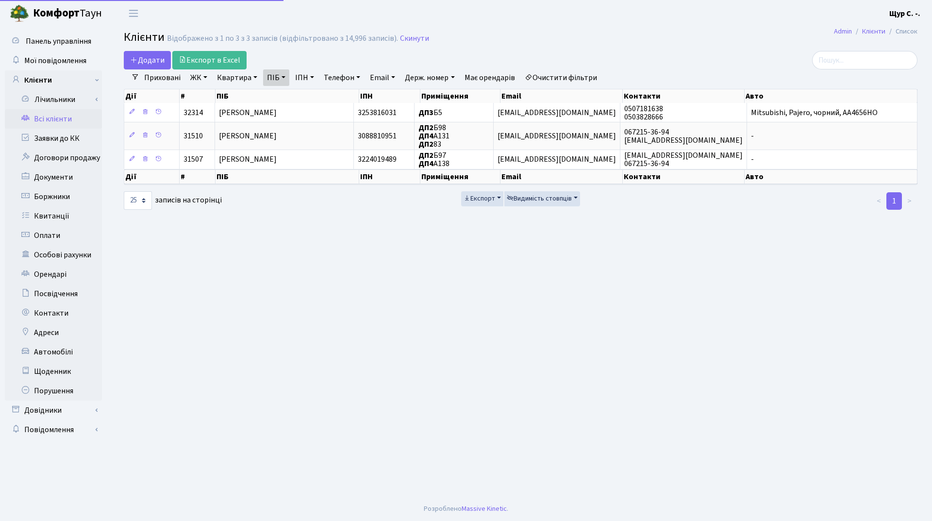
select select "25"
click at [419, 34] on link "Скинути" at bounding box center [414, 38] width 29 height 9
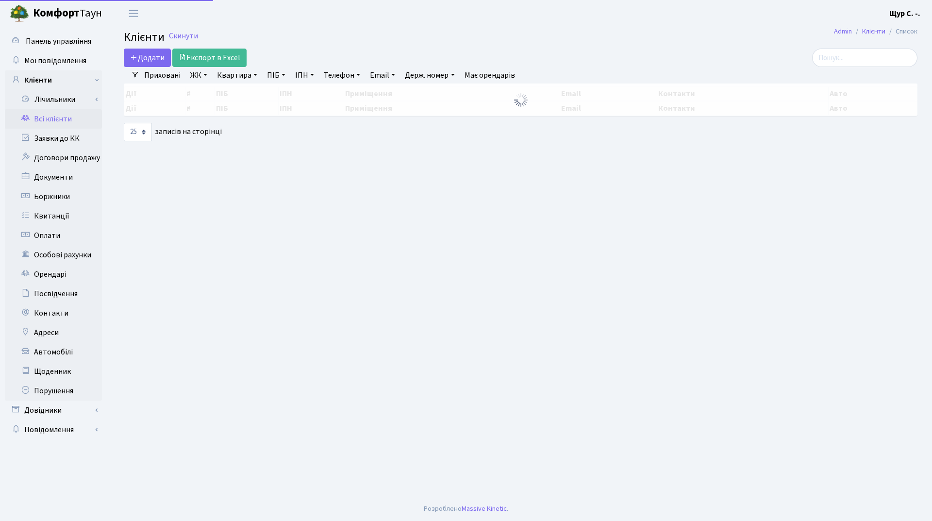
select select "25"
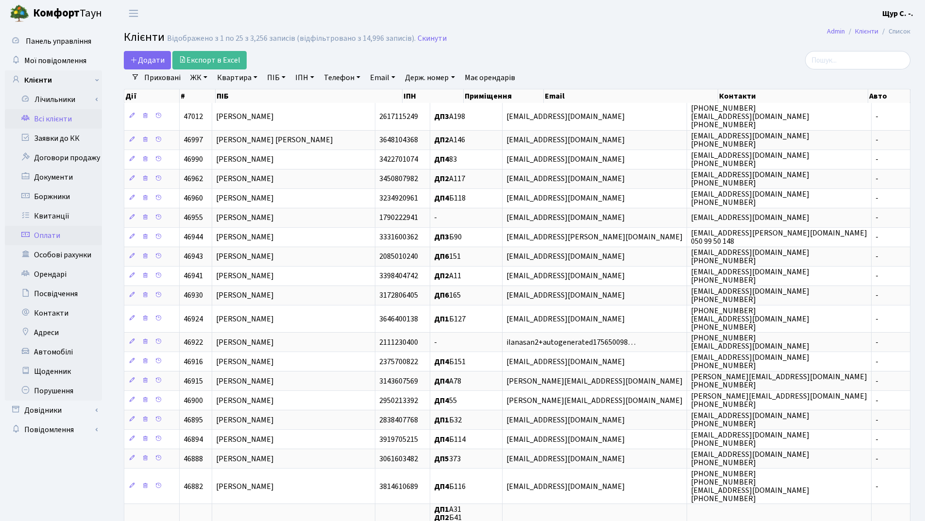
click at [65, 235] on link "Оплати" at bounding box center [53, 235] width 97 height 19
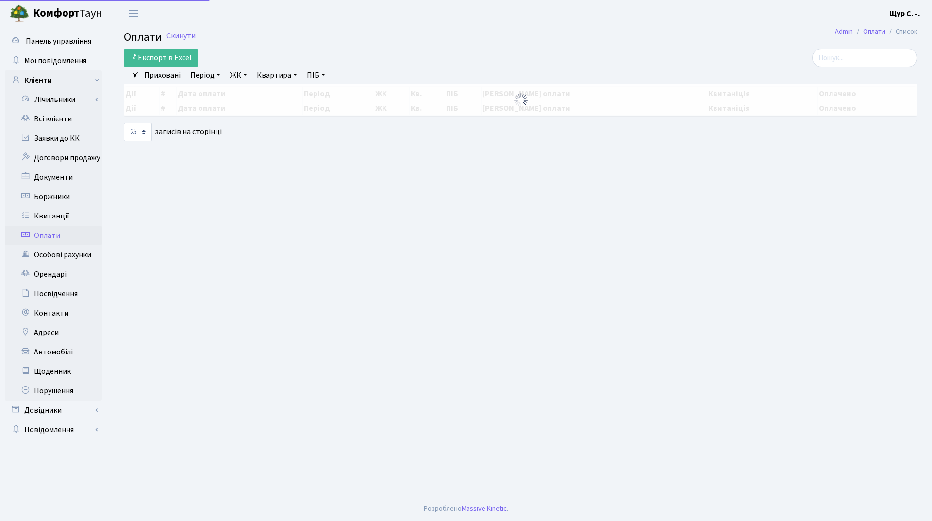
select select "25"
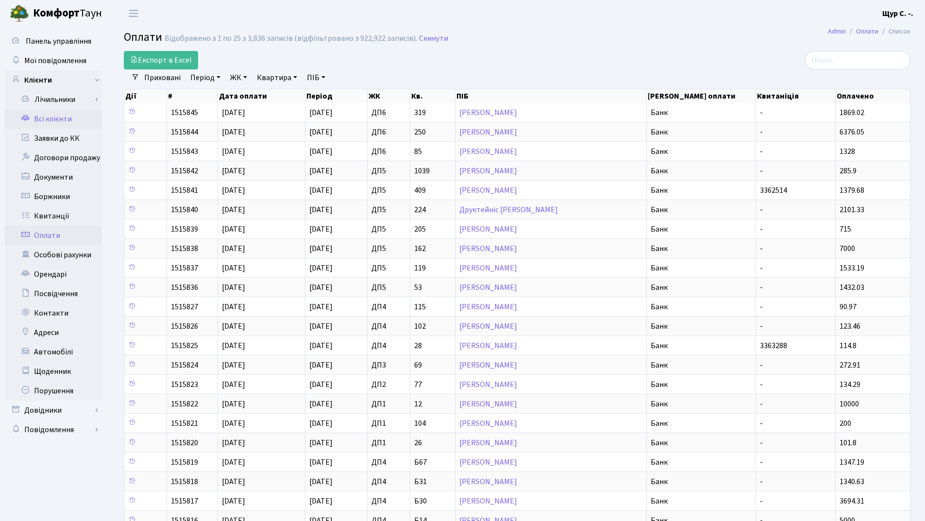
click at [66, 117] on link "Всі клієнти" at bounding box center [53, 118] width 97 height 19
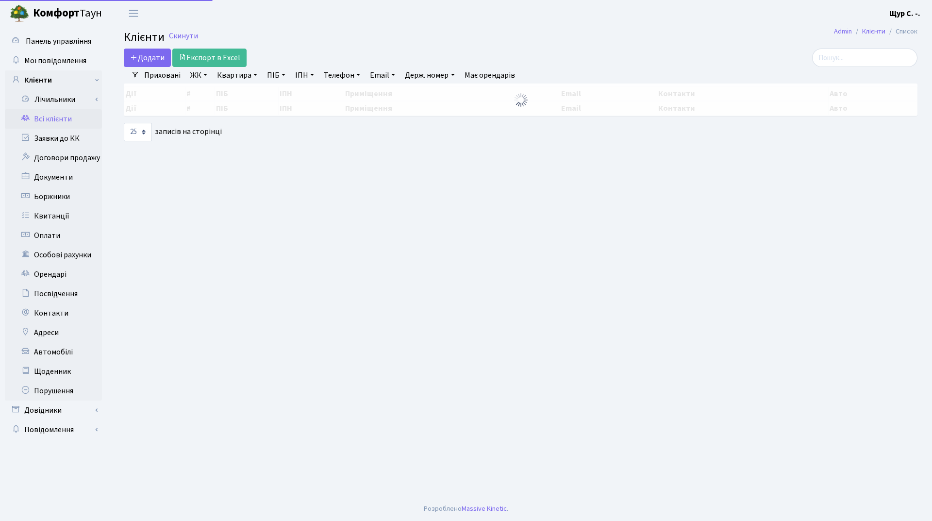
select select "25"
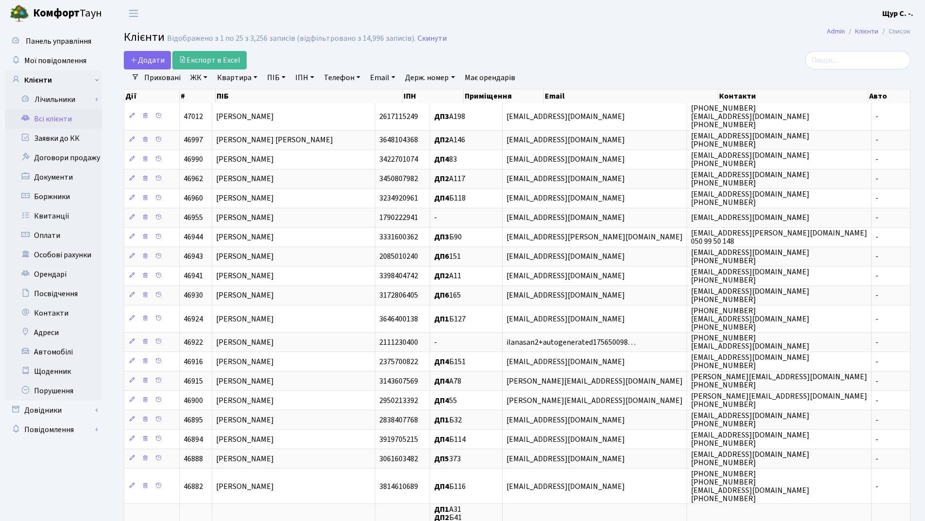
click at [236, 78] on link "Квартира" at bounding box center [237, 77] width 48 height 17
click at [280, 97] on icon at bounding box center [280, 97] width 8 height 8
click at [241, 79] on link "Квартира" at bounding box center [237, 77] width 48 height 17
click at [237, 89] on input "text" at bounding box center [242, 96] width 57 height 18
type input "384"
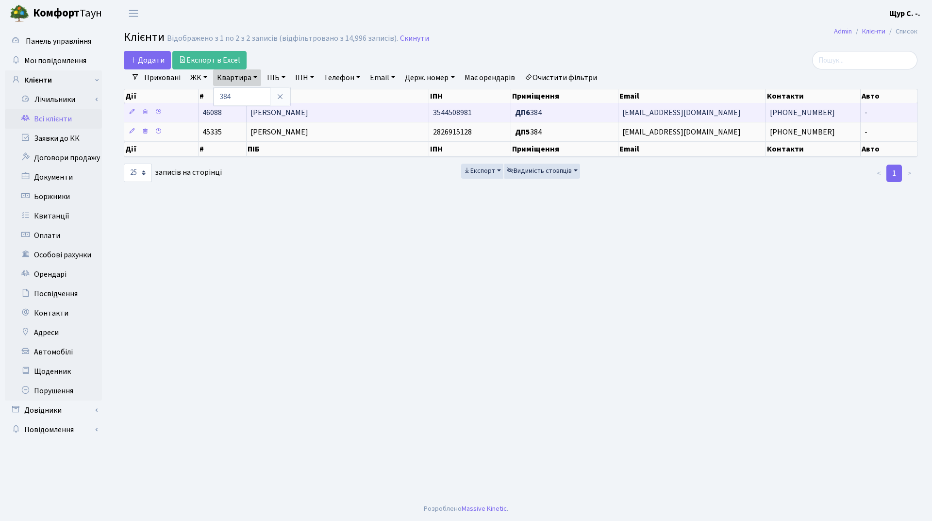
click at [355, 115] on td "[PERSON_NAME]" at bounding box center [338, 112] width 182 height 19
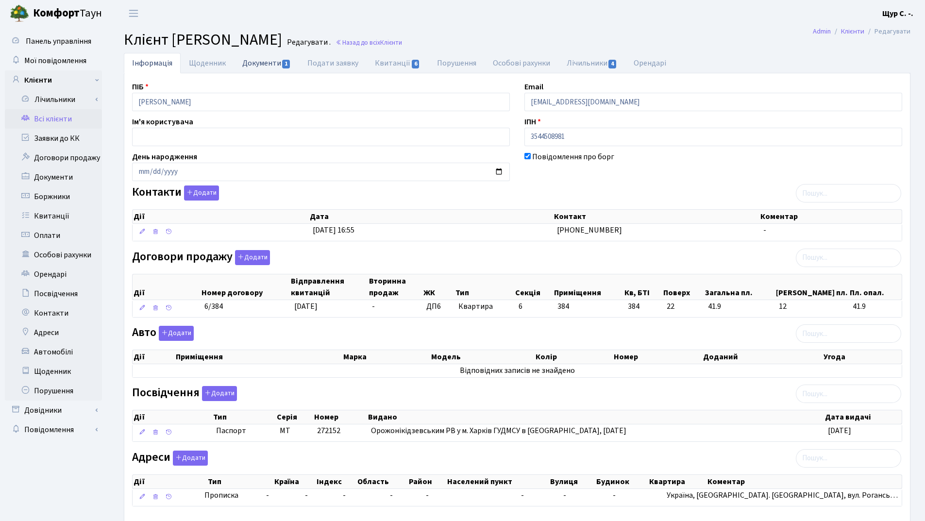
click at [263, 64] on link "Документи 1" at bounding box center [266, 63] width 65 height 20
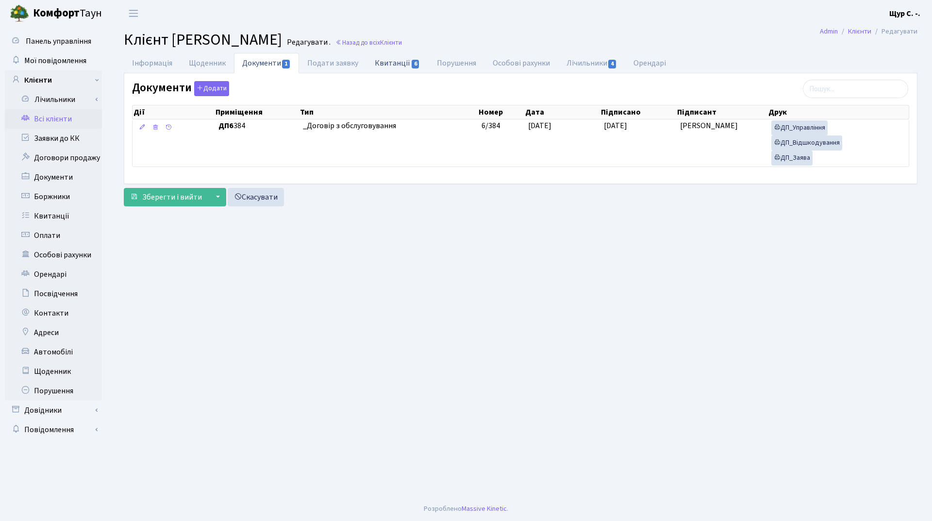
click at [388, 66] on link "Квитанції 6" at bounding box center [398, 63] width 62 height 20
select select "25"
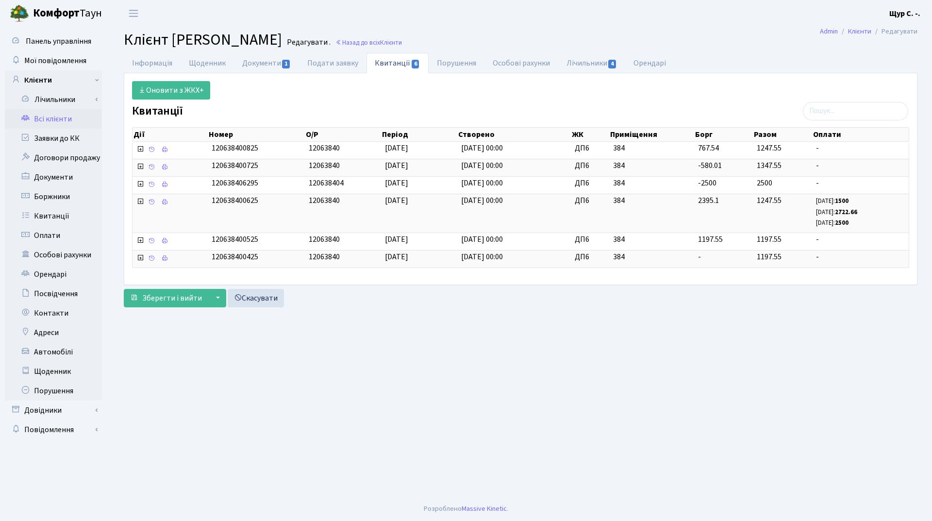
click at [64, 119] on link "Всі клієнти" at bounding box center [53, 118] width 97 height 19
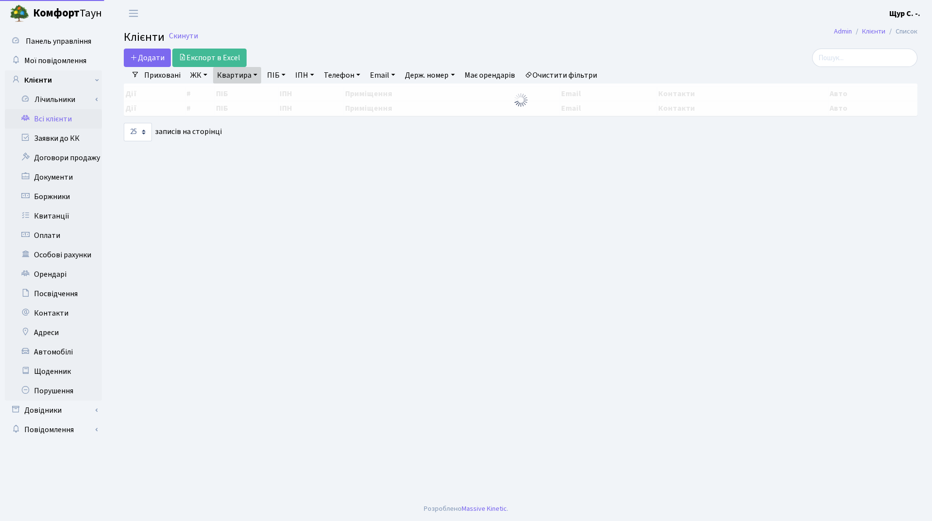
select select "25"
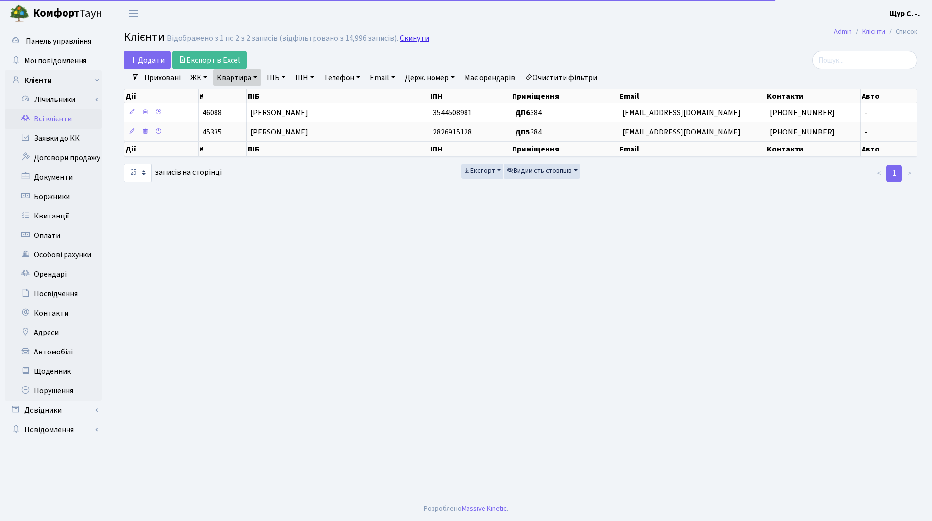
click at [410, 37] on link "Скинути" at bounding box center [414, 38] width 29 height 9
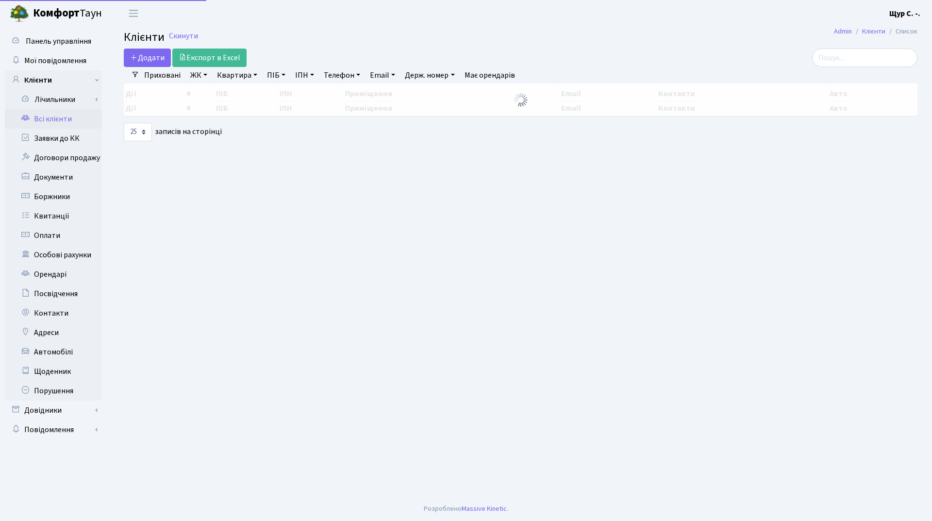
select select "25"
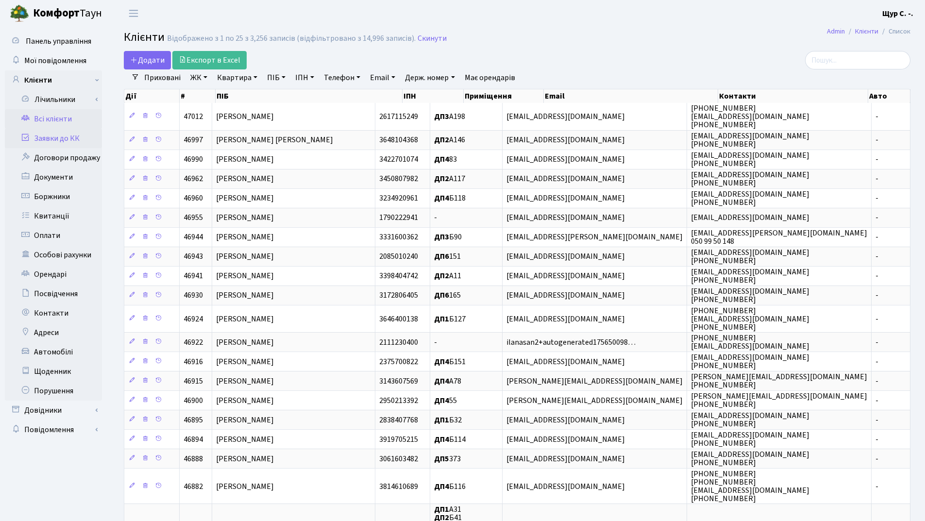
click at [53, 137] on link "Заявки до КК" at bounding box center [53, 138] width 97 height 19
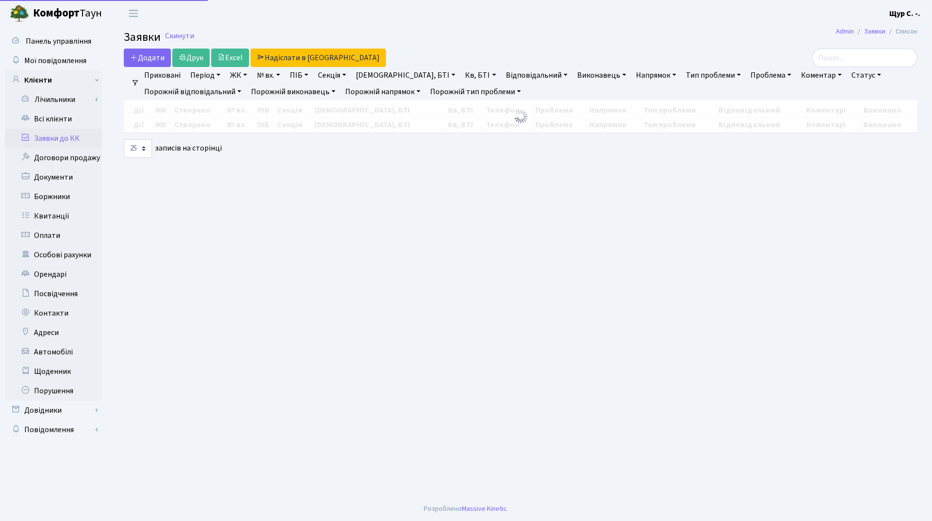
select select "25"
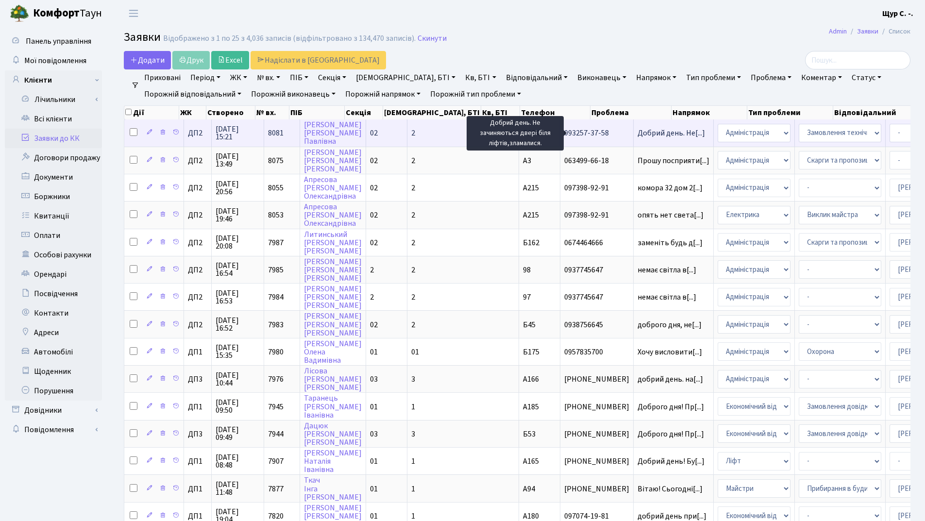
click at [638, 133] on span "Добрий день. Не[...]" at bounding box center [672, 133] width 68 height 11
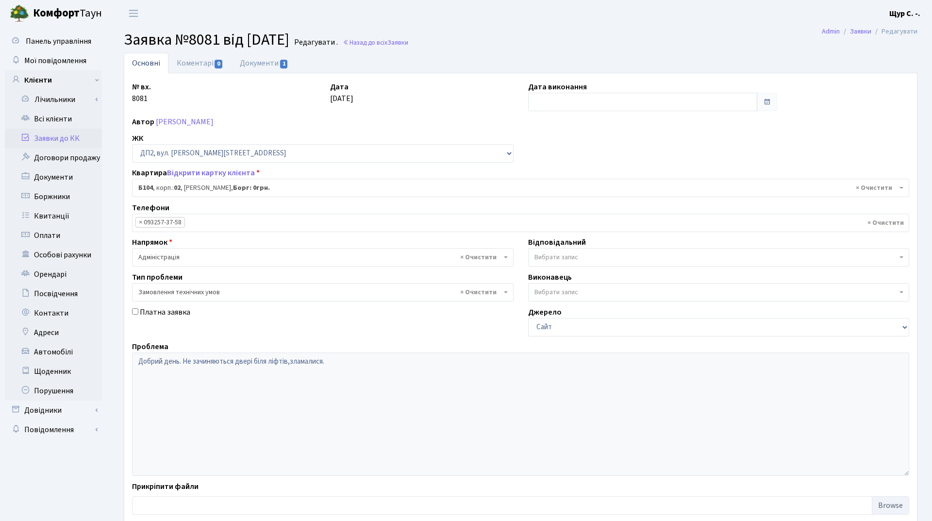
select select "31495"
select select "15"
click at [253, 64] on link "Документи 1" at bounding box center [264, 63] width 65 height 20
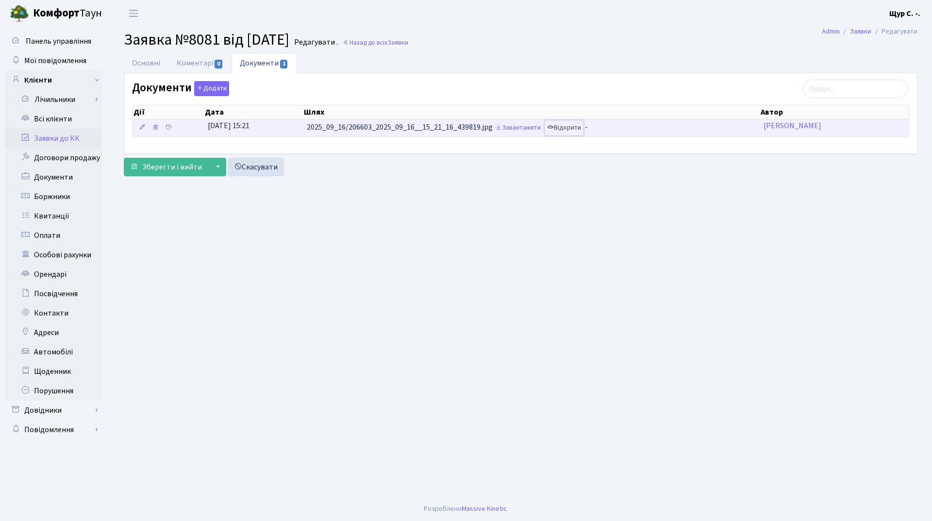
click at [582, 130] on link "Відкрити" at bounding box center [564, 127] width 39 height 15
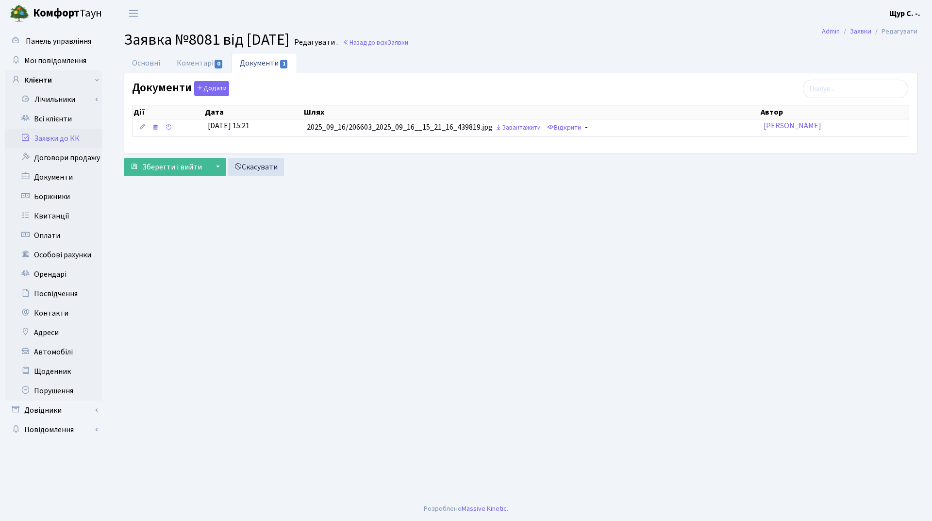
click at [71, 137] on link "Заявки до КК" at bounding box center [53, 138] width 97 height 19
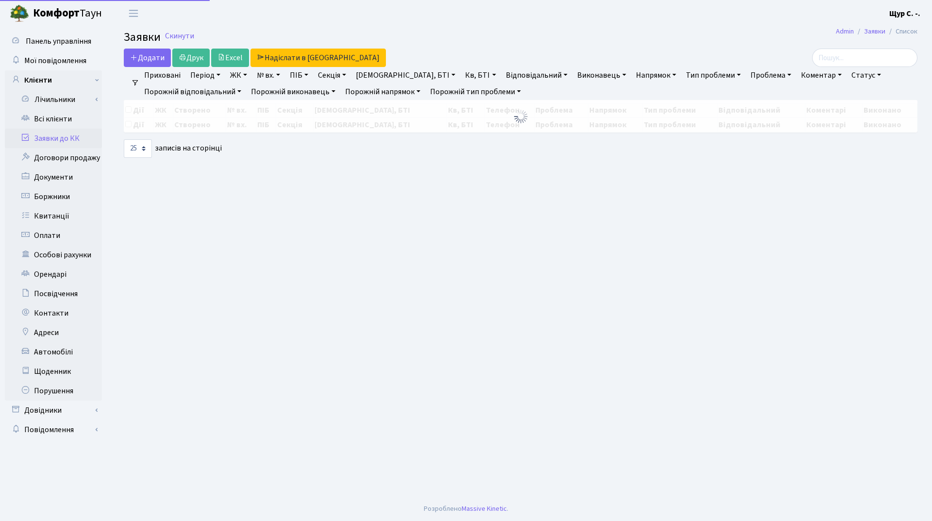
select select "25"
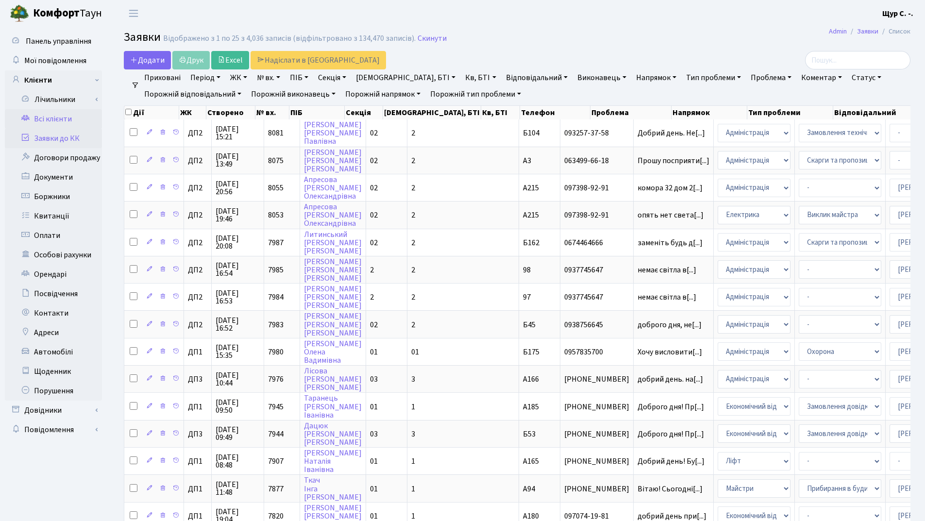
click at [62, 117] on link "Всі клієнти" at bounding box center [53, 118] width 97 height 19
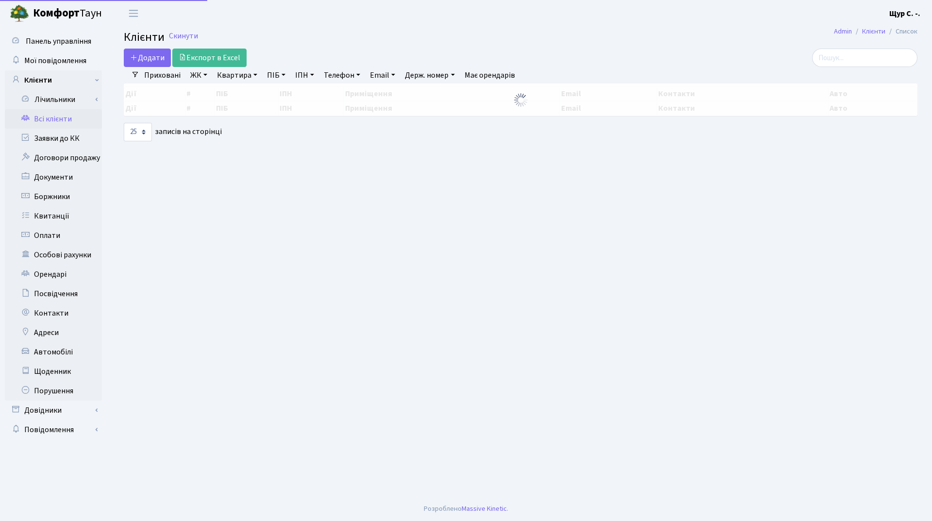
select select "25"
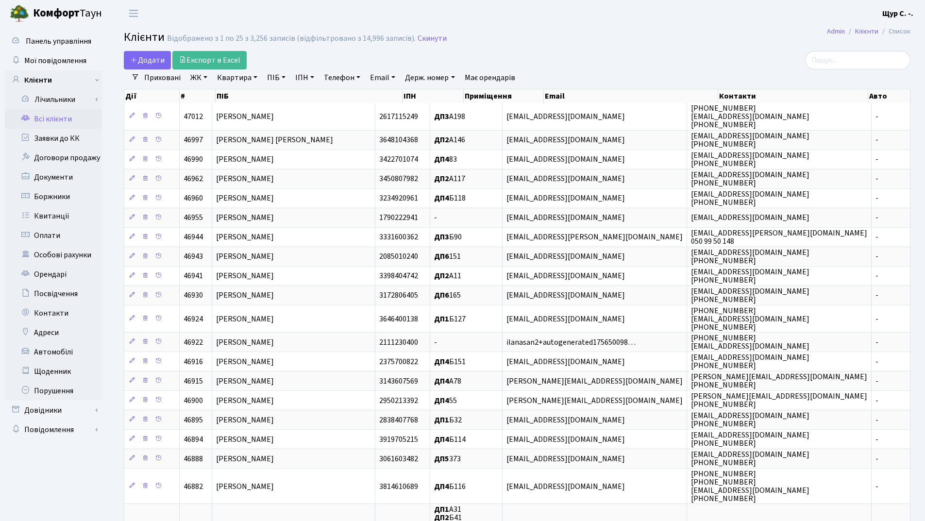
click at [228, 77] on link "Квартира" at bounding box center [237, 77] width 48 height 17
type input "384"
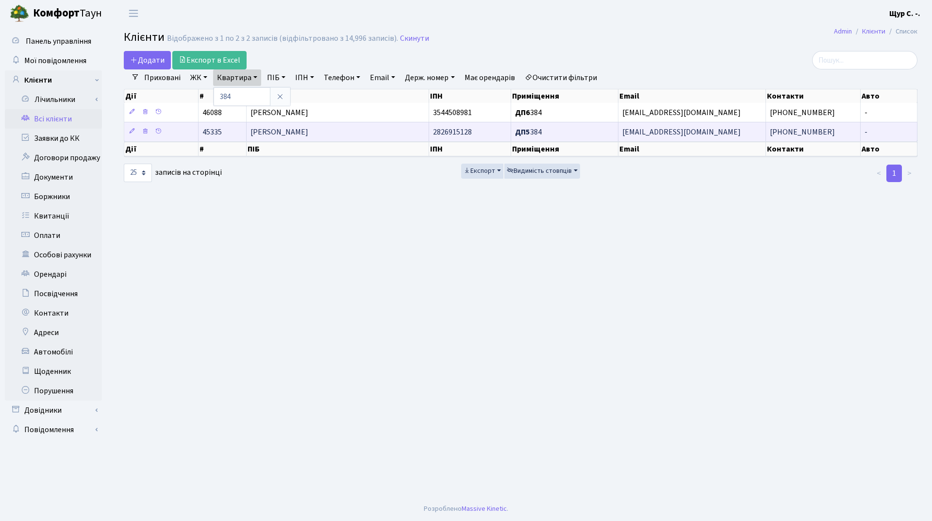
click at [273, 132] on span "Шваб Інна Анатоліївна" at bounding box center [280, 132] width 58 height 11
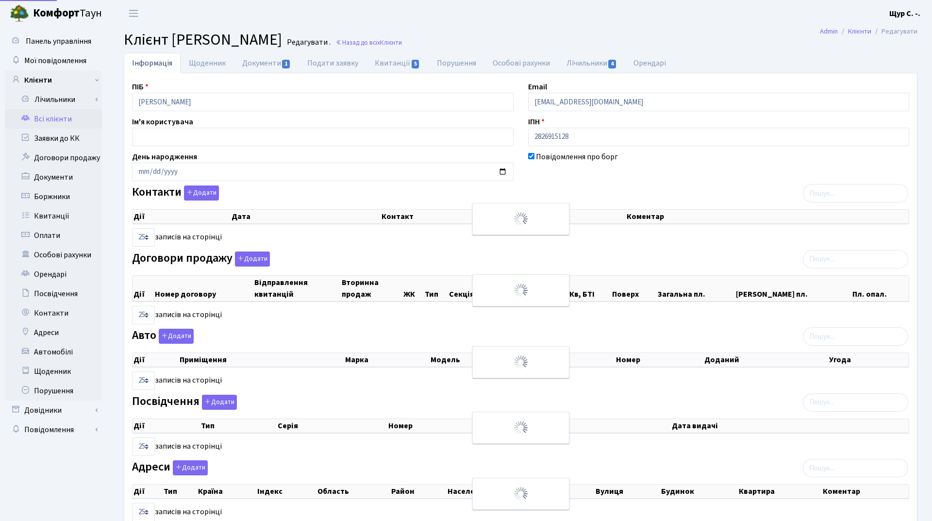
select select "25"
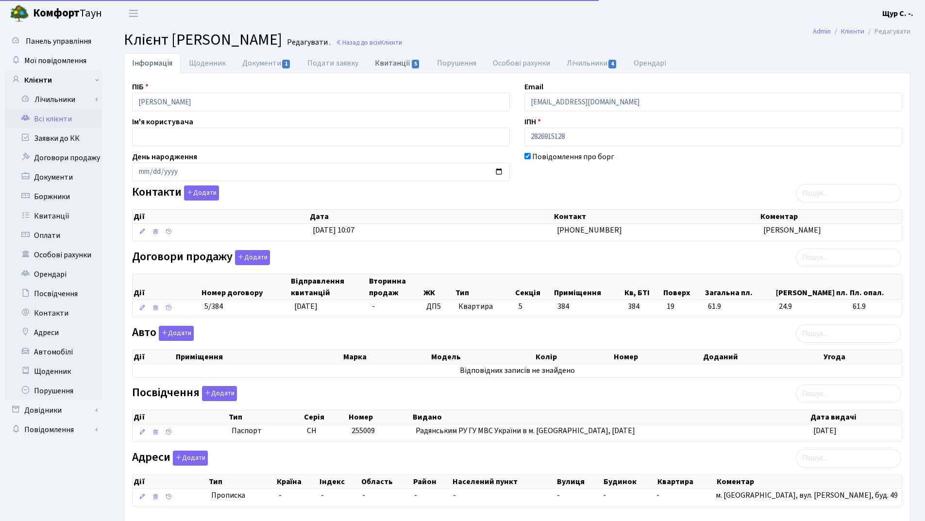
click at [392, 65] on link "Квитанції 5" at bounding box center [398, 63] width 62 height 20
select select "25"
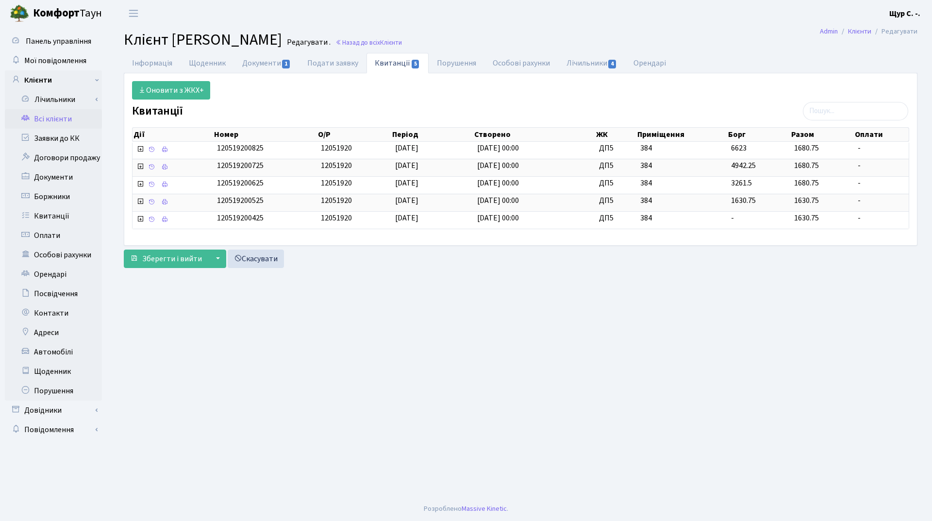
click at [47, 117] on link "Всі клієнти" at bounding box center [53, 118] width 97 height 19
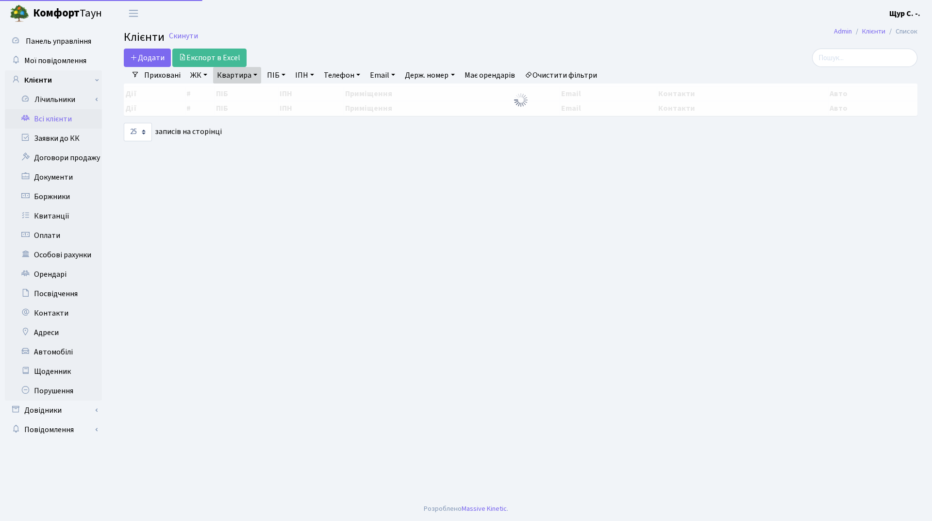
select select "25"
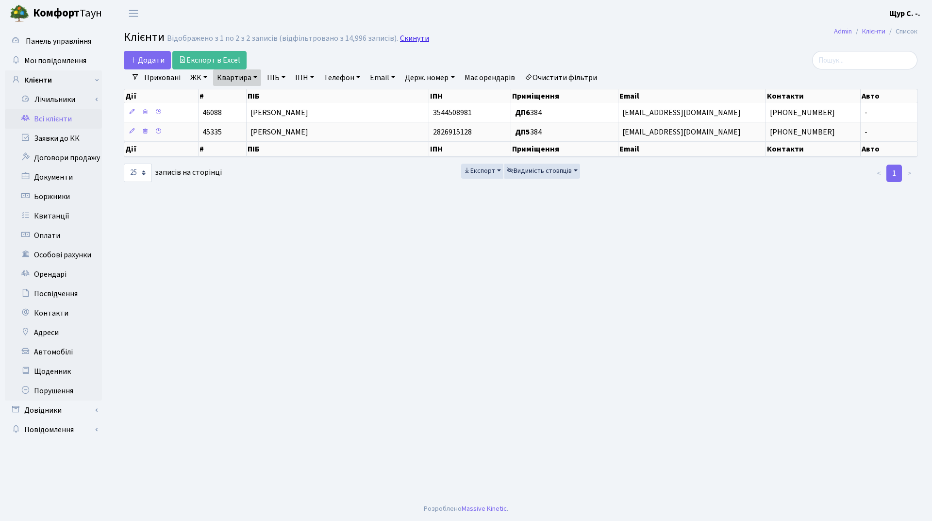
click at [413, 41] on link "Скинути" at bounding box center [414, 38] width 29 height 9
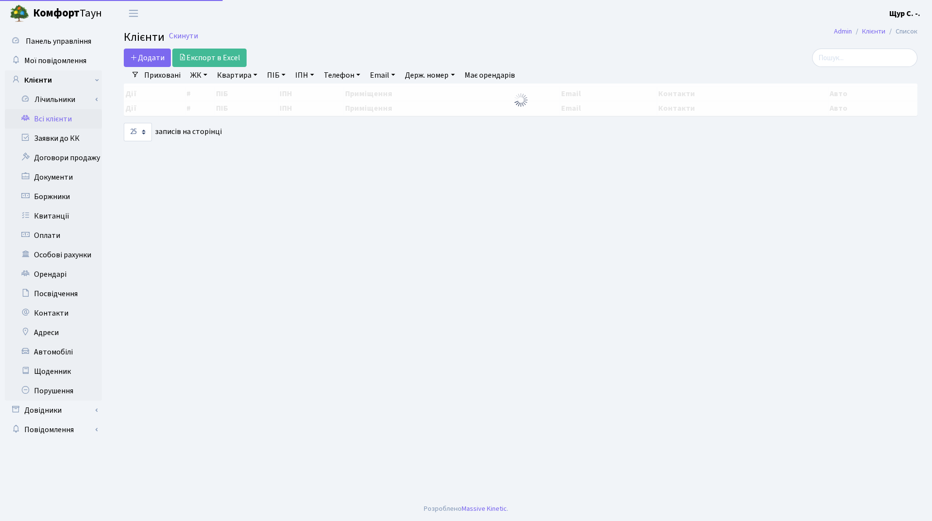
select select "25"
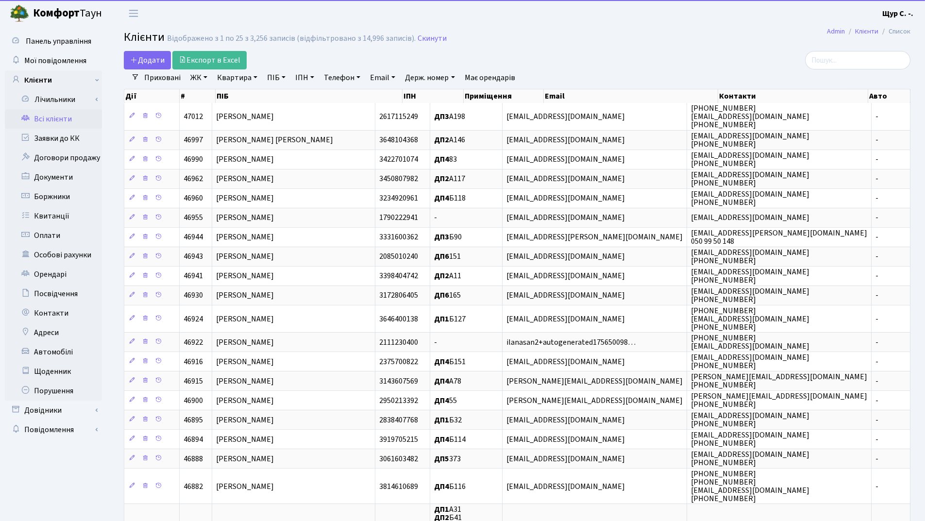
click at [232, 80] on link "Квартира" at bounding box center [237, 77] width 48 height 17
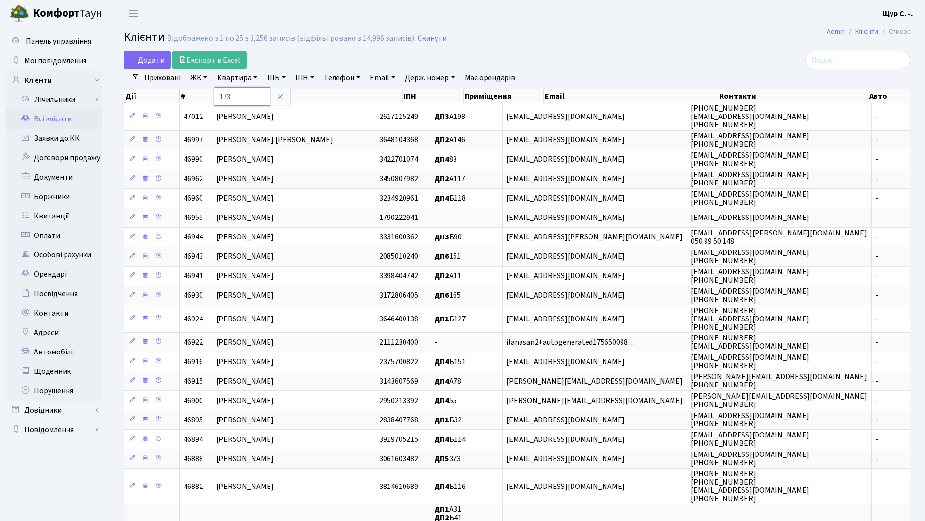
type input "173"
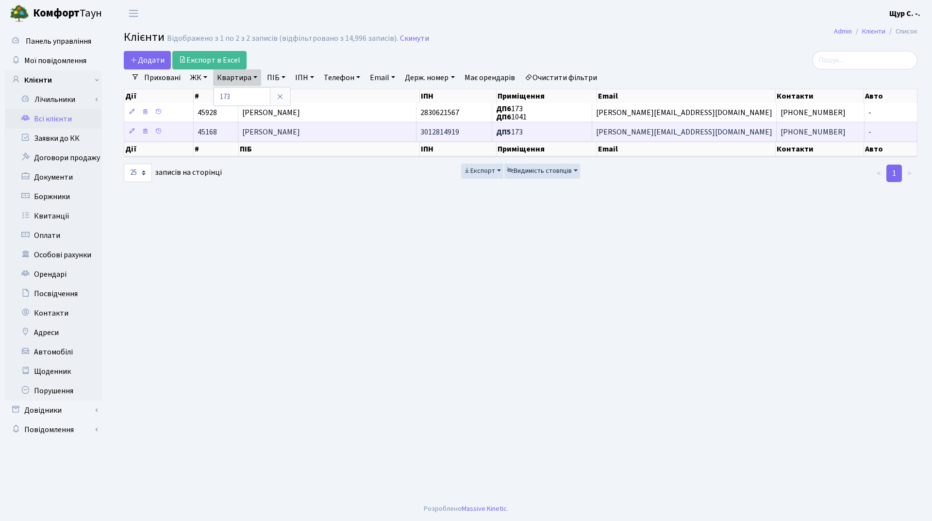
click at [288, 133] on span "[PERSON_NAME]" at bounding box center [271, 132] width 58 height 11
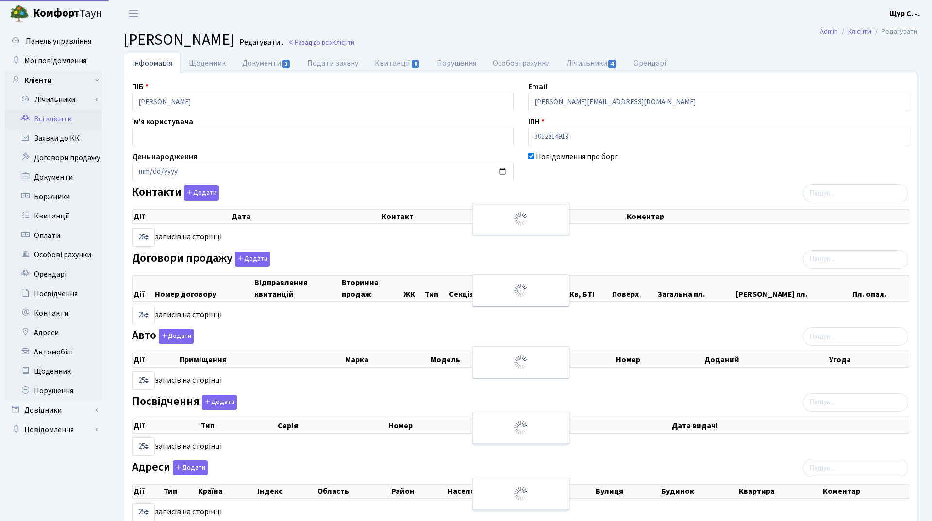
select select "25"
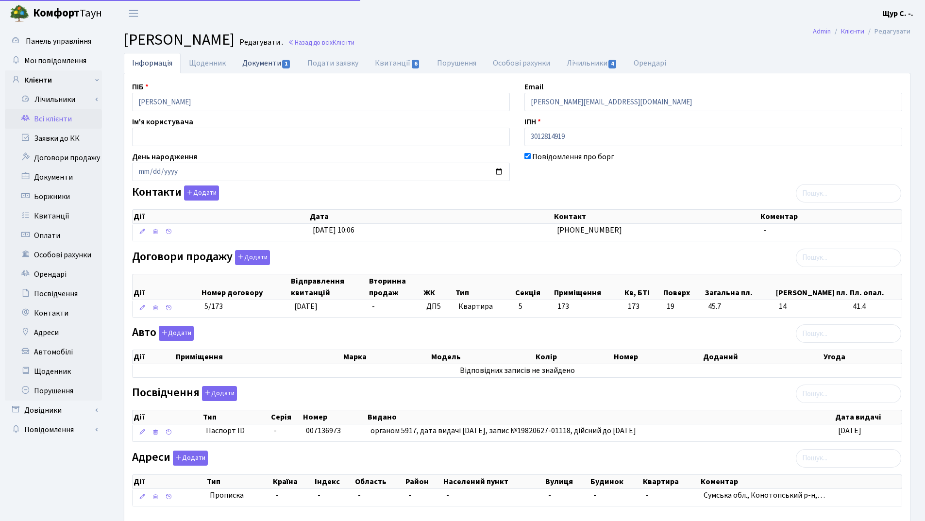
click at [265, 58] on link "Документи 1" at bounding box center [266, 63] width 65 height 20
select select "25"
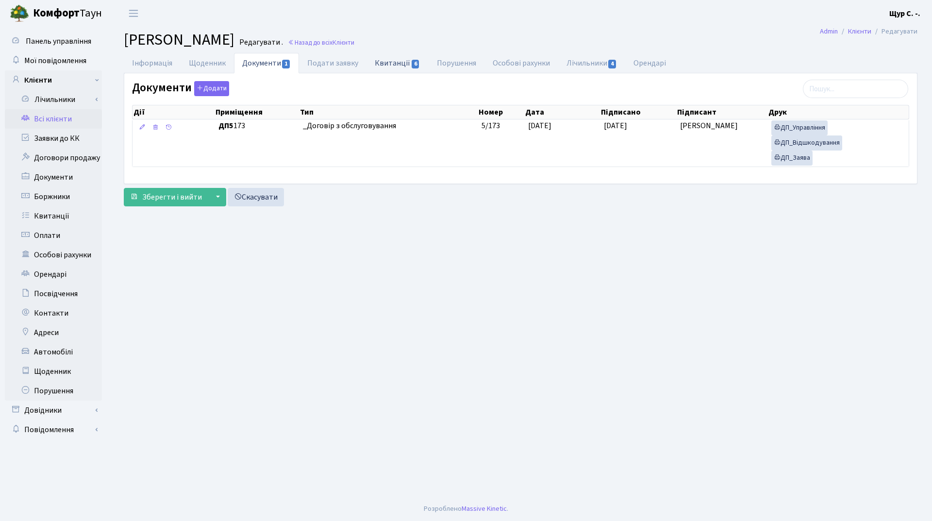
click at [386, 68] on link "Квитанції 6" at bounding box center [398, 63] width 62 height 20
select select "25"
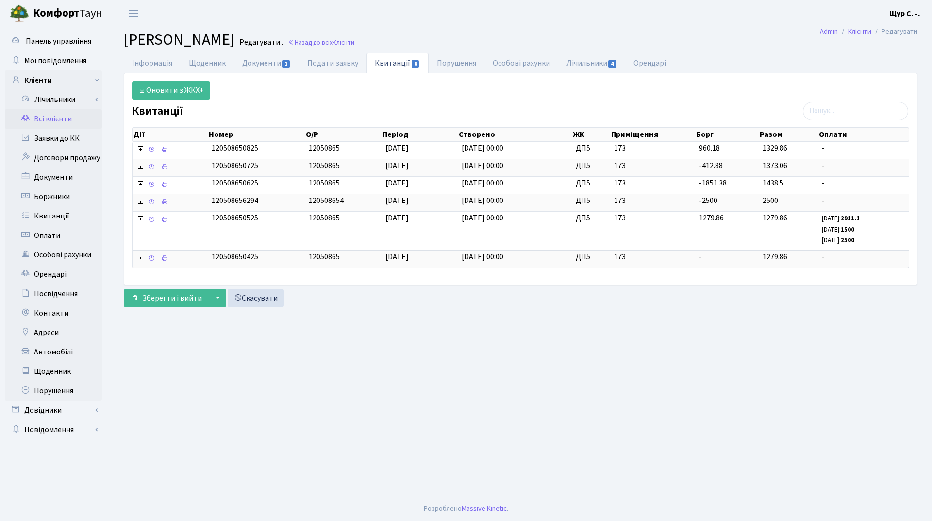
click at [57, 120] on link "Всі клієнти" at bounding box center [53, 118] width 97 height 19
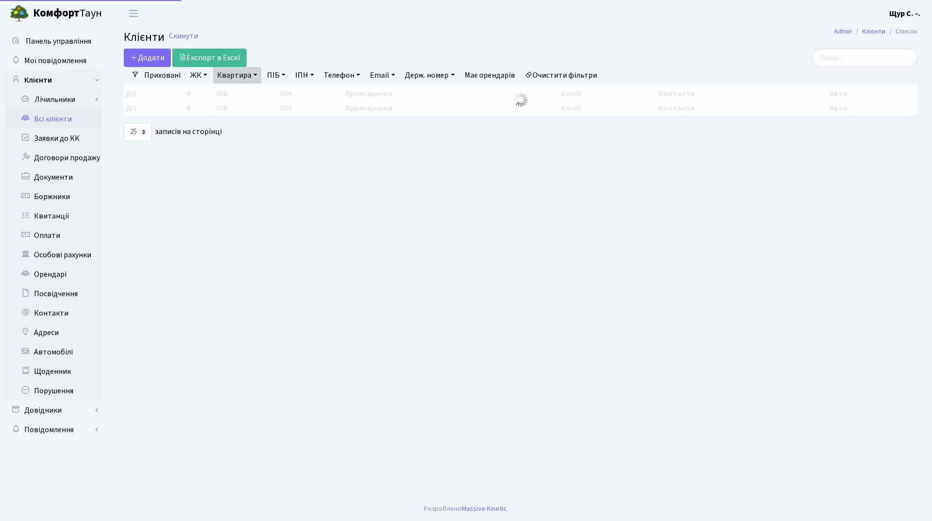
select select "25"
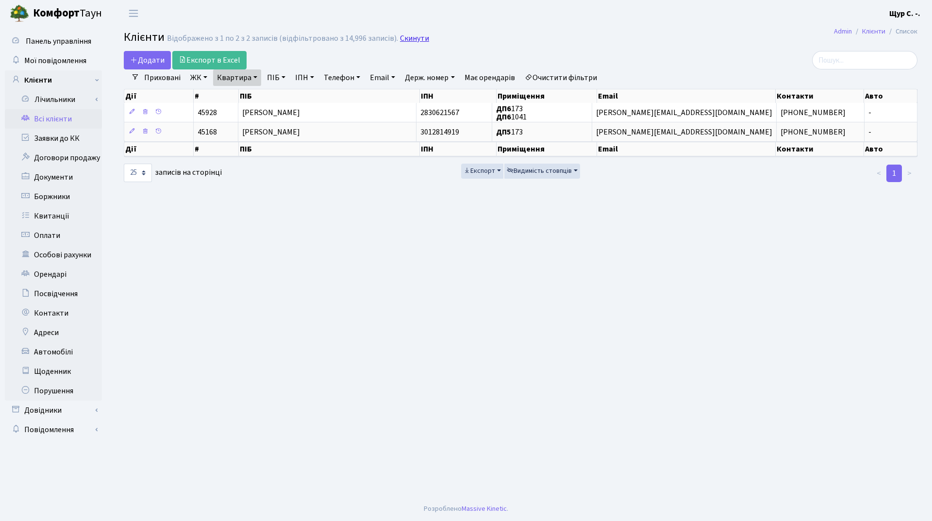
click at [412, 41] on link "Скинути" at bounding box center [414, 38] width 29 height 9
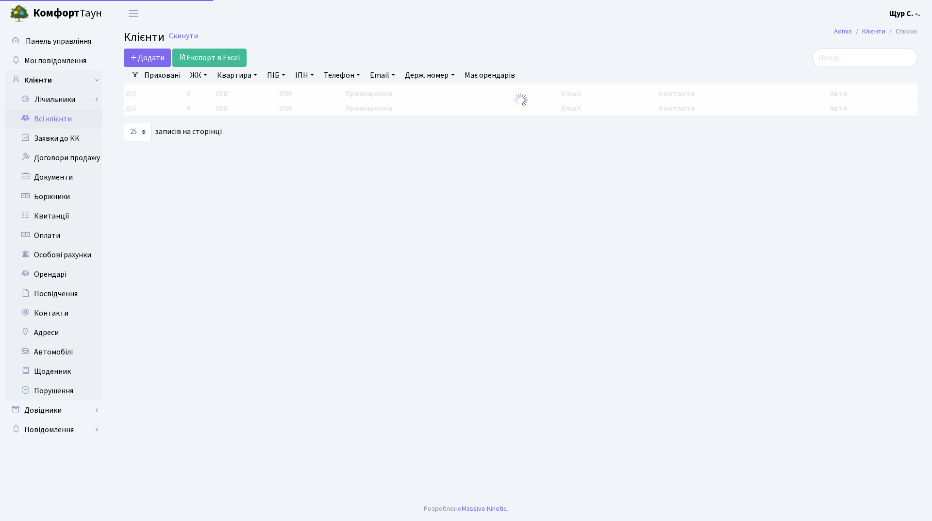
select select "25"
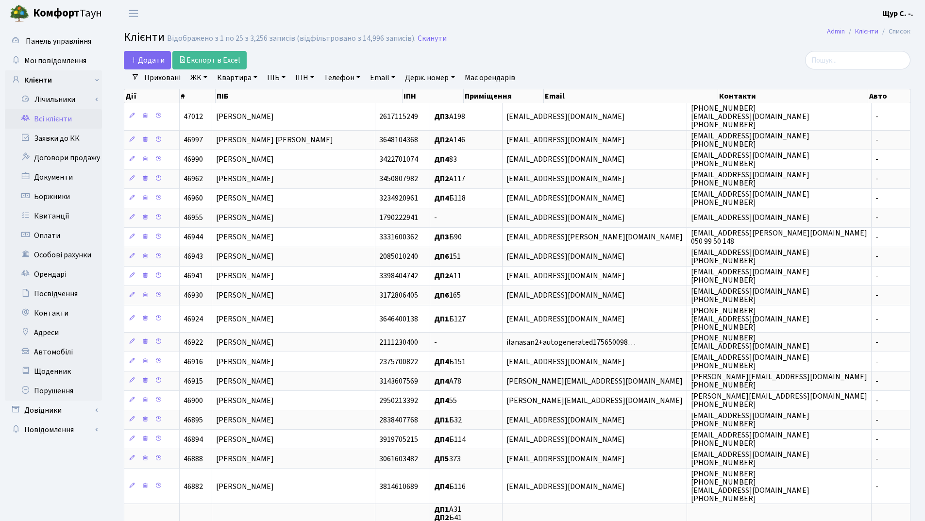
click at [234, 74] on link "Квартира" at bounding box center [237, 77] width 48 height 17
type input "20"
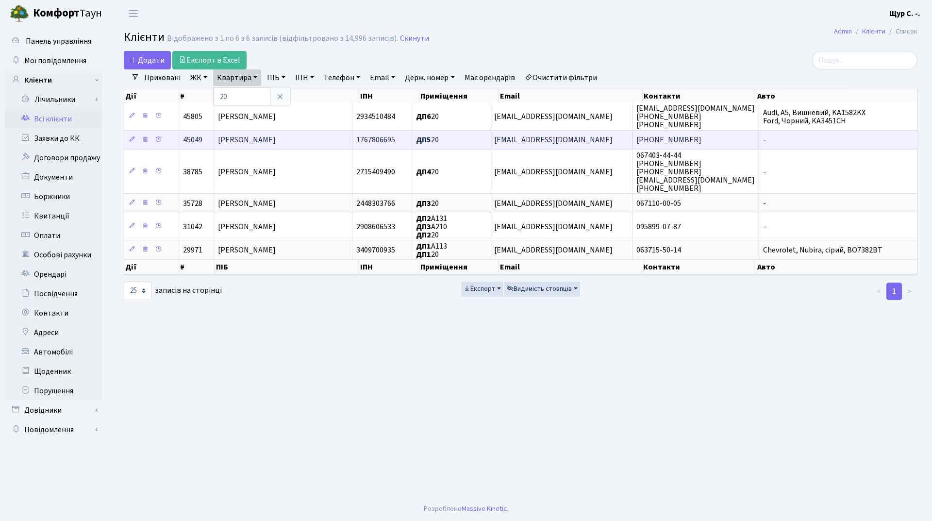
click at [276, 139] on span "[PERSON_NAME]" at bounding box center [247, 140] width 58 height 11
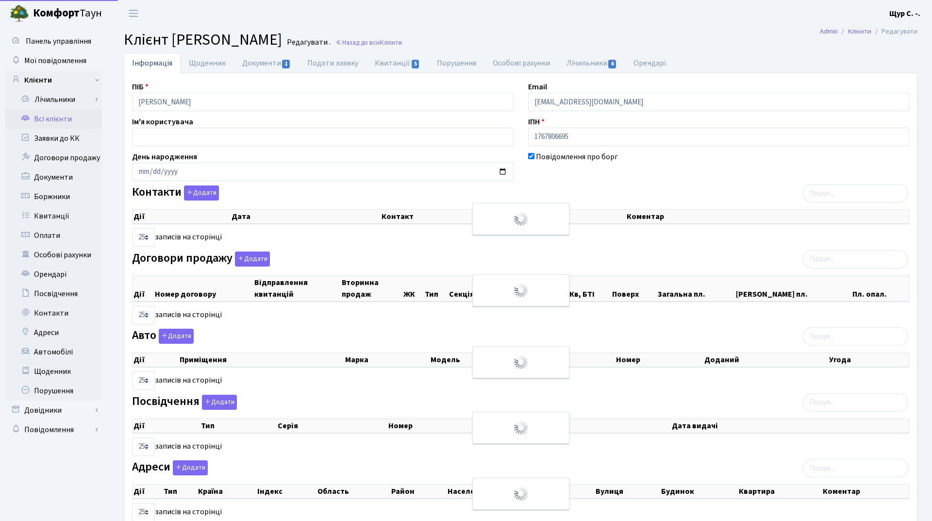
select select "25"
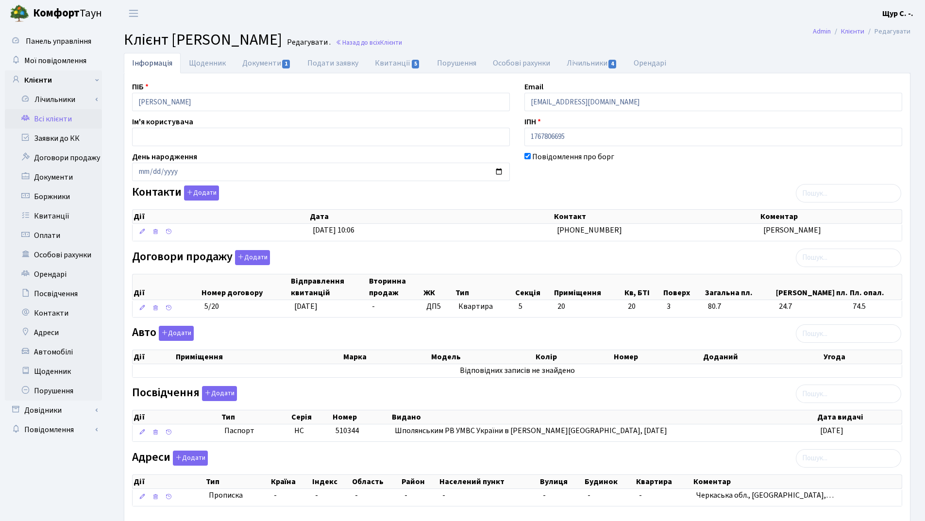
click at [70, 123] on link "Всі клієнти" at bounding box center [53, 118] width 97 height 19
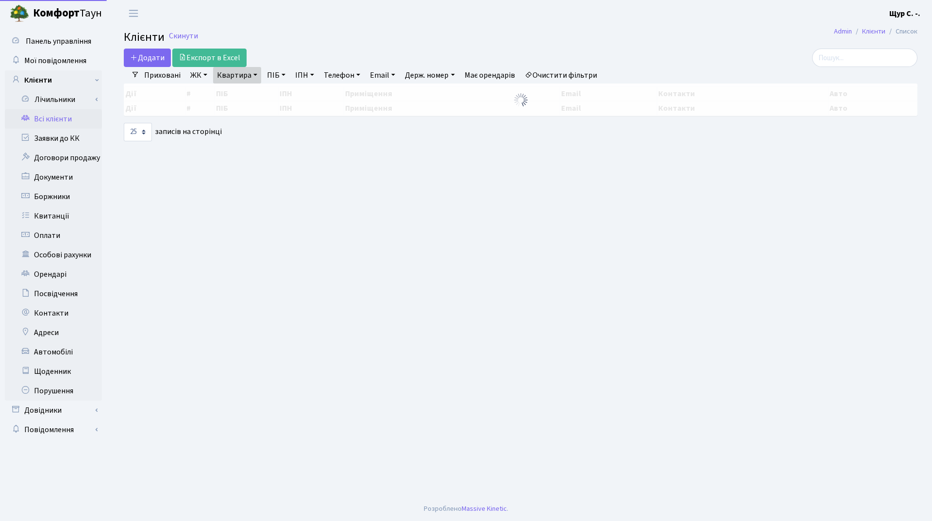
select select "25"
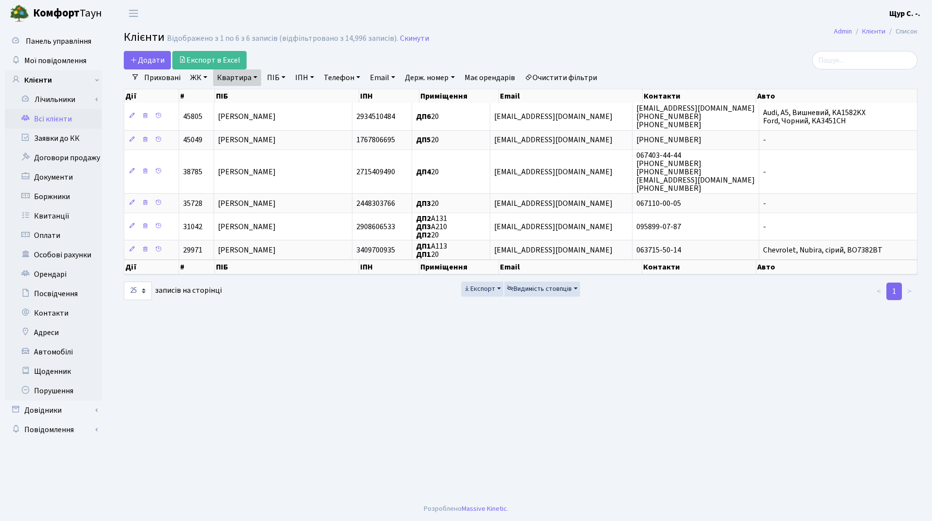
click at [250, 77] on link "Квартира" at bounding box center [237, 77] width 48 height 17
click at [249, 99] on input "20" at bounding box center [242, 96] width 57 height 18
type input "2"
type input "384"
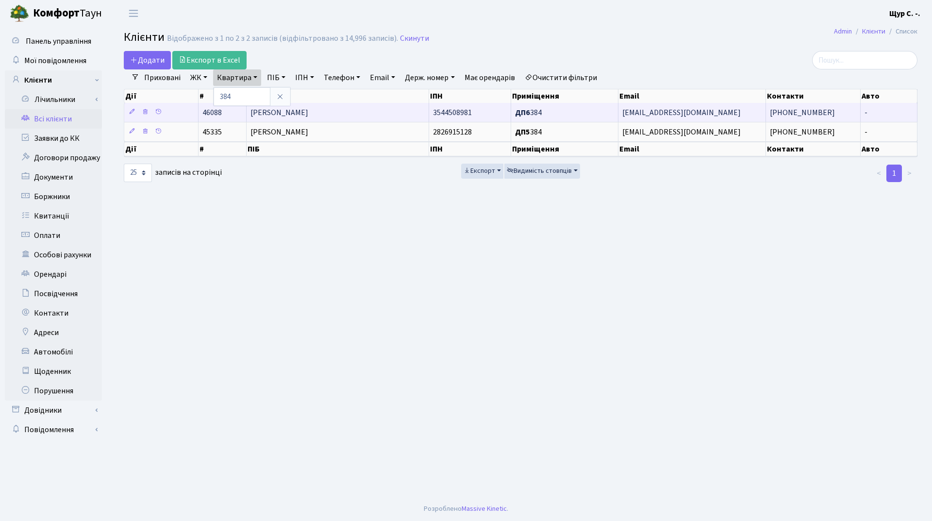
click at [376, 108] on td "[PERSON_NAME]" at bounding box center [338, 112] width 182 height 19
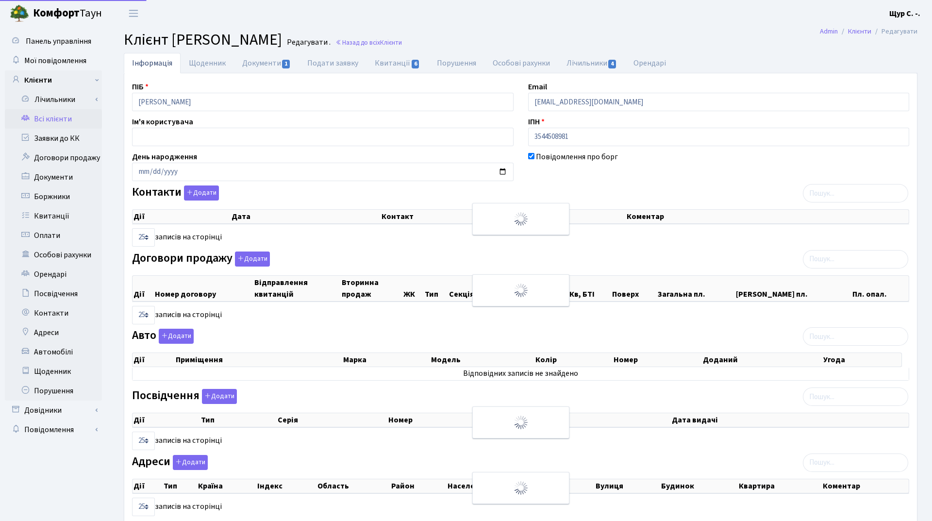
select select "25"
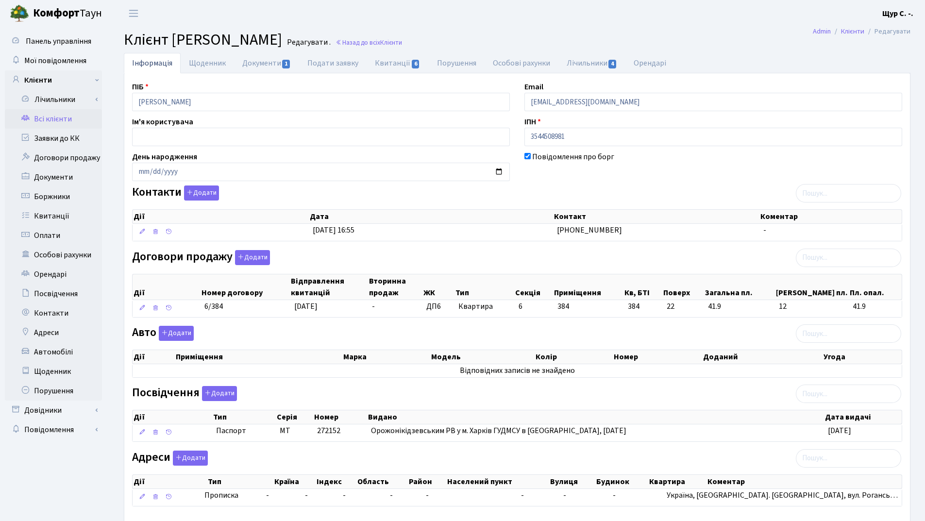
click at [57, 122] on link "Всі клієнти" at bounding box center [53, 118] width 97 height 19
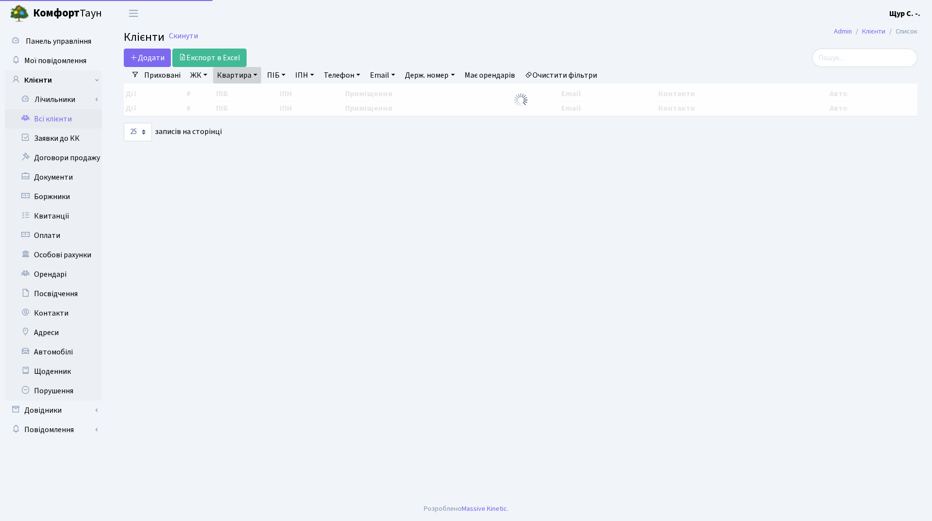
select select "25"
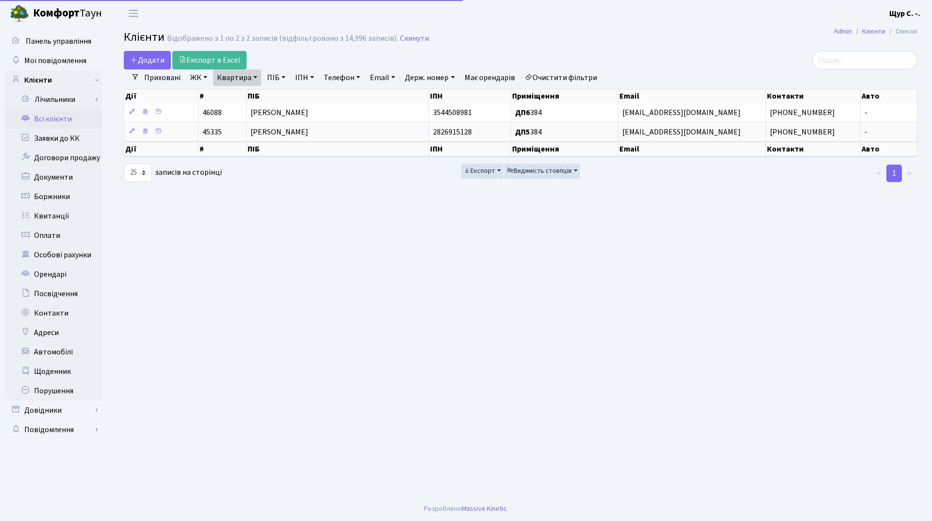
click at [255, 76] on link "Квартира" at bounding box center [237, 77] width 48 height 17
click at [250, 94] on input "384" at bounding box center [242, 96] width 57 height 18
type input "3"
click at [338, 80] on link "Телефон" at bounding box center [342, 77] width 44 height 17
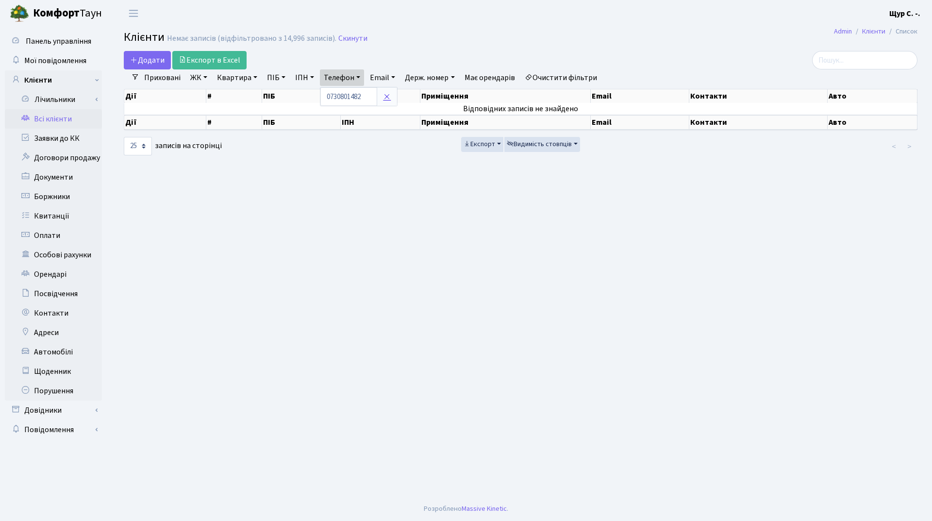
click at [388, 93] on icon at bounding box center [387, 97] width 8 height 8
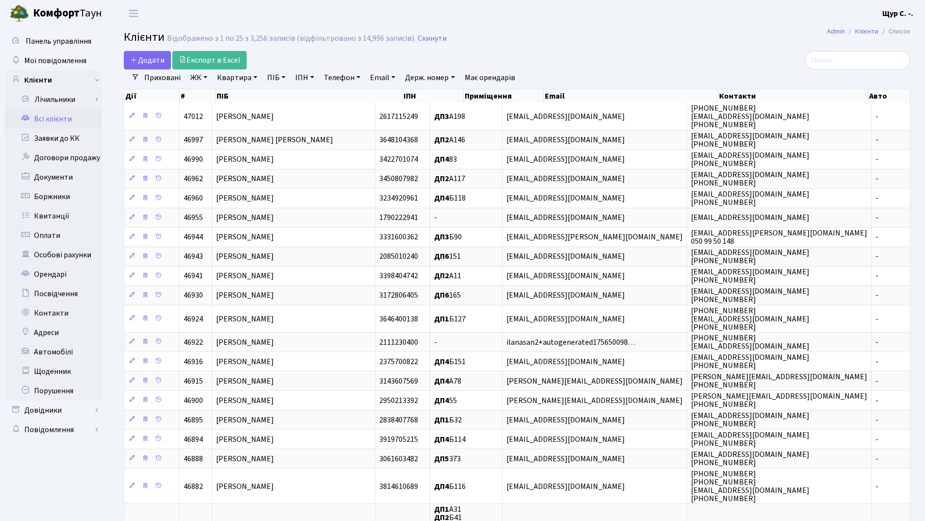
click at [339, 80] on link "Телефон" at bounding box center [342, 77] width 44 height 17
click at [339, 92] on input "text" at bounding box center [349, 96] width 57 height 18
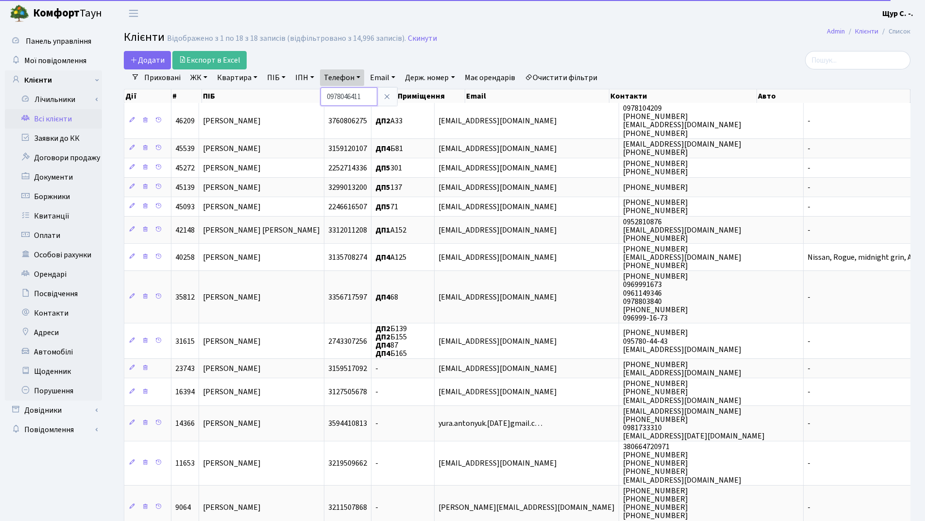
type input "0978046411"
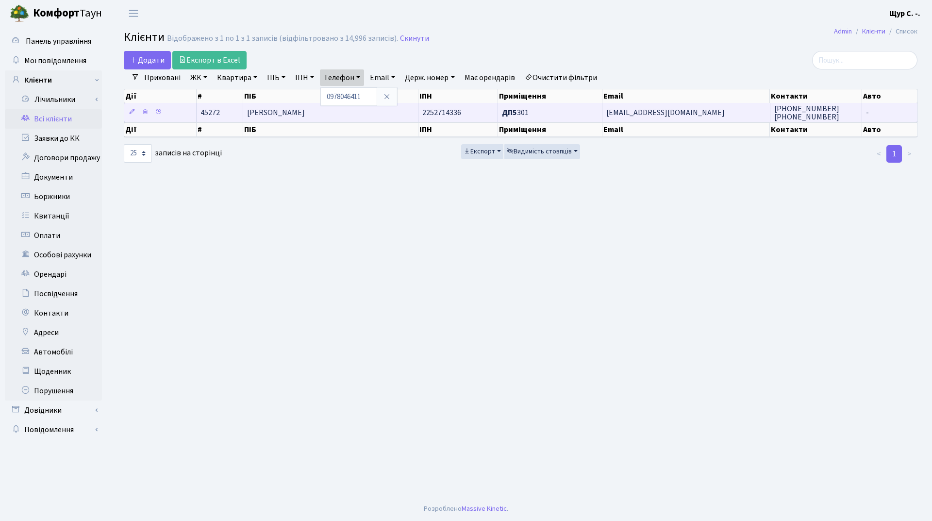
click at [283, 120] on td "Харковець Віктор Петрович" at bounding box center [330, 112] width 175 height 19
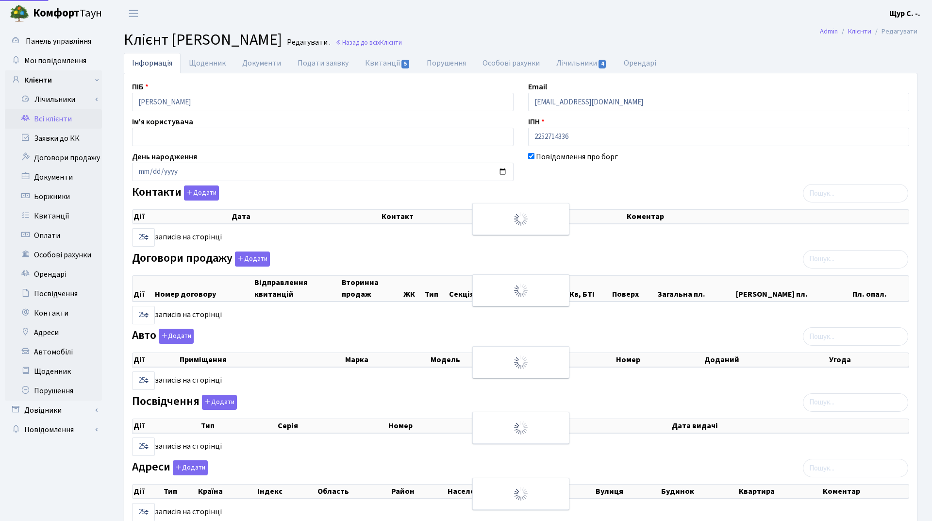
select select "25"
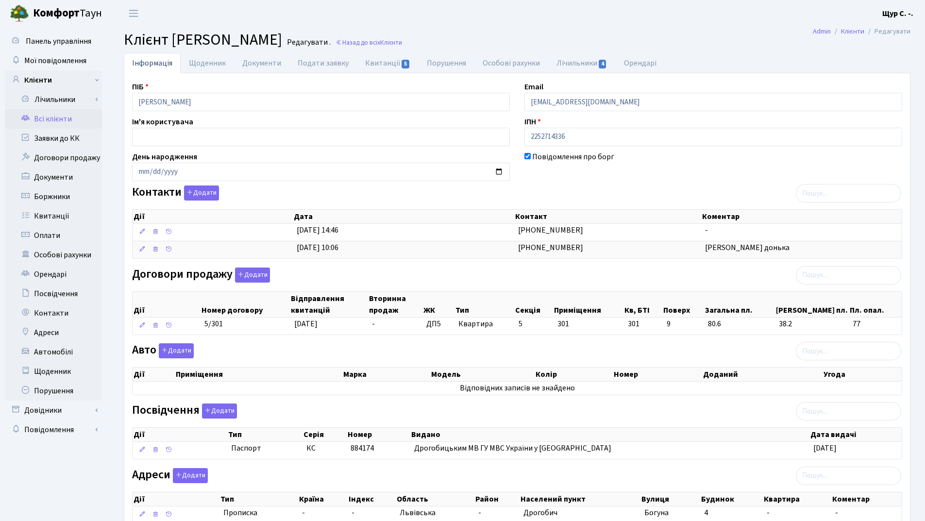
click at [56, 117] on link "Всі клієнти" at bounding box center [53, 118] width 97 height 19
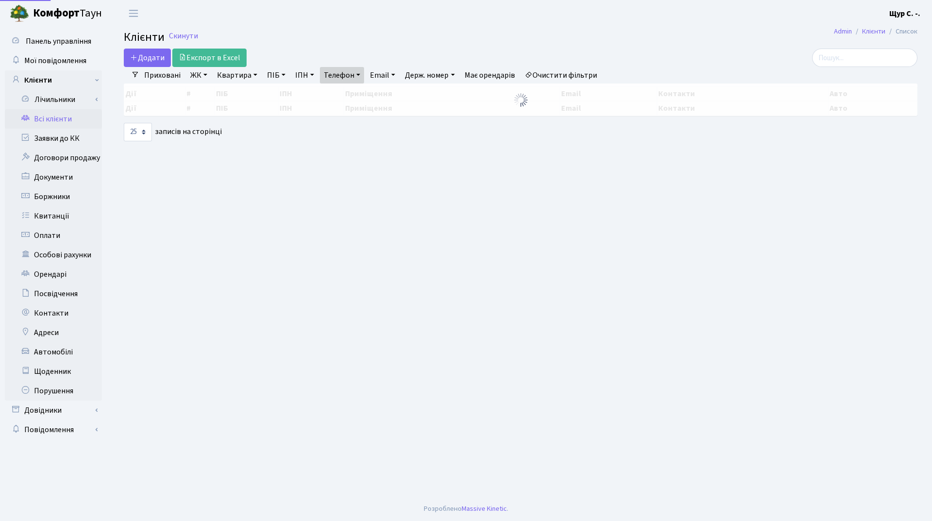
select select "25"
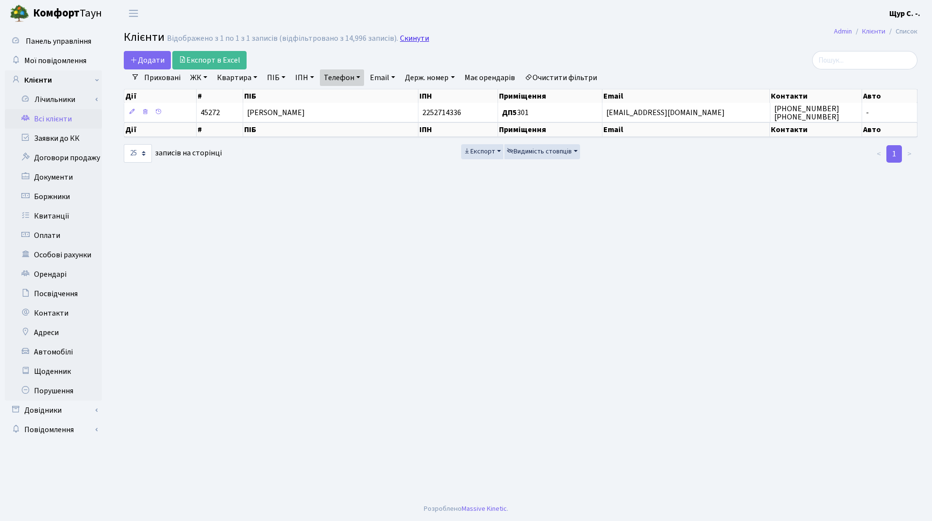
click at [413, 36] on link "Скинути" at bounding box center [414, 38] width 29 height 9
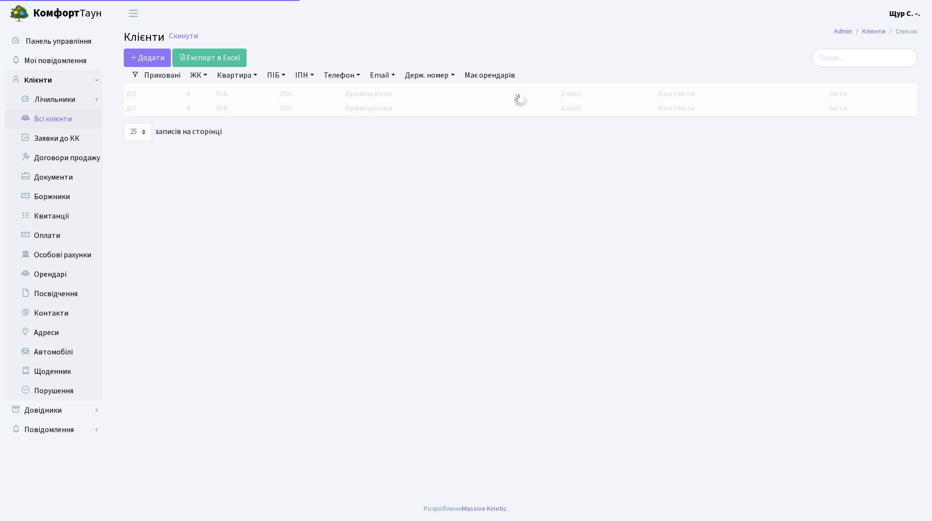
select select "25"
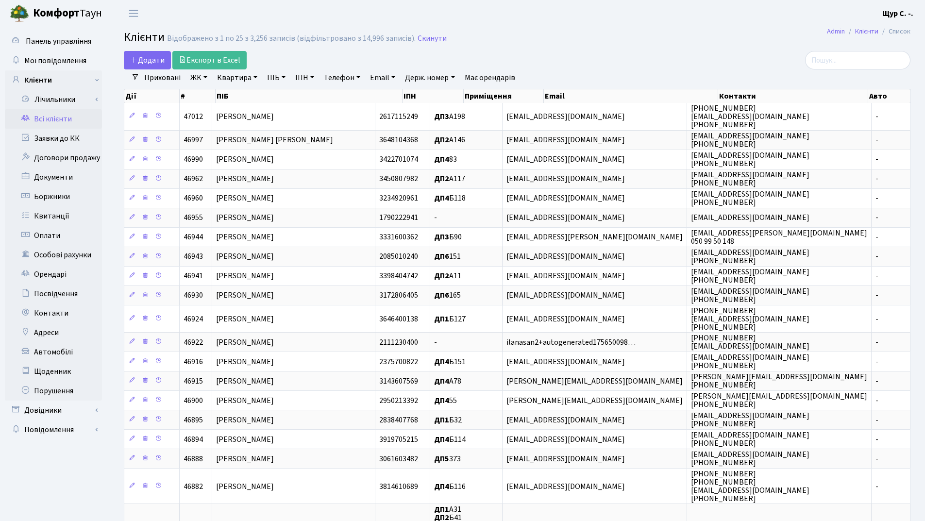
click at [236, 82] on link "Квартира" at bounding box center [237, 77] width 48 height 17
type input "б91"
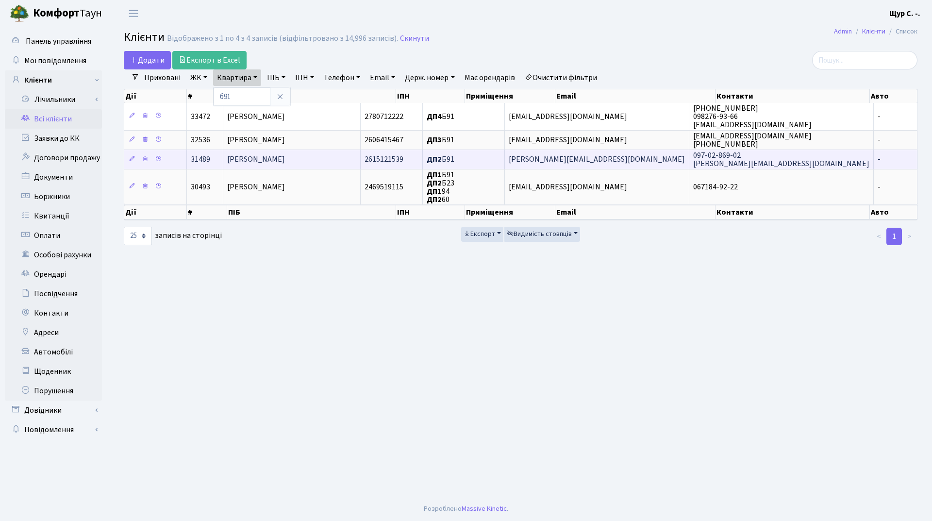
click at [282, 160] on span "Яковець Наталія Яківна" at bounding box center [256, 159] width 58 height 11
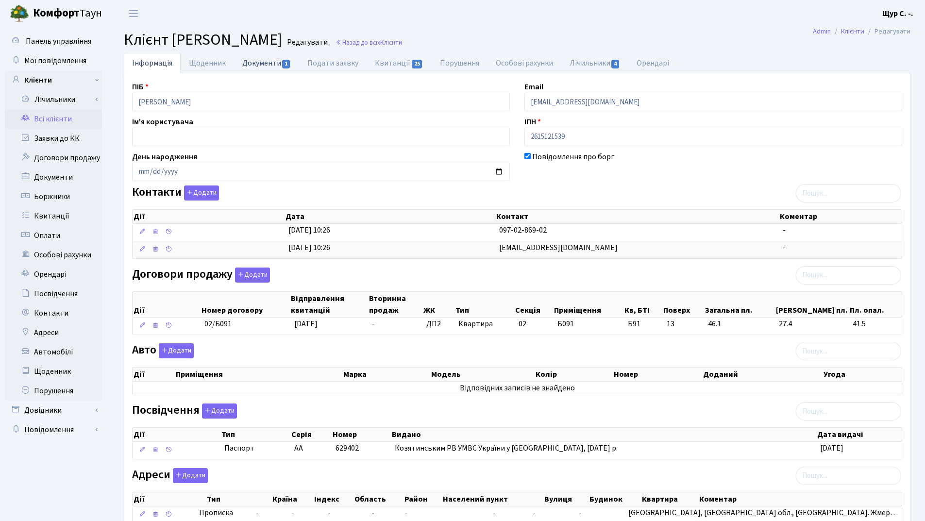
click at [264, 63] on link "Документи 1" at bounding box center [266, 63] width 65 height 20
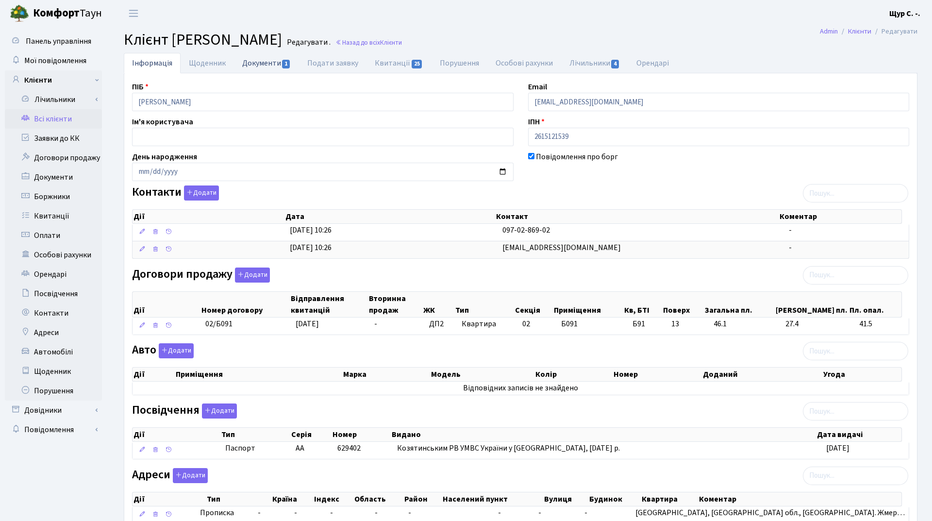
select select "25"
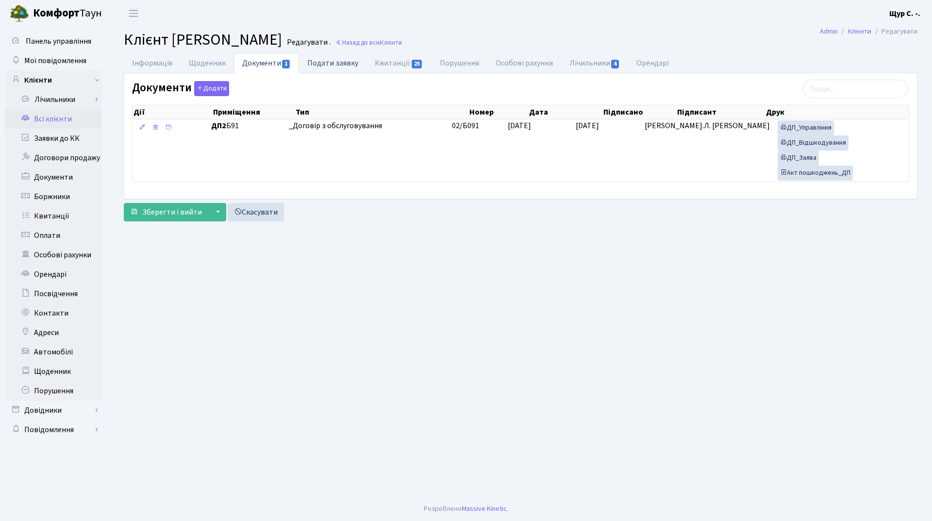
click at [340, 64] on link "Подати заявку" at bounding box center [333, 63] width 68 height 20
select select "25"
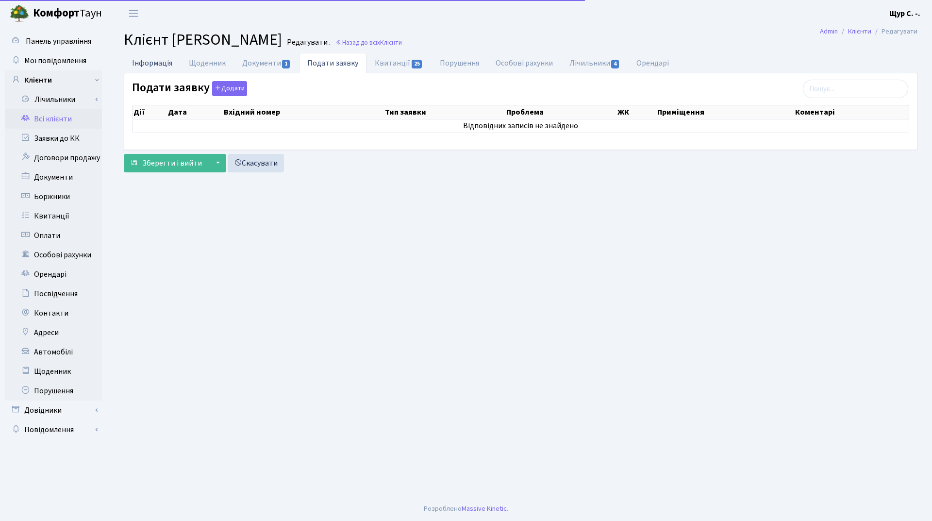
click at [153, 62] on link "Інформація" at bounding box center [152, 63] width 57 height 20
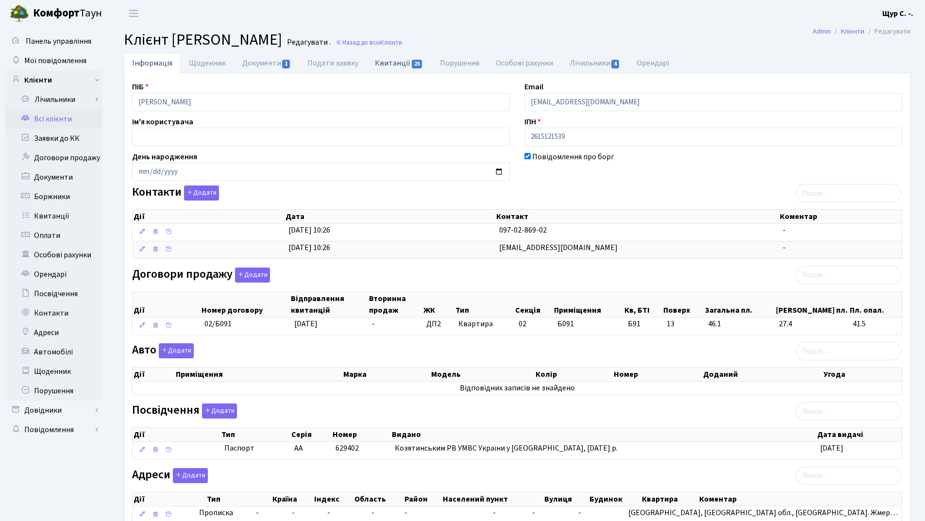
click at [385, 60] on link "Квитанції 25" at bounding box center [399, 63] width 65 height 20
select select "25"
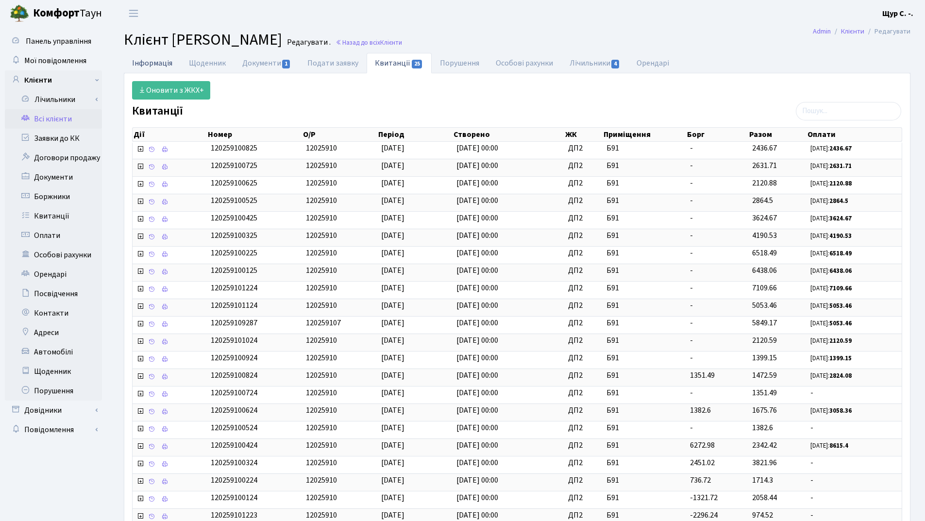
click at [163, 67] on link "Інформація" at bounding box center [152, 63] width 57 height 20
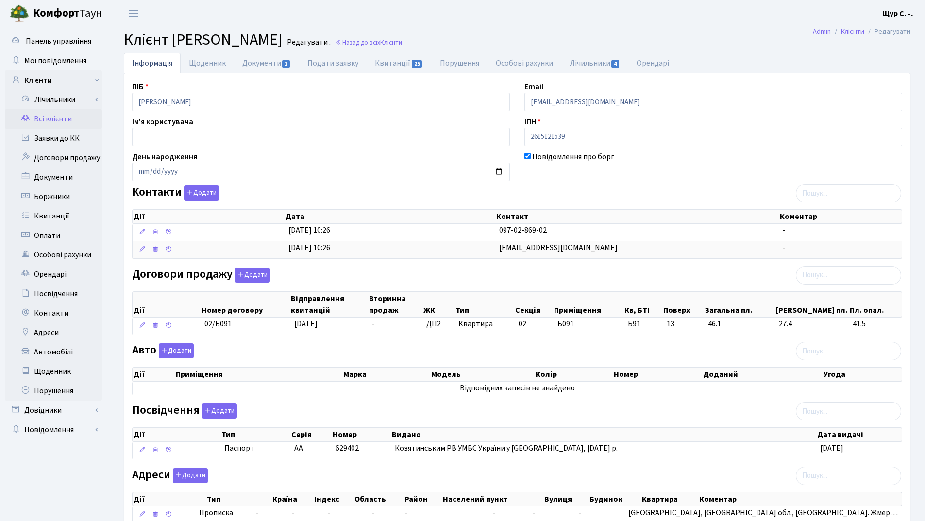
click at [68, 119] on link "Всі клієнти" at bounding box center [53, 118] width 97 height 19
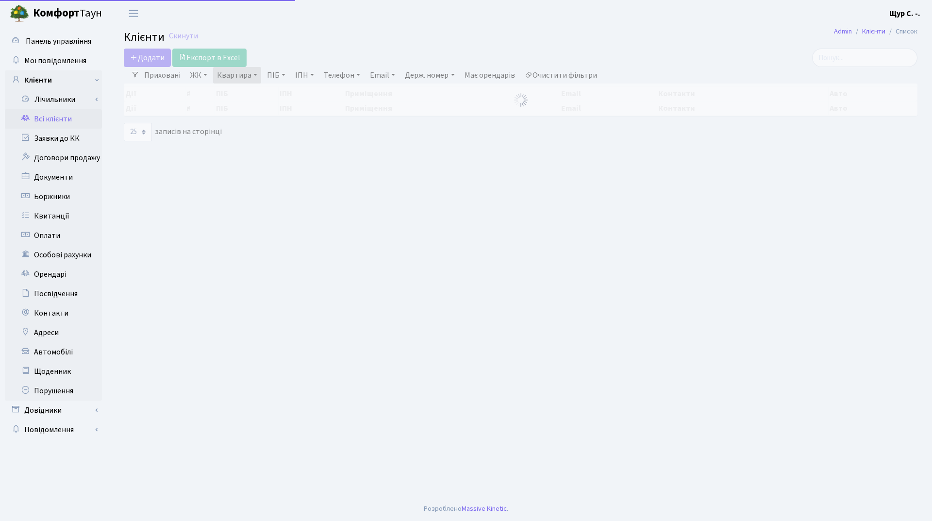
select select "25"
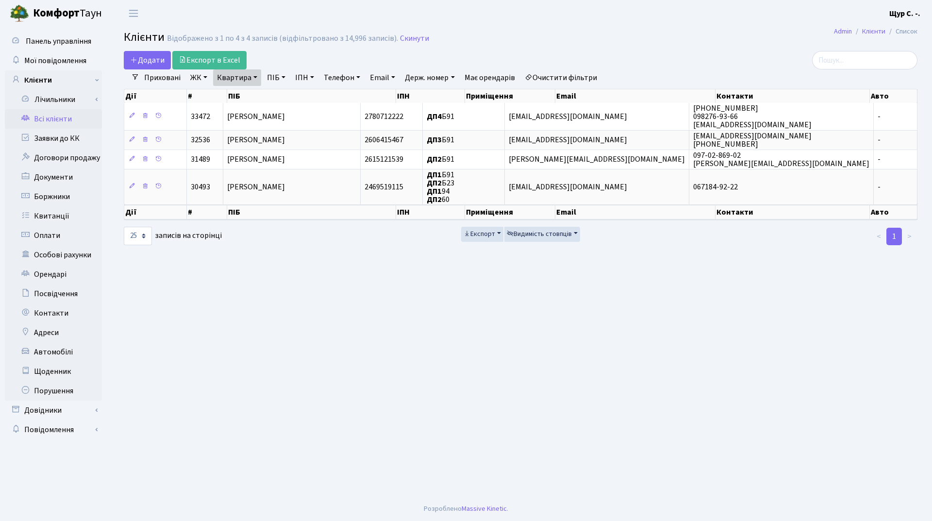
click at [254, 78] on link "Квартира" at bounding box center [237, 77] width 48 height 17
click at [255, 96] on input "б91" at bounding box center [242, 96] width 57 height 18
type input "б"
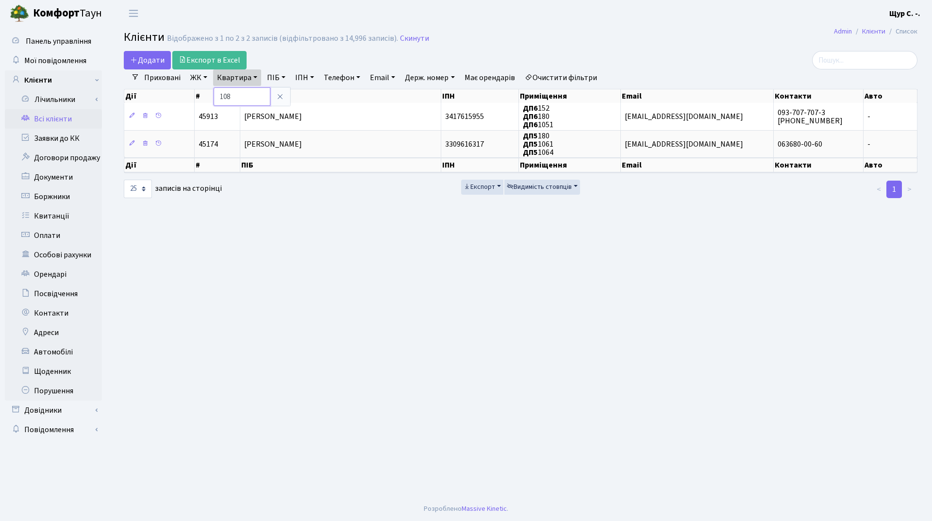
type input "108"
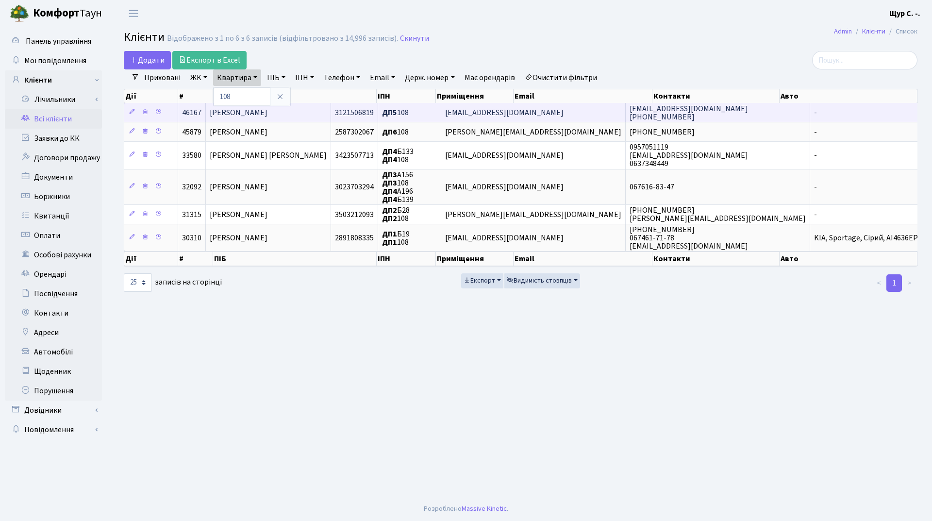
click at [268, 115] on span "[PERSON_NAME]" at bounding box center [239, 112] width 58 height 11
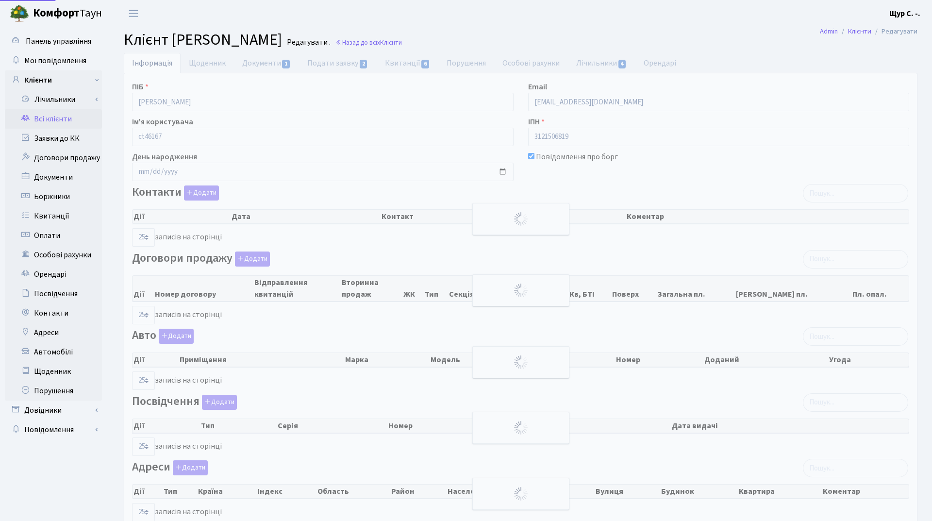
select select "25"
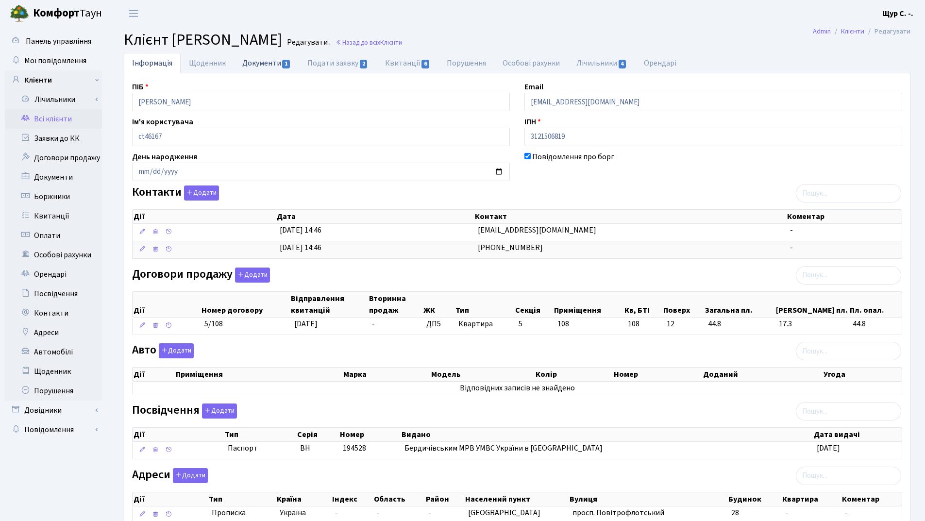
click at [254, 66] on link "Документи 1" at bounding box center [266, 63] width 65 height 20
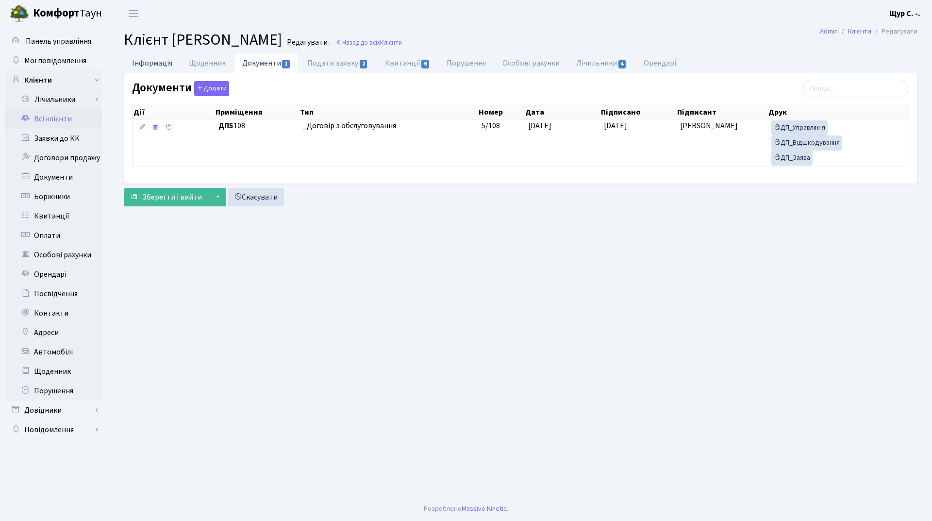
click at [151, 63] on link "Інформація" at bounding box center [152, 63] width 57 height 20
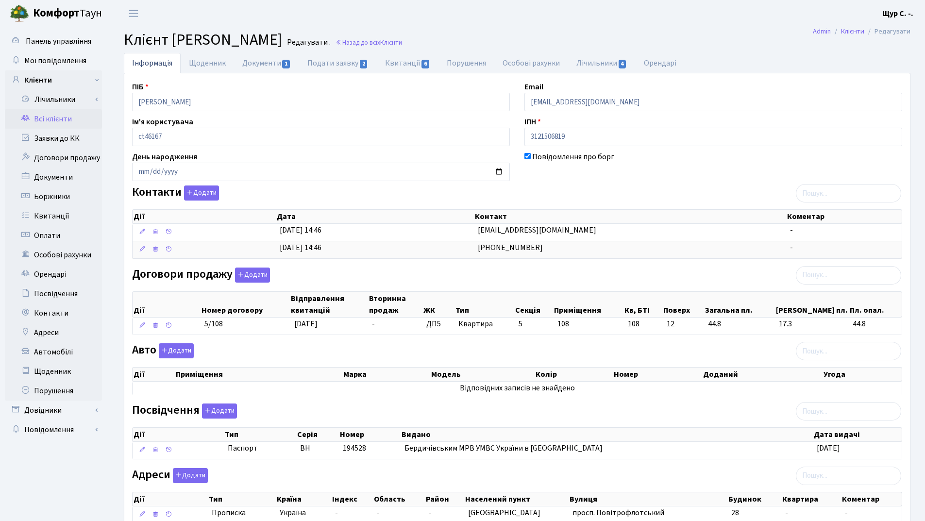
click at [52, 119] on link "Всі клієнти" at bounding box center [53, 118] width 97 height 19
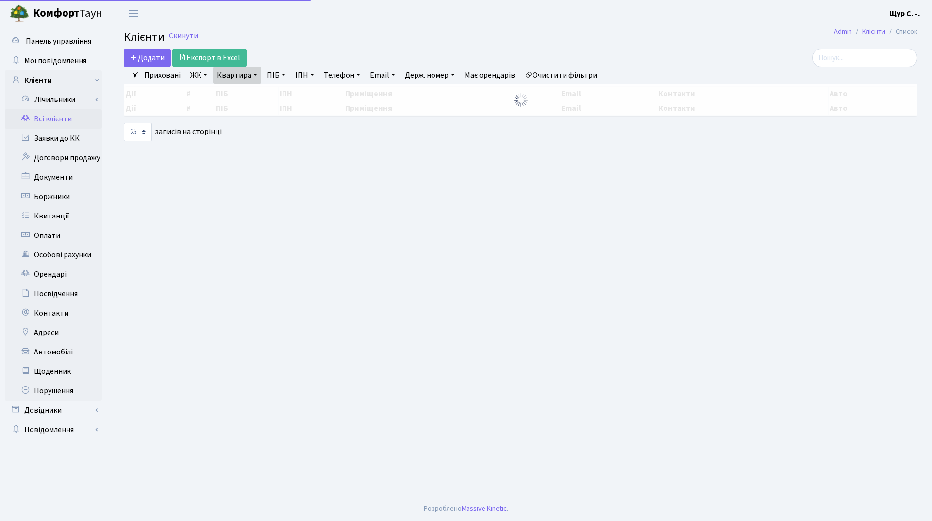
select select "25"
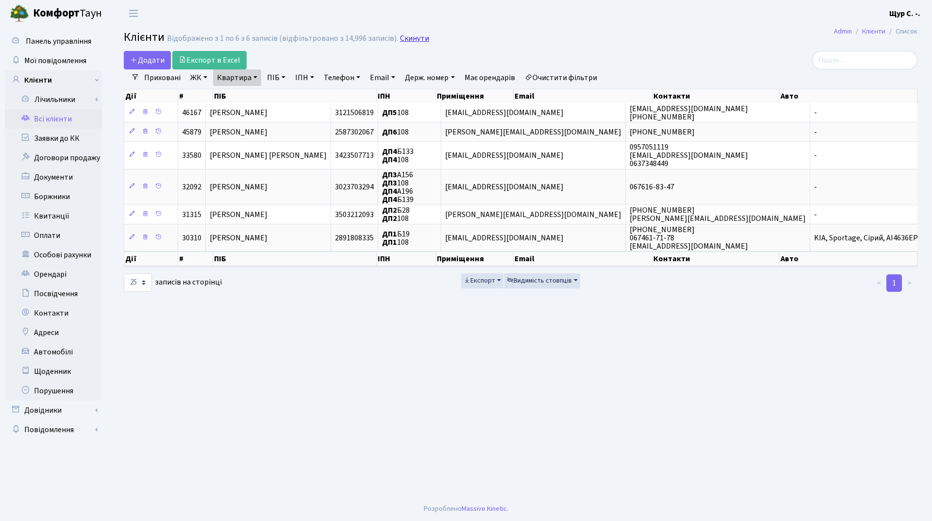
click at [418, 39] on link "Скинути" at bounding box center [414, 38] width 29 height 9
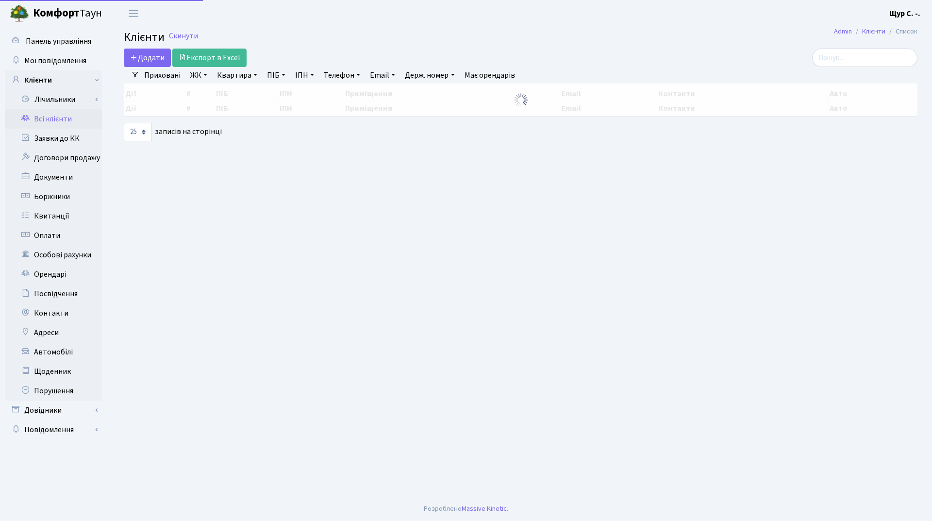
select select "25"
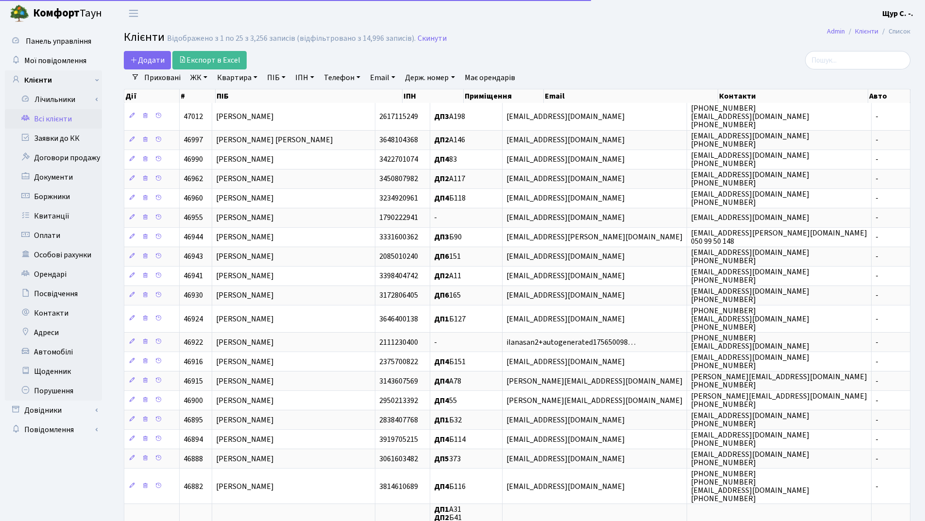
click at [231, 82] on link "Квартира" at bounding box center [237, 77] width 48 height 17
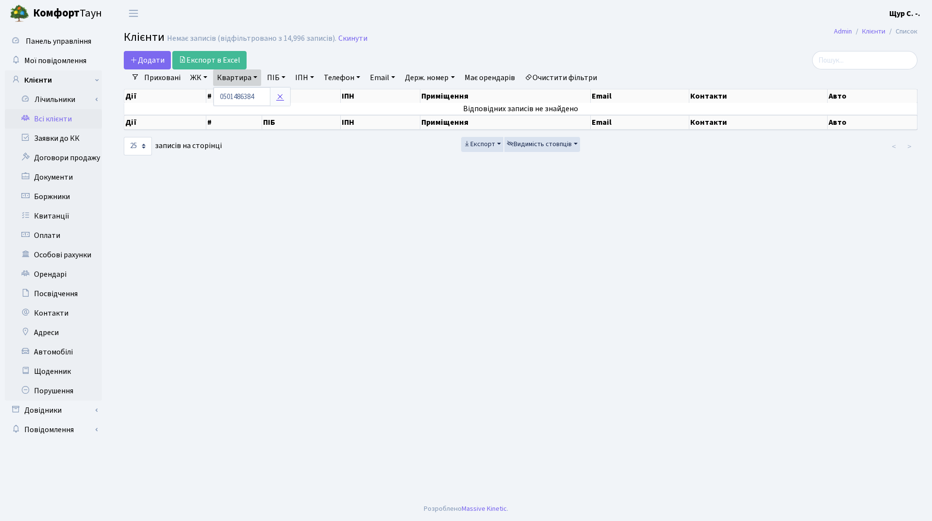
click at [277, 97] on icon at bounding box center [280, 97] width 8 height 8
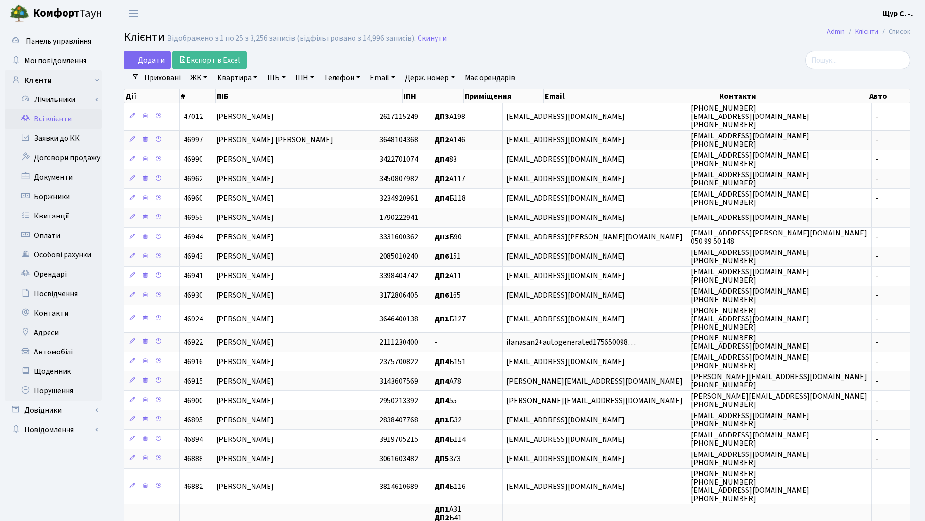
click at [234, 82] on link "Квартира" at bounding box center [237, 77] width 48 height 17
click at [237, 90] on input "text" at bounding box center [242, 96] width 57 height 18
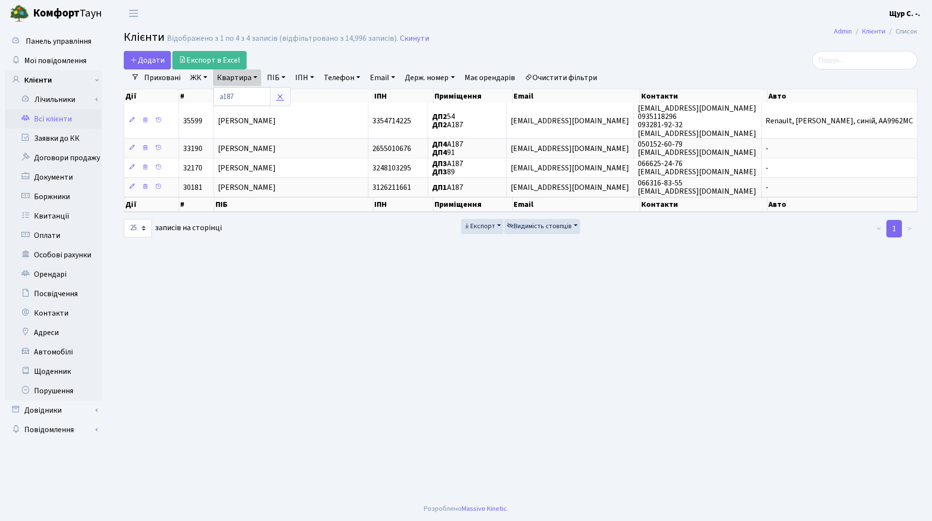
click at [282, 97] on icon at bounding box center [280, 97] width 8 height 8
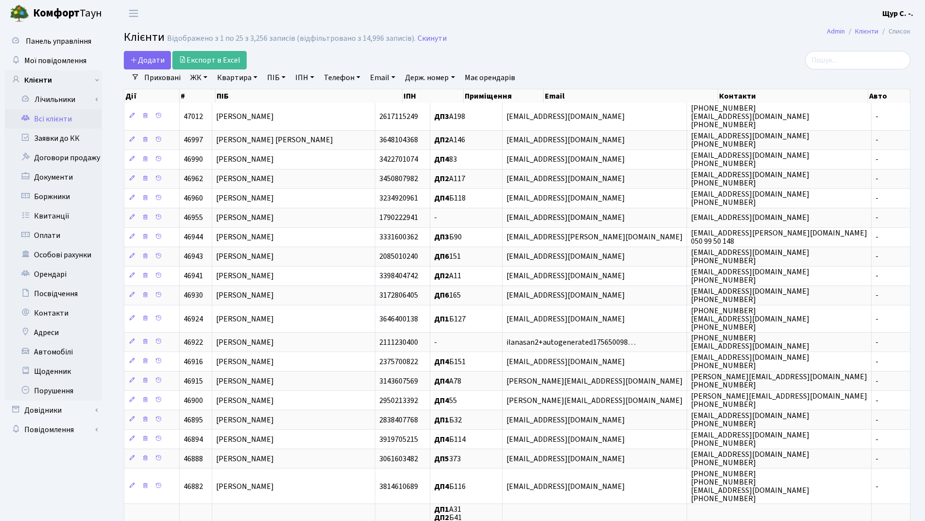
click at [237, 80] on link "Квартира" at bounding box center [237, 77] width 48 height 17
click at [234, 96] on input "text" at bounding box center [242, 96] width 57 height 18
type input "б149"
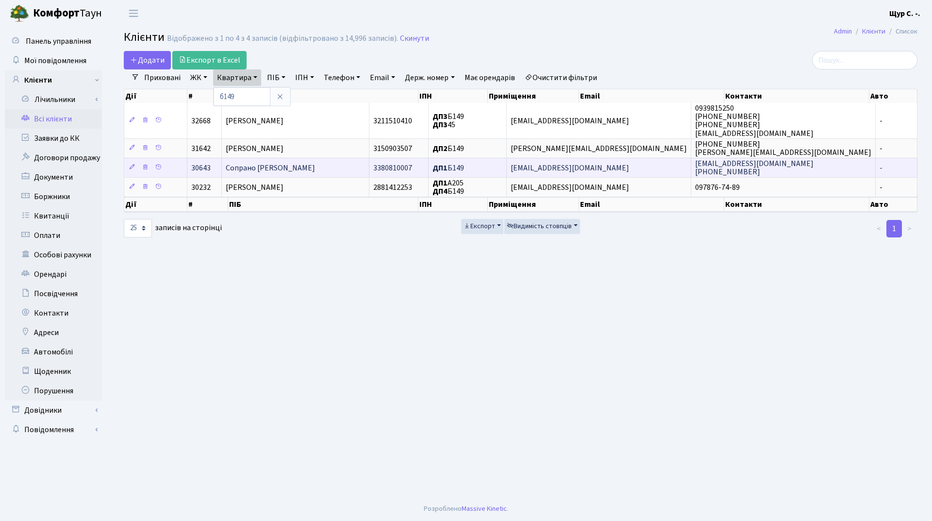
click at [282, 170] on span "Сопрано [PERSON_NAME]" at bounding box center [270, 168] width 89 height 11
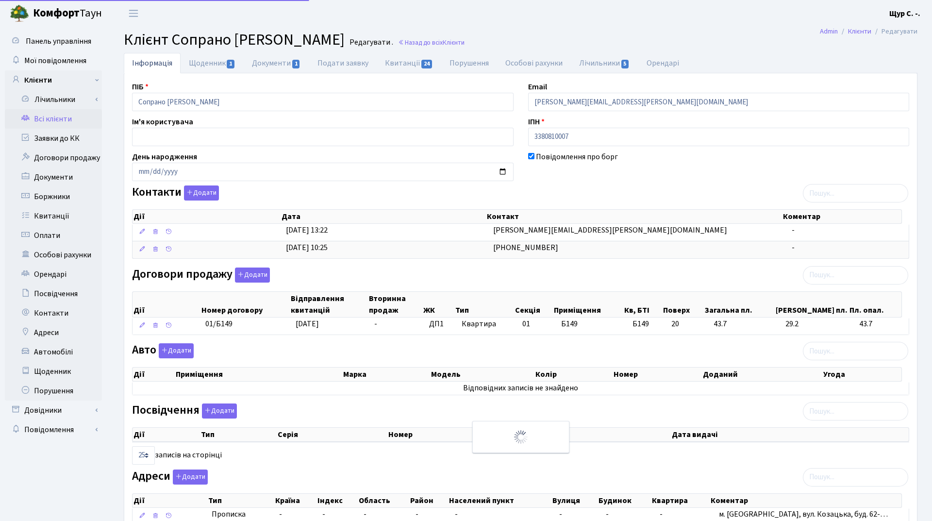
select select "25"
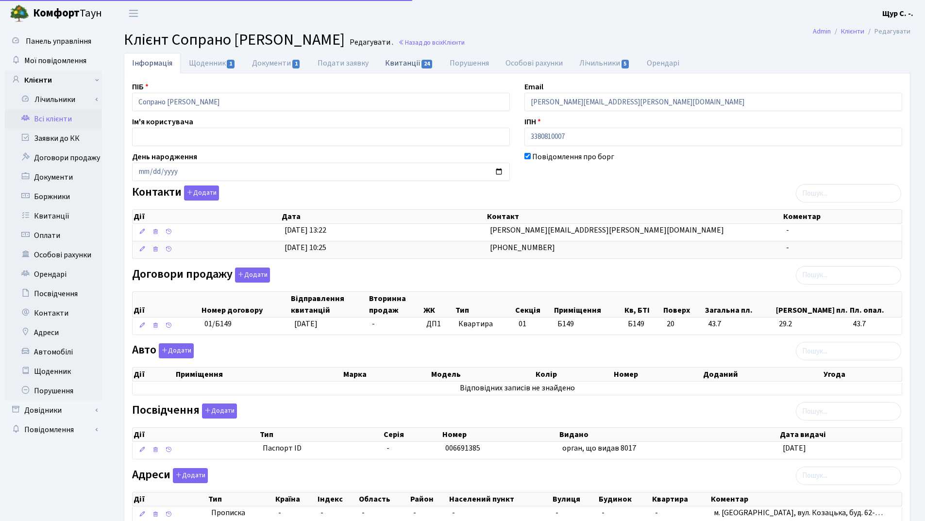
click at [405, 62] on link "Квитанції 24" at bounding box center [409, 63] width 65 height 20
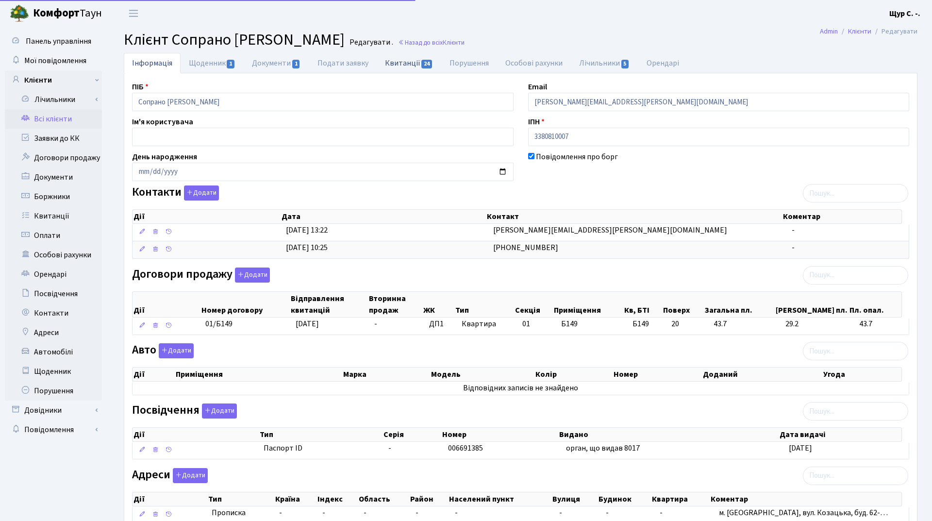
select select "25"
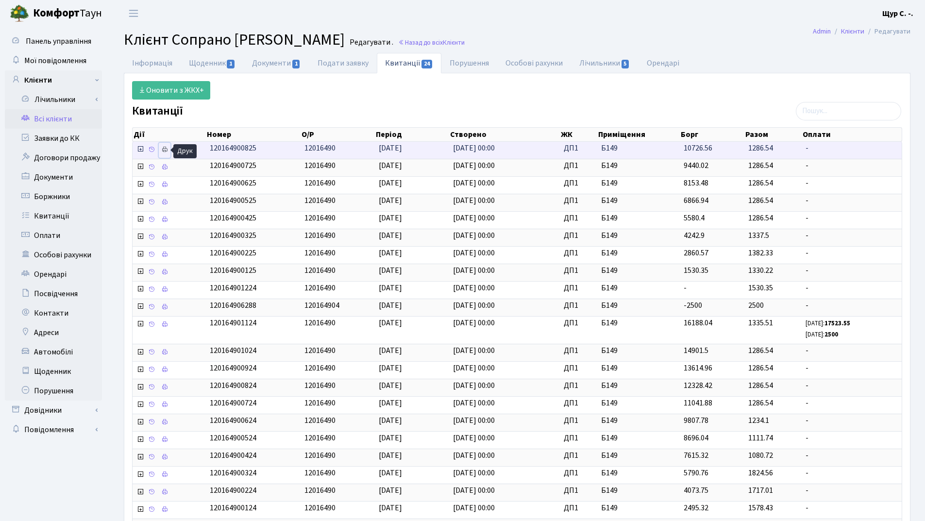
click at [168, 150] on icon at bounding box center [164, 149] width 7 height 7
click at [73, 120] on link "Всі клієнти" at bounding box center [53, 118] width 97 height 19
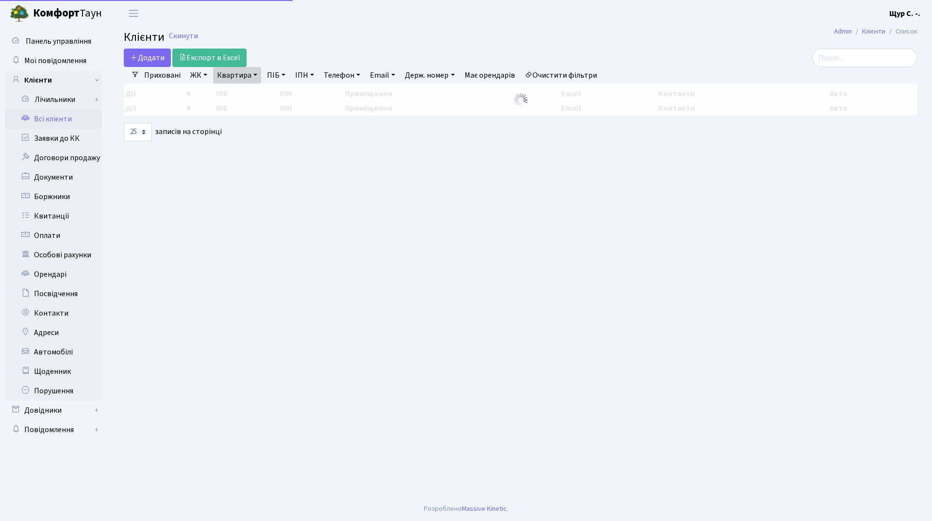
select select "25"
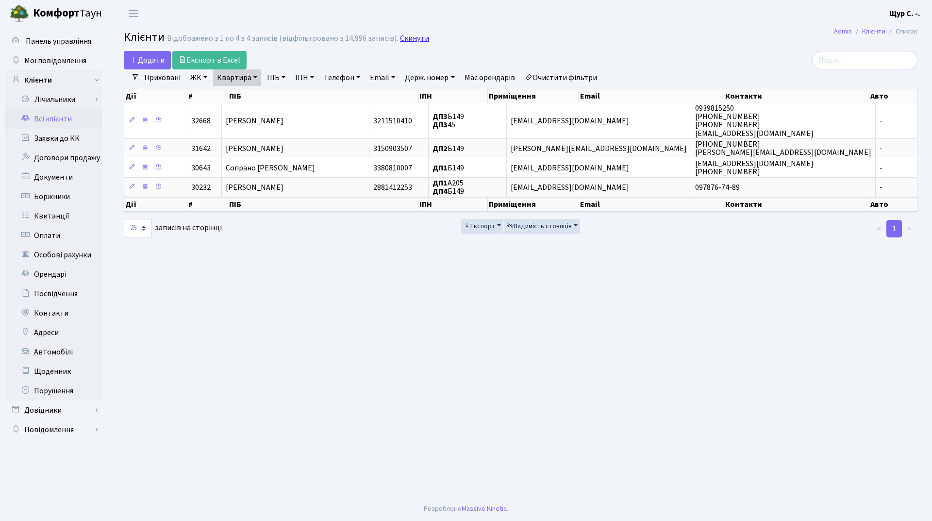
click at [411, 39] on link "Скинути" at bounding box center [414, 38] width 29 height 9
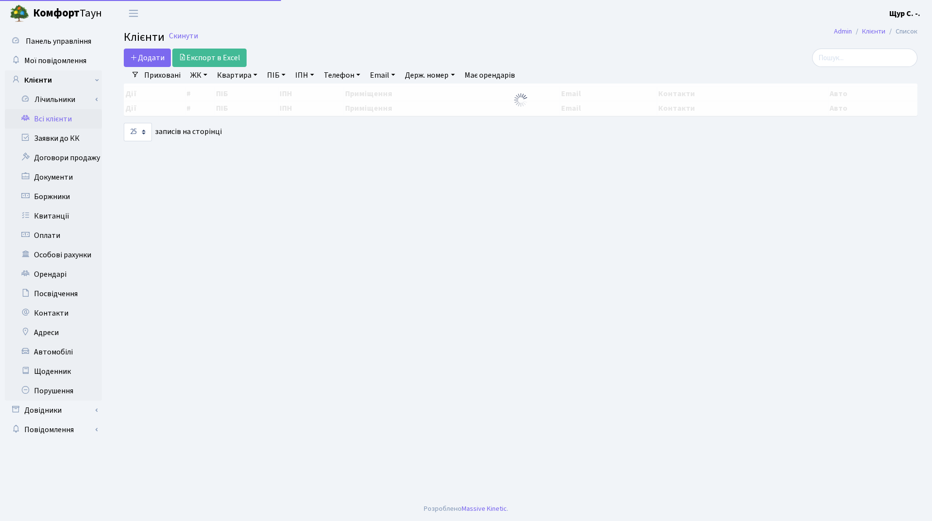
select select "25"
